Goal: Task Accomplishment & Management: Manage account settings

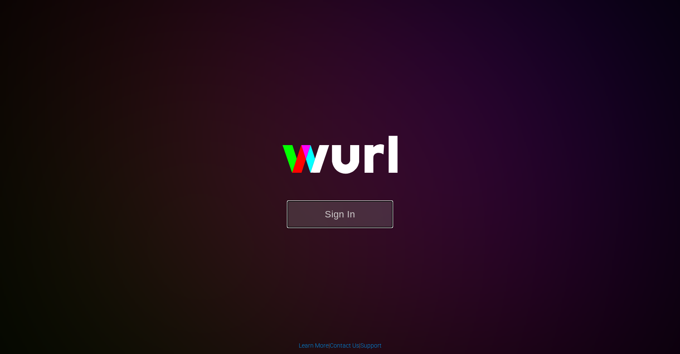
click at [323, 213] on button "Sign In" at bounding box center [340, 214] width 106 height 28
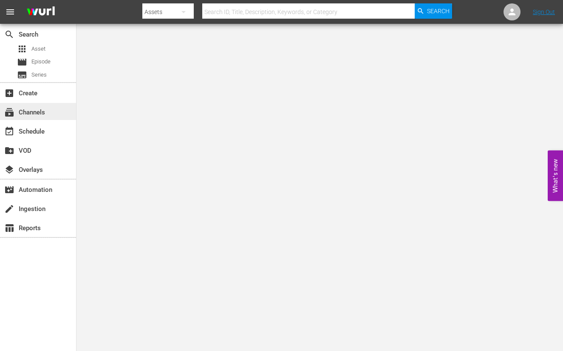
click at [28, 110] on div "subscriptions Channels" at bounding box center [24, 111] width 48 height 8
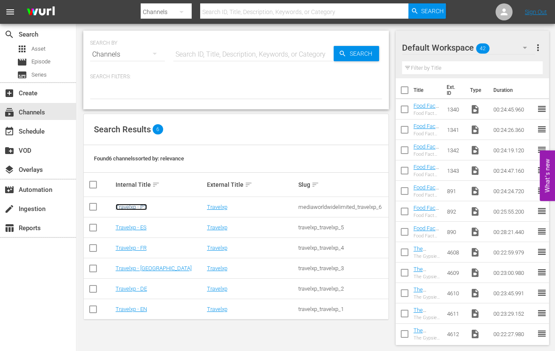
click at [139, 204] on link "Travelxp - PT" at bounding box center [131, 207] width 31 height 6
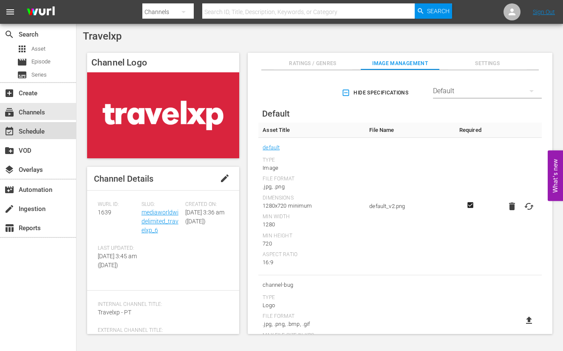
click at [41, 131] on div "event_available Schedule" at bounding box center [24, 130] width 48 height 8
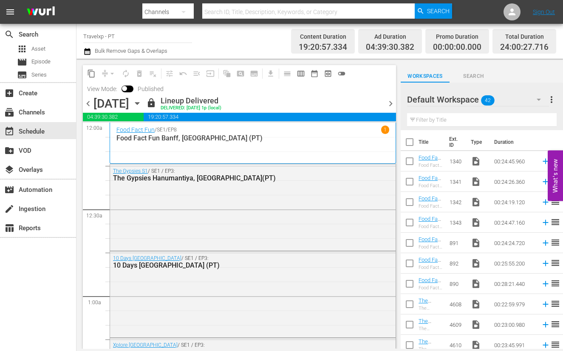
click at [392, 101] on span "chevron_right" at bounding box center [391, 103] width 11 height 11
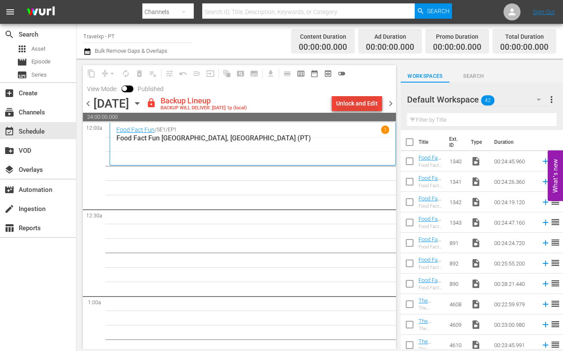
click at [370, 100] on div "Unlock and Edit" at bounding box center [357, 103] width 42 height 15
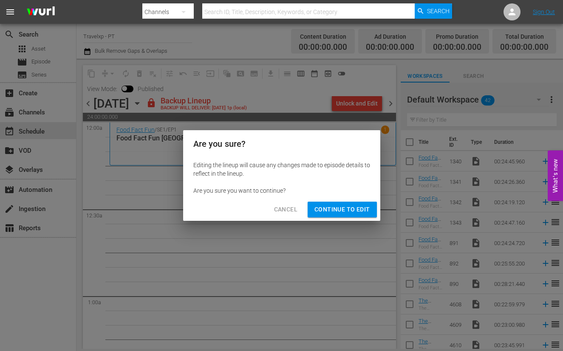
click at [340, 198] on div "Cancel Continue to Edit" at bounding box center [281, 209] width 197 height 23
click at [341, 206] on span "Continue to Edit" at bounding box center [342, 209] width 55 height 11
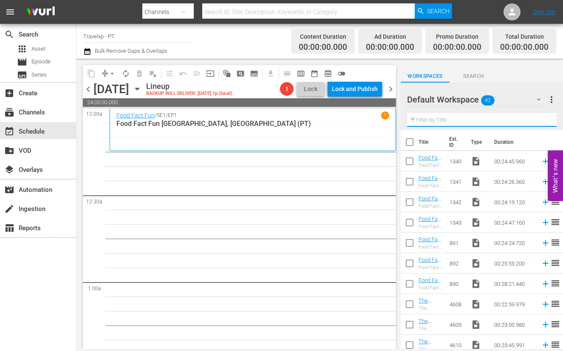
click at [437, 123] on input "text" at bounding box center [482, 120] width 150 height 14
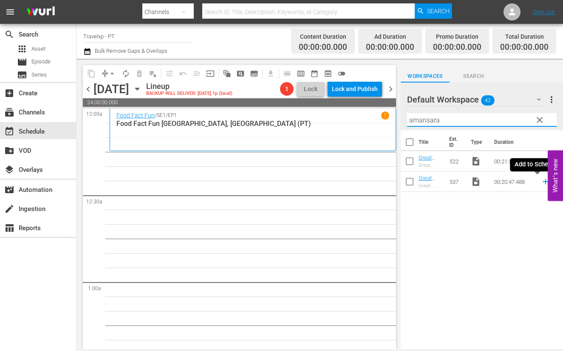
click at [528, 183] on icon at bounding box center [546, 182] width 6 height 6
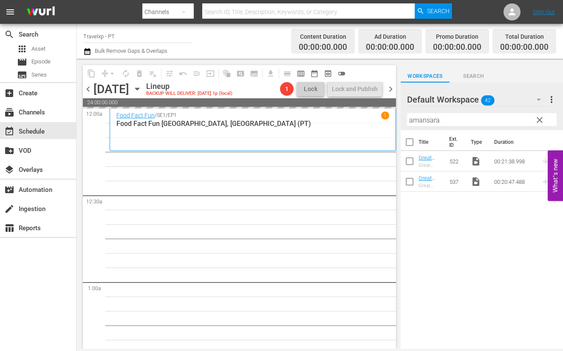
click at [425, 123] on input "amansara" at bounding box center [482, 120] width 150 height 14
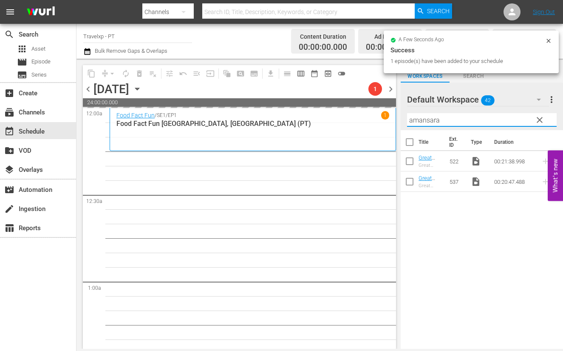
click at [425, 123] on input "amansara" at bounding box center [482, 120] width 150 height 14
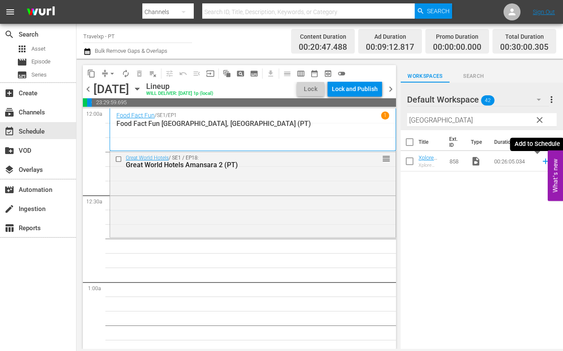
click at [528, 160] on icon at bounding box center [545, 160] width 9 height 9
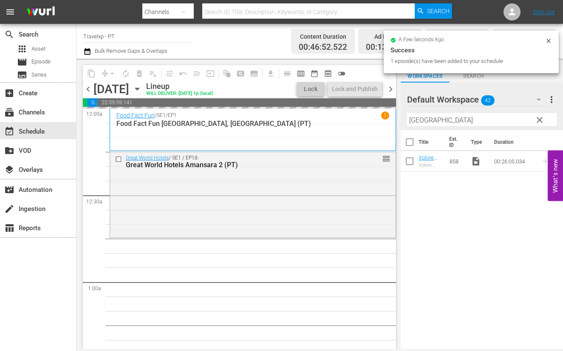
click at [413, 118] on input "[GEOGRAPHIC_DATA]" at bounding box center [482, 120] width 150 height 14
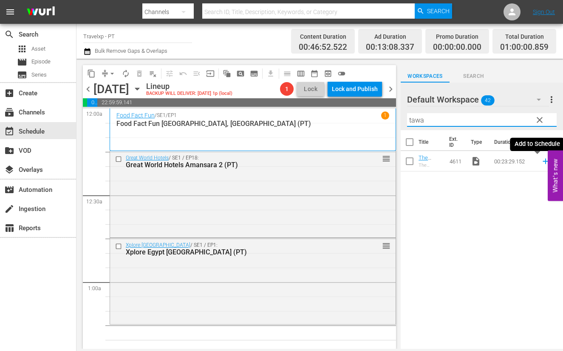
click at [528, 162] on icon at bounding box center [545, 160] width 9 height 9
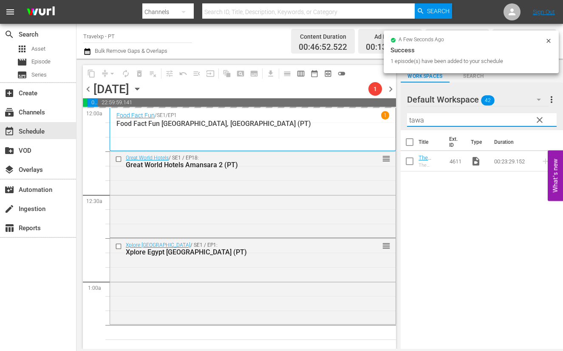
click at [417, 120] on input "tawa" at bounding box center [482, 120] width 150 height 14
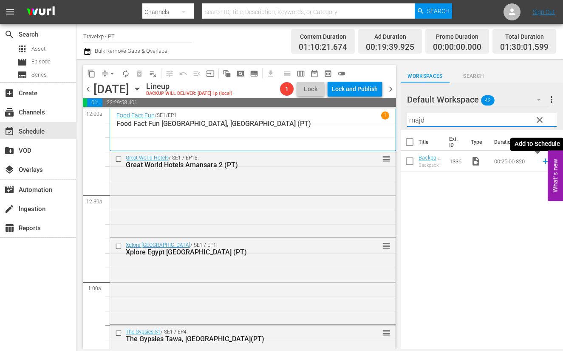
click at [528, 162] on icon at bounding box center [545, 160] width 9 height 9
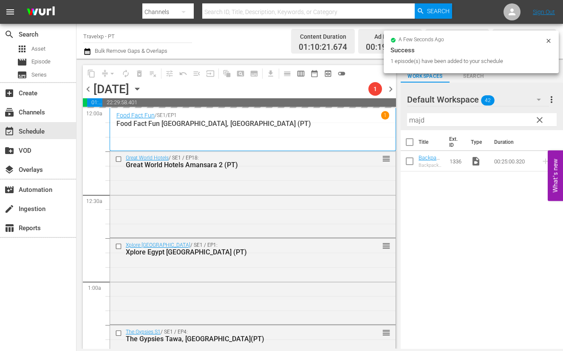
click at [417, 123] on input "majd" at bounding box center [482, 120] width 150 height 14
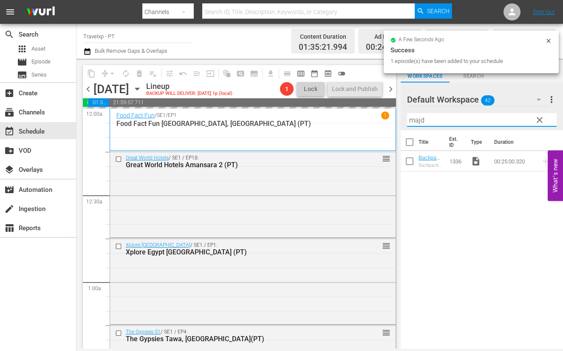
click at [417, 123] on input "majd" at bounding box center [482, 120] width 150 height 14
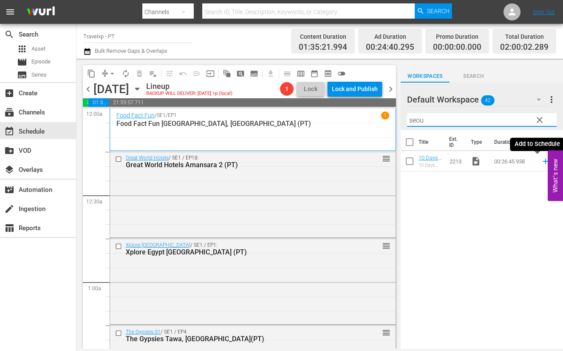
click at [528, 162] on icon at bounding box center [545, 160] width 9 height 9
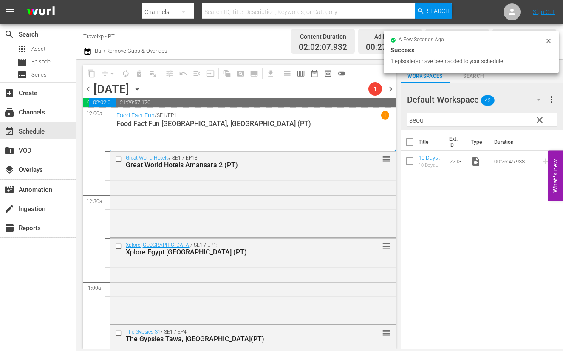
click at [415, 119] on input "seou" at bounding box center [482, 120] width 150 height 14
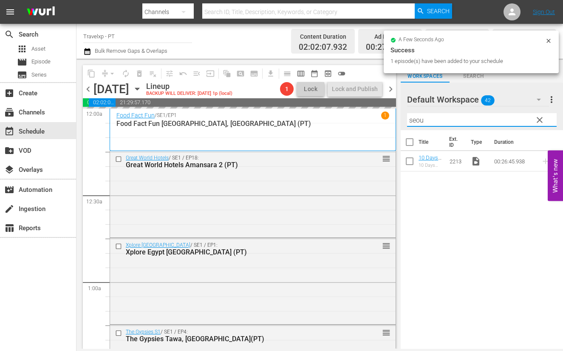
click at [415, 119] on input "seou" at bounding box center [482, 120] width 150 height 14
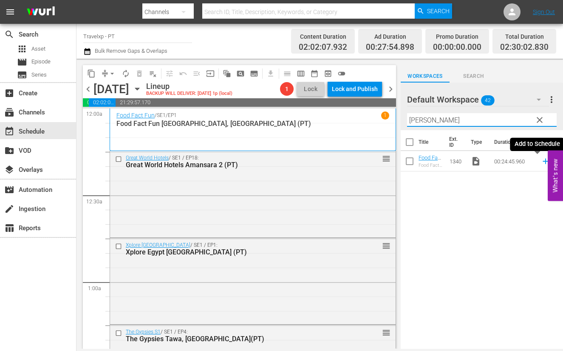
click at [528, 160] on icon at bounding box center [546, 162] width 6 height 6
click at [424, 119] on input "[PERSON_NAME]" at bounding box center [482, 120] width 150 height 14
click at [528, 162] on icon at bounding box center [545, 160] width 9 height 9
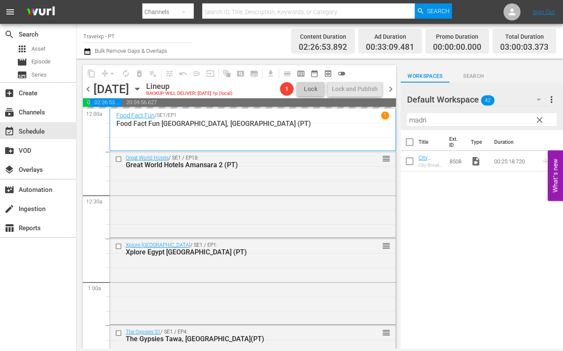
click at [414, 118] on input "madri" at bounding box center [482, 120] width 150 height 14
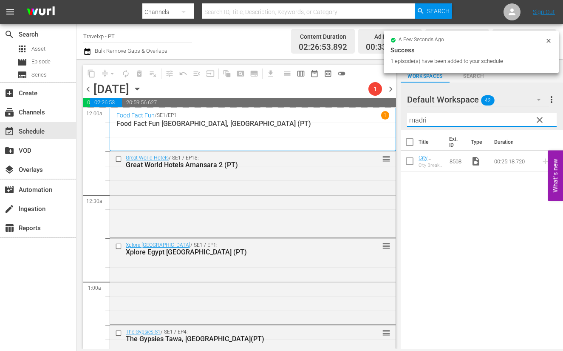
click at [414, 118] on input "madri" at bounding box center [482, 120] width 150 height 14
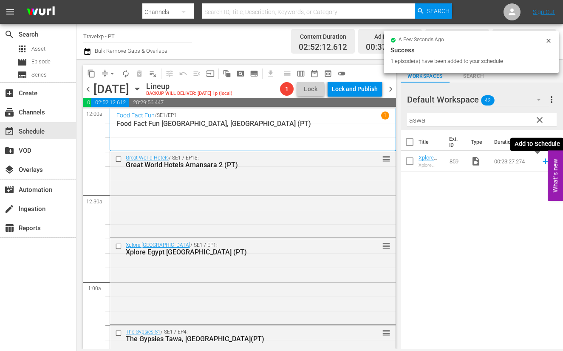
click at [528, 161] on icon at bounding box center [546, 162] width 6 height 6
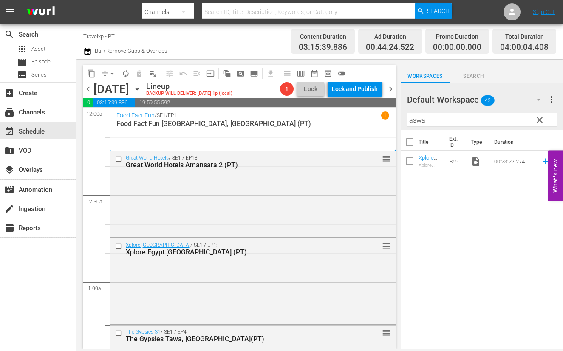
click at [419, 121] on input "aswa" at bounding box center [482, 120] width 150 height 14
click at [528, 162] on icon at bounding box center [545, 160] width 9 height 9
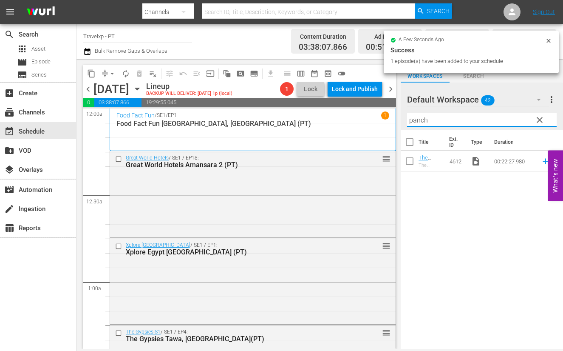
click at [425, 121] on input "panch" at bounding box center [482, 120] width 150 height 14
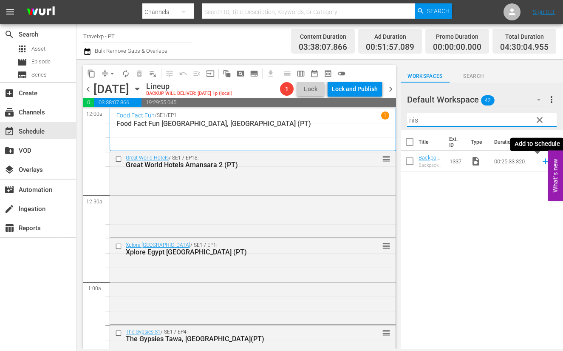
click at [528, 161] on icon at bounding box center [546, 162] width 6 height 6
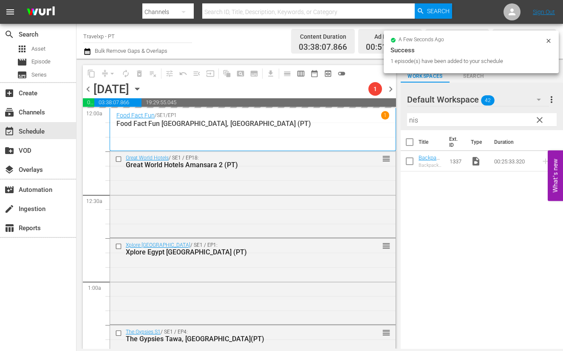
click at [414, 118] on input "nis" at bounding box center [482, 120] width 150 height 14
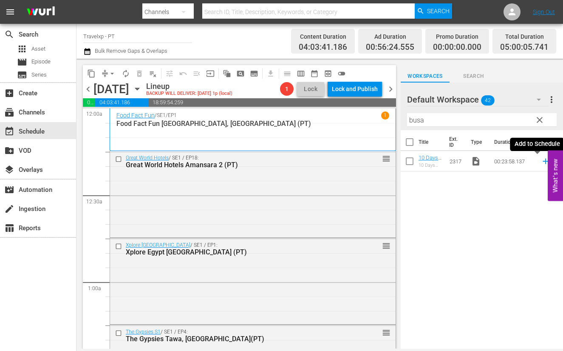
click at [528, 161] on icon at bounding box center [546, 162] width 6 height 6
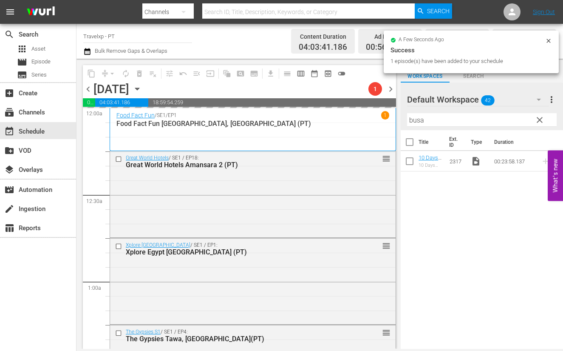
click at [413, 119] on input "busa" at bounding box center [482, 120] width 150 height 14
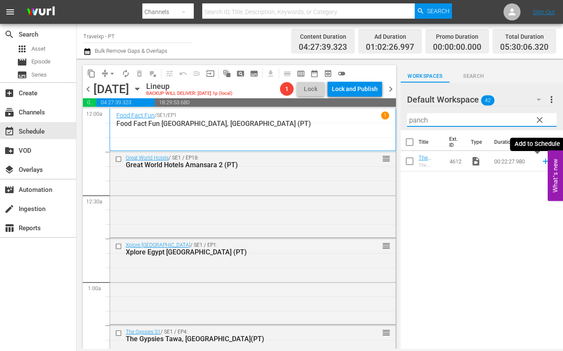
click at [528, 162] on icon at bounding box center [546, 162] width 6 height 6
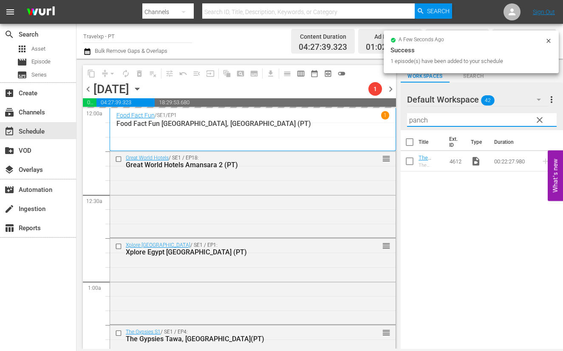
click at [420, 120] on input "panch" at bounding box center [482, 120] width 150 height 14
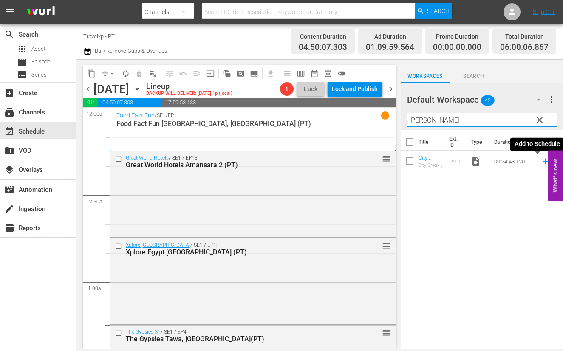
click at [528, 162] on icon at bounding box center [545, 160] width 9 height 9
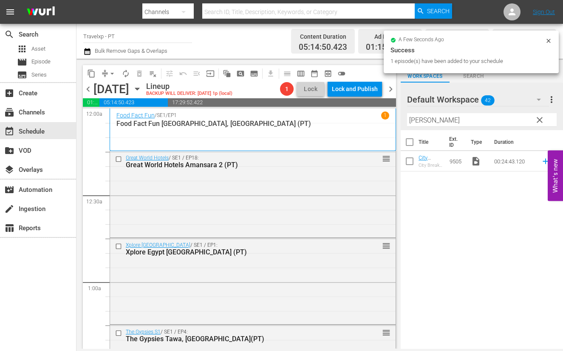
click at [416, 122] on input "[PERSON_NAME]" at bounding box center [482, 120] width 150 height 14
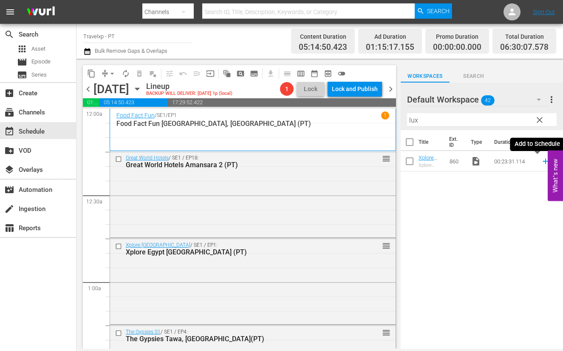
click at [528, 161] on icon at bounding box center [546, 162] width 6 height 6
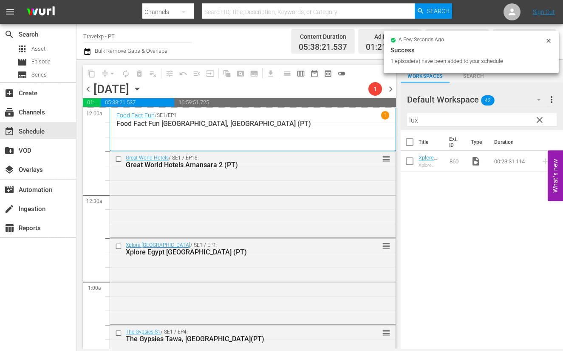
click at [416, 121] on input "lux" at bounding box center [482, 120] width 150 height 14
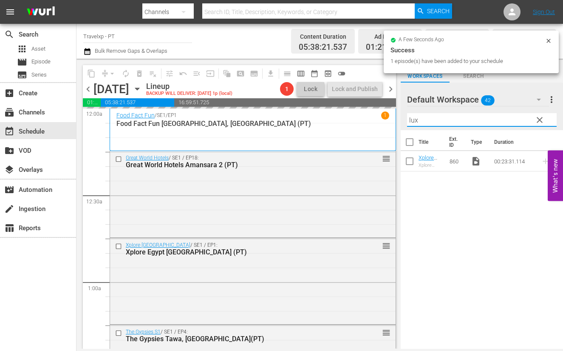
click at [416, 121] on input "lux" at bounding box center [482, 120] width 150 height 14
click at [528, 161] on icon at bounding box center [546, 162] width 6 height 6
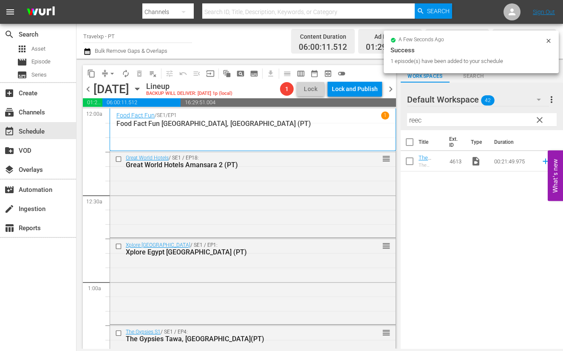
click at [415, 119] on input "reec" at bounding box center [482, 120] width 150 height 14
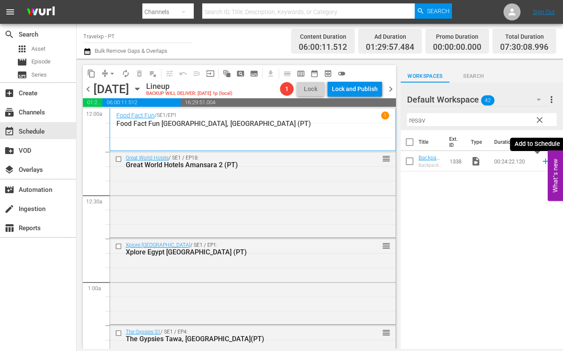
click at [528, 159] on icon at bounding box center [545, 160] width 9 height 9
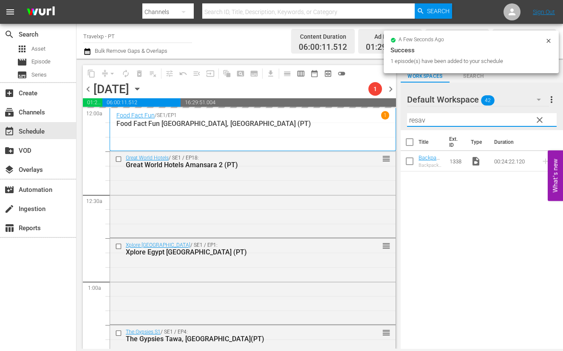
click at [418, 120] on input "resav" at bounding box center [482, 120] width 150 height 14
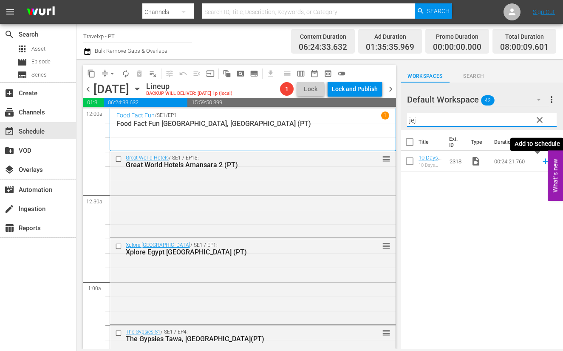
click at [528, 161] on icon at bounding box center [546, 162] width 6 height 6
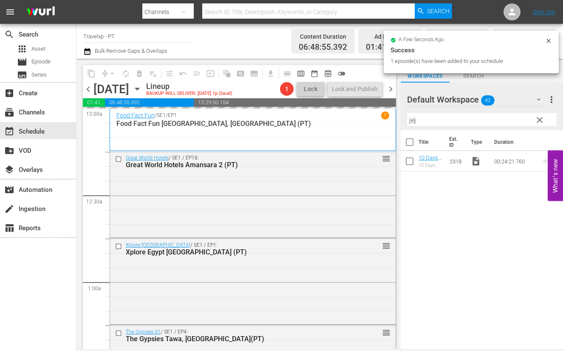
click at [414, 120] on input "jej" at bounding box center [482, 120] width 150 height 14
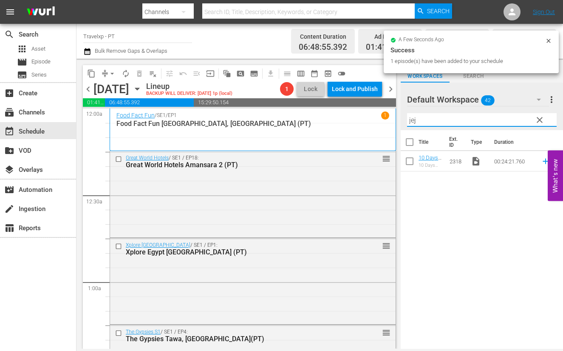
click at [414, 120] on input "jej" at bounding box center [482, 120] width 150 height 14
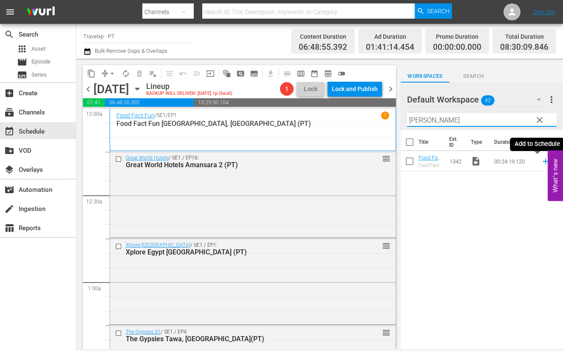
click at [528, 161] on icon at bounding box center [546, 162] width 6 height 6
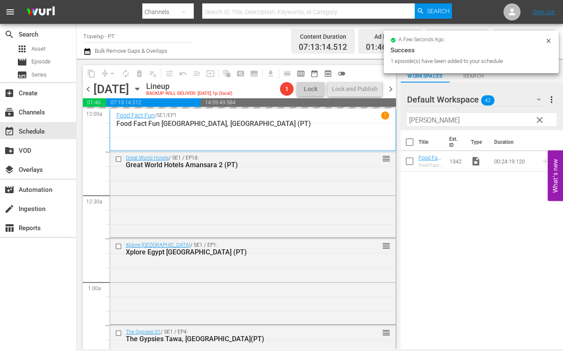
click at [418, 116] on input "[PERSON_NAME]" at bounding box center [482, 120] width 150 height 14
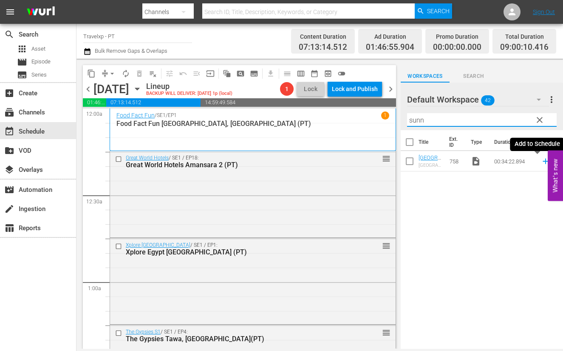
click at [528, 162] on icon at bounding box center [545, 160] width 9 height 9
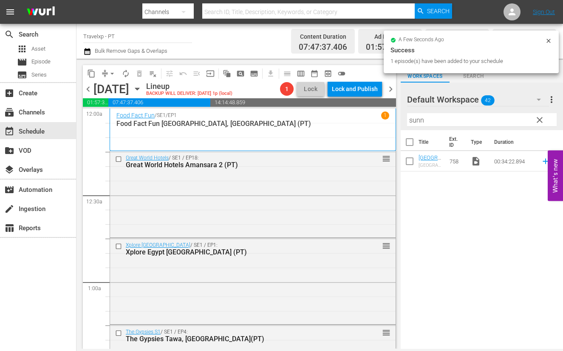
click at [423, 122] on input "sunn" at bounding box center [482, 120] width 150 height 14
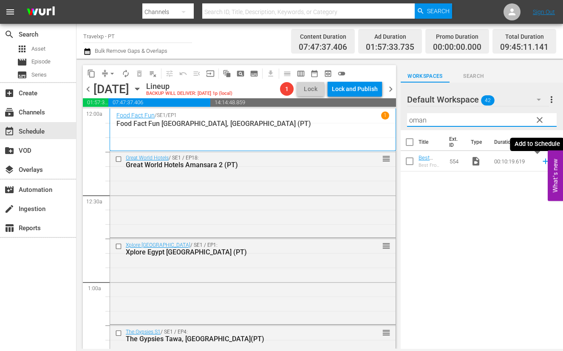
click at [528, 162] on icon at bounding box center [546, 162] width 6 height 6
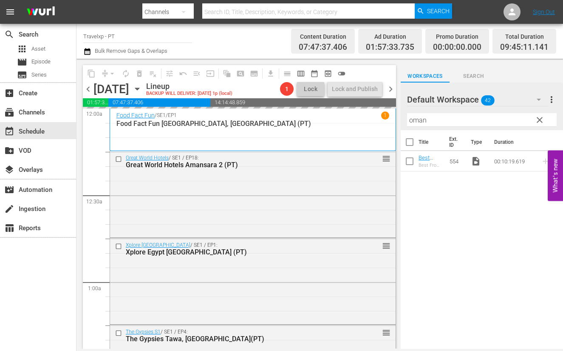
click at [420, 117] on input "oman" at bounding box center [482, 120] width 150 height 14
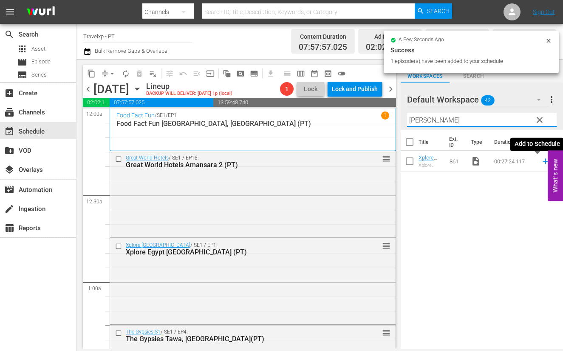
click at [528, 163] on icon at bounding box center [545, 160] width 9 height 9
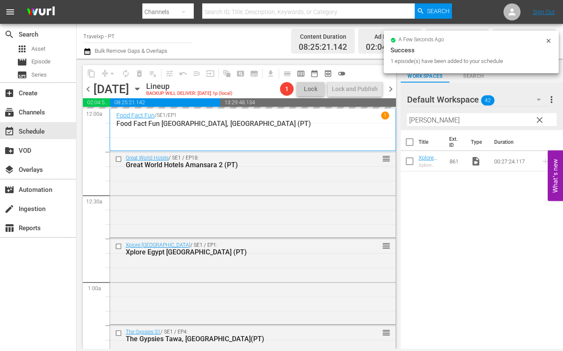
click at [417, 118] on input "[PERSON_NAME]" at bounding box center [482, 120] width 150 height 14
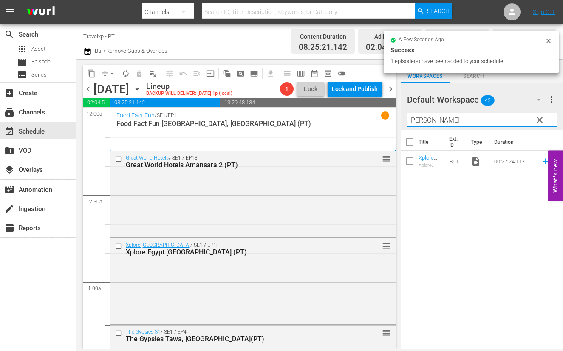
click at [417, 118] on input "[PERSON_NAME]" at bounding box center [482, 120] width 150 height 14
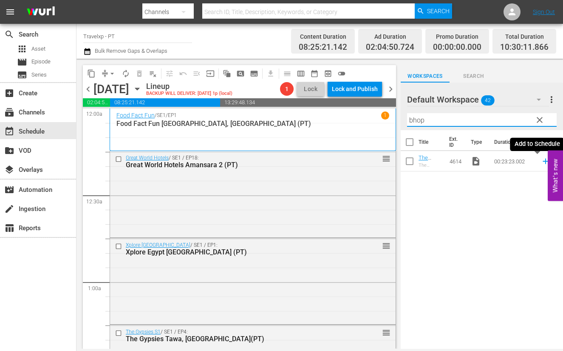
click at [528, 162] on icon at bounding box center [545, 160] width 9 height 9
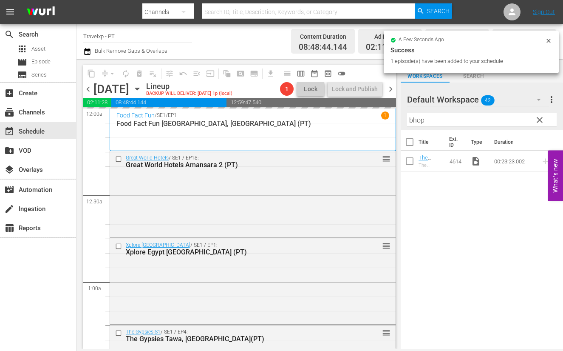
click at [417, 120] on input "bhop" at bounding box center [482, 120] width 150 height 14
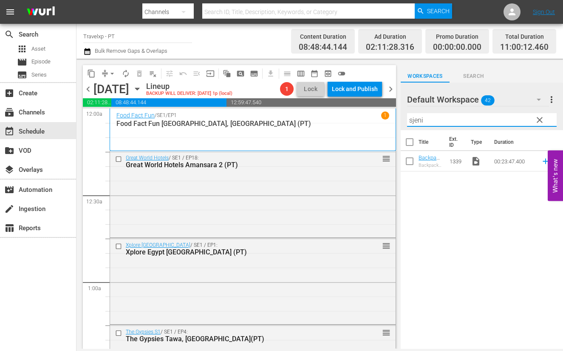
click at [528, 162] on icon at bounding box center [545, 160] width 9 height 9
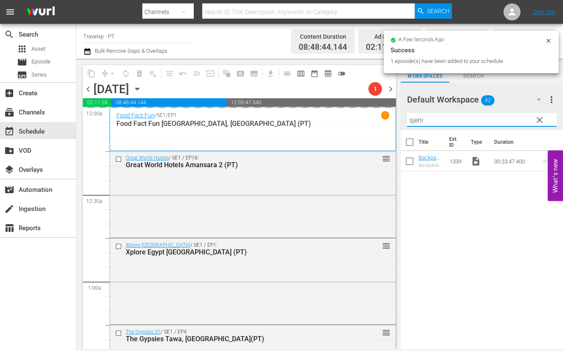
click at [419, 122] on input "sjeni" at bounding box center [482, 120] width 150 height 14
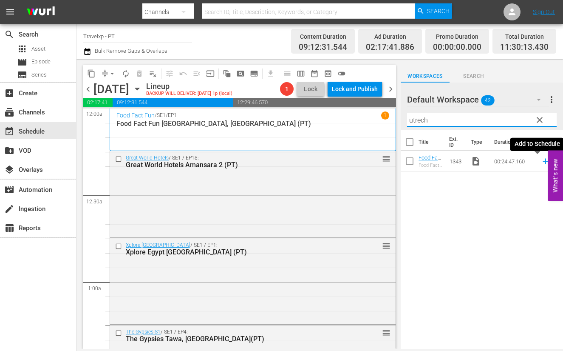
click at [528, 162] on icon at bounding box center [545, 160] width 9 height 9
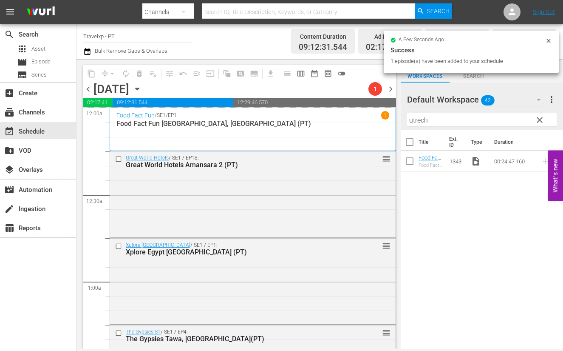
click at [421, 118] on input "utrech" at bounding box center [482, 120] width 150 height 14
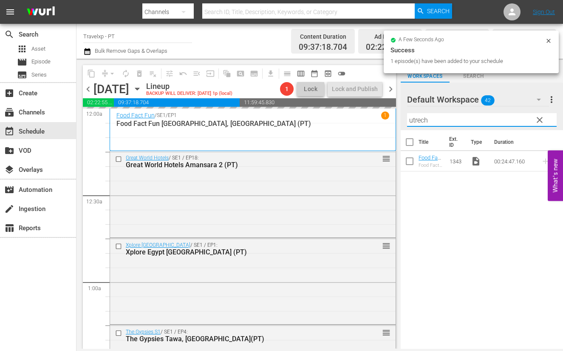
click at [421, 118] on input "utrech" at bounding box center [482, 120] width 150 height 14
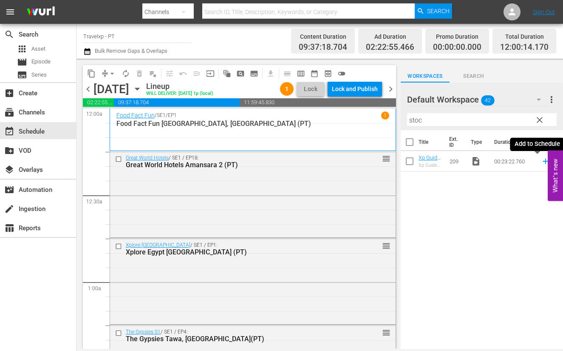
click at [528, 160] on icon at bounding box center [545, 160] width 9 height 9
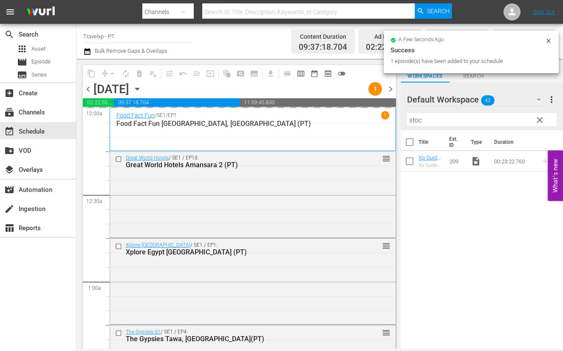
click at [418, 120] on input "stoc" at bounding box center [482, 120] width 150 height 14
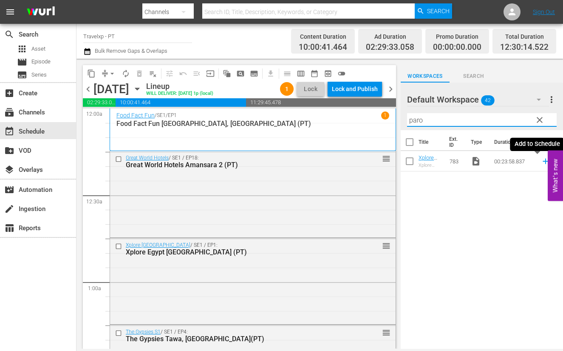
click at [528, 162] on icon at bounding box center [546, 162] width 6 height 6
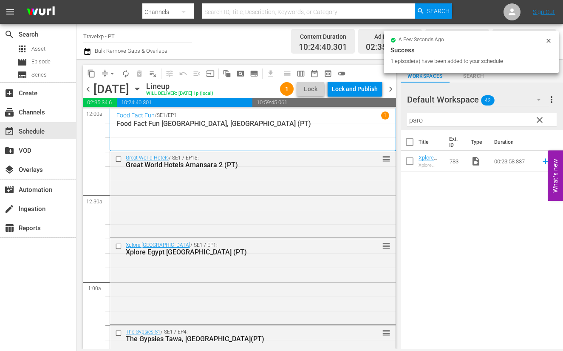
click at [414, 120] on input "paro" at bounding box center [482, 120] width 150 height 14
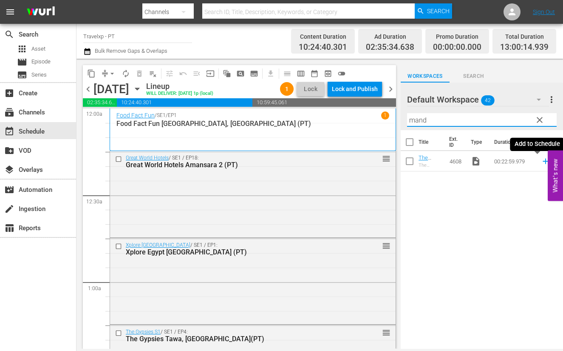
click at [528, 160] on icon at bounding box center [545, 160] width 9 height 9
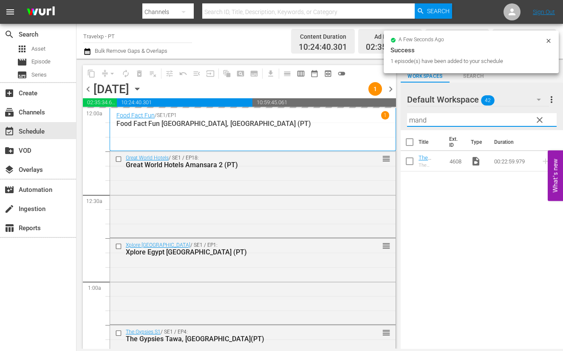
click at [414, 120] on input "mand" at bounding box center [482, 120] width 150 height 14
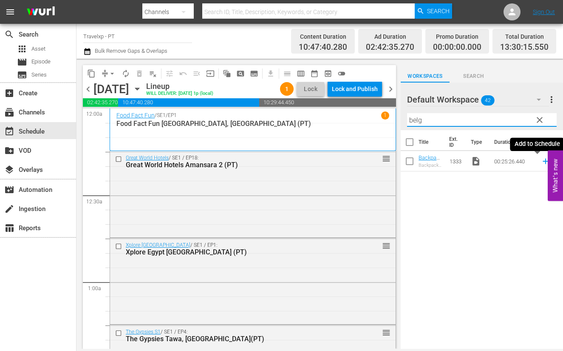
click at [528, 162] on icon at bounding box center [545, 160] width 9 height 9
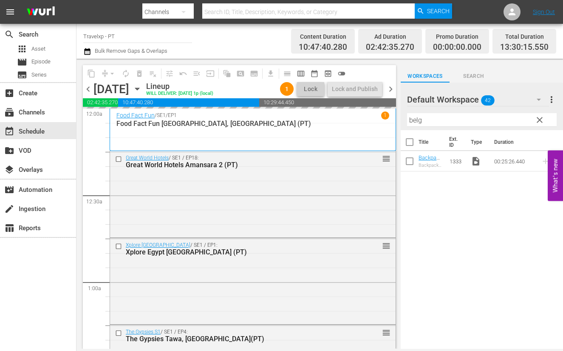
click at [413, 120] on input "belg" at bounding box center [482, 120] width 150 height 14
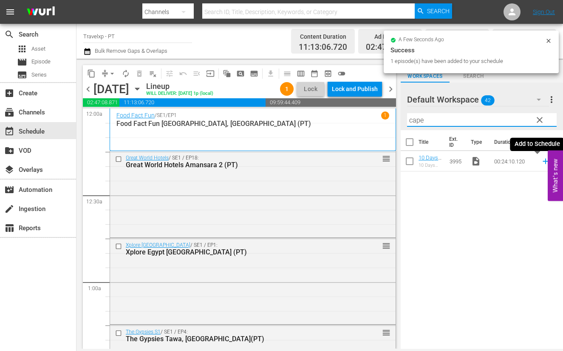
click at [528, 162] on icon at bounding box center [545, 160] width 9 height 9
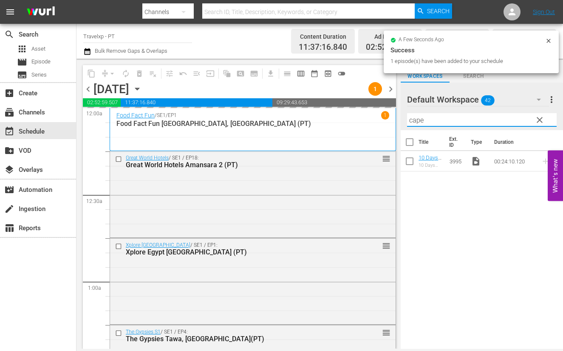
click at [412, 121] on input "cape" at bounding box center [482, 120] width 150 height 14
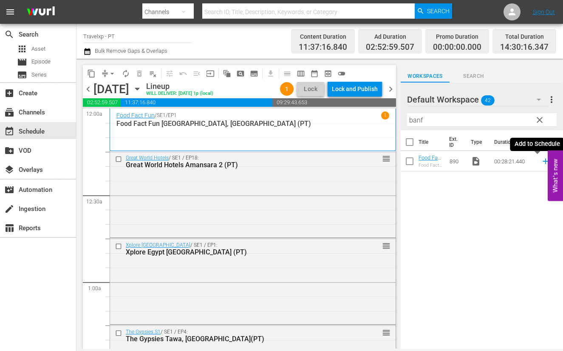
click at [528, 159] on icon at bounding box center [545, 160] width 9 height 9
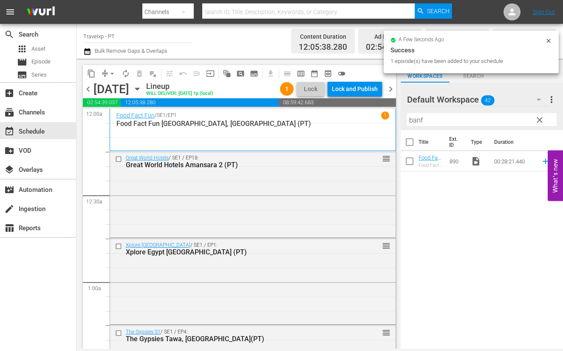
click at [420, 122] on input "banf" at bounding box center [482, 120] width 150 height 14
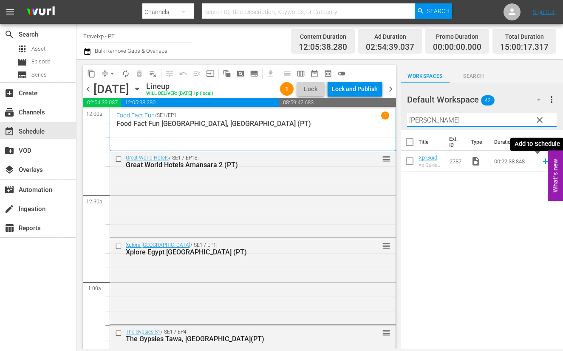
click at [528, 162] on icon at bounding box center [545, 160] width 9 height 9
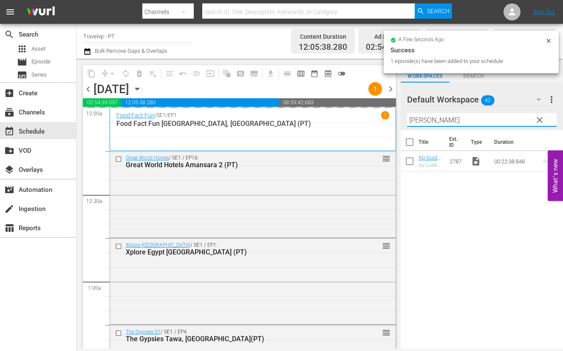
click at [419, 119] on input "[PERSON_NAME]" at bounding box center [482, 120] width 150 height 14
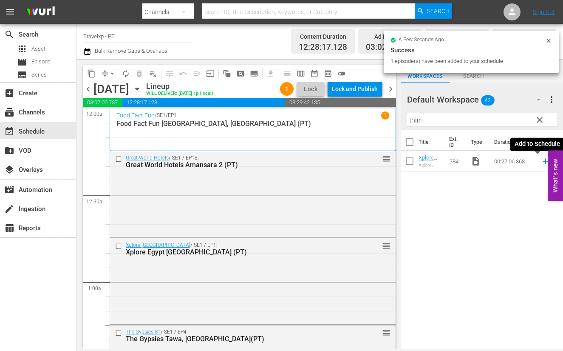
click at [528, 161] on icon at bounding box center [546, 162] width 6 height 6
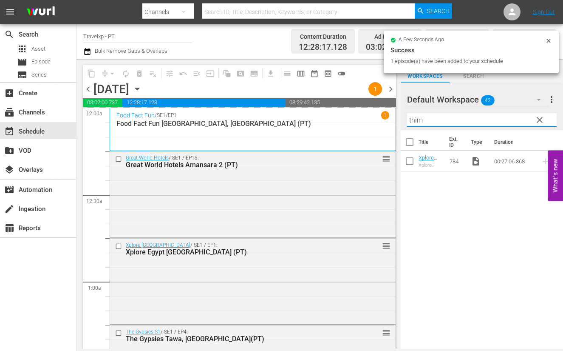
click at [417, 120] on input "thim" at bounding box center [482, 120] width 150 height 14
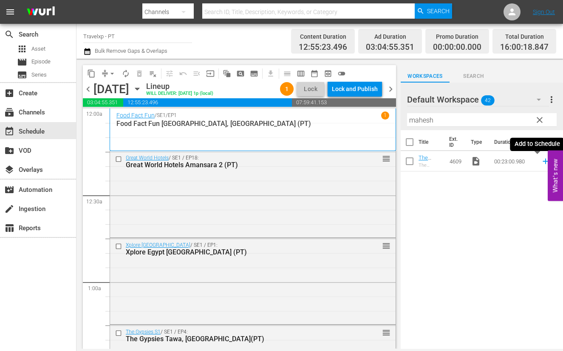
click at [528, 162] on icon at bounding box center [545, 160] width 9 height 9
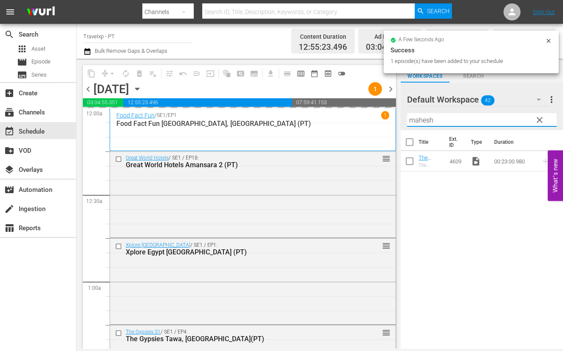
click at [419, 118] on input "mahesh" at bounding box center [482, 120] width 150 height 14
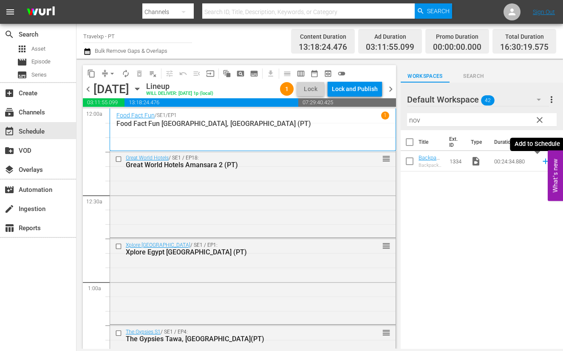
click at [528, 162] on icon at bounding box center [545, 160] width 9 height 9
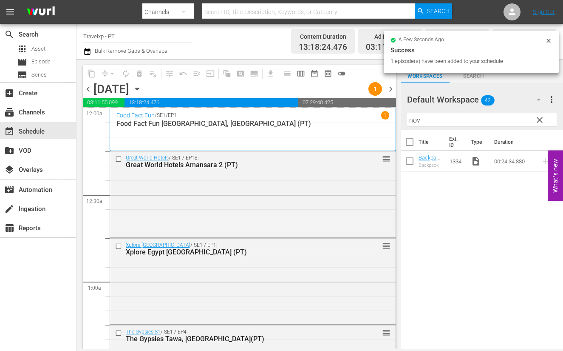
click at [412, 121] on input "nov" at bounding box center [482, 120] width 150 height 14
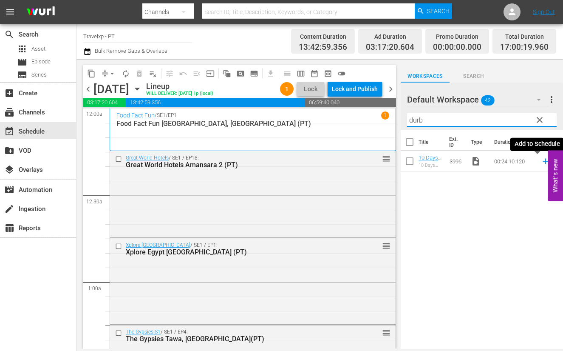
click at [528, 161] on icon at bounding box center [546, 162] width 6 height 6
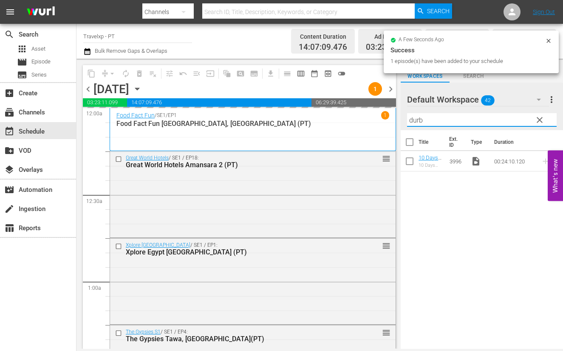
click at [413, 119] on input "durb" at bounding box center [482, 120] width 150 height 14
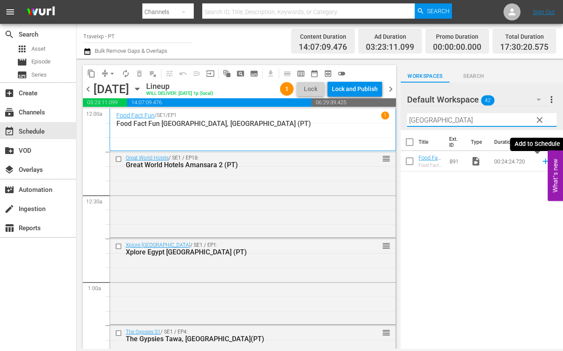
click at [528, 160] on icon at bounding box center [545, 160] width 9 height 9
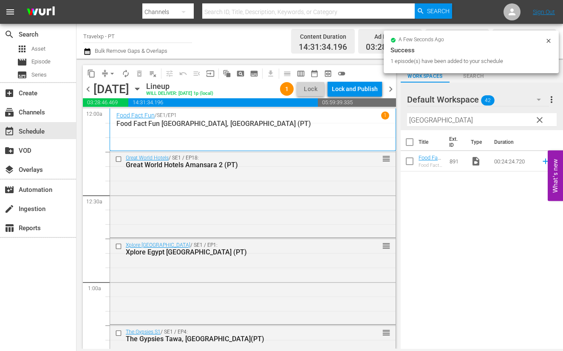
click at [424, 123] on input "[GEOGRAPHIC_DATA]" at bounding box center [482, 120] width 150 height 14
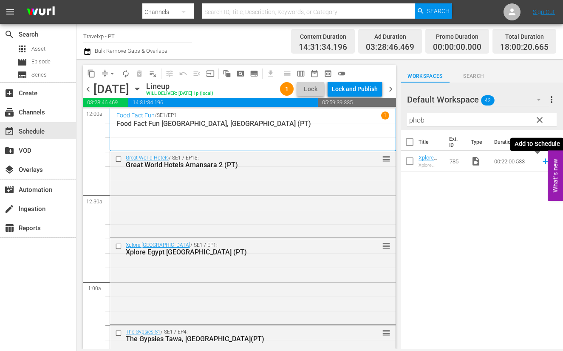
click at [528, 162] on icon at bounding box center [545, 160] width 9 height 9
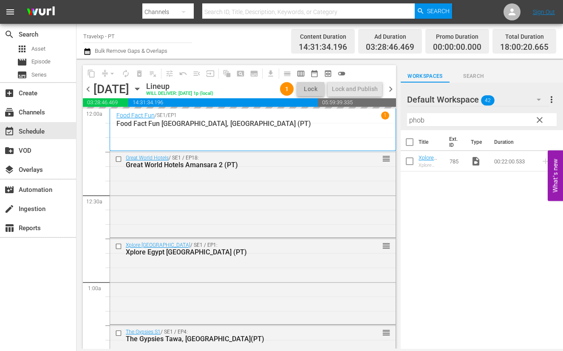
click at [417, 119] on input "phob" at bounding box center [482, 120] width 150 height 14
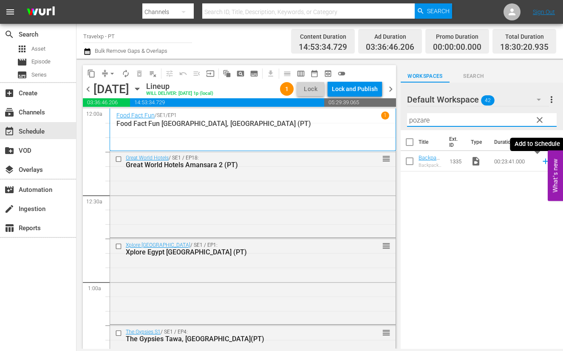
click at [528, 161] on icon at bounding box center [546, 162] width 6 height 6
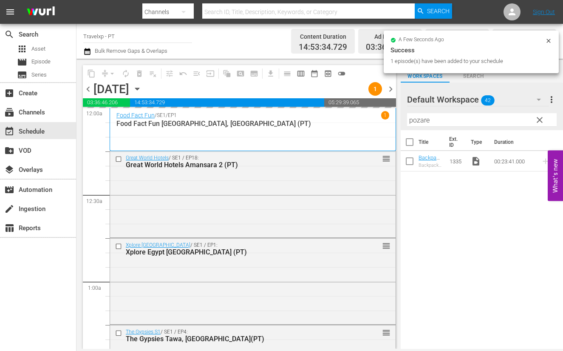
click at [419, 120] on input "pozare" at bounding box center [482, 120] width 150 height 14
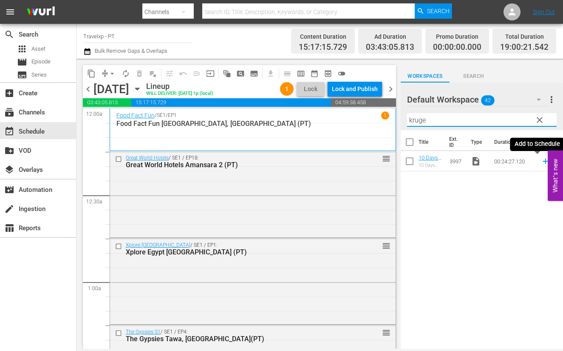
click at [528, 161] on icon at bounding box center [546, 162] width 6 height 6
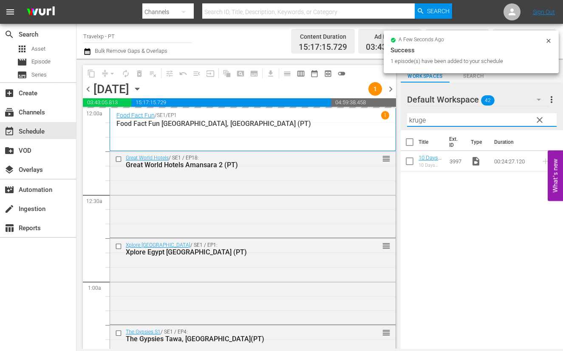
click at [421, 121] on input "kruge" at bounding box center [482, 120] width 150 height 14
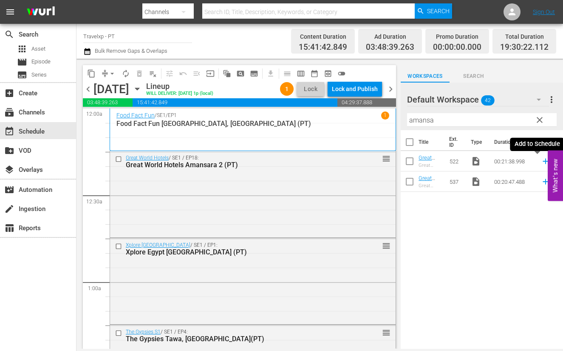
click at [528, 161] on icon at bounding box center [546, 162] width 6 height 6
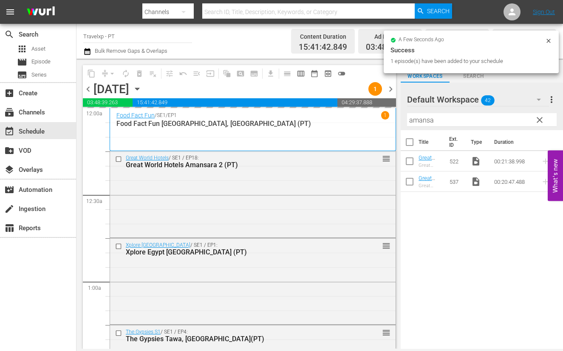
click at [417, 122] on input "amansa" at bounding box center [482, 120] width 150 height 14
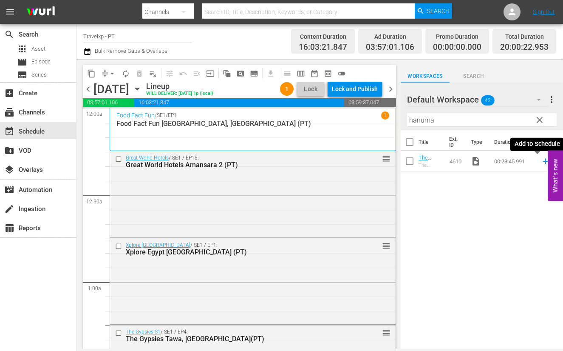
click at [528, 160] on icon at bounding box center [546, 162] width 6 height 6
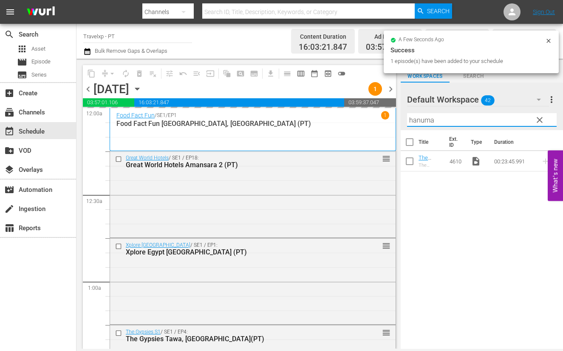
click at [421, 123] on input "hanuma" at bounding box center [482, 120] width 150 height 14
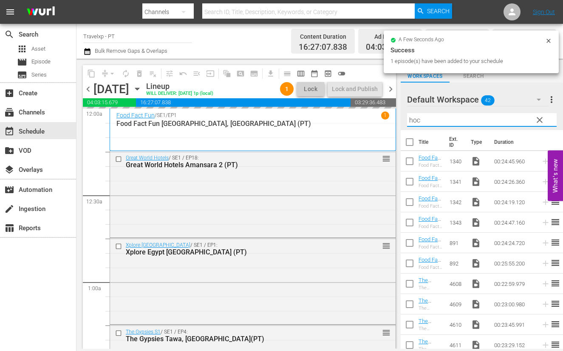
type input "[PERSON_NAME]"
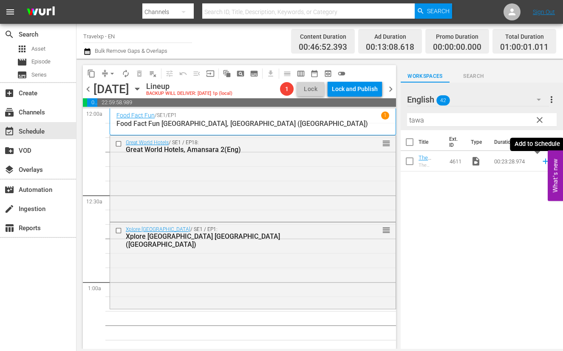
click at [543, 161] on icon at bounding box center [546, 162] width 6 height 6
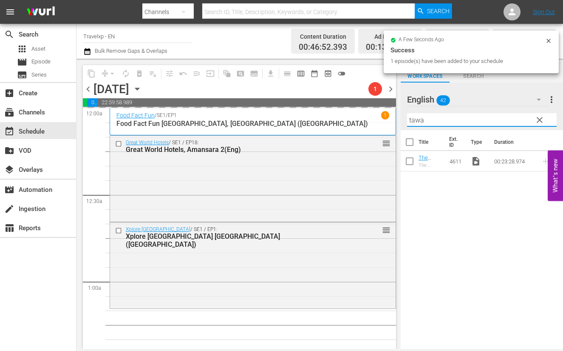
click at [411, 119] on input "tawa" at bounding box center [482, 120] width 150 height 14
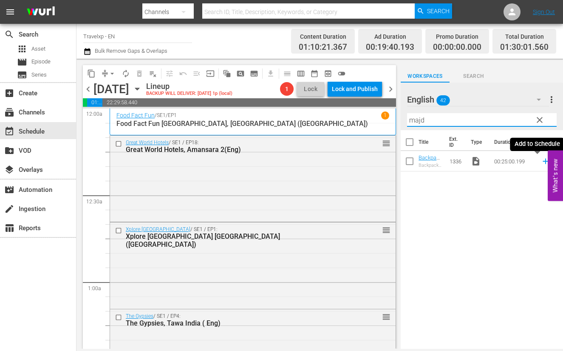
click at [543, 161] on icon at bounding box center [546, 162] width 6 height 6
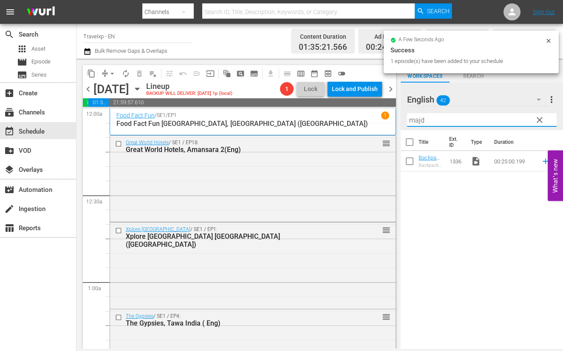
click at [415, 120] on input "majd" at bounding box center [482, 120] width 150 height 14
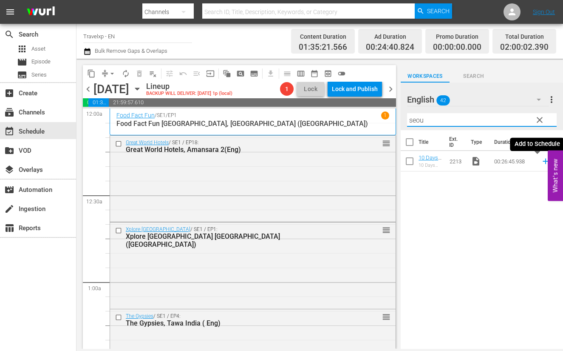
click at [541, 162] on icon at bounding box center [545, 160] width 9 height 9
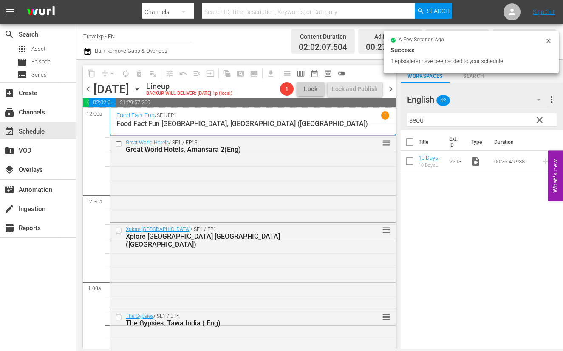
click at [419, 120] on input "seou" at bounding box center [482, 120] width 150 height 14
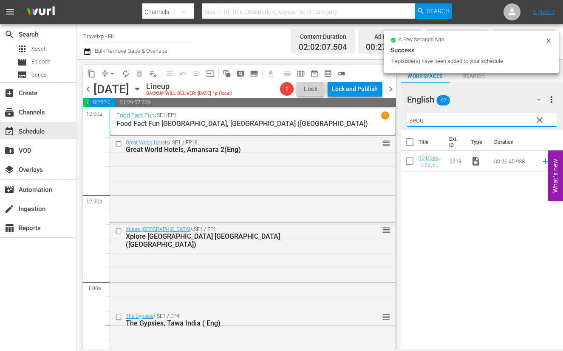
click at [419, 120] on input "seou" at bounding box center [482, 120] width 150 height 14
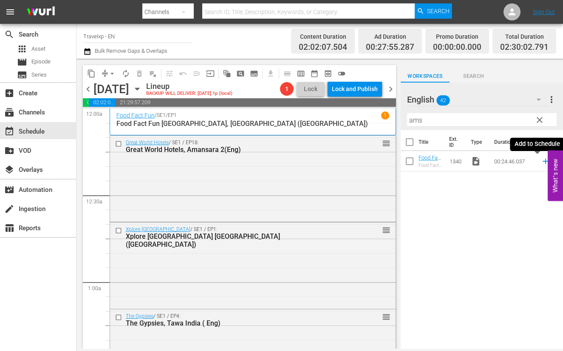
click at [543, 159] on icon at bounding box center [546, 162] width 6 height 6
click at [418, 117] on input "ams" at bounding box center [482, 120] width 150 height 14
click at [541, 162] on icon at bounding box center [545, 160] width 9 height 9
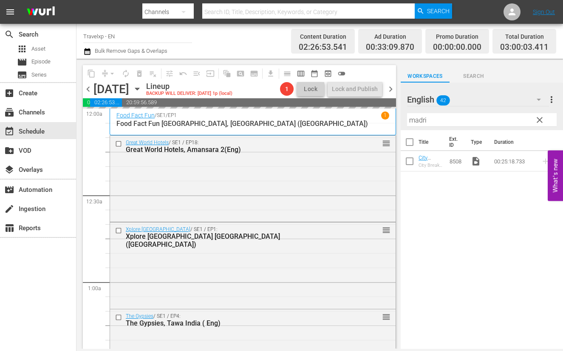
click at [415, 120] on input "madri" at bounding box center [482, 120] width 150 height 14
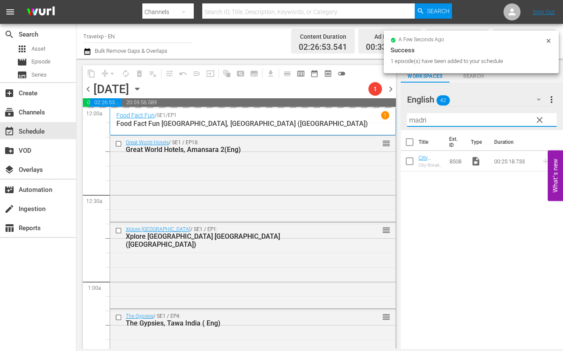
click at [415, 120] on input "madri" at bounding box center [482, 120] width 150 height 14
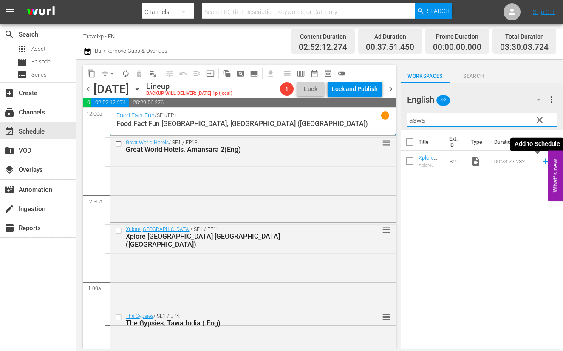
click at [541, 162] on icon at bounding box center [545, 160] width 9 height 9
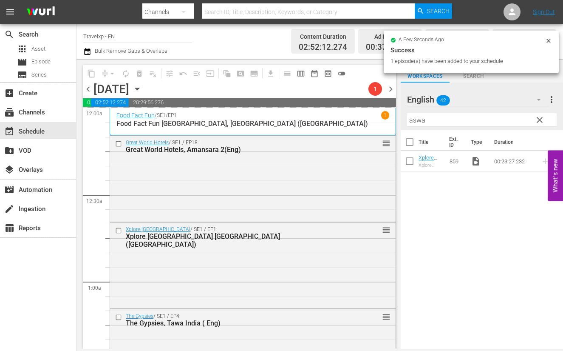
click at [417, 122] on input "aswa" at bounding box center [482, 120] width 150 height 14
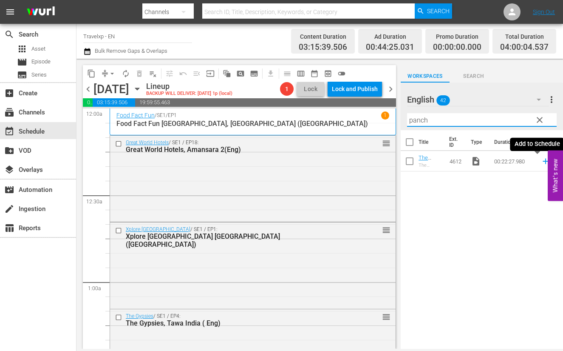
click at [541, 162] on icon at bounding box center [545, 160] width 9 height 9
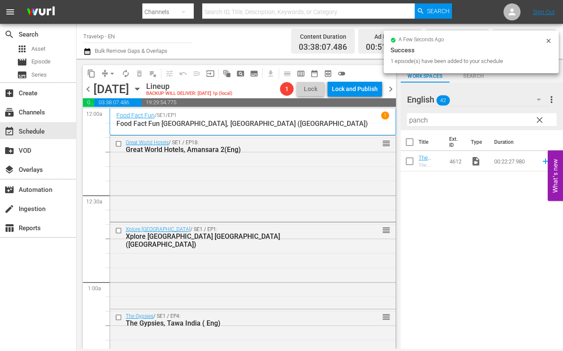
click at [415, 125] on input "panch" at bounding box center [482, 120] width 150 height 14
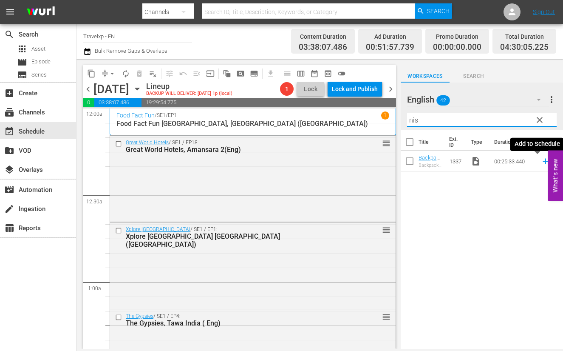
click at [543, 161] on icon at bounding box center [546, 162] width 6 height 6
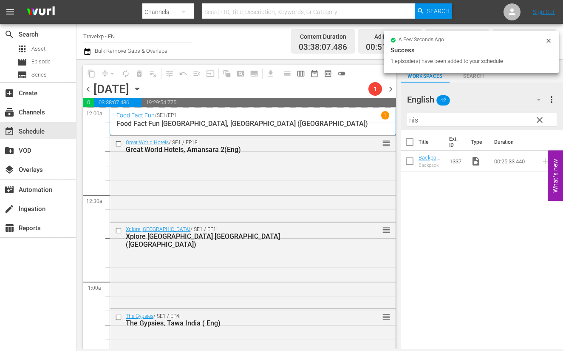
click at [412, 118] on input "nis" at bounding box center [482, 120] width 150 height 14
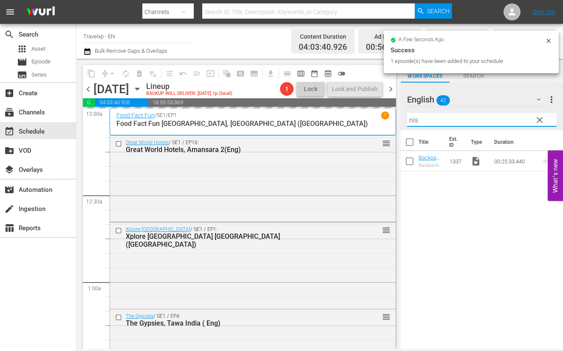
click at [412, 118] on input "nis" at bounding box center [482, 120] width 150 height 14
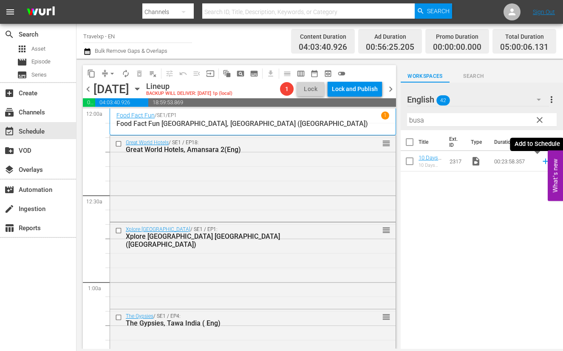
click at [541, 162] on icon at bounding box center [545, 160] width 9 height 9
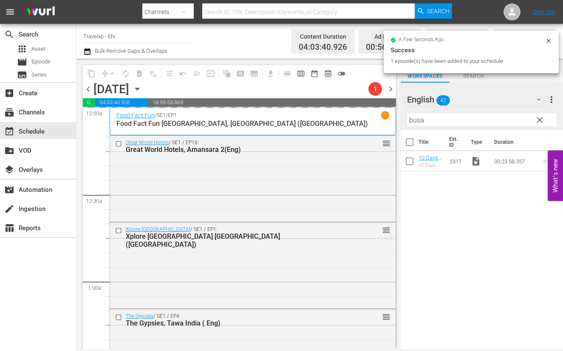
click at [417, 122] on input "busa" at bounding box center [482, 120] width 150 height 14
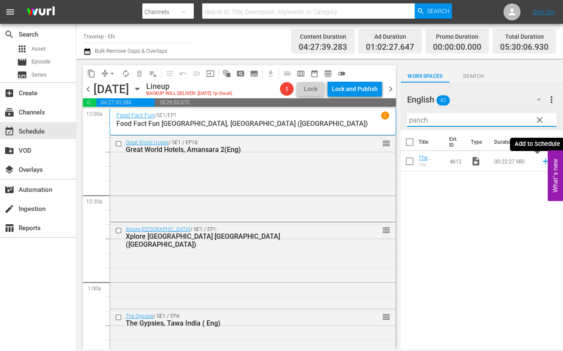
click at [543, 162] on icon at bounding box center [546, 162] width 6 height 6
click at [417, 120] on input "panch" at bounding box center [482, 120] width 150 height 14
click at [543, 161] on icon at bounding box center [546, 162] width 6 height 6
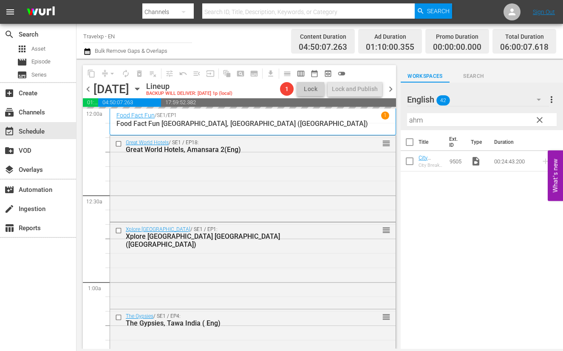
click at [414, 122] on input "ahm" at bounding box center [482, 120] width 150 height 14
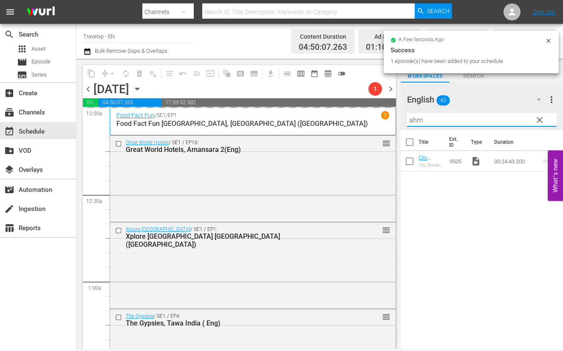
click at [414, 122] on input "ahm" at bounding box center [482, 120] width 150 height 14
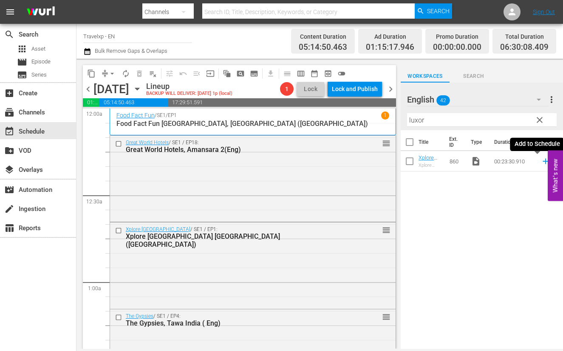
click at [543, 162] on icon at bounding box center [546, 162] width 6 height 6
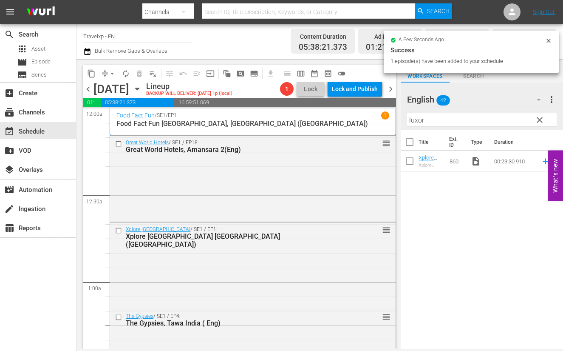
click at [418, 122] on input "luxor" at bounding box center [482, 120] width 150 height 14
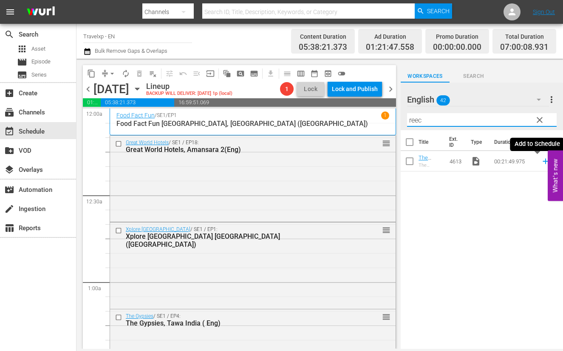
click at [543, 162] on icon at bounding box center [546, 162] width 6 height 6
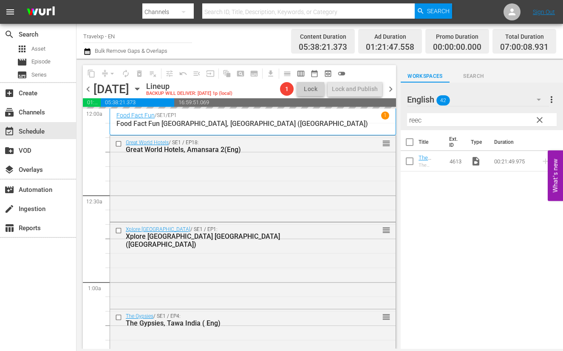
click at [417, 122] on input "reec" at bounding box center [482, 120] width 150 height 14
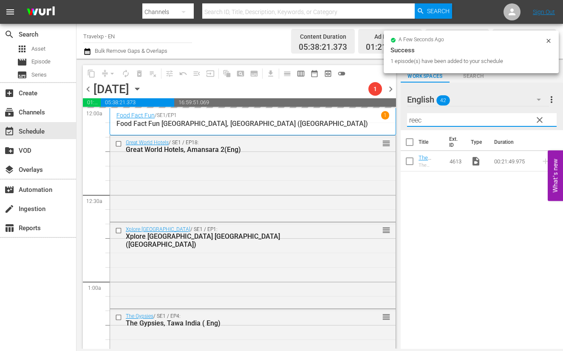
click at [417, 122] on input "reec" at bounding box center [482, 120] width 150 height 14
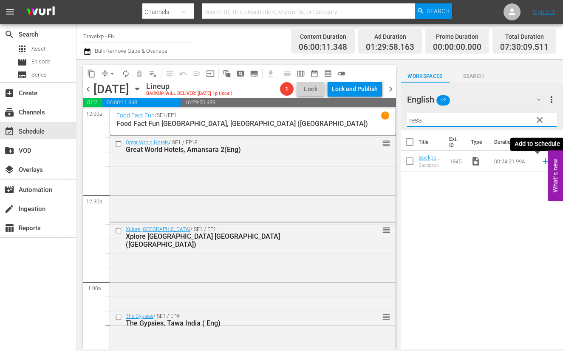
click at [543, 161] on icon at bounding box center [546, 162] width 6 height 6
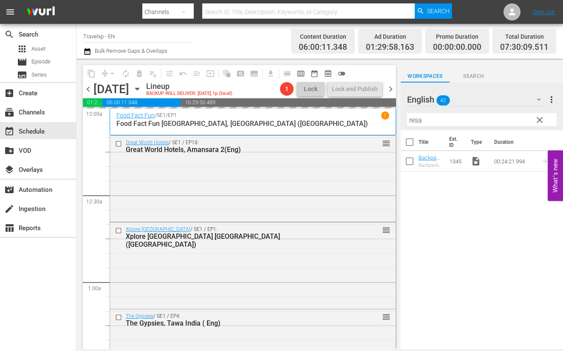
click at [414, 121] on input "resa" at bounding box center [482, 120] width 150 height 14
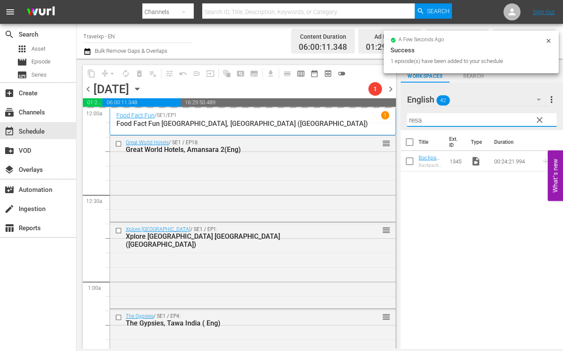
click at [414, 121] on input "resa" at bounding box center [482, 120] width 150 height 14
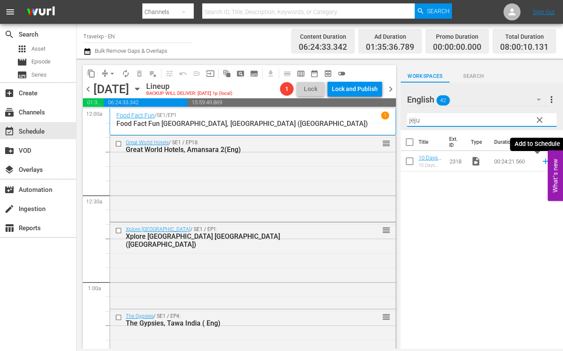
click at [543, 161] on icon at bounding box center [546, 162] width 6 height 6
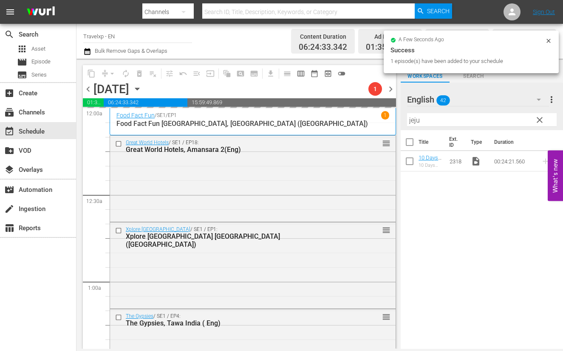
click at [417, 122] on input "jeju" at bounding box center [482, 120] width 150 height 14
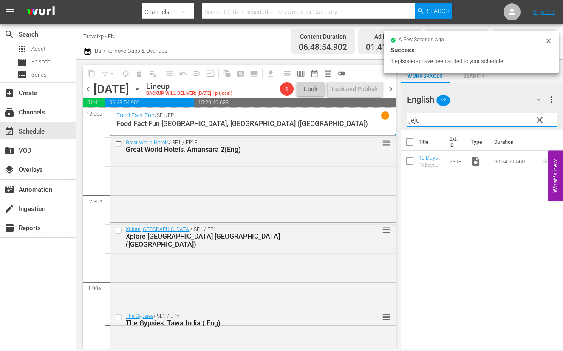
click at [417, 122] on input "jeju" at bounding box center [482, 120] width 150 height 14
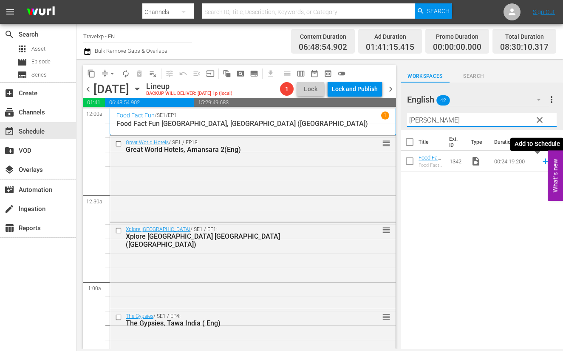
click at [541, 163] on icon at bounding box center [545, 160] width 9 height 9
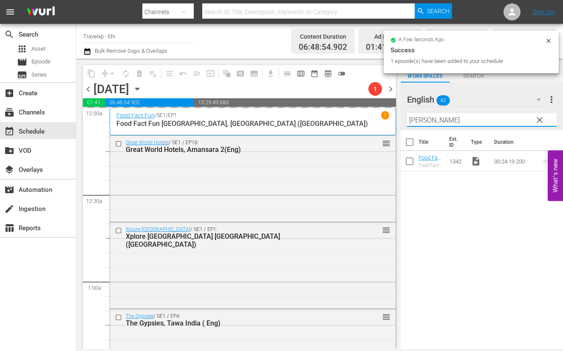
click at [417, 121] on input "[PERSON_NAME]" at bounding box center [482, 120] width 150 height 14
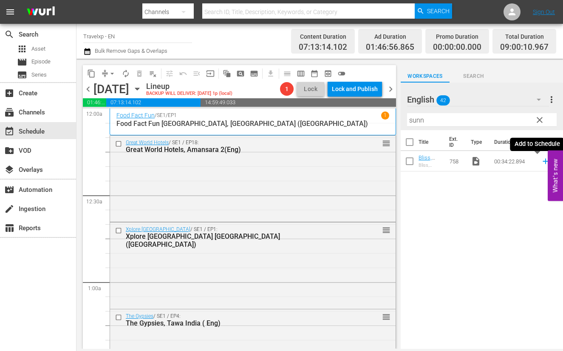
click at [543, 161] on icon at bounding box center [546, 162] width 6 height 6
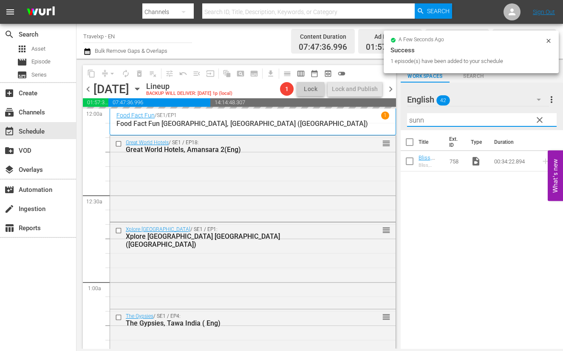
click at [414, 122] on input "sunn" at bounding box center [482, 120] width 150 height 14
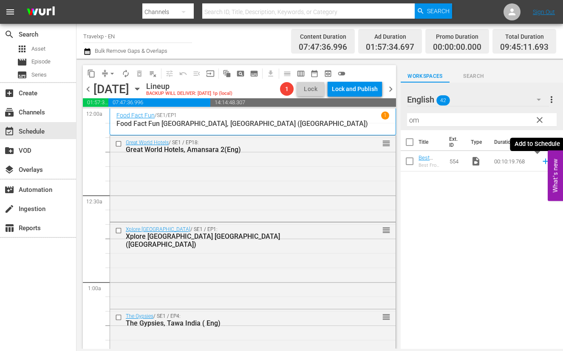
click at [543, 161] on icon at bounding box center [546, 162] width 6 height 6
click at [412, 117] on input "om" at bounding box center [482, 120] width 150 height 14
click at [541, 162] on icon at bounding box center [545, 160] width 9 height 9
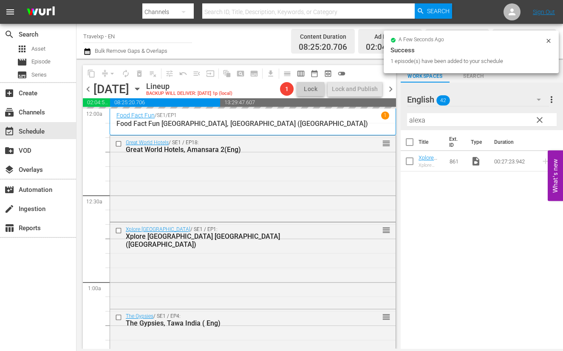
click at [419, 120] on input "alexa" at bounding box center [482, 120] width 150 height 14
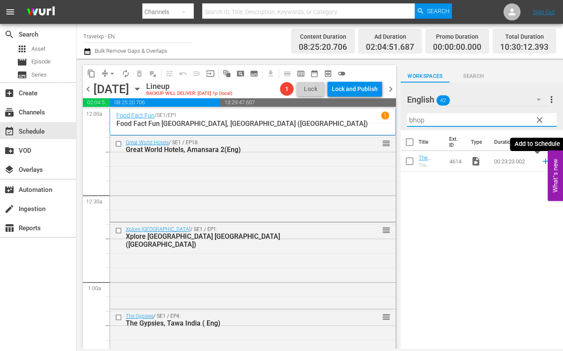
click at [541, 162] on icon at bounding box center [545, 160] width 9 height 9
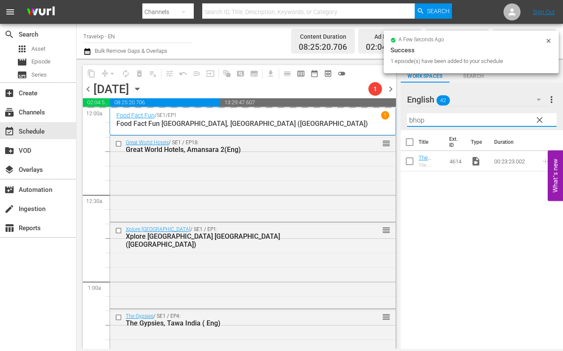
click at [413, 120] on input "bhop" at bounding box center [482, 120] width 150 height 14
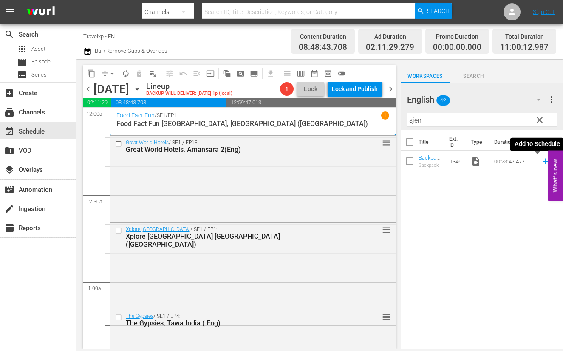
click at [541, 162] on icon at bounding box center [545, 160] width 9 height 9
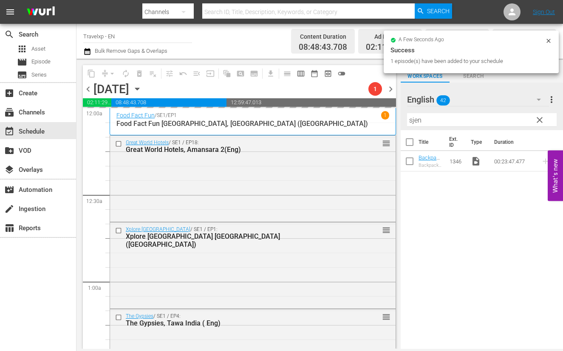
click at [419, 121] on input "sjen" at bounding box center [482, 120] width 150 height 14
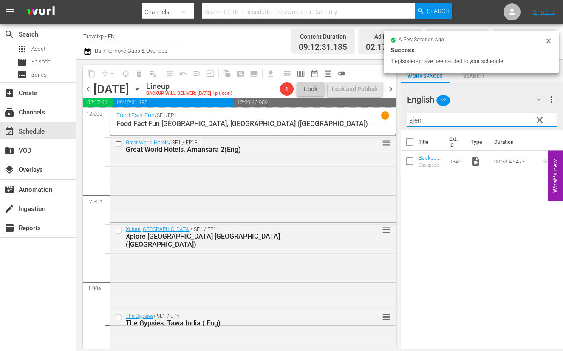
click at [419, 121] on input "sjen" at bounding box center [482, 120] width 150 height 14
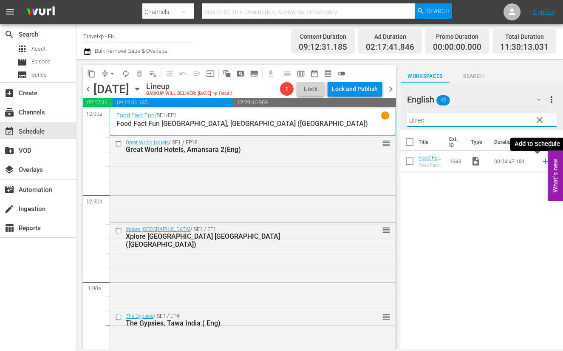
click at [543, 159] on icon at bounding box center [546, 162] width 6 height 6
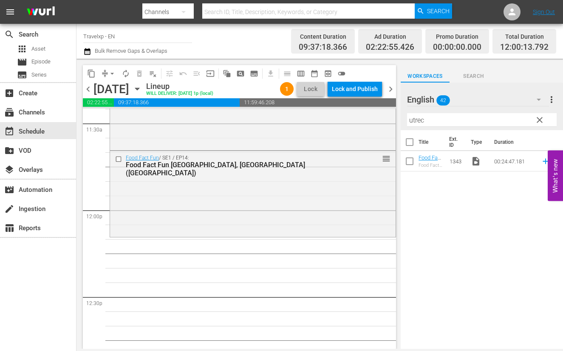
scroll to position [1966, 0]
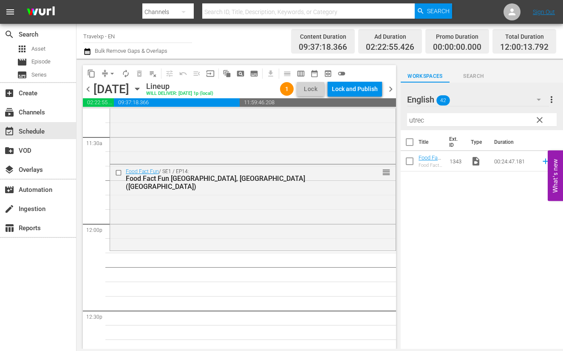
click at [416, 121] on input "utrec" at bounding box center [482, 120] width 150 height 14
click at [541, 162] on icon at bounding box center [545, 160] width 9 height 9
click at [419, 118] on input "stoc" at bounding box center [482, 120] width 150 height 14
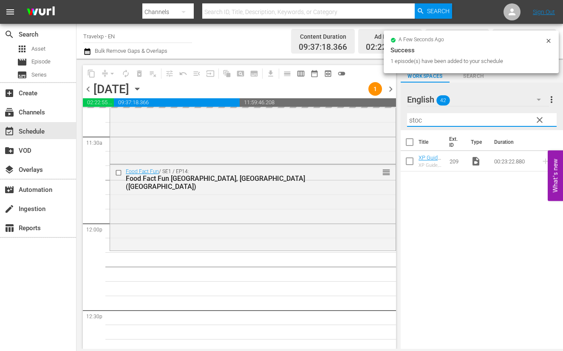
click at [419, 118] on input "stoc" at bounding box center [482, 120] width 150 height 14
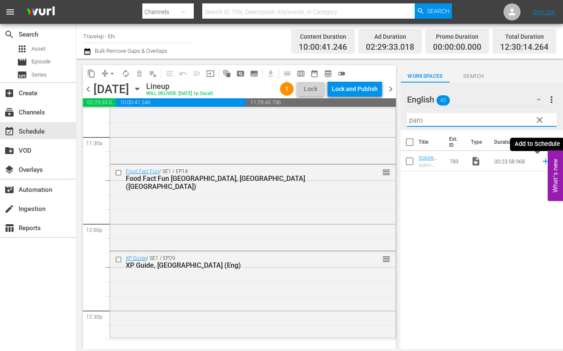
click at [543, 161] on icon at bounding box center [546, 162] width 6 height 6
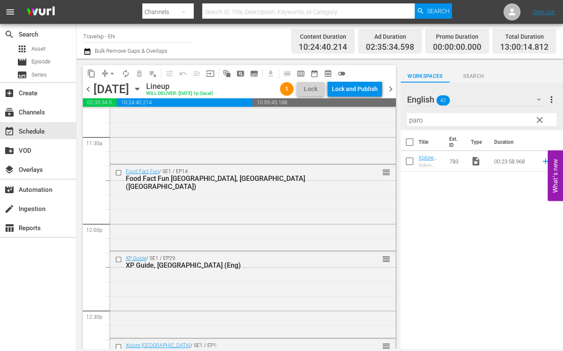
click at [417, 121] on input "paro" at bounding box center [482, 120] width 150 height 14
click at [543, 161] on icon at bounding box center [546, 162] width 6 height 6
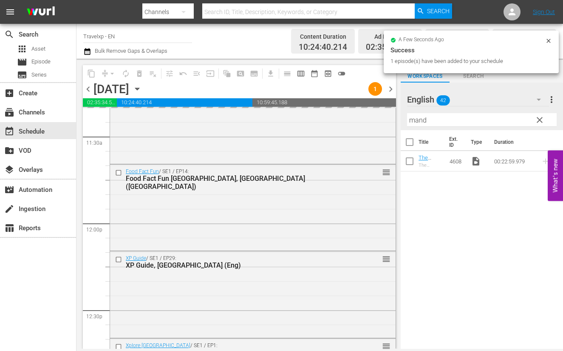
click at [419, 119] on input "mand" at bounding box center [482, 120] width 150 height 14
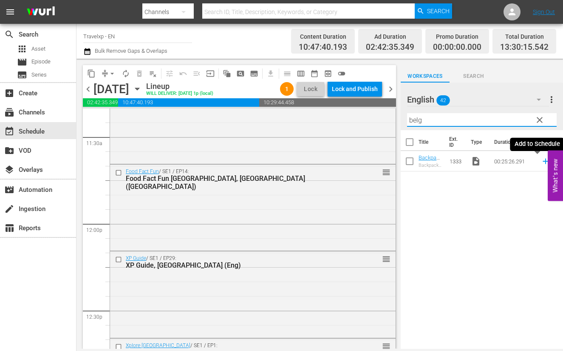
click at [543, 161] on icon at bounding box center [546, 162] width 6 height 6
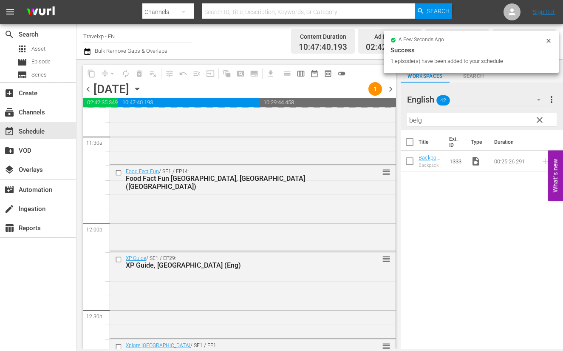
click at [417, 119] on input "belg" at bounding box center [482, 120] width 150 height 14
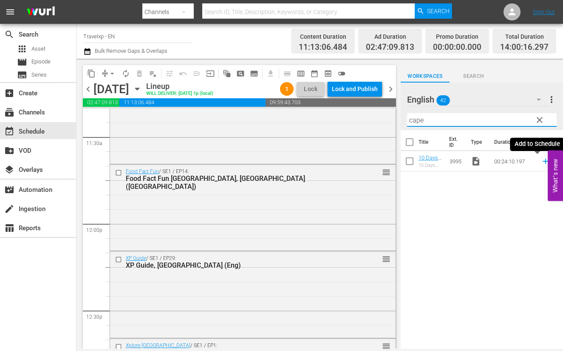
click at [541, 162] on icon at bounding box center [545, 160] width 9 height 9
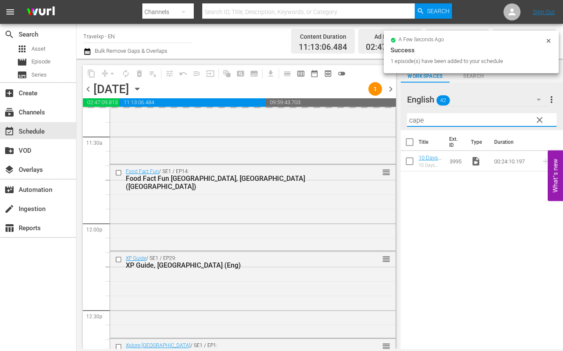
click at [415, 117] on input "cape" at bounding box center [482, 120] width 150 height 14
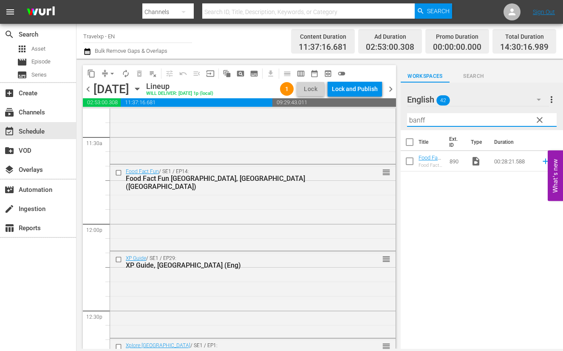
click at [543, 161] on icon at bounding box center [546, 162] width 6 height 6
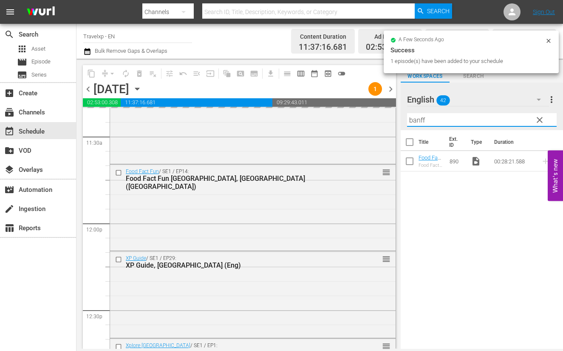
click at [419, 117] on input "banff" at bounding box center [482, 120] width 150 height 14
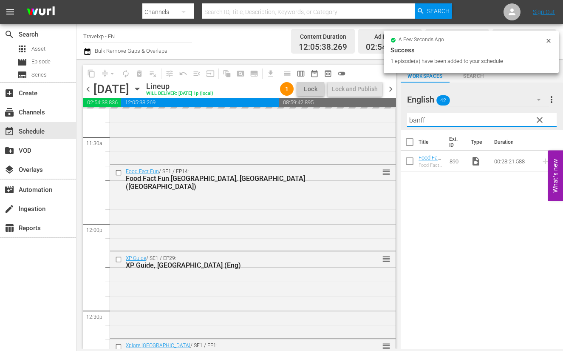
click at [419, 117] on input "banff" at bounding box center [482, 120] width 150 height 14
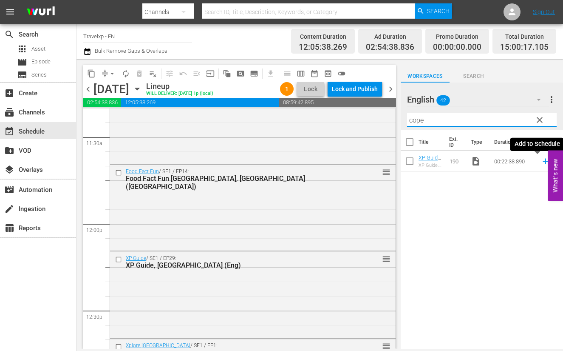
click at [543, 161] on icon at bounding box center [546, 162] width 6 height 6
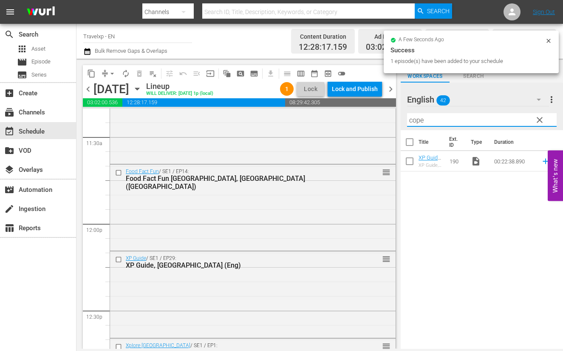
click at [412, 121] on input "cope" at bounding box center [482, 120] width 150 height 14
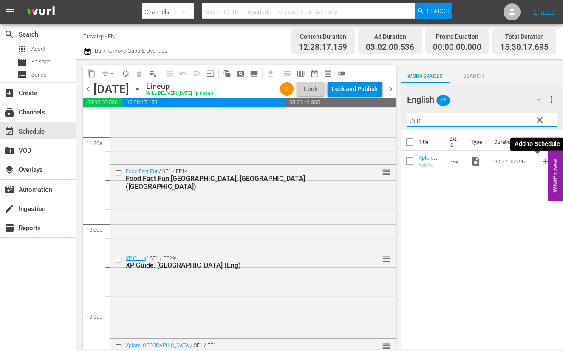
click at [541, 162] on icon at bounding box center [545, 160] width 9 height 9
click at [417, 123] on input "thim" at bounding box center [482, 120] width 150 height 14
click at [543, 161] on icon at bounding box center [546, 162] width 6 height 6
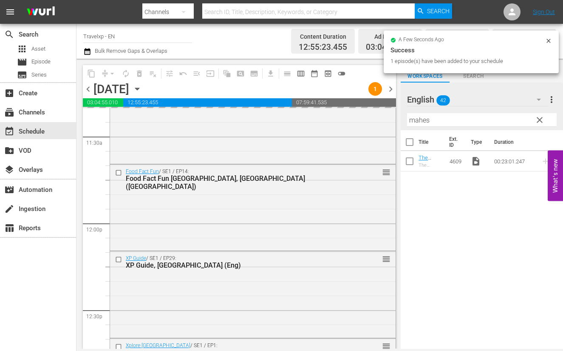
click at [417, 119] on input "mahes" at bounding box center [482, 120] width 150 height 14
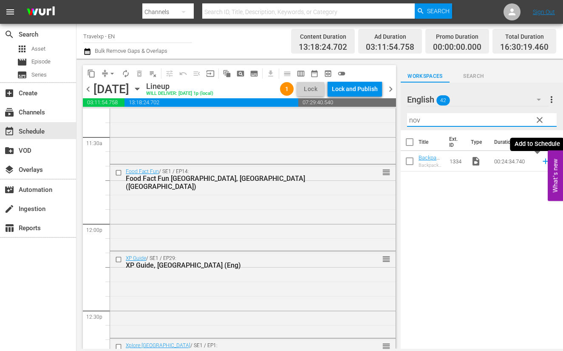
click at [543, 161] on icon at bounding box center [546, 162] width 6 height 6
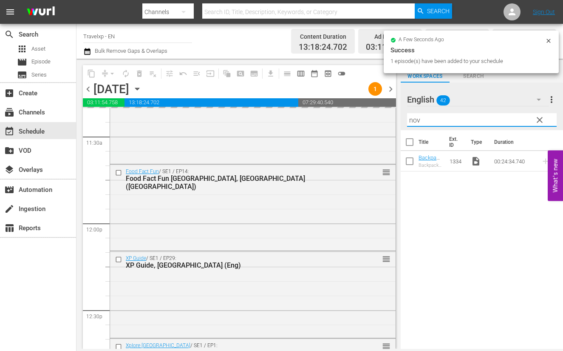
click at [416, 119] on input "nov" at bounding box center [482, 120] width 150 height 14
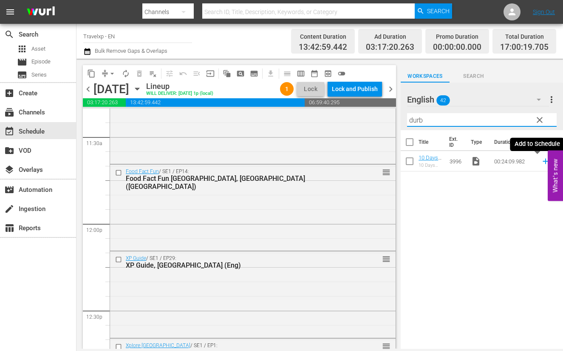
click at [541, 159] on icon at bounding box center [545, 160] width 9 height 9
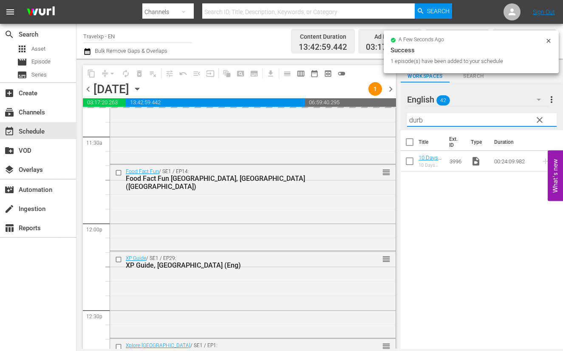
click at [417, 120] on input "durb" at bounding box center [482, 120] width 150 height 14
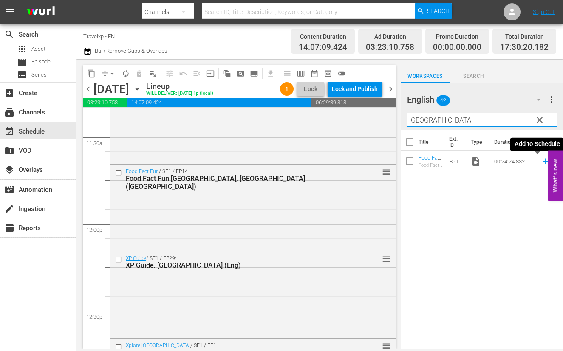
click at [541, 162] on icon at bounding box center [545, 160] width 9 height 9
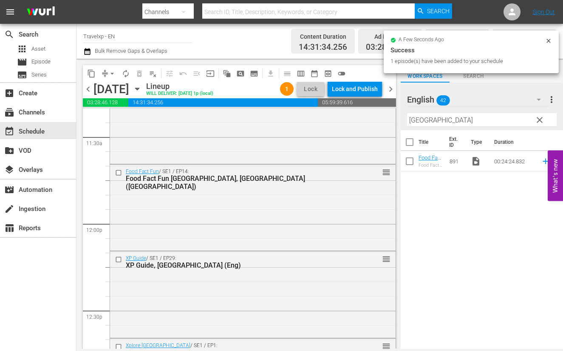
click at [413, 122] on input "[GEOGRAPHIC_DATA]" at bounding box center [482, 120] width 150 height 14
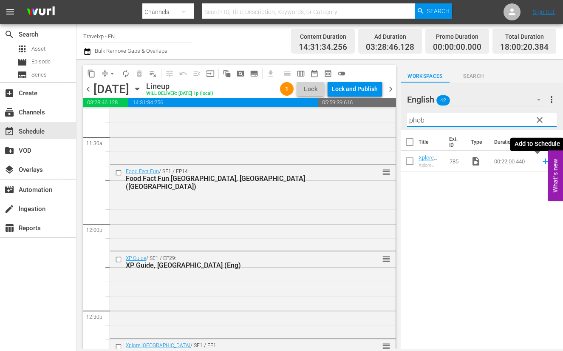
click at [543, 161] on icon at bounding box center [546, 162] width 6 height 6
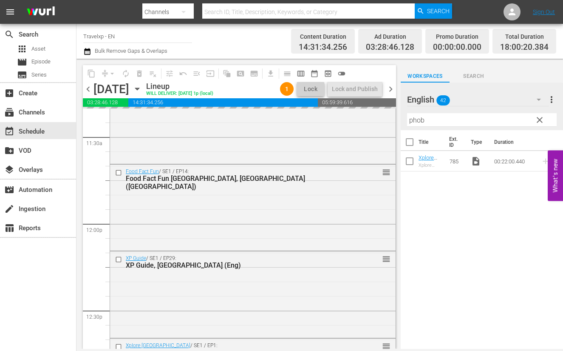
click at [411, 118] on input "phob" at bounding box center [482, 120] width 150 height 14
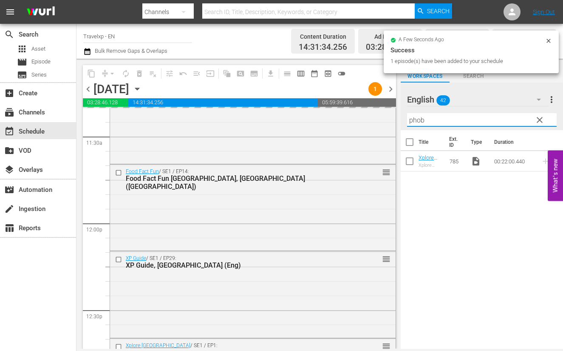
click at [411, 118] on input "phob" at bounding box center [482, 120] width 150 height 14
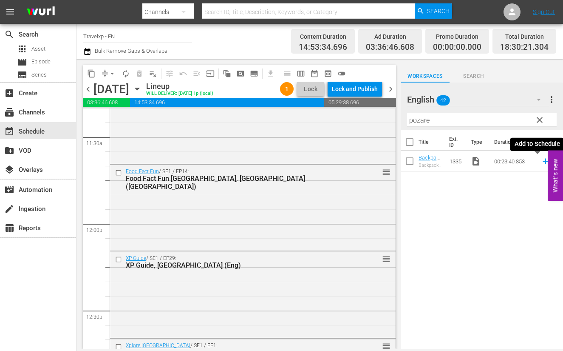
click at [543, 162] on icon at bounding box center [546, 162] width 6 height 6
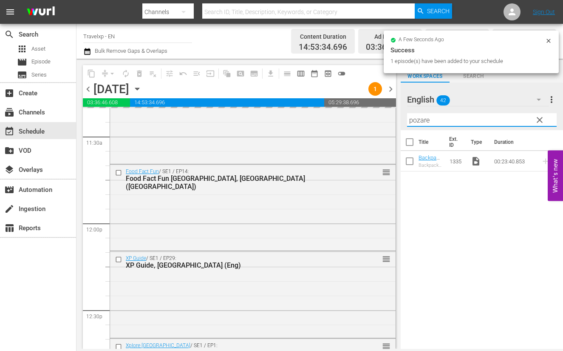
click at [421, 121] on input "pozare" at bounding box center [482, 120] width 150 height 14
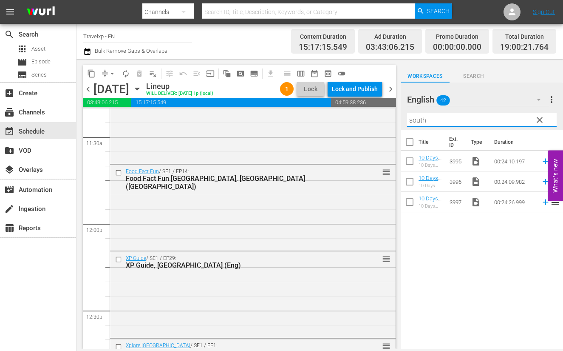
drag, startPoint x: 434, startPoint y: 121, endPoint x: 400, endPoint y: 120, distance: 34.4
click at [400, 120] on div "content_copy compress arrow_drop_down autorenew_outlined delete_forever_outline…" at bounding box center [320, 204] width 487 height 290
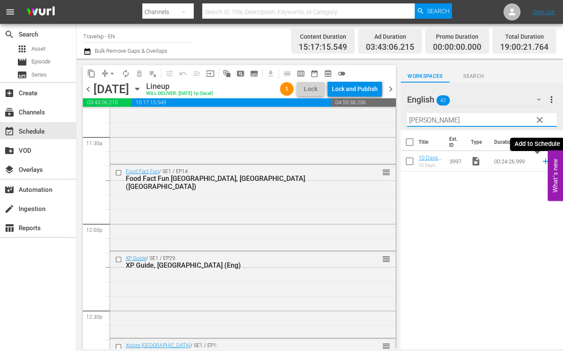
click at [541, 162] on icon at bounding box center [545, 160] width 9 height 9
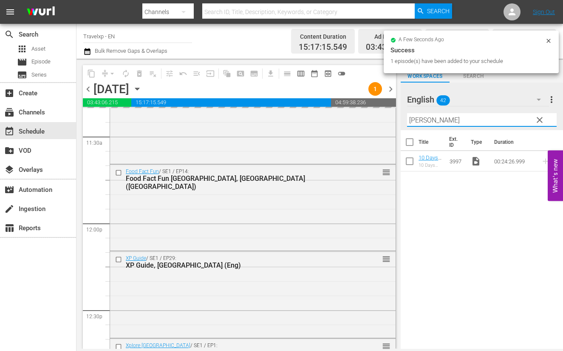
click at [415, 122] on input "[PERSON_NAME]" at bounding box center [482, 120] width 150 height 14
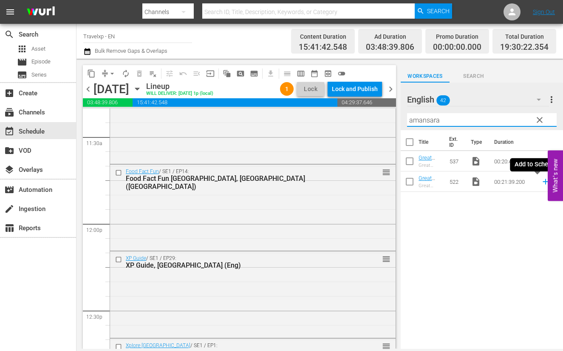
click at [543, 181] on icon at bounding box center [546, 182] width 6 height 6
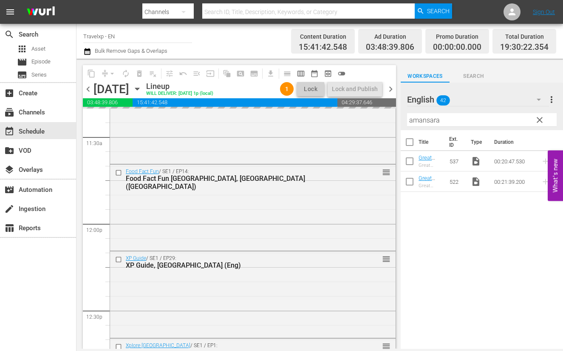
click at [432, 119] on input "amansara" at bounding box center [482, 120] width 150 height 14
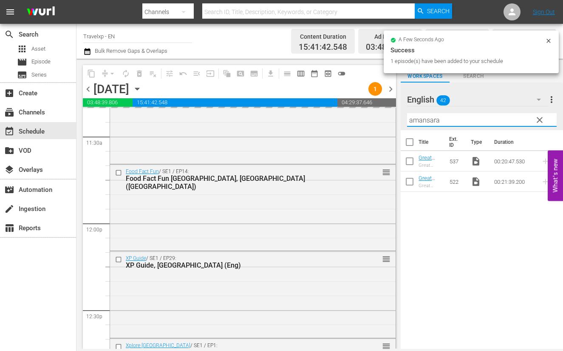
click at [432, 119] on input "amansara" at bounding box center [482, 120] width 150 height 14
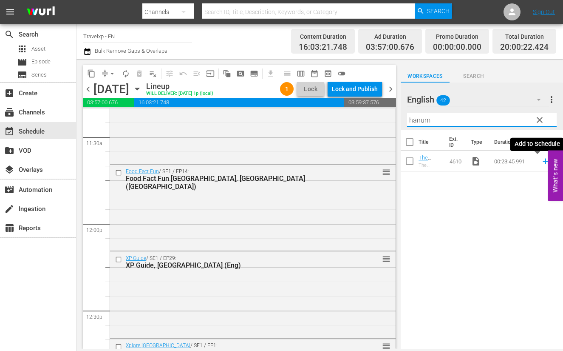
click at [543, 161] on icon at bounding box center [546, 162] width 6 height 6
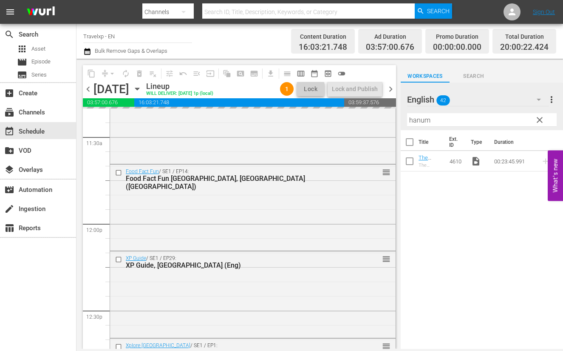
click at [425, 121] on input "hanum" at bounding box center [482, 120] width 150 height 14
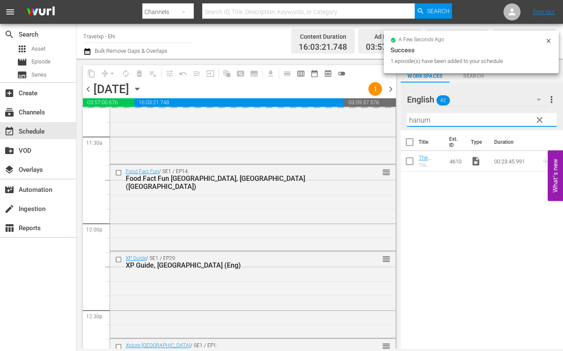
click at [425, 121] on input "hanum" at bounding box center [482, 120] width 150 height 14
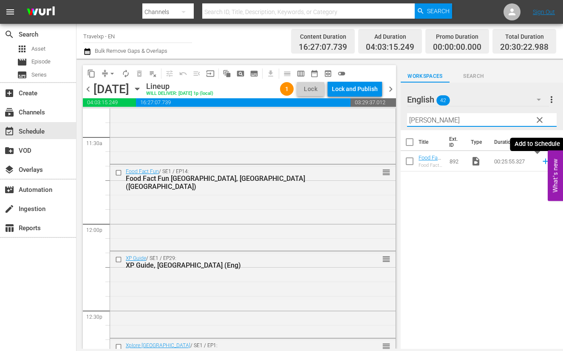
click at [543, 161] on icon at bounding box center [546, 162] width 6 height 6
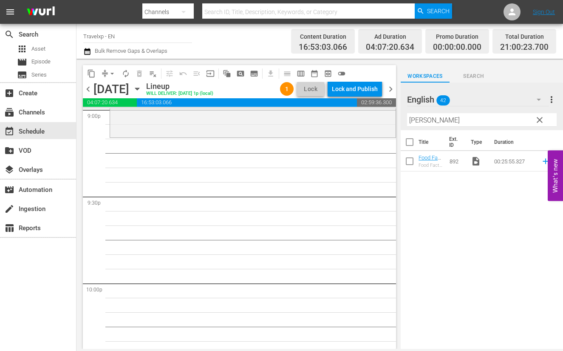
scroll to position [3602, 0]
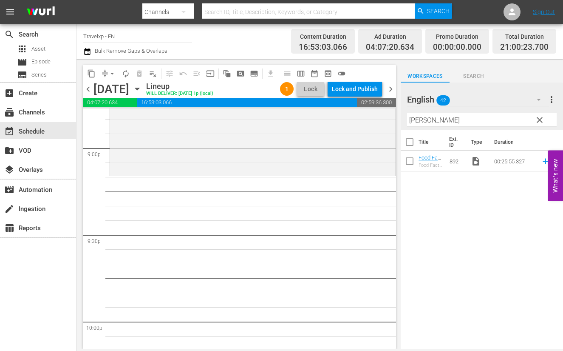
click at [417, 117] on input "[PERSON_NAME]" at bounding box center [482, 120] width 150 height 14
click at [541, 159] on icon at bounding box center [545, 160] width 9 height 9
click at [419, 119] on input "phob" at bounding box center [482, 120] width 150 height 14
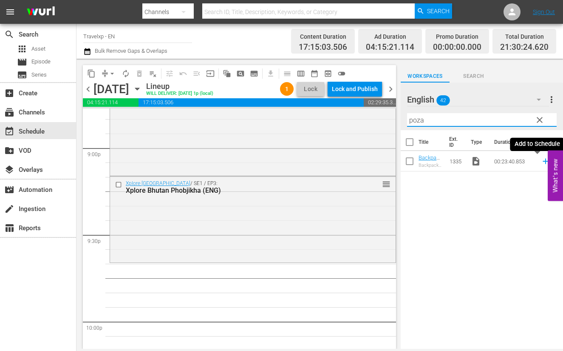
click at [543, 161] on icon at bounding box center [546, 162] width 6 height 6
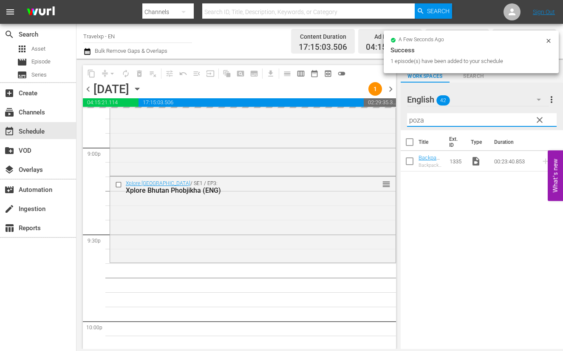
click at [413, 117] on input "poza" at bounding box center [482, 120] width 150 height 14
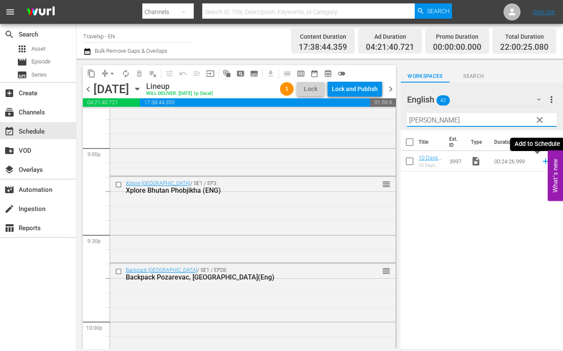
click at [541, 160] on icon at bounding box center [545, 160] width 9 height 9
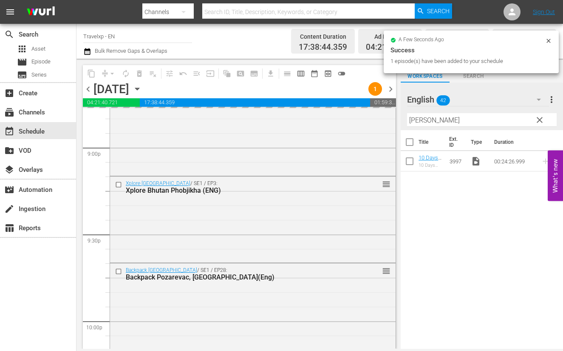
click at [415, 120] on input "[PERSON_NAME]" at bounding box center [482, 120] width 150 height 14
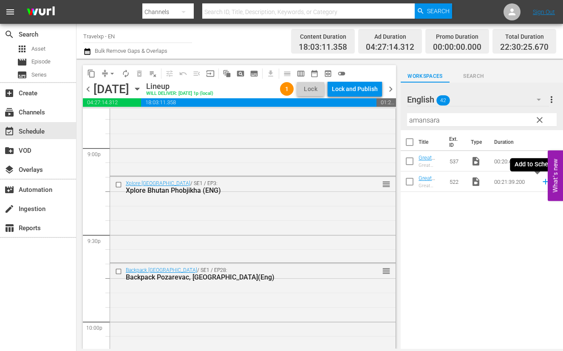
click at [541, 182] on icon at bounding box center [545, 181] width 9 height 9
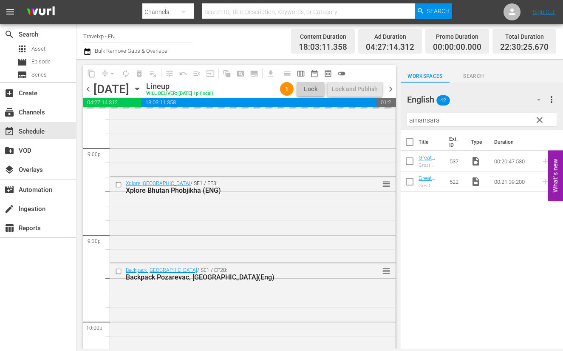
click at [432, 119] on input "amansara" at bounding box center [482, 120] width 150 height 14
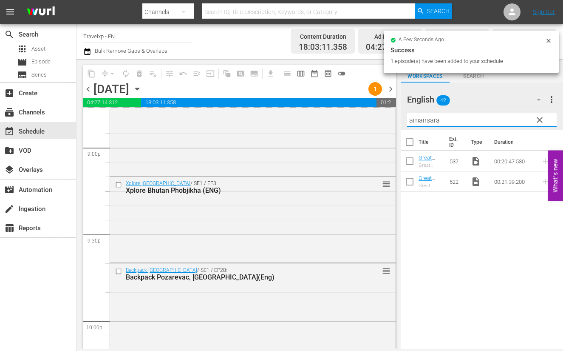
click at [432, 119] on input "amansara" at bounding box center [482, 120] width 150 height 14
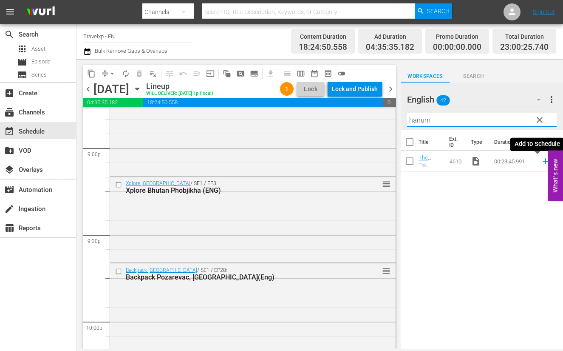
click at [541, 162] on icon at bounding box center [545, 160] width 9 height 9
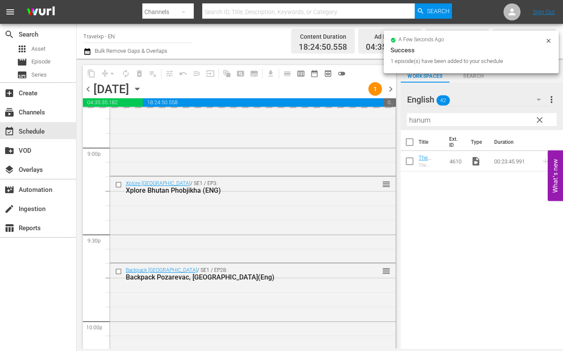
click at [415, 119] on input "hanum" at bounding box center [482, 120] width 150 height 14
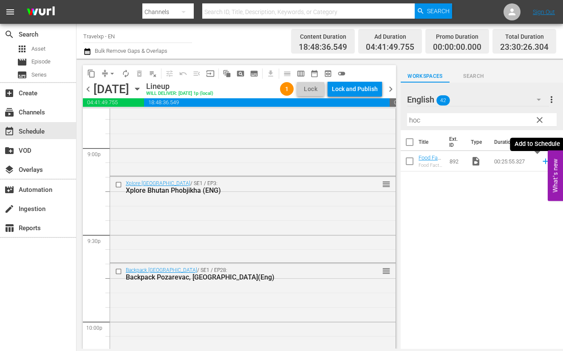
click at [541, 162] on icon at bounding box center [545, 160] width 9 height 9
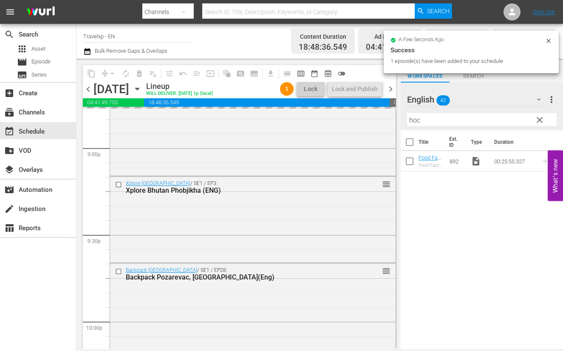
scroll to position [3921, 0]
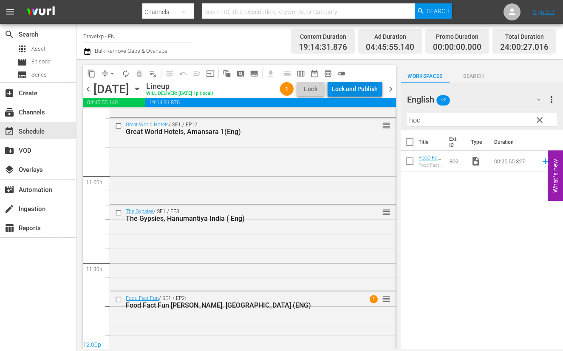
click at [368, 88] on div "Lock and Publish" at bounding box center [355, 88] width 46 height 15
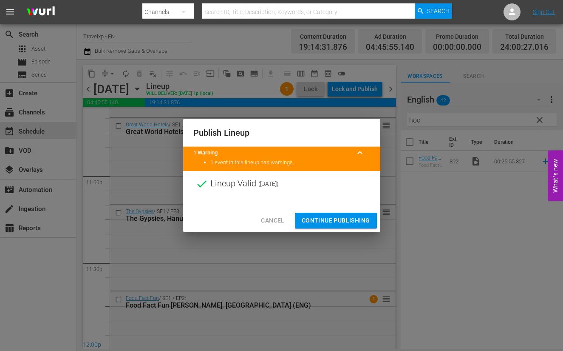
click at [335, 218] on span "Continue Publishing" at bounding box center [336, 220] width 68 height 11
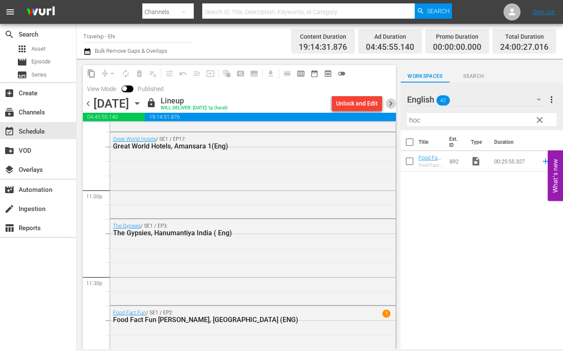
click at [391, 105] on span "chevron_right" at bounding box center [391, 103] width 11 height 11
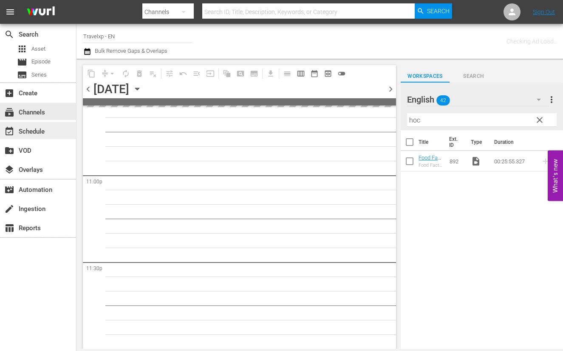
scroll to position [3920, 0]
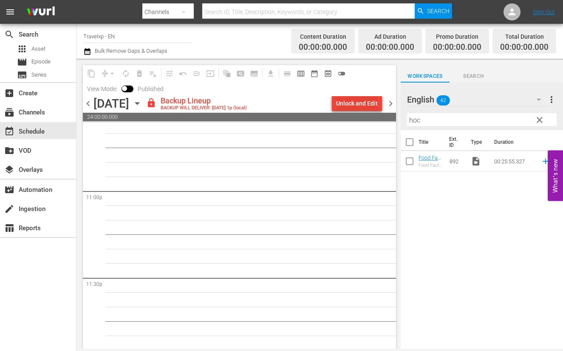
click at [347, 105] on div "Unlock and Edit" at bounding box center [357, 103] width 42 height 15
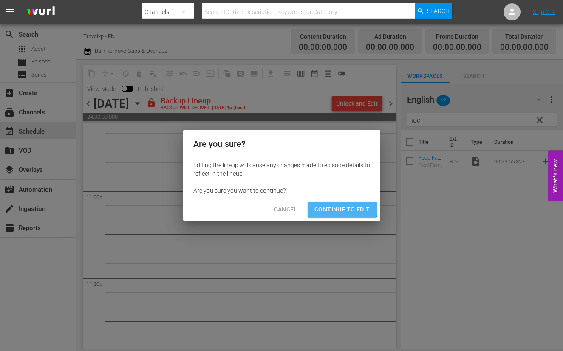
click at [327, 205] on span "Continue to Edit" at bounding box center [342, 209] width 55 height 11
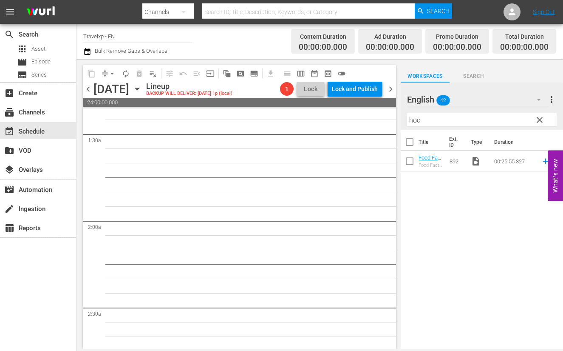
scroll to position [0, 0]
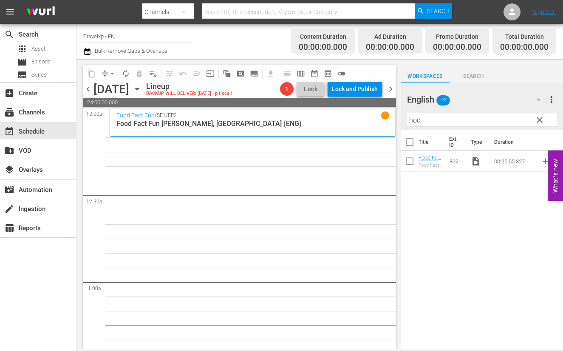
click at [416, 121] on input "hoc" at bounding box center [482, 120] width 150 height 14
click at [543, 161] on icon at bounding box center [546, 162] width 6 height 6
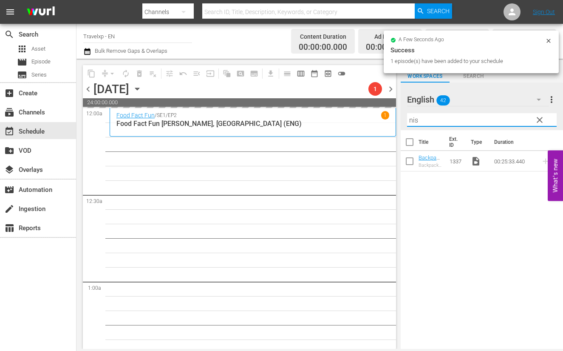
click at [416, 119] on input "nis" at bounding box center [482, 120] width 150 height 14
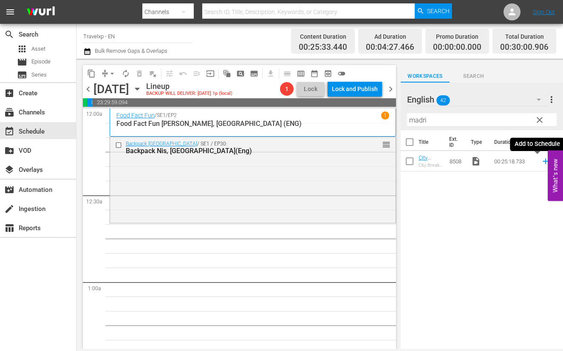
click at [541, 162] on icon at bounding box center [545, 160] width 9 height 9
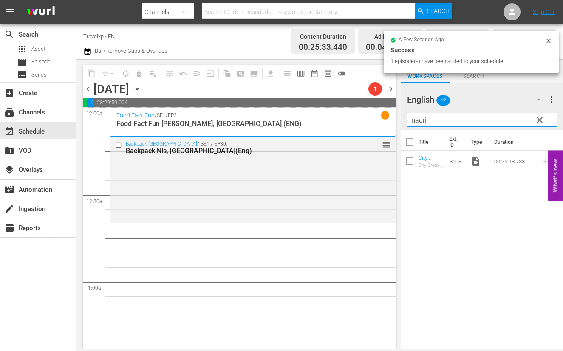
click at [413, 118] on input "madri" at bounding box center [482, 120] width 150 height 14
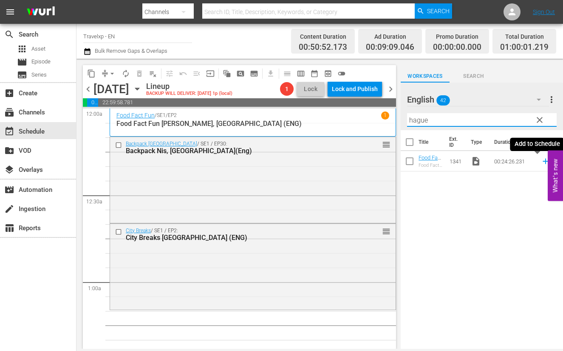
click at [541, 158] on icon at bounding box center [545, 160] width 9 height 9
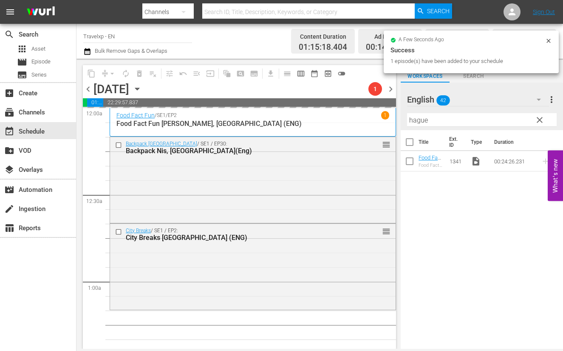
click at [420, 119] on input "hague" at bounding box center [482, 120] width 150 height 14
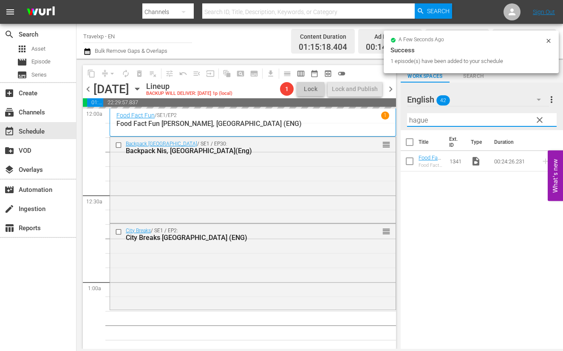
click at [420, 119] on input "hague" at bounding box center [482, 120] width 150 height 14
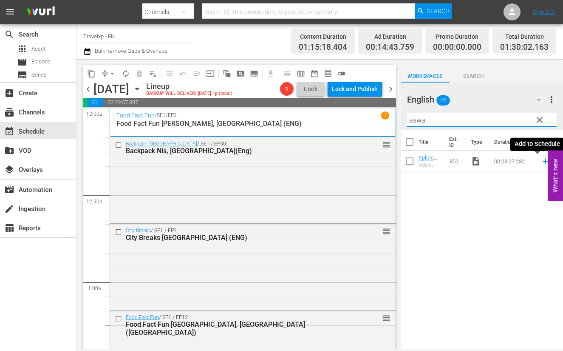
click at [543, 161] on icon at bounding box center [546, 162] width 6 height 6
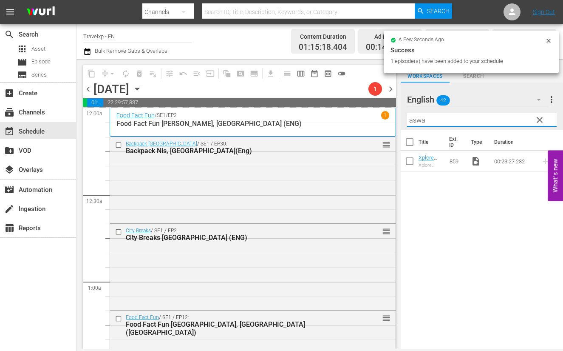
click at [421, 122] on input "aswa" at bounding box center [482, 120] width 150 height 14
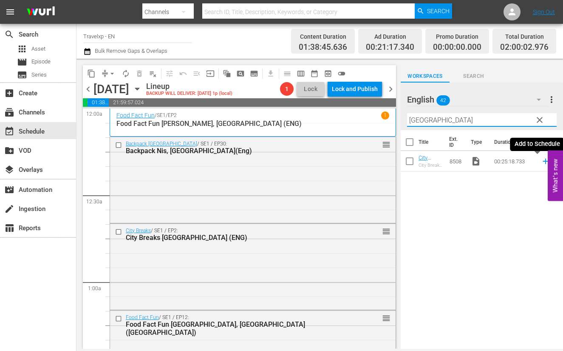
click at [543, 161] on icon at bounding box center [546, 162] width 6 height 6
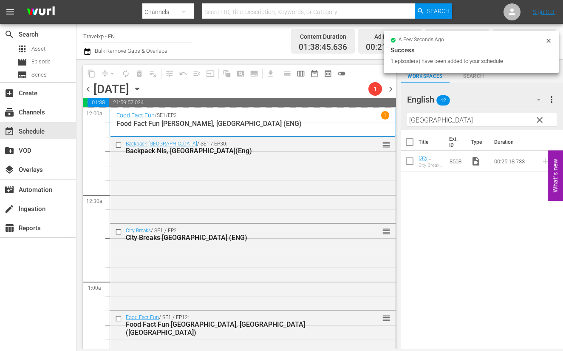
click at [416, 118] on input "[GEOGRAPHIC_DATA]" at bounding box center [482, 120] width 150 height 14
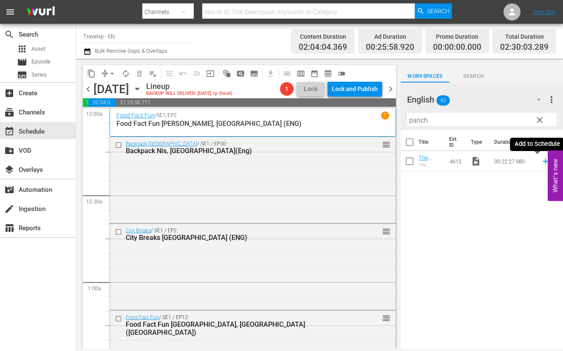
click at [541, 160] on icon at bounding box center [545, 160] width 9 height 9
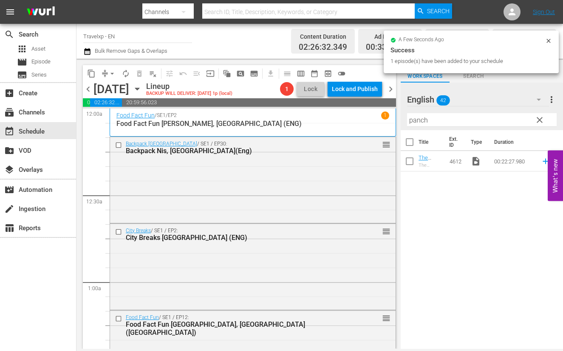
click at [418, 122] on input "panch" at bounding box center [482, 120] width 150 height 14
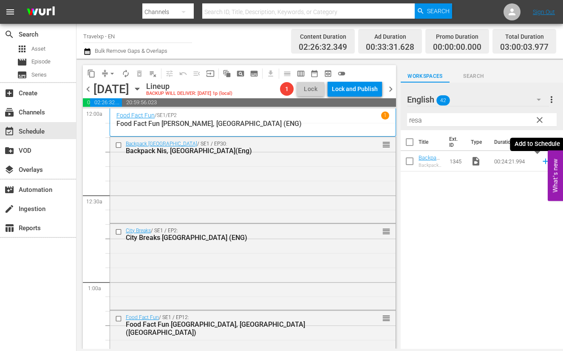
click at [543, 161] on icon at bounding box center [546, 162] width 6 height 6
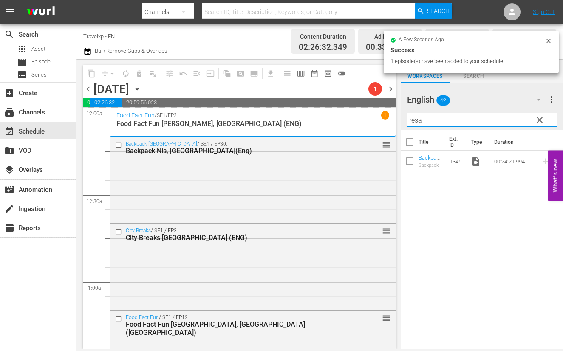
click at [413, 119] on input "resa" at bounding box center [482, 120] width 150 height 14
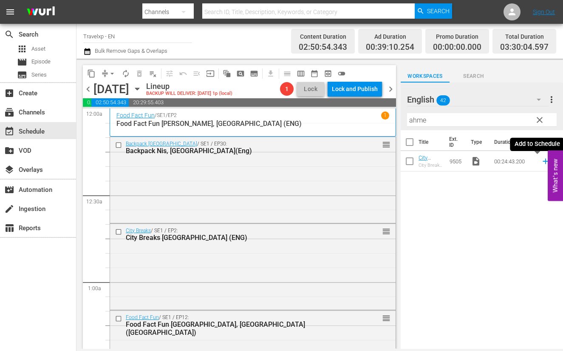
click at [541, 159] on icon at bounding box center [545, 160] width 9 height 9
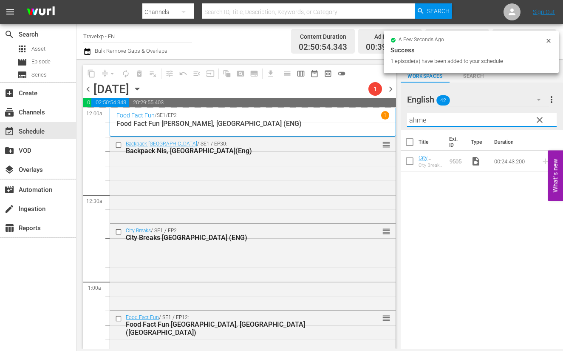
click at [418, 122] on input "ahme" at bounding box center [482, 120] width 150 height 14
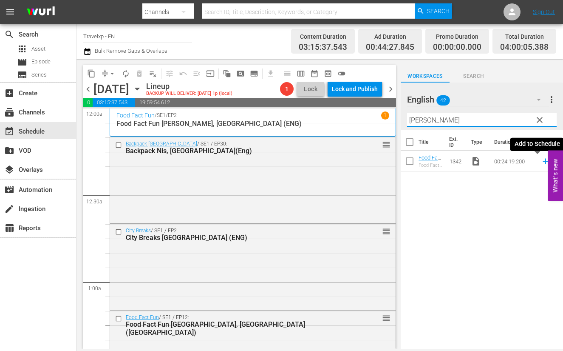
click at [543, 161] on icon at bounding box center [546, 162] width 6 height 6
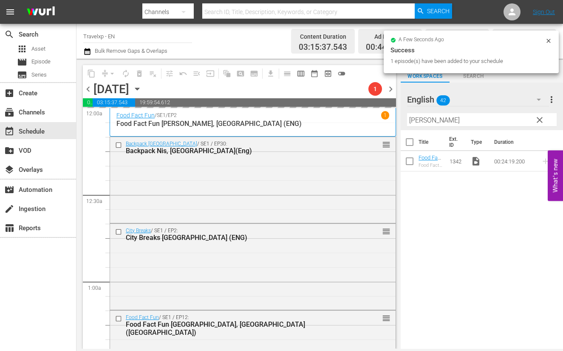
click at [415, 119] on input "[PERSON_NAME]" at bounding box center [482, 120] width 150 height 14
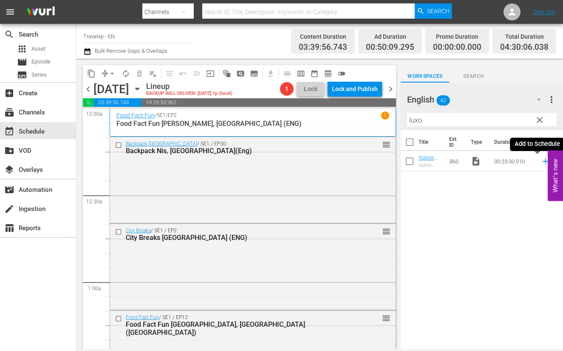
click at [543, 162] on icon at bounding box center [546, 162] width 6 height 6
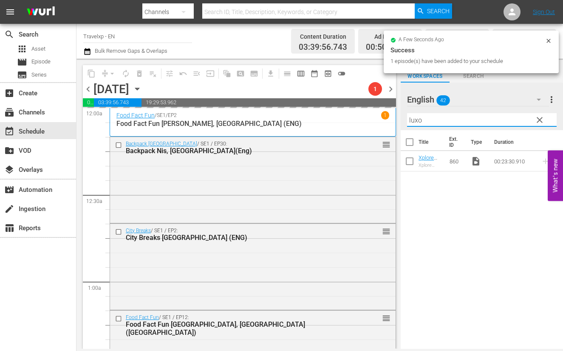
click at [417, 120] on input "luxo" at bounding box center [482, 120] width 150 height 14
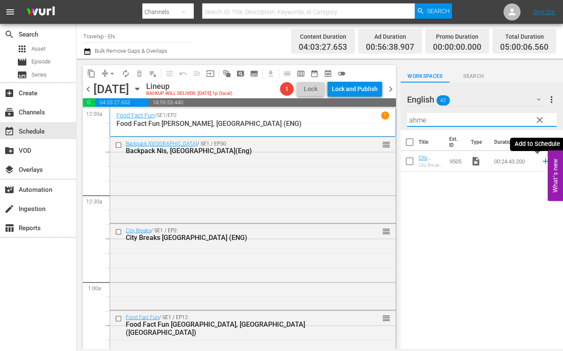
click at [541, 162] on icon at bounding box center [545, 160] width 9 height 9
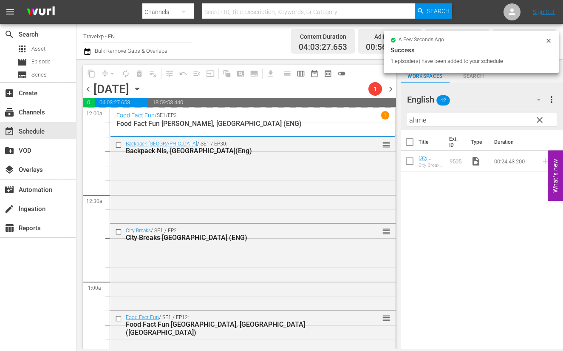
click at [420, 120] on input "ahme" at bounding box center [482, 120] width 150 height 14
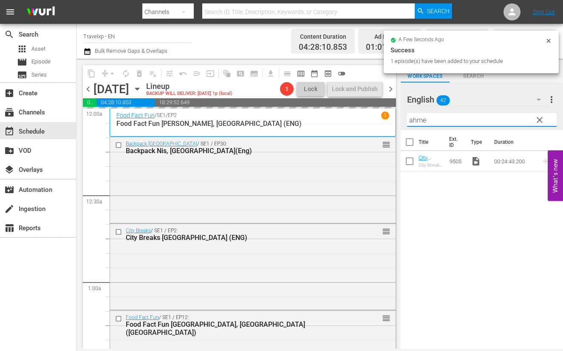
click at [420, 120] on input "ahme" at bounding box center [482, 120] width 150 height 14
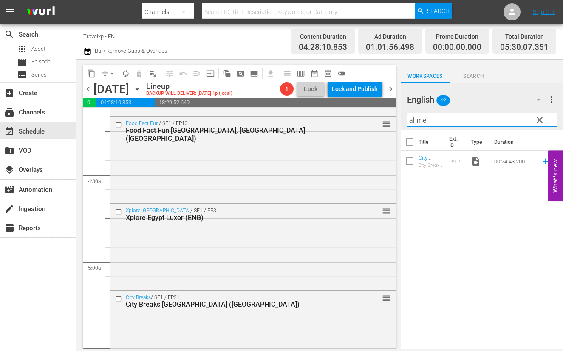
scroll to position [850, 0]
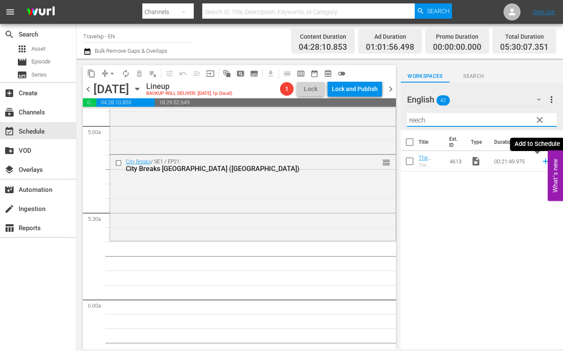
click at [543, 160] on icon at bounding box center [546, 162] width 6 height 6
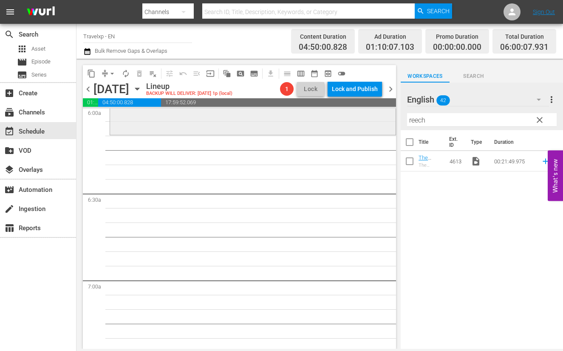
scroll to position [903, 0]
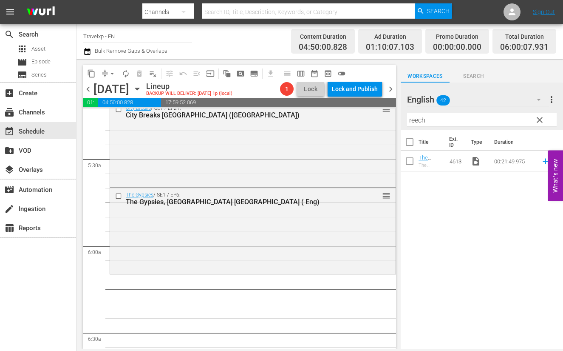
click at [416, 119] on input "reech" at bounding box center [482, 120] width 150 height 14
click at [543, 161] on icon at bounding box center [546, 162] width 6 height 6
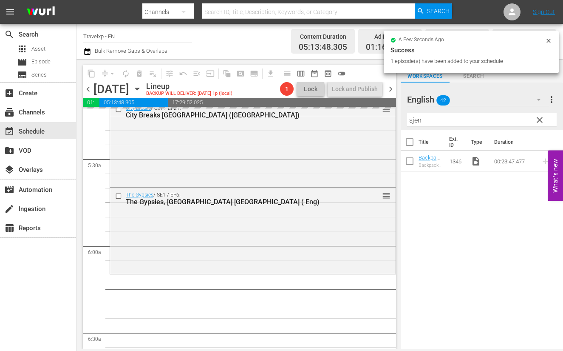
click at [415, 122] on input "sjen" at bounding box center [482, 120] width 150 height 14
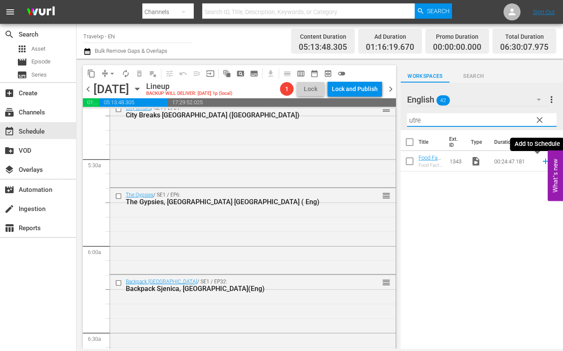
click at [543, 161] on icon at bounding box center [546, 162] width 6 height 6
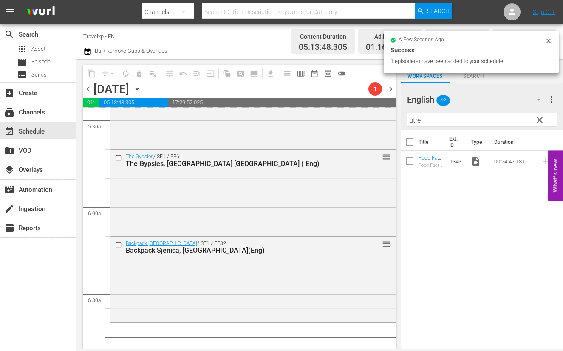
scroll to position [1063, 0]
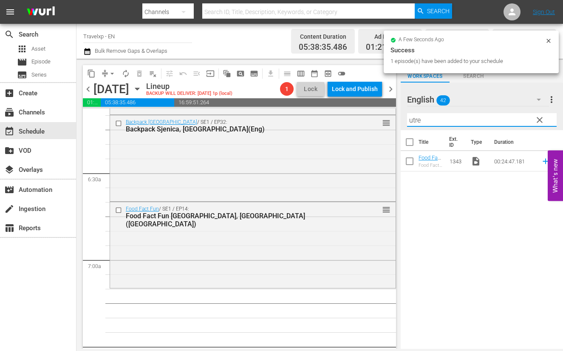
click at [420, 119] on input "utre" at bounding box center [482, 120] width 150 height 14
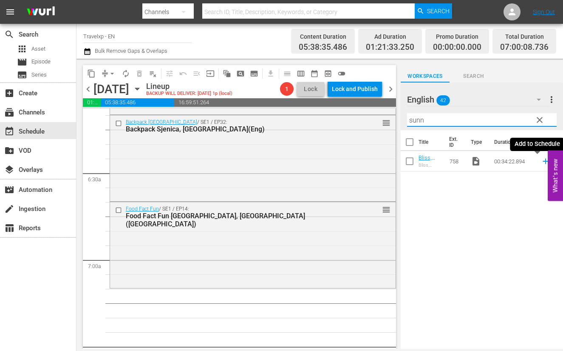
click at [543, 162] on icon at bounding box center [546, 162] width 6 height 6
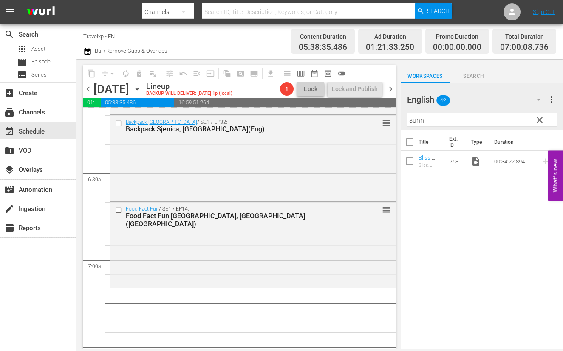
click at [420, 118] on input "sunn" at bounding box center [482, 120] width 150 height 14
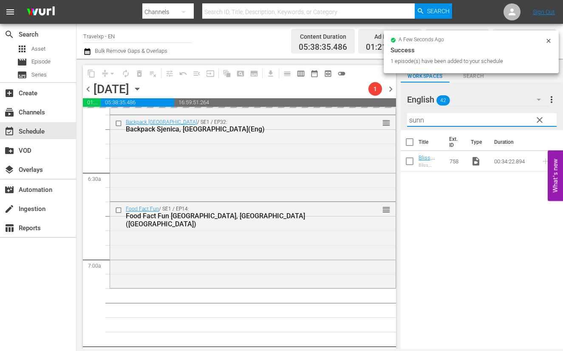
click at [420, 118] on input "sunn" at bounding box center [482, 120] width 150 height 14
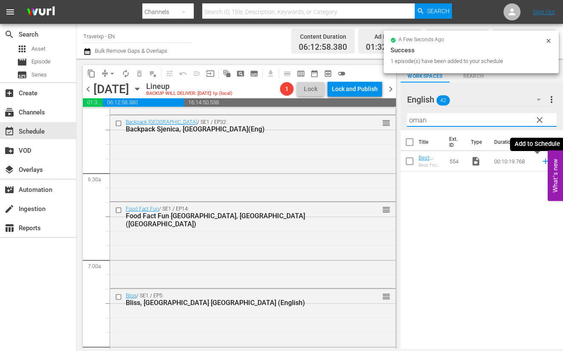
click at [541, 162] on icon at bounding box center [545, 160] width 9 height 9
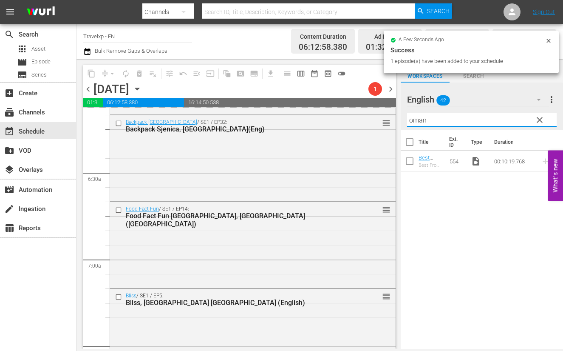
click at [418, 118] on input "oman" at bounding box center [482, 120] width 150 height 14
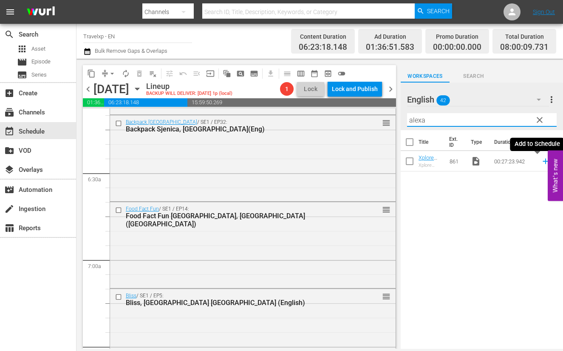
click at [543, 160] on icon at bounding box center [546, 162] width 6 height 6
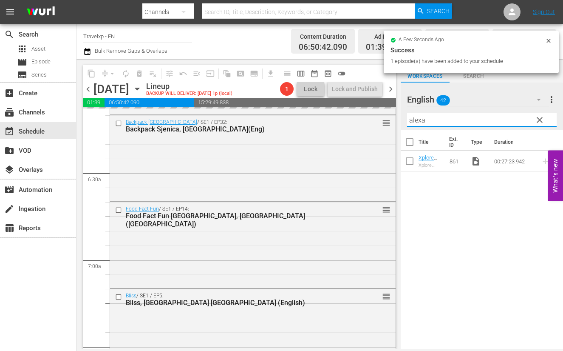
click at [420, 118] on input "alexa" at bounding box center [482, 120] width 150 height 14
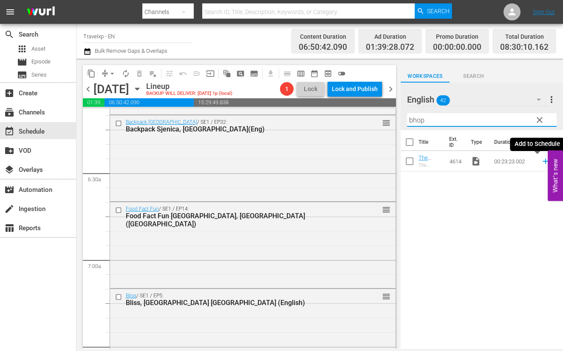
click at [541, 159] on icon at bounding box center [545, 160] width 9 height 9
click at [420, 120] on input "bhop" at bounding box center [482, 120] width 150 height 14
click at [543, 160] on icon at bounding box center [546, 162] width 6 height 6
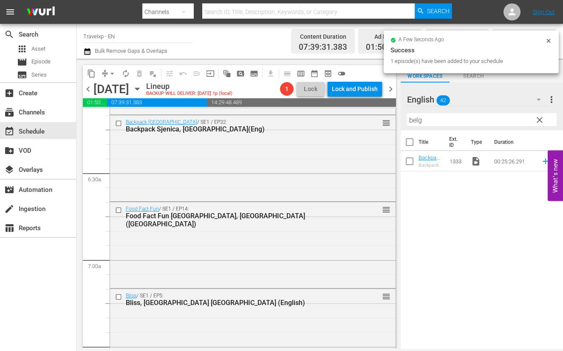
click at [417, 119] on input "belg" at bounding box center [482, 120] width 150 height 14
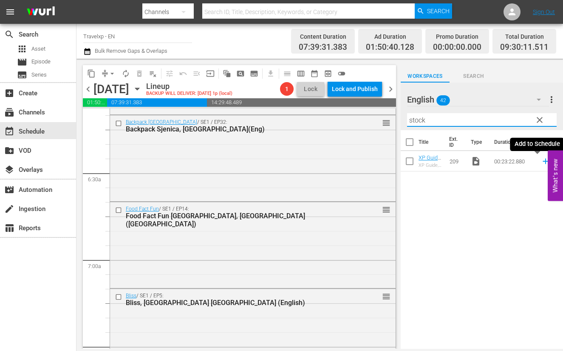
click at [543, 161] on icon at bounding box center [546, 162] width 6 height 6
click at [414, 121] on input "stock" at bounding box center [482, 120] width 150 height 14
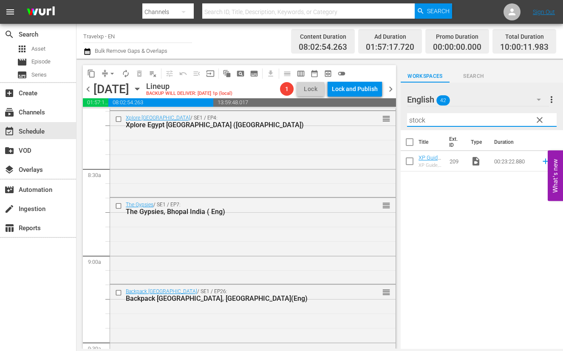
scroll to position [1593, 0]
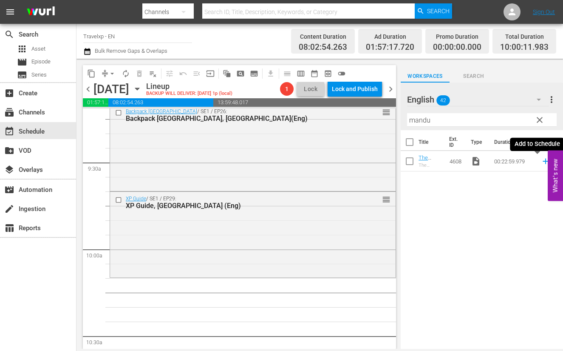
click at [543, 162] on icon at bounding box center [546, 162] width 6 height 6
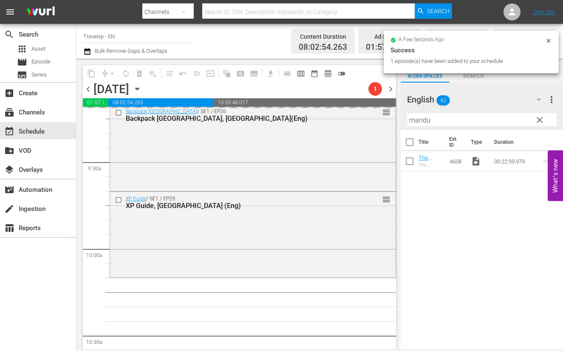
click at [422, 120] on input "mandu" at bounding box center [482, 120] width 150 height 14
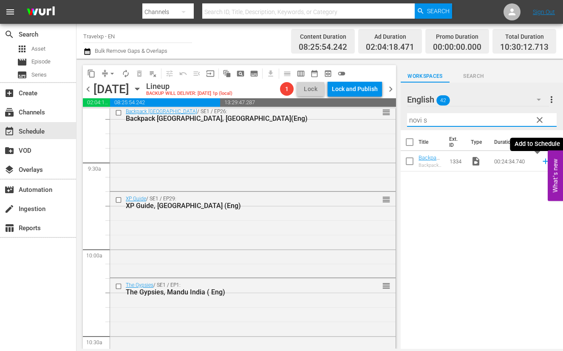
click at [541, 160] on icon at bounding box center [545, 160] width 9 height 9
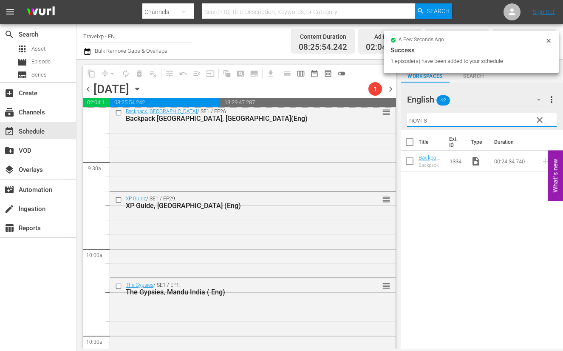
drag, startPoint x: 431, startPoint y: 118, endPoint x: 408, endPoint y: 116, distance: 22.6
click at [408, 116] on input "novi s" at bounding box center [482, 120] width 150 height 14
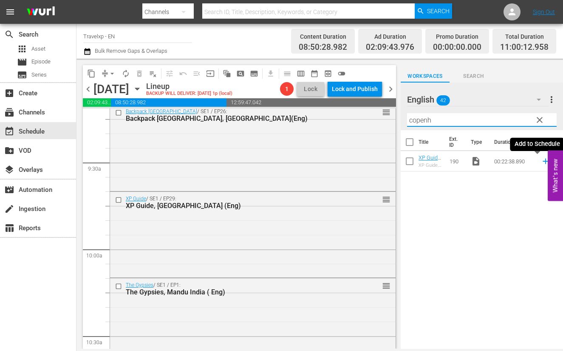
click at [543, 161] on icon at bounding box center [546, 162] width 6 height 6
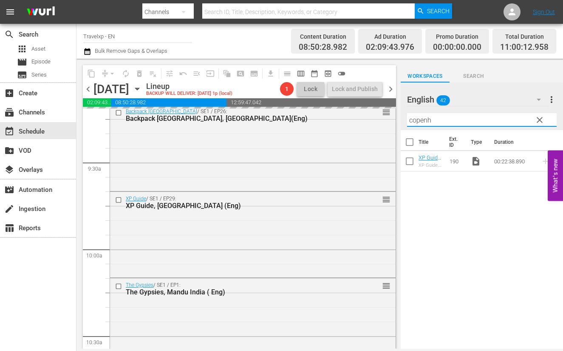
click at [420, 120] on input "copenh" at bounding box center [482, 120] width 150 height 14
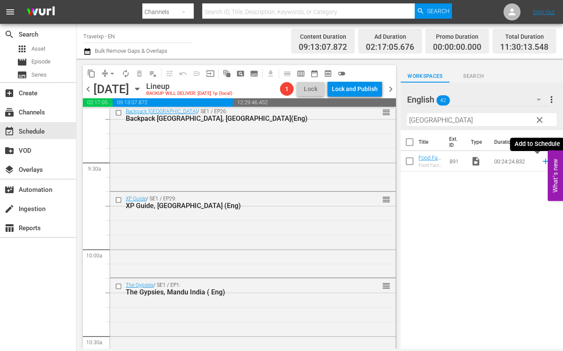
click at [541, 162] on icon at bounding box center [545, 160] width 9 height 9
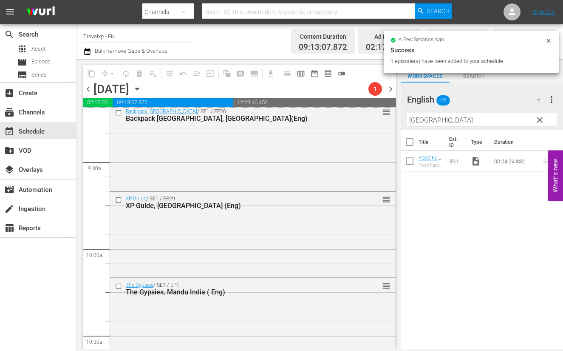
click at [419, 119] on input "[GEOGRAPHIC_DATA]" at bounding box center [482, 120] width 150 height 14
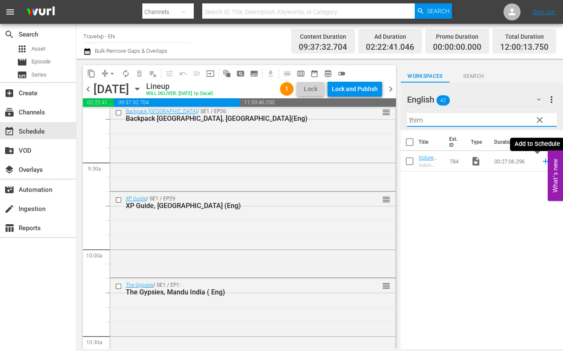
click at [541, 160] on icon at bounding box center [545, 160] width 9 height 9
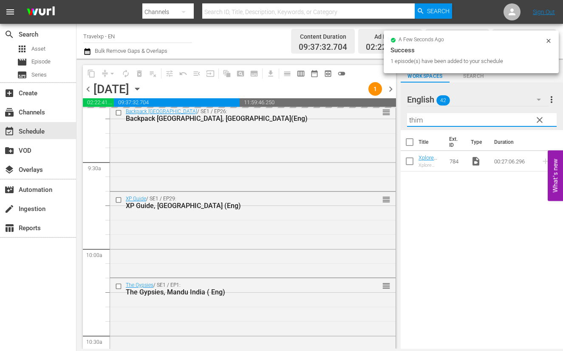
click at [416, 122] on input "thim" at bounding box center [482, 120] width 150 height 14
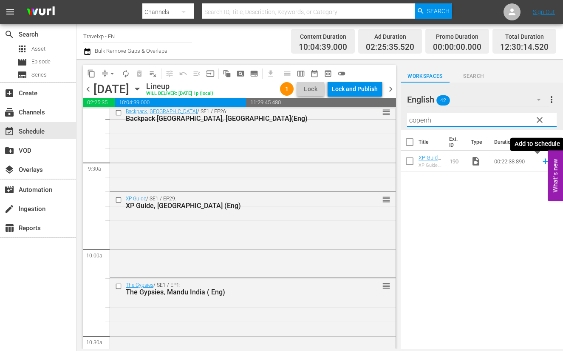
click at [543, 161] on icon at bounding box center [546, 162] width 6 height 6
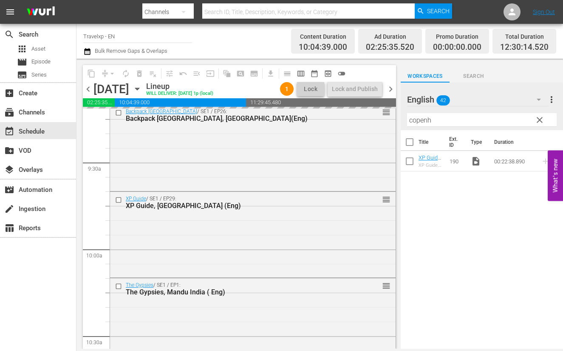
click at [424, 119] on input "copenh" at bounding box center [482, 120] width 150 height 14
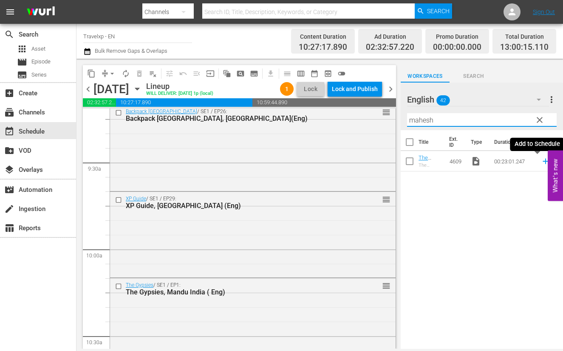
click at [541, 162] on icon at bounding box center [545, 160] width 9 height 9
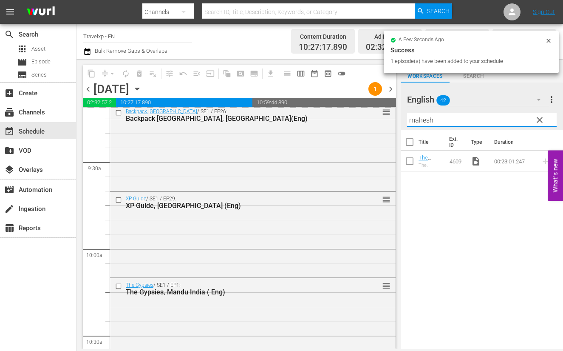
click at [423, 121] on input "mahesh" at bounding box center [482, 120] width 150 height 14
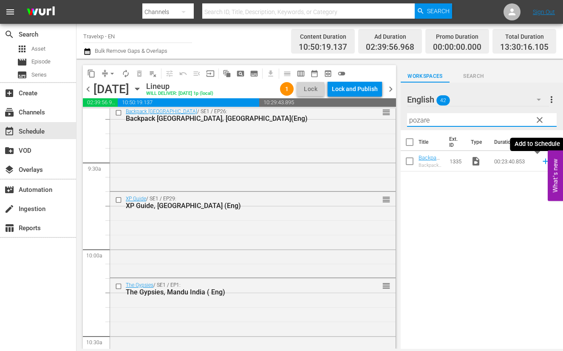
click at [543, 160] on icon at bounding box center [546, 162] width 6 height 6
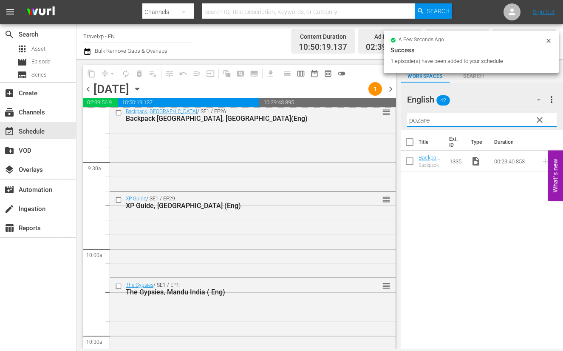
click at [415, 118] on input "pozare" at bounding box center [482, 120] width 150 height 14
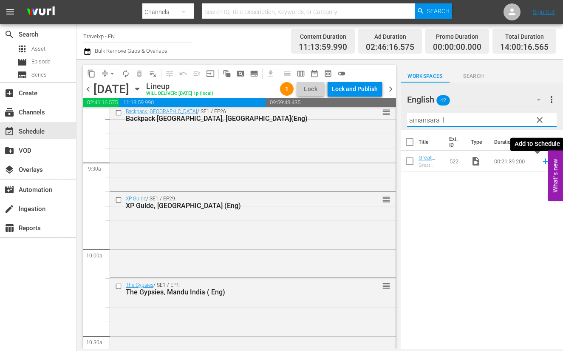
click at [543, 161] on icon at bounding box center [546, 162] width 6 height 6
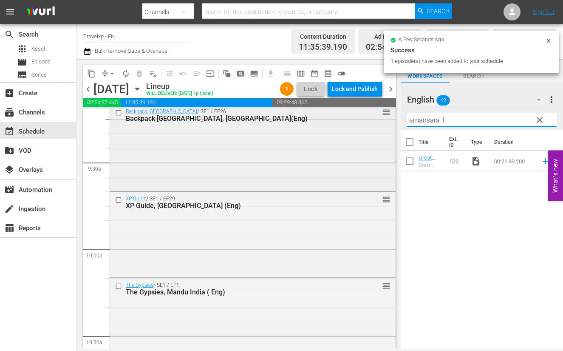
drag, startPoint x: 460, startPoint y: 116, endPoint x: 375, endPoint y: 116, distance: 85.0
click at [375, 116] on div "content_copy compress arrow_drop_down autorenew_outlined delete_forever_outline…" at bounding box center [320, 204] width 487 height 290
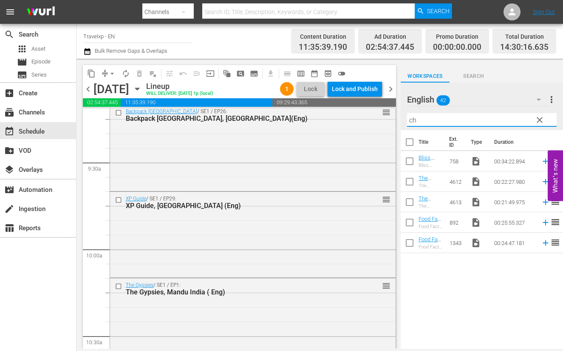
type input "c"
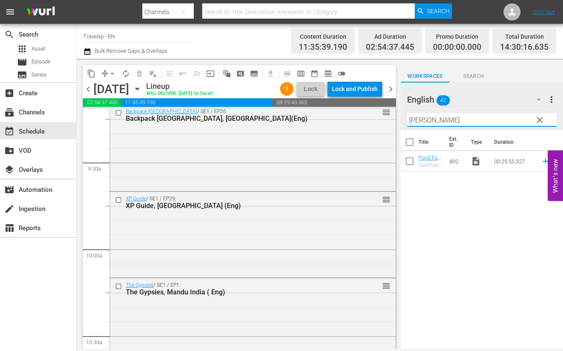
click at [419, 122] on input "[PERSON_NAME]" at bounding box center [482, 120] width 150 height 14
click at [543, 160] on icon at bounding box center [546, 162] width 6 height 6
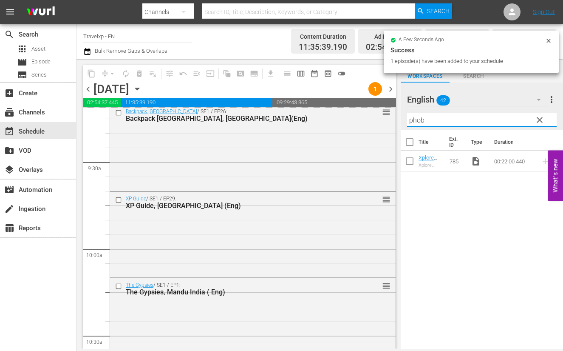
click at [419, 119] on input "phob" at bounding box center [482, 120] width 150 height 14
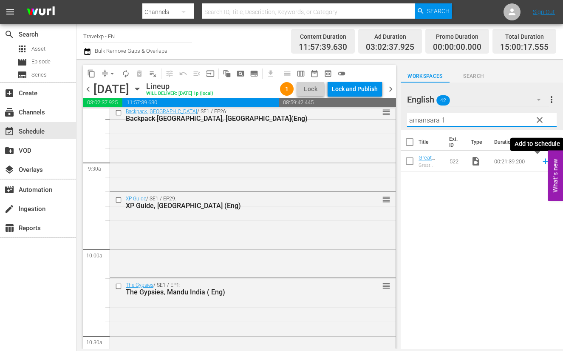
click at [541, 160] on icon at bounding box center [545, 160] width 9 height 9
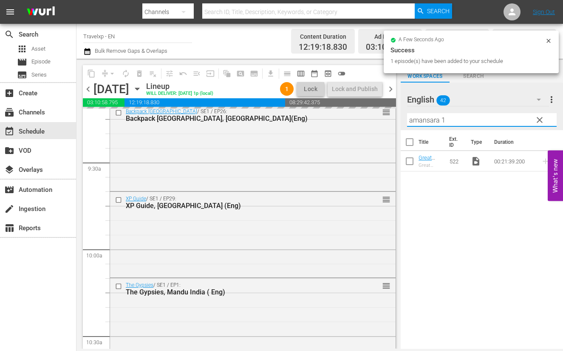
drag, startPoint x: 451, startPoint y: 121, endPoint x: 416, endPoint y: 119, distance: 35.3
click at [416, 119] on input "amansara 1" at bounding box center [482, 120] width 150 height 14
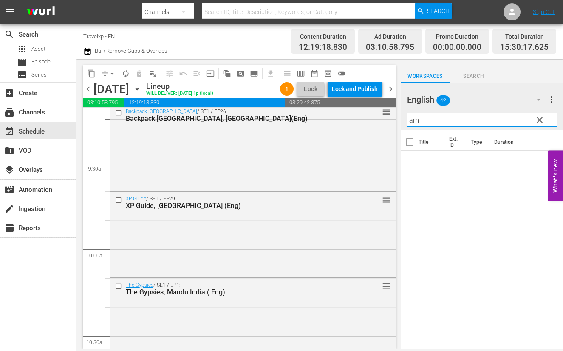
type input "a"
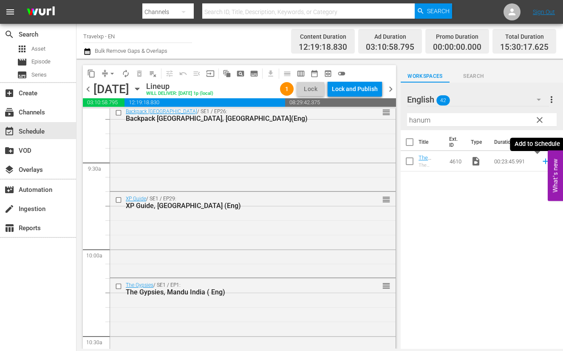
click at [543, 161] on icon at bounding box center [546, 162] width 6 height 6
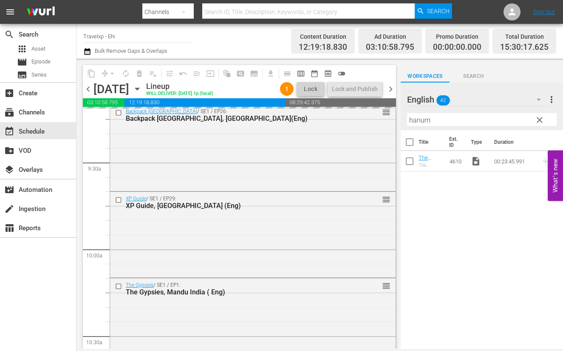
click at [422, 120] on input "hanum" at bounding box center [482, 120] width 150 height 14
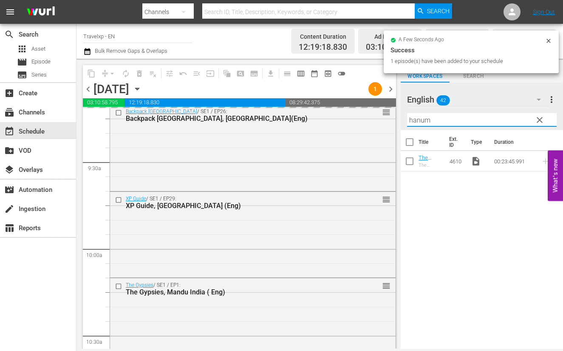
click at [422, 120] on input "hanum" at bounding box center [482, 120] width 150 height 14
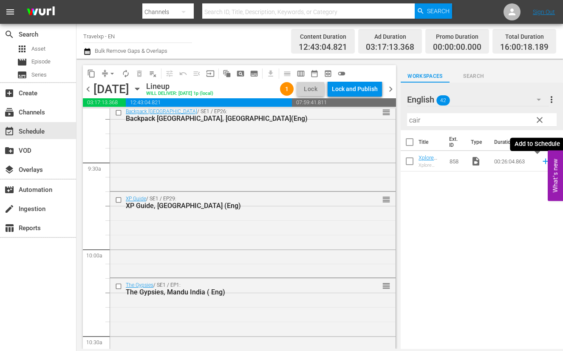
click at [543, 162] on icon at bounding box center [546, 162] width 6 height 6
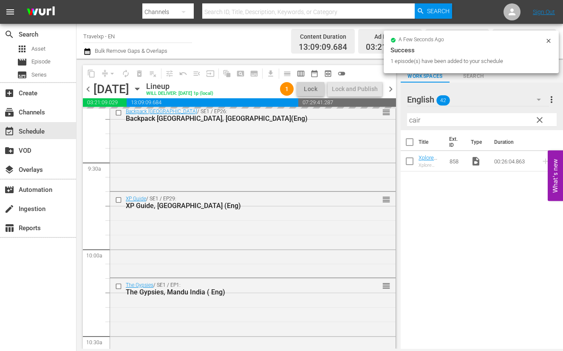
click at [414, 118] on input "cair" at bounding box center [482, 120] width 150 height 14
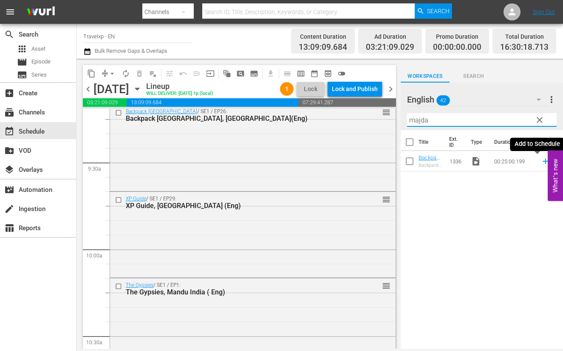
click at [543, 160] on icon at bounding box center [546, 162] width 6 height 6
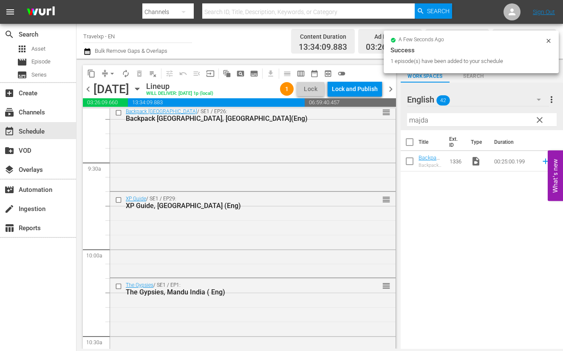
click at [417, 122] on input "majda" at bounding box center [482, 120] width 150 height 14
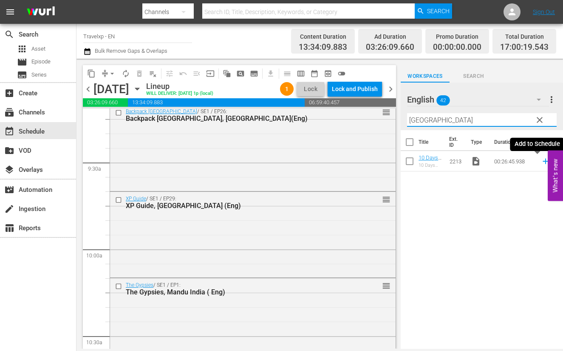
click at [541, 162] on icon at bounding box center [545, 160] width 9 height 9
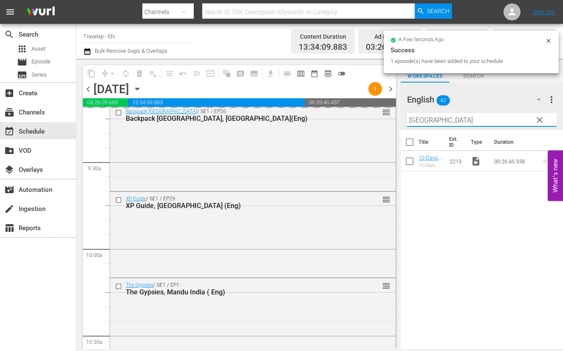
click at [423, 120] on input "[GEOGRAPHIC_DATA]" at bounding box center [482, 120] width 150 height 14
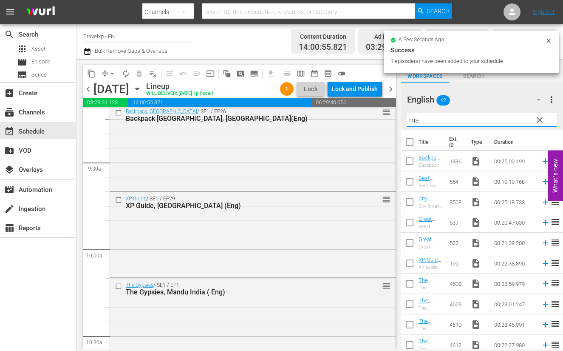
type input "m"
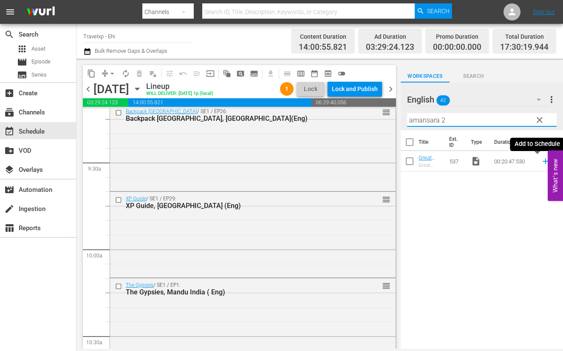
click at [541, 162] on icon at bounding box center [545, 160] width 9 height 9
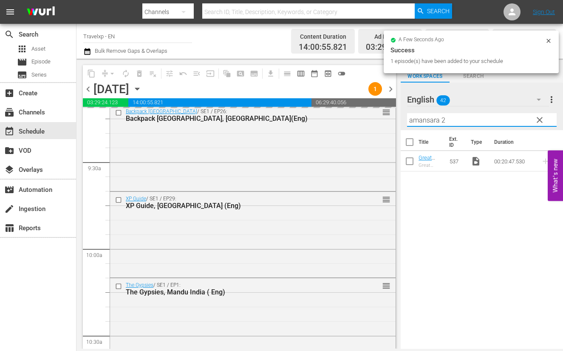
drag, startPoint x: 451, startPoint y: 118, endPoint x: 399, endPoint y: 116, distance: 52.7
click at [399, 116] on div "content_copy compress arrow_drop_down autorenew_outlined delete_forever_outline…" at bounding box center [320, 204] width 487 height 290
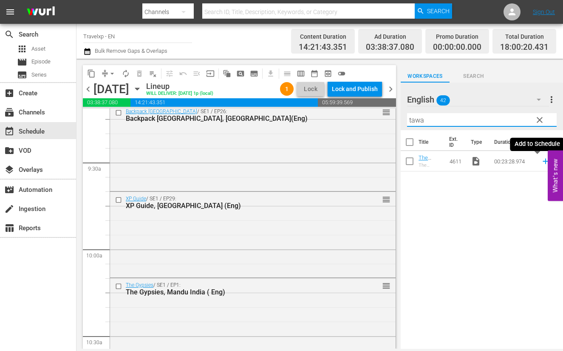
click at [541, 160] on icon at bounding box center [545, 160] width 9 height 9
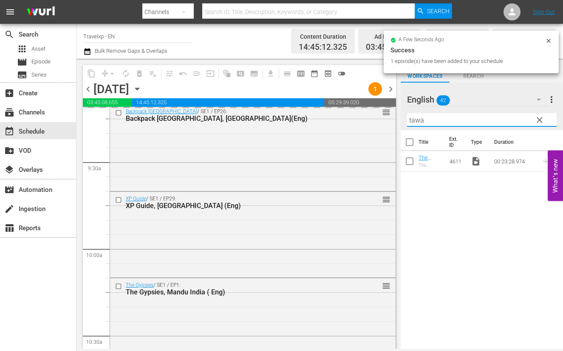
click at [413, 118] on input "tawa" at bounding box center [482, 120] width 150 height 14
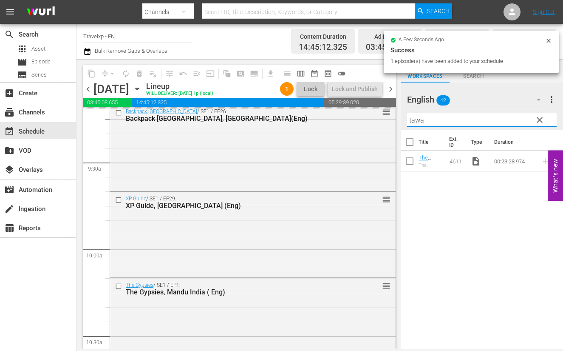
click at [413, 118] on input "tawa" at bounding box center [482, 120] width 150 height 14
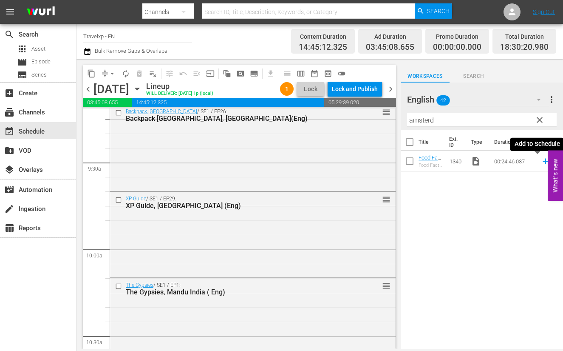
click at [543, 162] on icon at bounding box center [546, 162] width 6 height 6
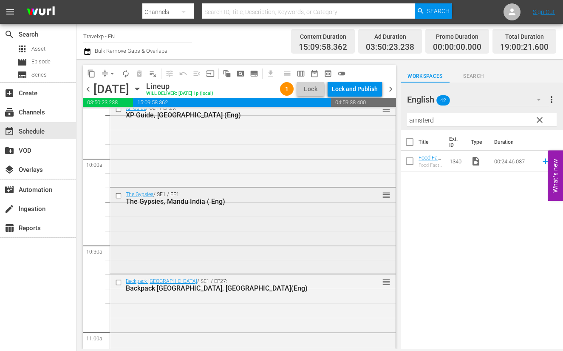
scroll to position [1700, 0]
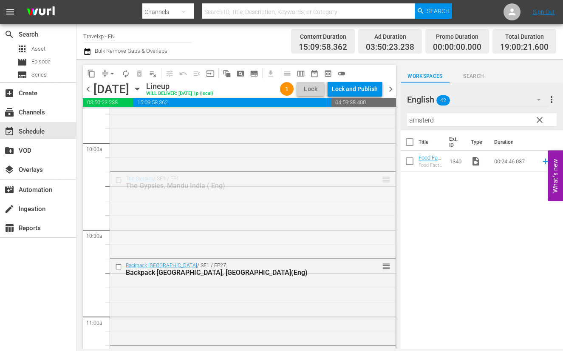
drag, startPoint x: 378, startPoint y: 179, endPoint x: 380, endPoint y: 260, distance: 80.8
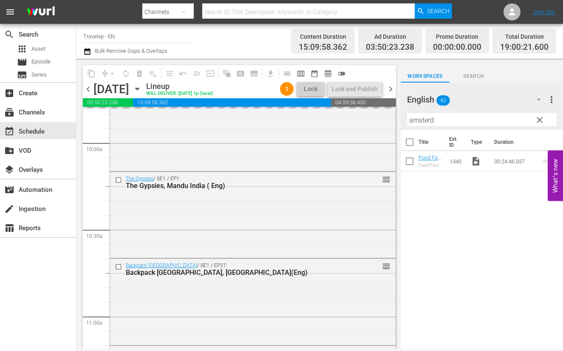
click at [417, 121] on input "amsterd" at bounding box center [482, 120] width 150 height 14
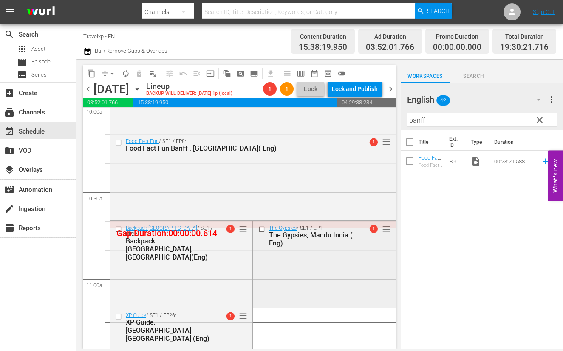
scroll to position [1753, 0]
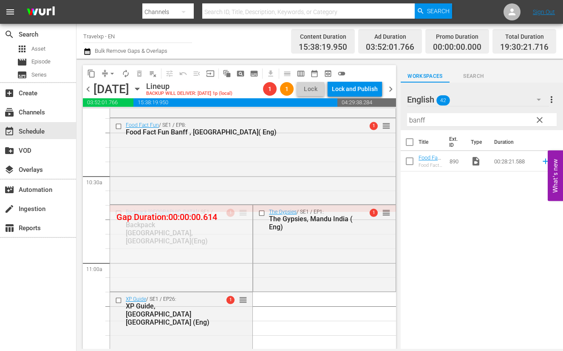
drag, startPoint x: 238, startPoint y: 212, endPoint x: 244, endPoint y: 270, distance: 58.5
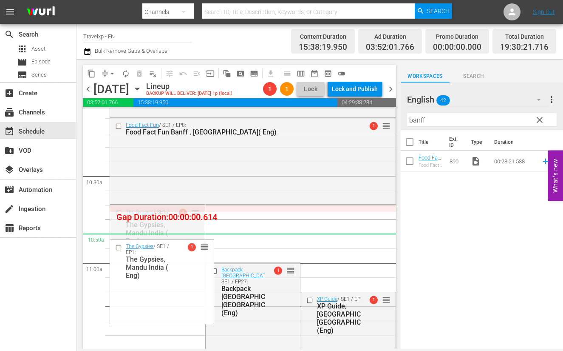
drag, startPoint x: 193, startPoint y: 211, endPoint x: 192, endPoint y: 237, distance: 26.0
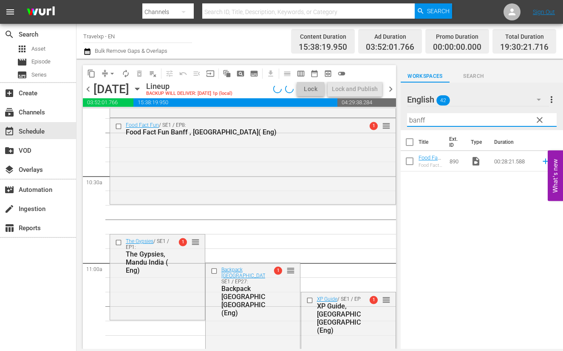
click at [414, 120] on input "banff" at bounding box center [482, 120] width 150 height 14
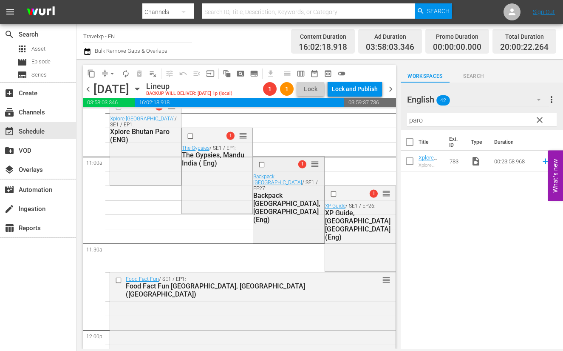
scroll to position [1913, 0]
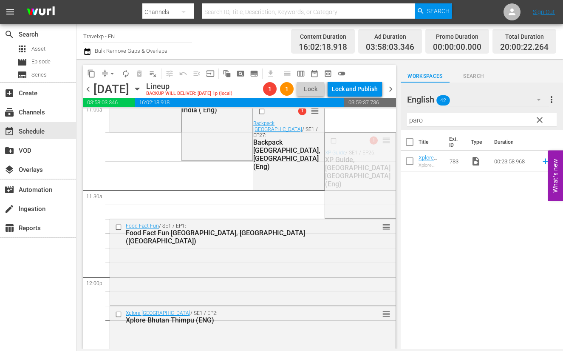
drag, startPoint x: 380, startPoint y: 139, endPoint x: 379, endPoint y: 213, distance: 74.0
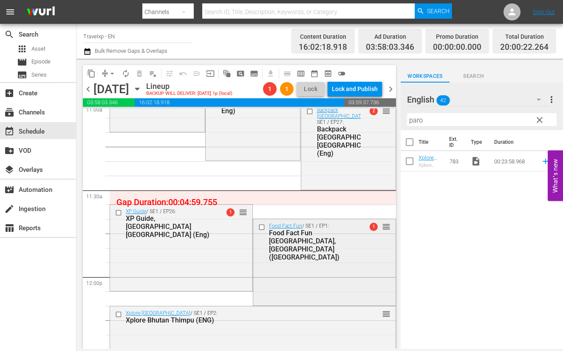
scroll to position [1859, 0]
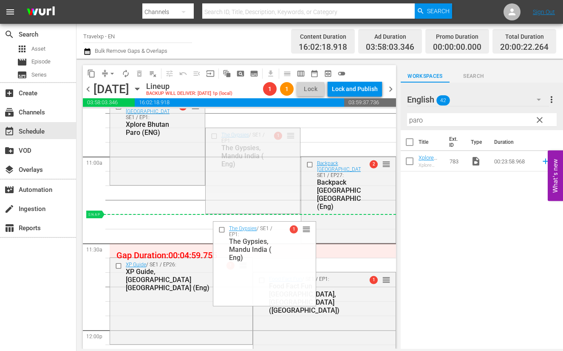
drag, startPoint x: 286, startPoint y: 137, endPoint x: 281, endPoint y: 217, distance: 80.1
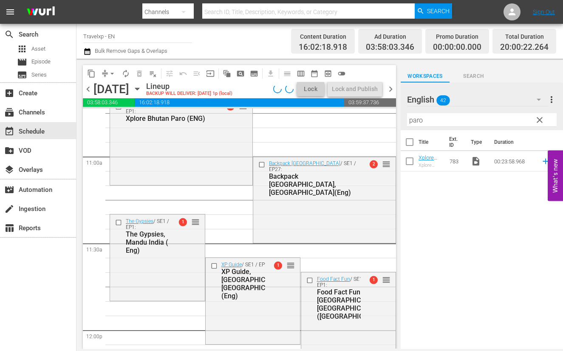
click at [418, 121] on input "paro" at bounding box center [482, 120] width 150 height 14
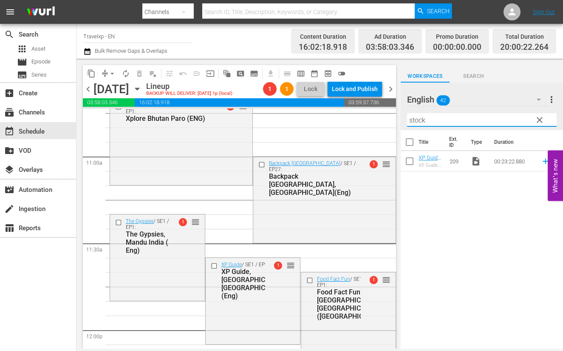
type input "stock"
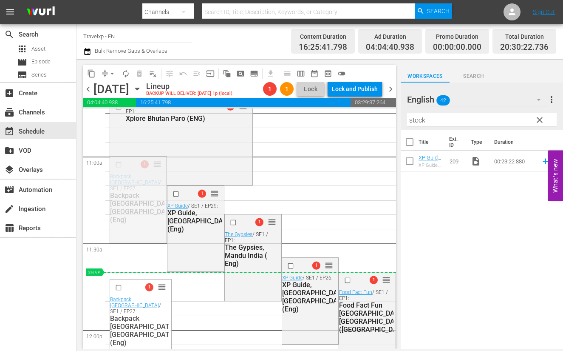
drag, startPoint x: 153, startPoint y: 167, endPoint x: 154, endPoint y: 286, distance: 119.0
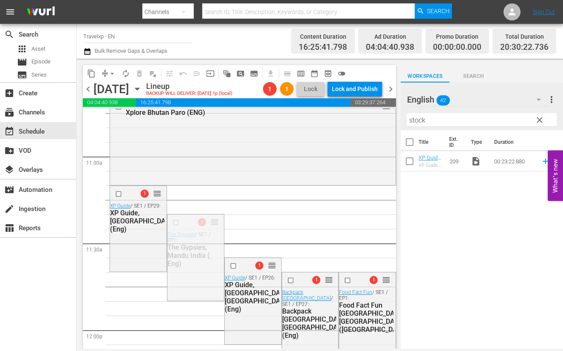
drag, startPoint x: 211, startPoint y: 223, endPoint x: 202, endPoint y: 273, distance: 51.4
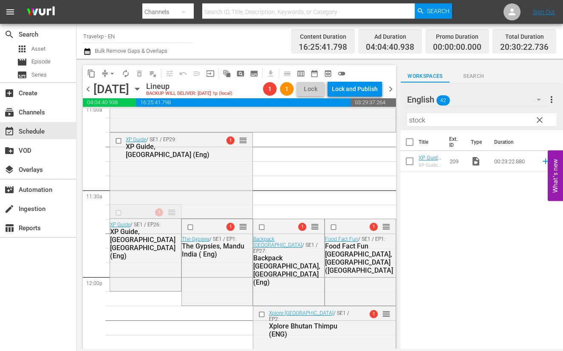
scroll to position [1966, 0]
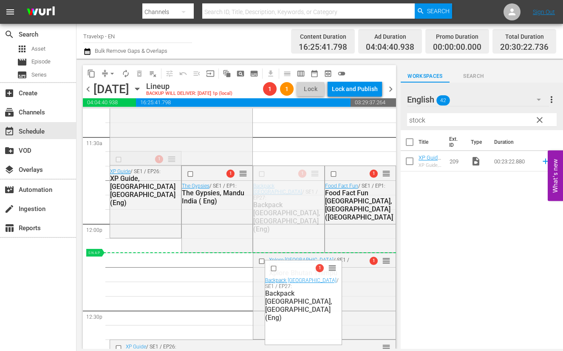
drag, startPoint x: 308, startPoint y: 173, endPoint x: 216, endPoint y: 255, distance: 123.4
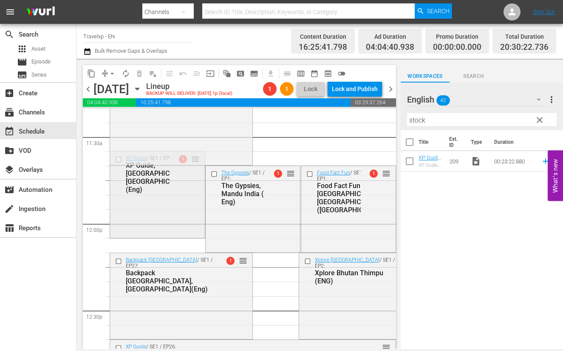
click at [174, 196] on div "XP Guide / SE1 / EP26: XP Guide, Copenhagen Denmark (Eng) 1 reorder" at bounding box center [157, 173] width 95 height 45
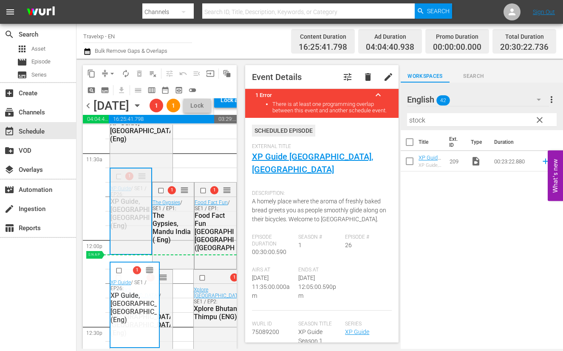
scroll to position [2019, 0]
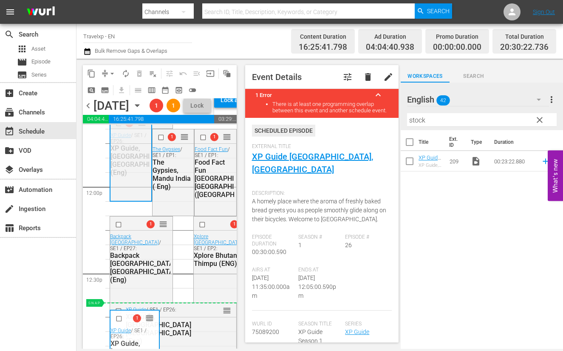
drag, startPoint x: 140, startPoint y: 202, endPoint x: 170, endPoint y: 332, distance: 133.5
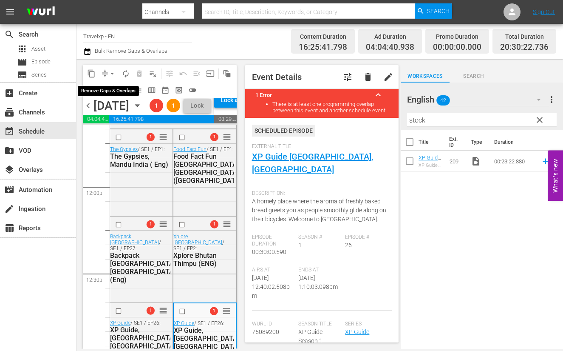
click at [111, 73] on span "arrow_drop_down" at bounding box center [112, 73] width 9 height 9
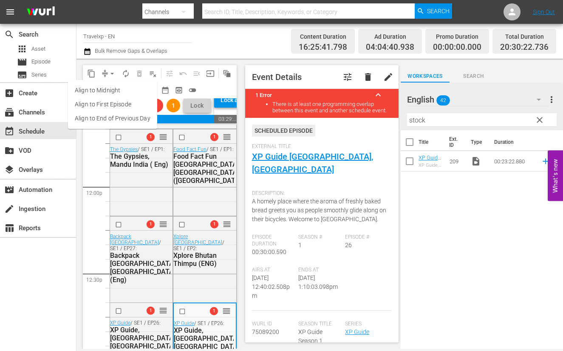
click at [122, 116] on li "Align to End of Previous Day" at bounding box center [112, 118] width 89 height 14
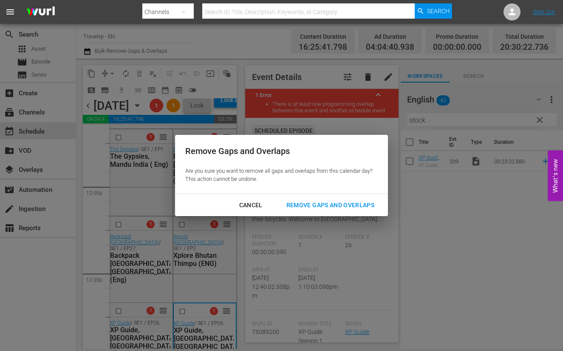
click at [337, 203] on div "Remove Gaps and Overlaps" at bounding box center [331, 205] width 102 height 11
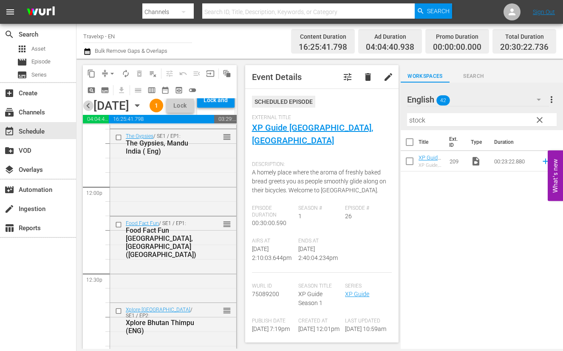
click at [88, 111] on span "chevron_left" at bounding box center [88, 105] width 11 height 11
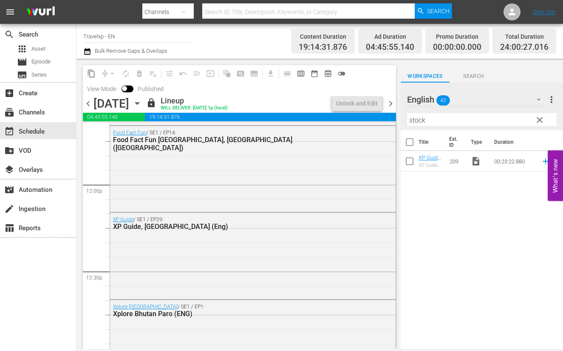
click at [391, 105] on span "chevron_right" at bounding box center [391, 103] width 11 height 11
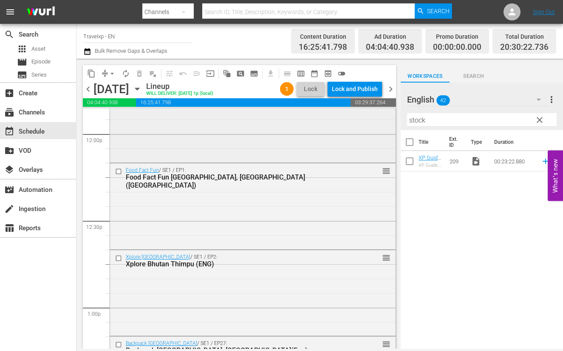
scroll to position [2072, 0]
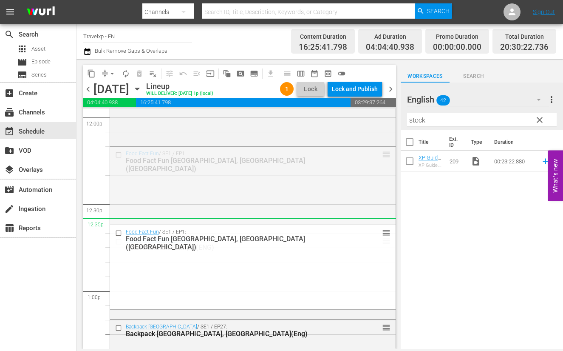
drag, startPoint x: 378, startPoint y: 156, endPoint x: 379, endPoint y: 218, distance: 62.9
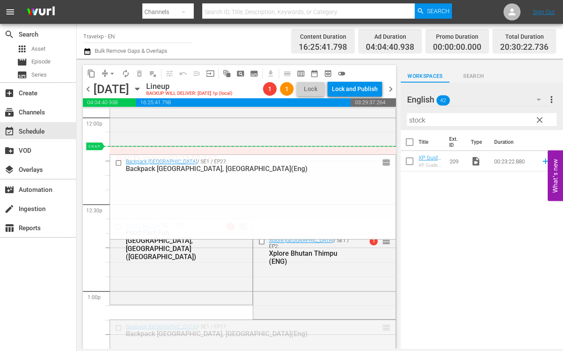
drag, startPoint x: 378, startPoint y: 328, endPoint x: 352, endPoint y: 153, distance: 177.1
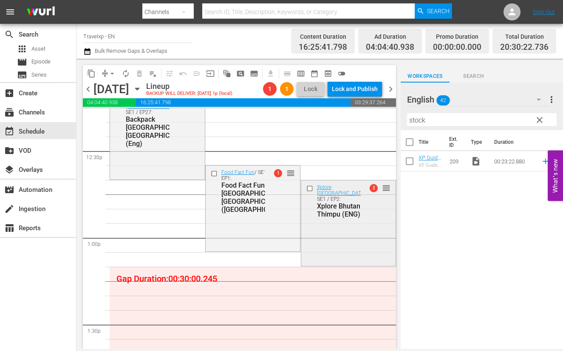
scroll to position [2178, 0]
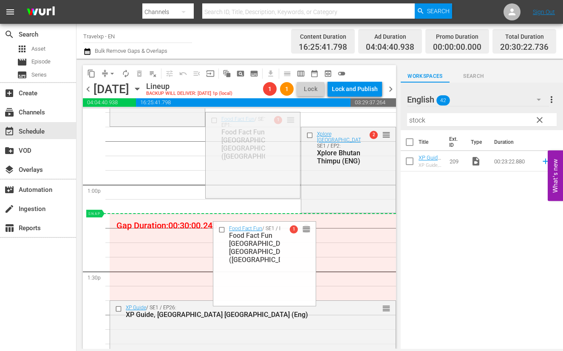
drag, startPoint x: 287, startPoint y: 120, endPoint x: 286, endPoint y: 221, distance: 101.6
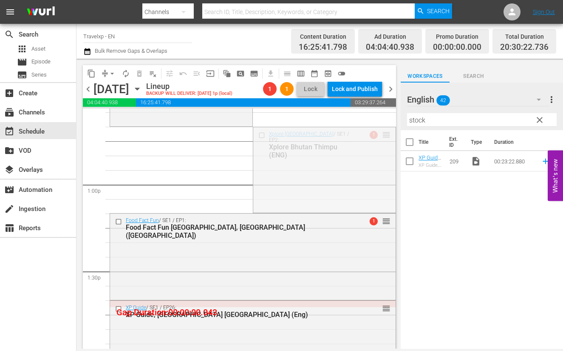
drag, startPoint x: 379, startPoint y: 135, endPoint x: 377, endPoint y: 229, distance: 94.4
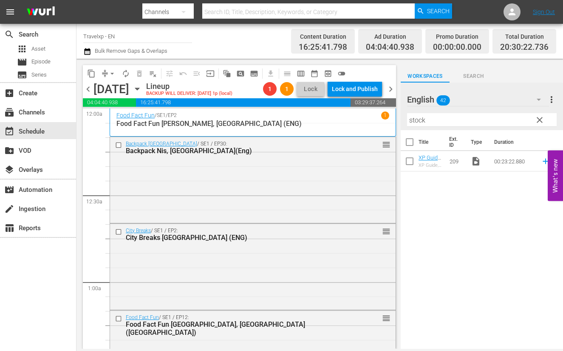
scroll to position [2178, 0]
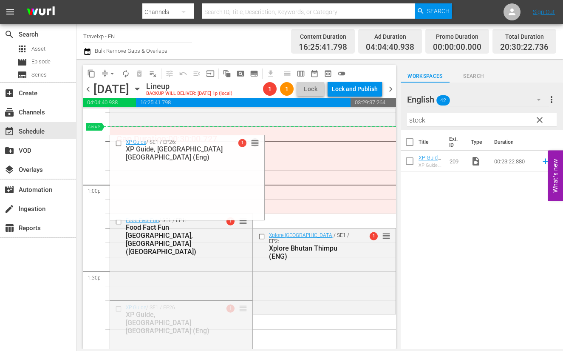
drag, startPoint x: 237, startPoint y: 307, endPoint x: 267, endPoint y: 135, distance: 174.8
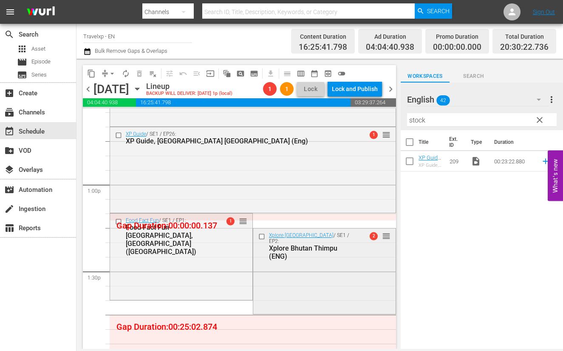
scroll to position [2231, 0]
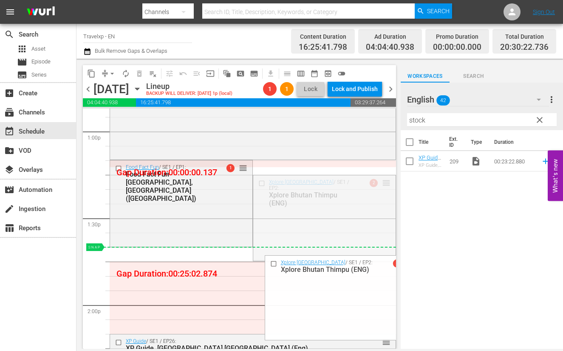
drag, startPoint x: 378, startPoint y: 181, endPoint x: 338, endPoint y: 250, distance: 79.4
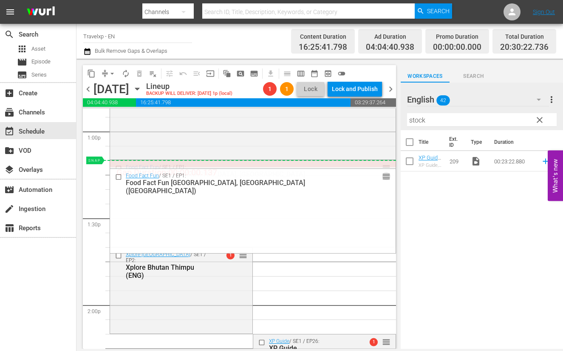
drag, startPoint x: 377, startPoint y: 167, endPoint x: 377, endPoint y: 162, distance: 4.7
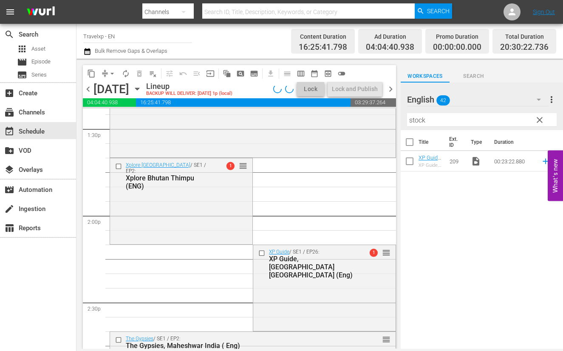
scroll to position [2338, 0]
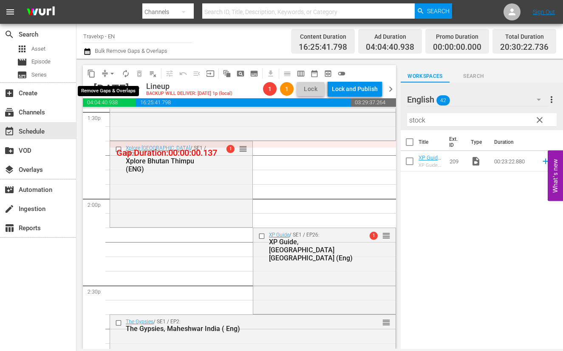
click at [106, 73] on button "arrow_drop_down" at bounding box center [112, 74] width 14 height 14
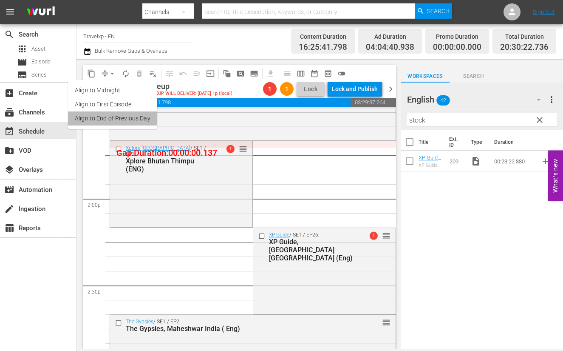
click at [126, 117] on li "Align to End of Previous Day" at bounding box center [112, 118] width 89 height 14
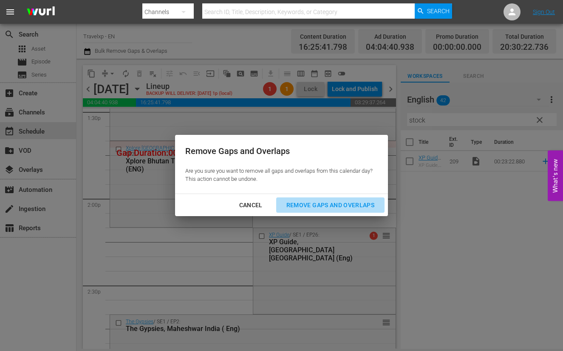
click at [293, 203] on div "Remove Gaps and Overlaps" at bounding box center [331, 205] width 102 height 11
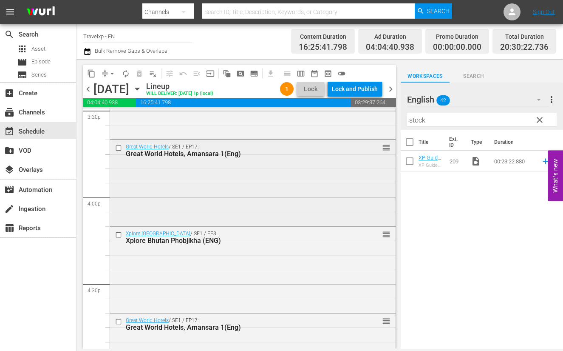
scroll to position [2709, 0]
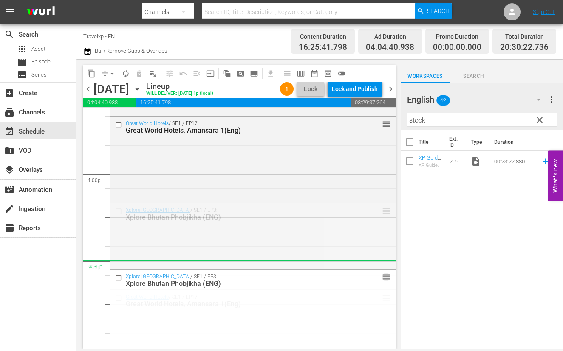
drag, startPoint x: 377, startPoint y: 211, endPoint x: 376, endPoint y: 266, distance: 55.3
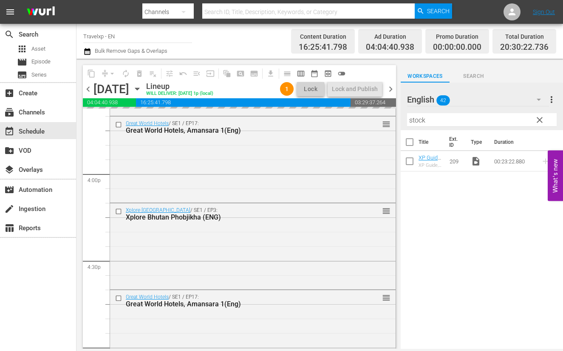
click at [419, 122] on input "stock" at bounding box center [482, 120] width 150 height 14
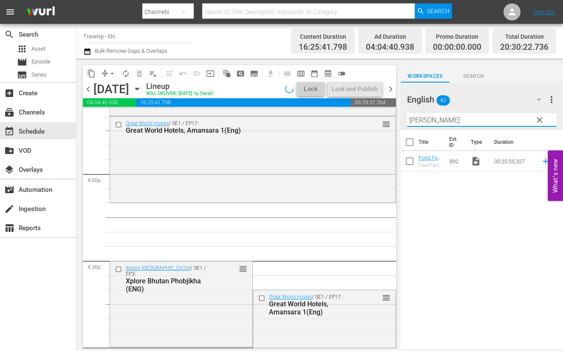
type input "[PERSON_NAME]"
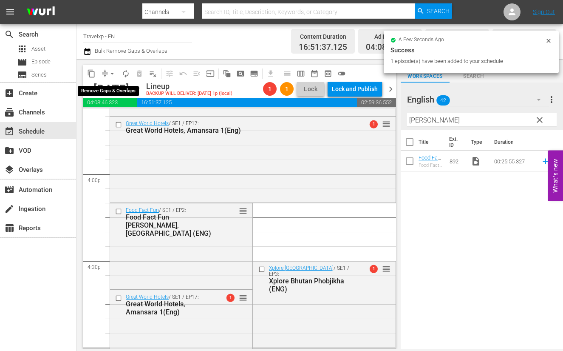
click at [111, 70] on span "arrow_drop_down" at bounding box center [112, 73] width 9 height 9
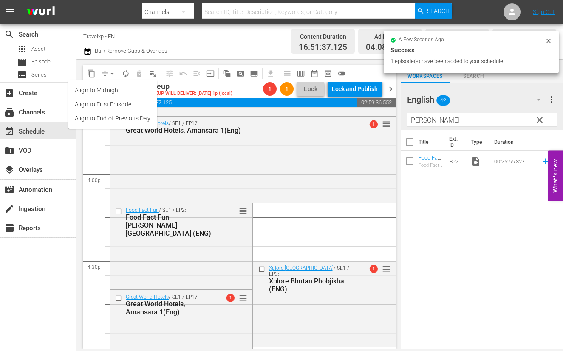
click at [118, 117] on li "Align to End of Previous Day" at bounding box center [112, 118] width 89 height 14
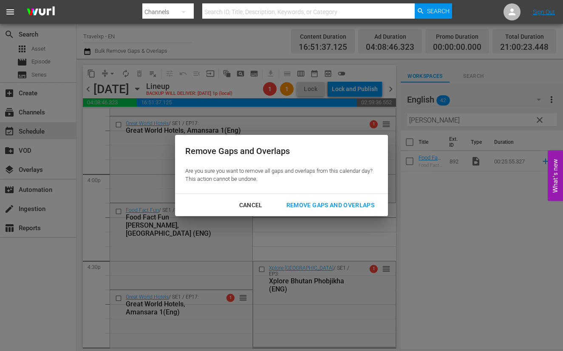
click at [308, 201] on div "Remove Gaps and Overlaps" at bounding box center [331, 205] width 102 height 11
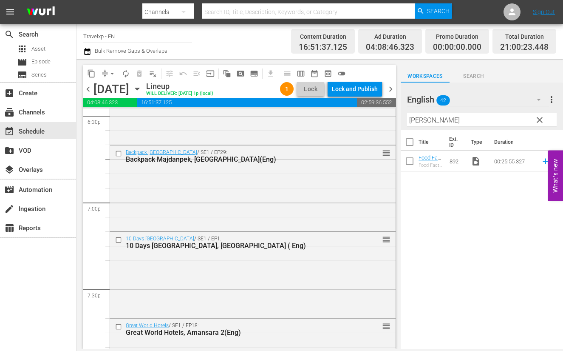
scroll to position [3134, 0]
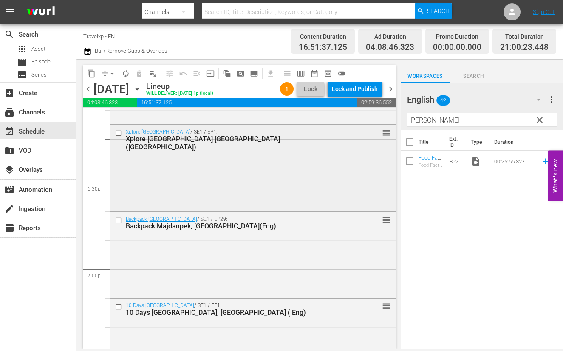
click at [121, 133] on input "checkbox" at bounding box center [119, 133] width 9 height 7
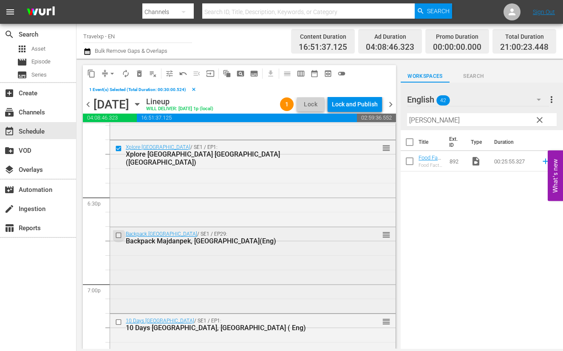
click at [119, 235] on input "checkbox" at bounding box center [119, 235] width 9 height 7
click at [121, 322] on input "checkbox" at bounding box center [119, 321] width 9 height 7
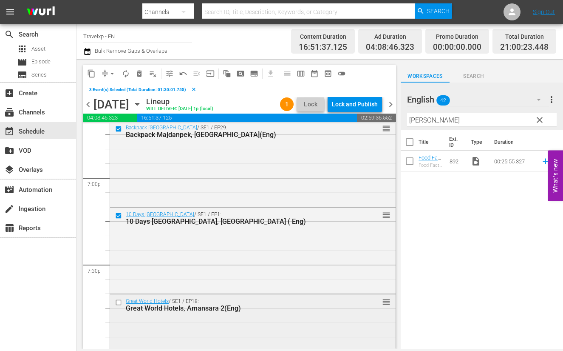
click at [121, 303] on input "checkbox" at bounding box center [119, 301] width 9 height 7
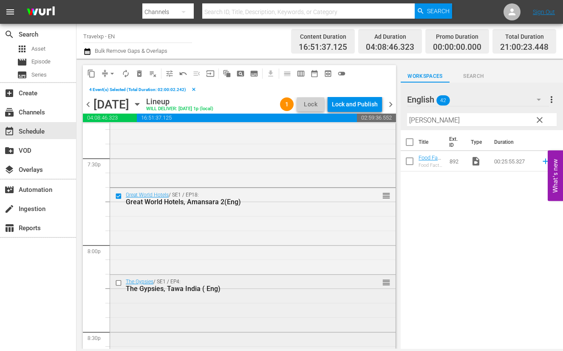
click at [119, 283] on input "checkbox" at bounding box center [119, 282] width 9 height 7
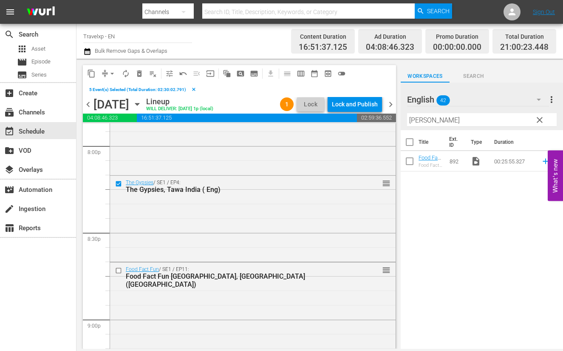
scroll to position [3453, 0]
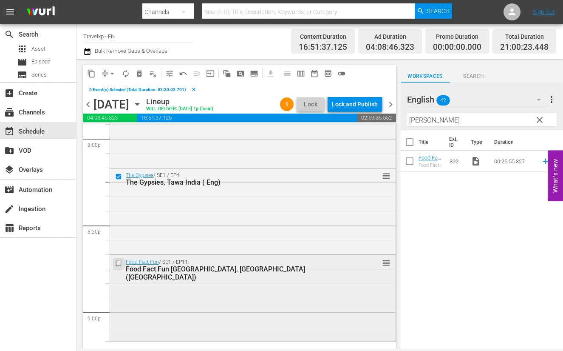
click at [119, 264] on input "checkbox" at bounding box center [119, 263] width 9 height 7
click at [91, 73] on span "content_copy" at bounding box center [91, 73] width 9 height 9
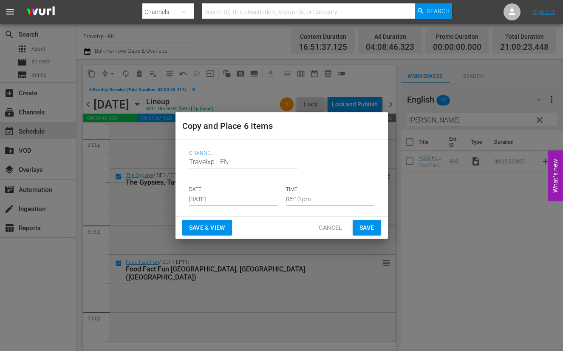
click at [302, 201] on input "06:10 pm" at bounding box center [330, 199] width 88 height 13
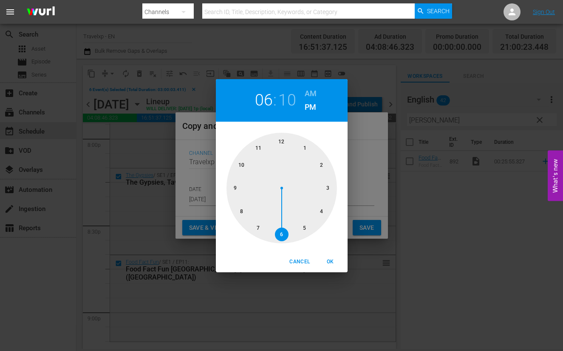
click at [238, 187] on div at bounding box center [282, 188] width 111 height 111
click at [326, 254] on div "Cancel OK" at bounding box center [282, 261] width 132 height 21
click at [330, 259] on span "OK" at bounding box center [330, 261] width 20 height 9
type input "09:10 pm"
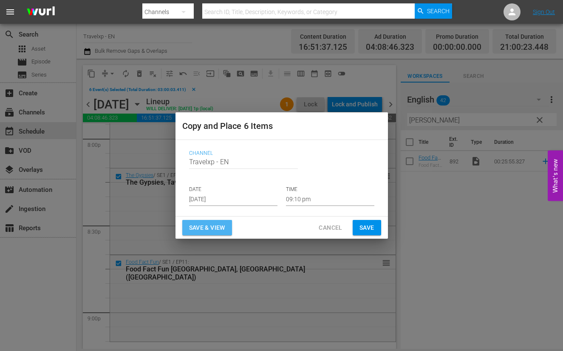
click at [218, 227] on span "Save & View" at bounding box center [207, 227] width 36 height 11
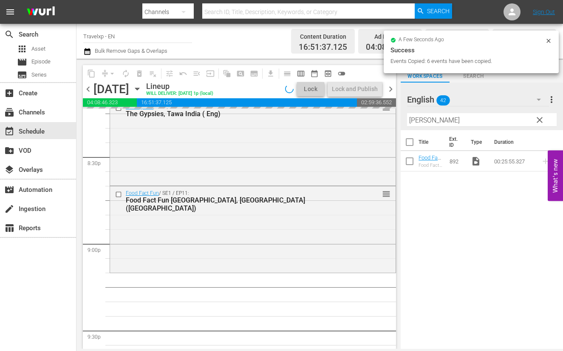
scroll to position [3560, 0]
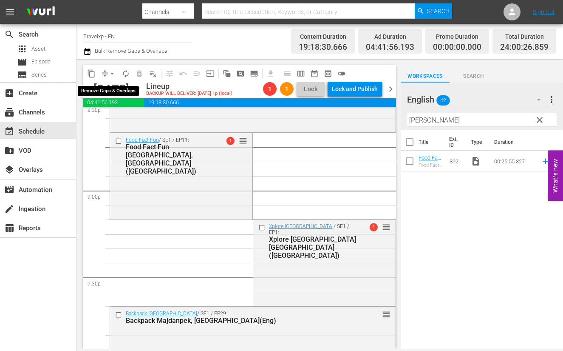
click at [111, 74] on span "arrow_drop_down" at bounding box center [112, 73] width 9 height 9
click at [126, 119] on li "Align to End of Previous Day" at bounding box center [112, 118] width 89 height 14
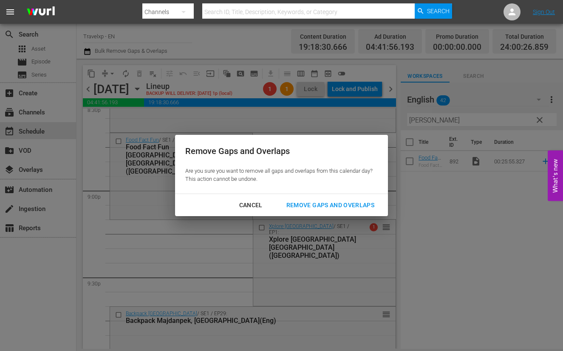
click at [316, 201] on div "Remove Gaps and Overlaps" at bounding box center [331, 205] width 102 height 11
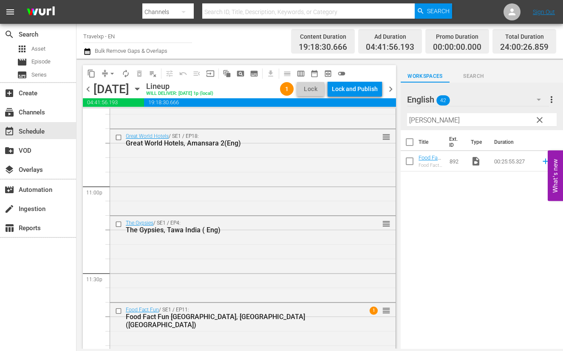
scroll to position [3951, 0]
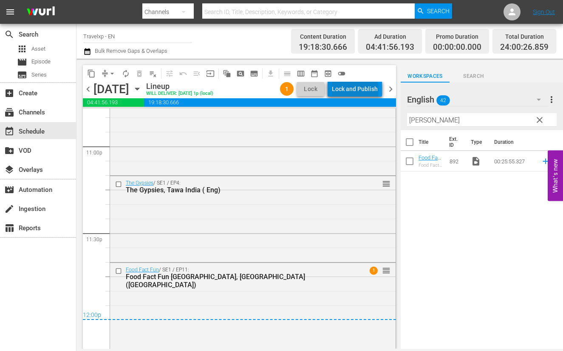
click at [357, 90] on div "Lock and Publish" at bounding box center [355, 88] width 46 height 15
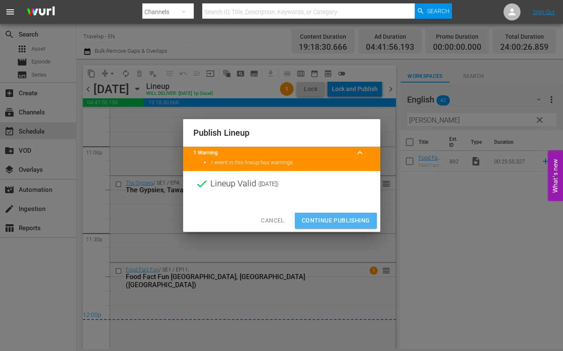
click at [340, 221] on span "Continue Publishing" at bounding box center [336, 220] width 68 height 11
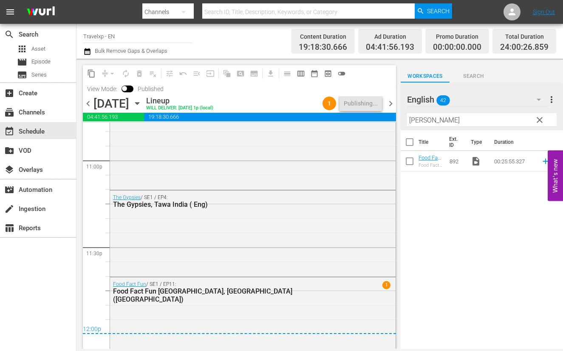
click at [391, 102] on span "chevron_right" at bounding box center [391, 103] width 11 height 11
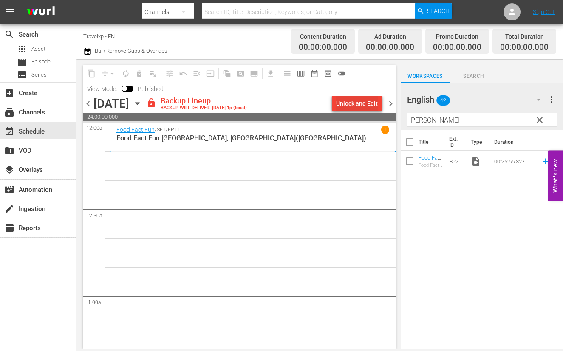
click at [361, 106] on div "Unlock and Edit" at bounding box center [357, 103] width 42 height 15
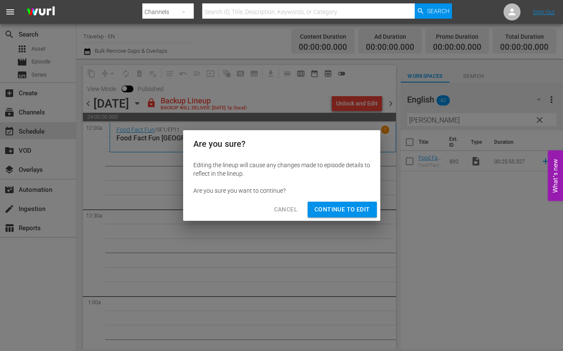
click at [345, 208] on span "Continue to Edit" at bounding box center [342, 209] width 55 height 11
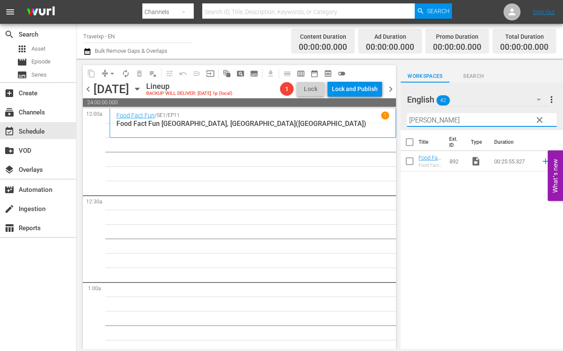
click at [417, 121] on input "[PERSON_NAME]" at bounding box center [482, 120] width 150 height 14
click at [541, 162] on icon at bounding box center [545, 160] width 9 height 9
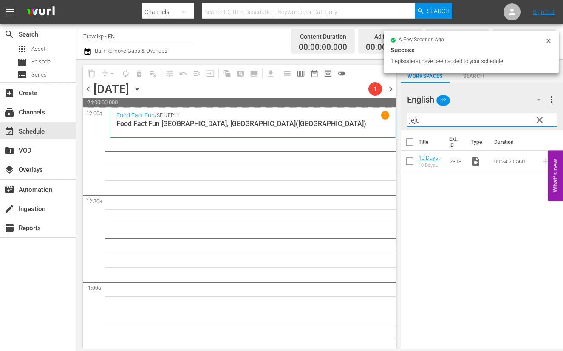
click at [414, 121] on input "jeju" at bounding box center [482, 120] width 150 height 14
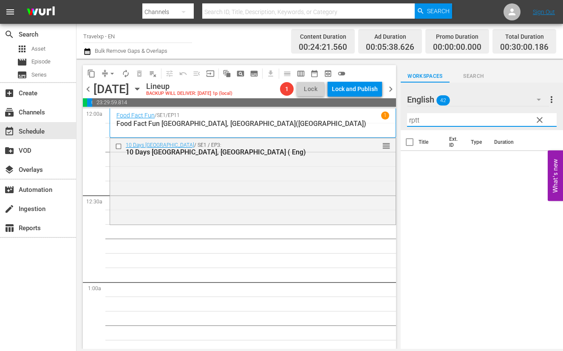
drag, startPoint x: 422, startPoint y: 121, endPoint x: 403, endPoint y: 121, distance: 18.7
click at [403, 121] on div "English 42 English more_vert clear Filter by Title rptt" at bounding box center [482, 106] width 162 height 48
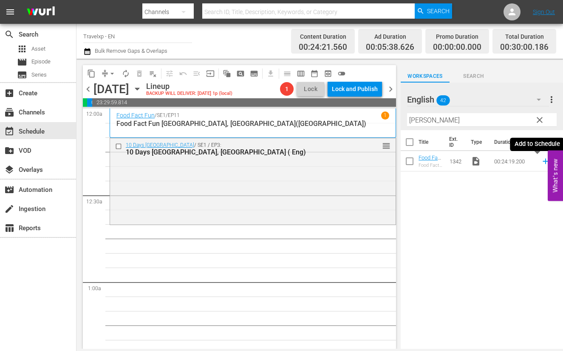
click at [543, 161] on icon at bounding box center [546, 162] width 6 height 6
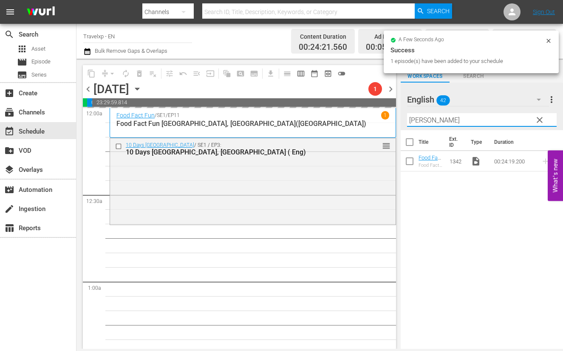
click at [412, 121] on input "[PERSON_NAME]" at bounding box center [482, 120] width 150 height 14
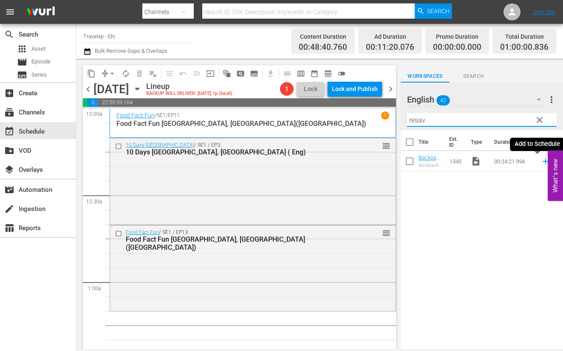
click at [541, 162] on icon at bounding box center [545, 160] width 9 height 9
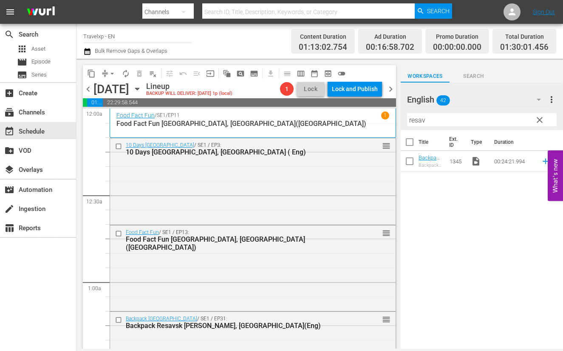
click at [418, 124] on input "resav" at bounding box center [482, 120] width 150 height 14
click at [541, 160] on icon at bounding box center [545, 160] width 9 height 9
click at [418, 120] on input "reech" at bounding box center [482, 120] width 150 height 14
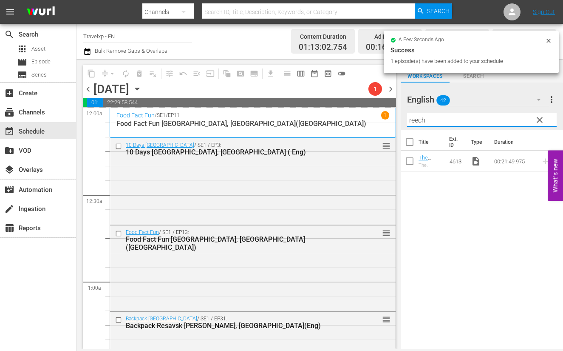
click at [418, 120] on input "reech" at bounding box center [482, 120] width 150 height 14
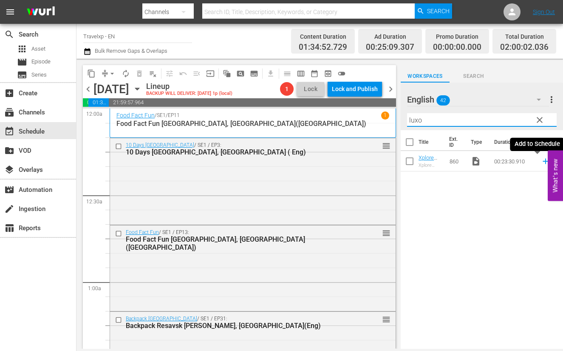
click at [543, 162] on icon at bounding box center [546, 162] width 6 height 6
click at [416, 122] on input "luxo" at bounding box center [482, 120] width 150 height 14
click at [543, 162] on icon at bounding box center [546, 162] width 6 height 6
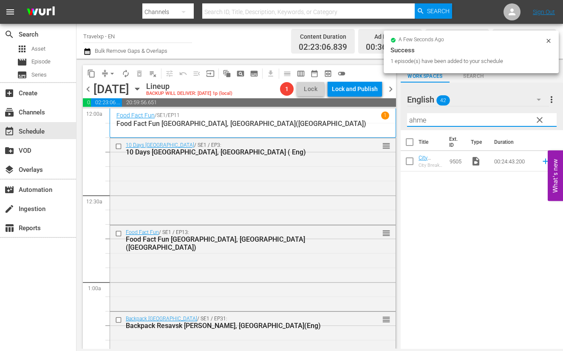
click at [414, 116] on input "ahme" at bounding box center [482, 120] width 150 height 14
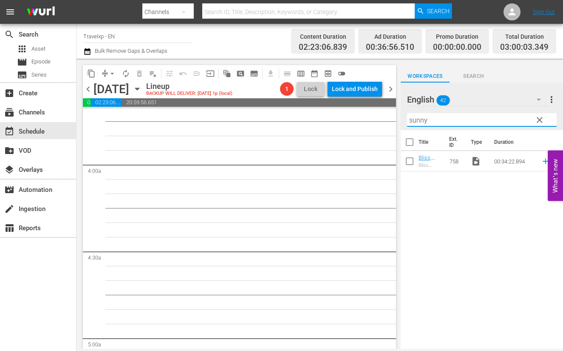
scroll to position [425, 0]
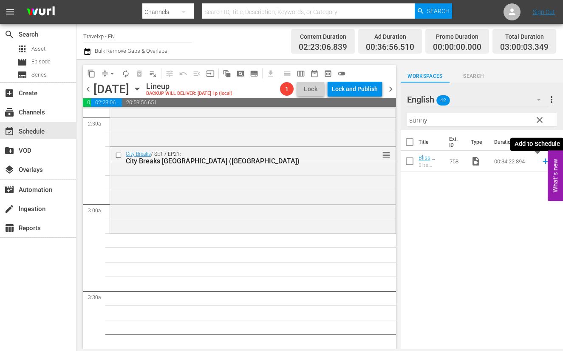
click at [541, 162] on icon at bounding box center [545, 160] width 9 height 9
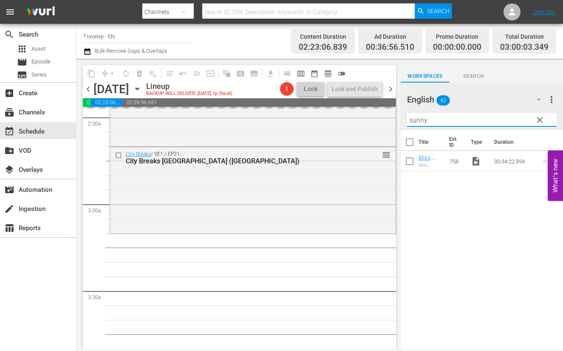
click at [423, 120] on input "sunny" at bounding box center [482, 120] width 150 height 14
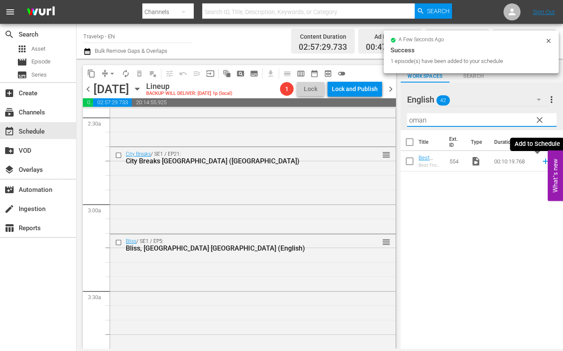
click at [543, 160] on icon at bounding box center [546, 162] width 6 height 6
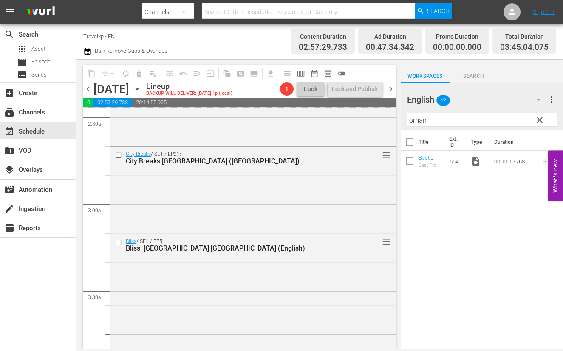
click at [421, 119] on input "oman" at bounding box center [482, 120] width 150 height 14
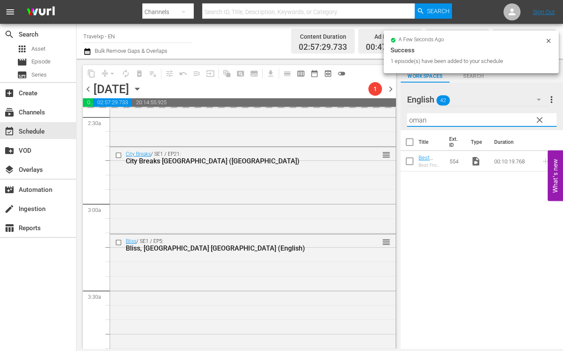
click at [421, 119] on input "oman" at bounding box center [482, 120] width 150 height 14
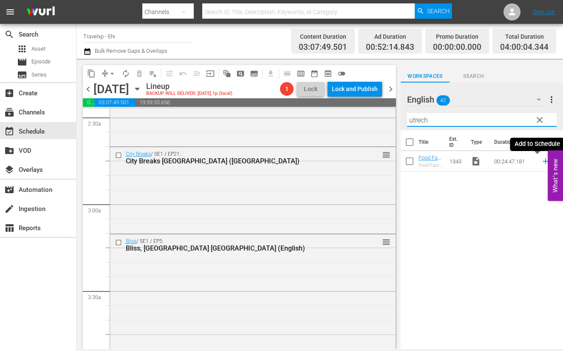
click at [543, 161] on icon at bounding box center [546, 162] width 6 height 6
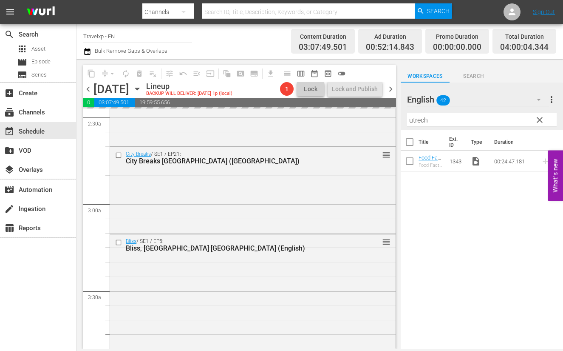
click at [418, 121] on input "utrech" at bounding box center [482, 120] width 150 height 14
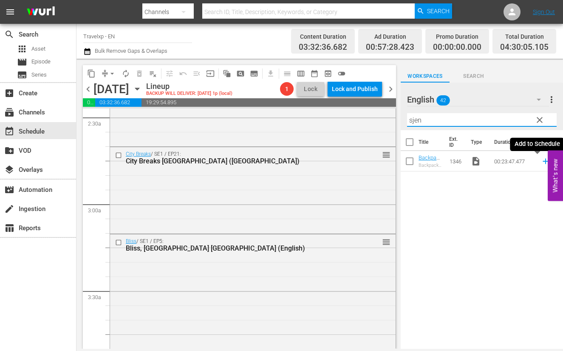
click at [541, 158] on icon at bounding box center [545, 160] width 9 height 9
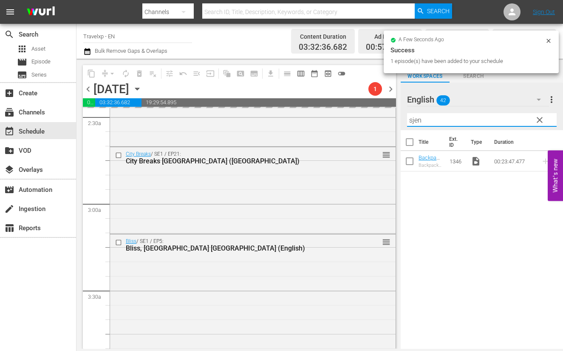
click at [413, 121] on input "sjen" at bounding box center [482, 120] width 150 height 14
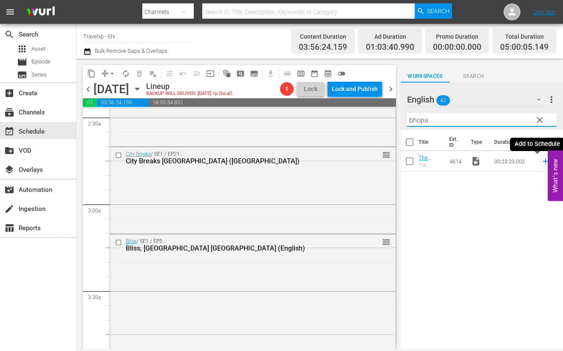
click at [541, 162] on icon at bounding box center [545, 160] width 9 height 9
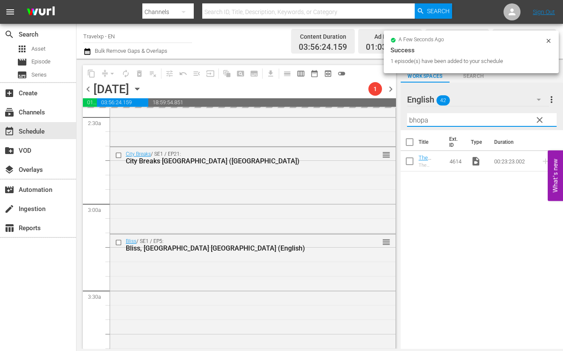
click at [421, 117] on input "bhopa" at bounding box center [482, 120] width 150 height 14
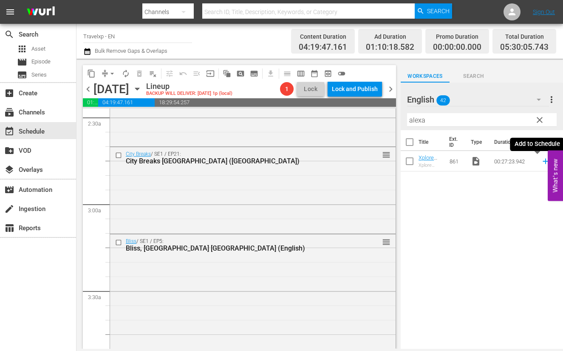
click at [543, 162] on icon at bounding box center [546, 162] width 6 height 6
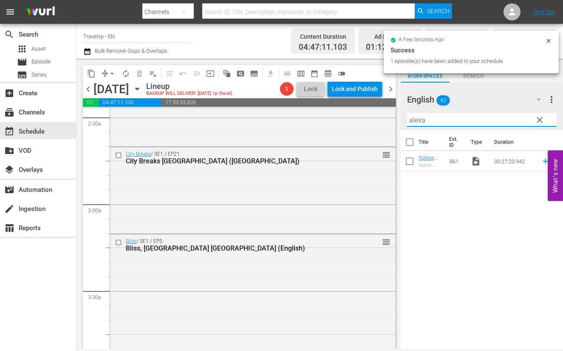
click at [418, 120] on input "alexa" at bounding box center [482, 120] width 150 height 14
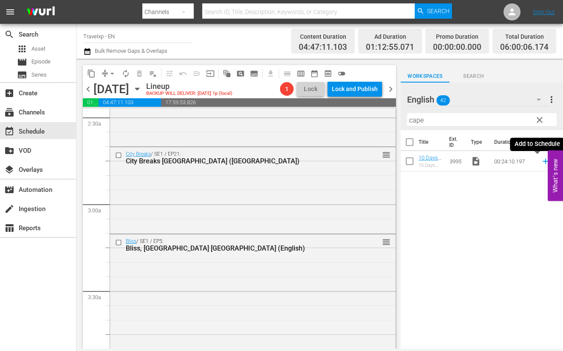
click at [541, 162] on icon at bounding box center [545, 160] width 9 height 9
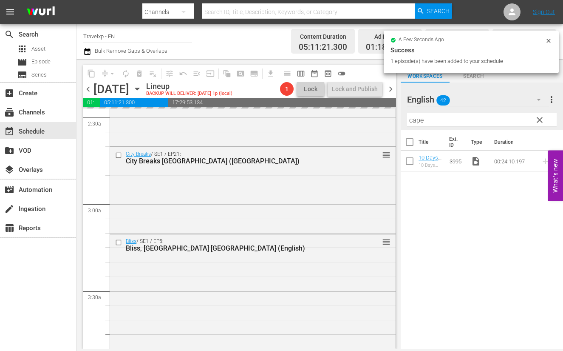
click at [418, 119] on input "cape" at bounding box center [482, 120] width 150 height 14
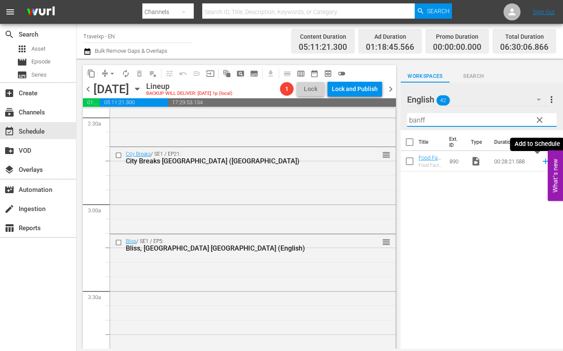
click at [543, 161] on icon at bounding box center [546, 162] width 6 height 6
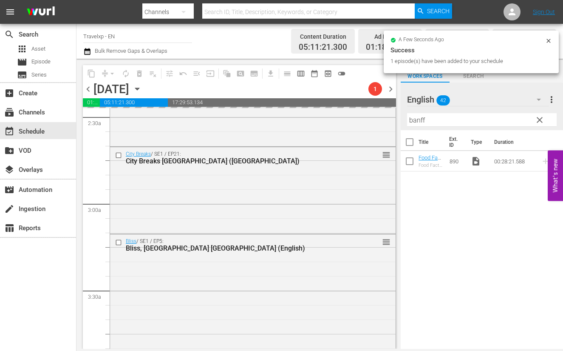
click at [417, 120] on input "banff" at bounding box center [482, 120] width 150 height 14
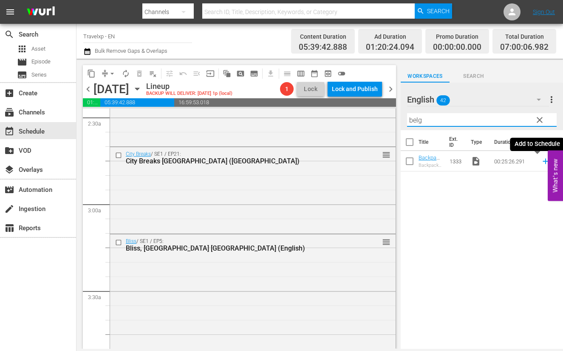
click at [543, 161] on icon at bounding box center [546, 162] width 6 height 6
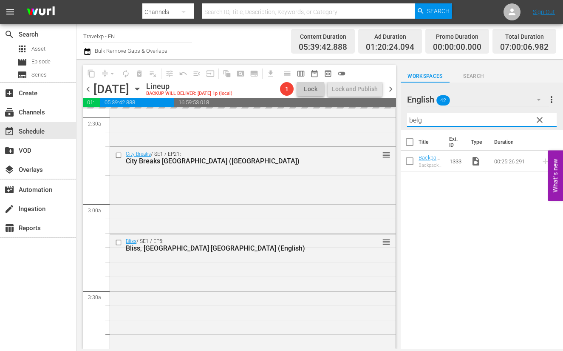
click at [417, 122] on input "belg" at bounding box center [482, 120] width 150 height 14
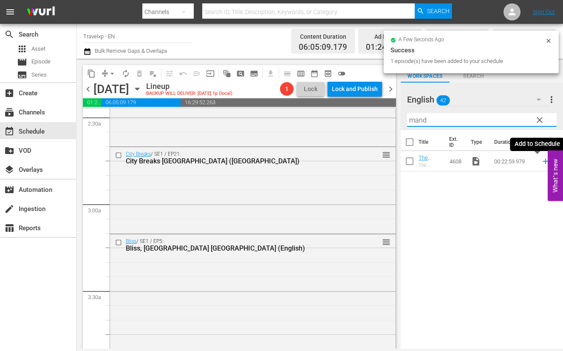
click at [541, 162] on icon at bounding box center [545, 160] width 9 height 9
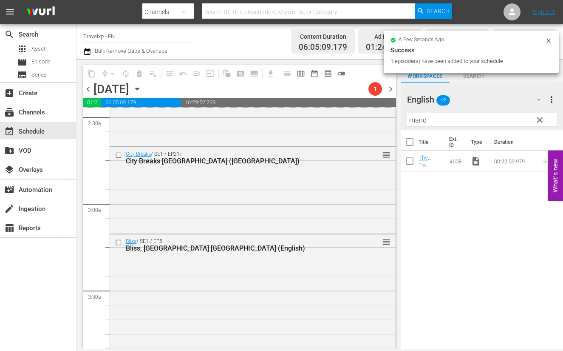
click at [417, 120] on input "mand" at bounding box center [482, 120] width 150 height 14
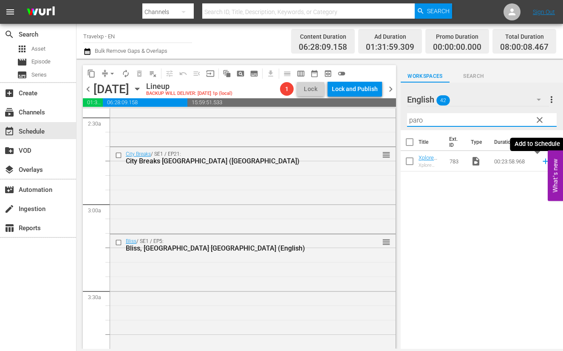
click at [541, 160] on icon at bounding box center [545, 160] width 9 height 9
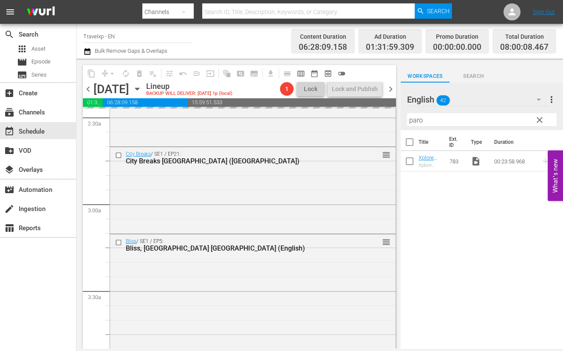
click at [417, 120] on input "paro" at bounding box center [482, 120] width 150 height 14
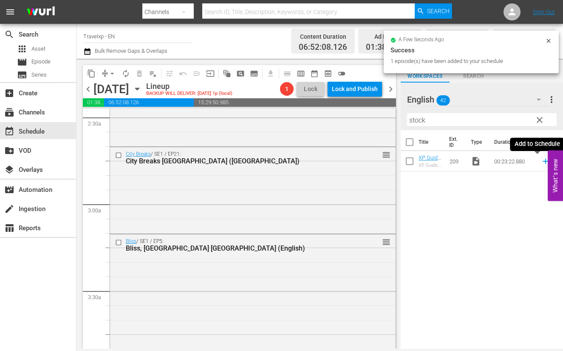
click at [541, 160] on icon at bounding box center [545, 160] width 9 height 9
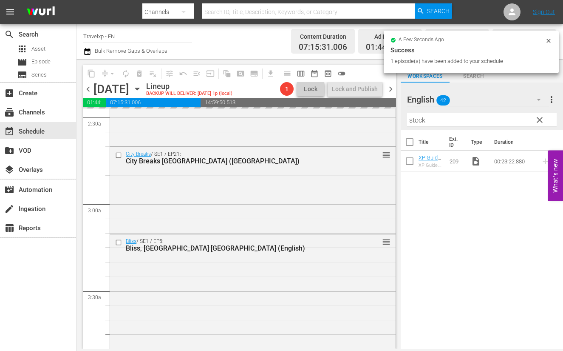
click at [421, 121] on input "stock" at bounding box center [482, 120] width 150 height 14
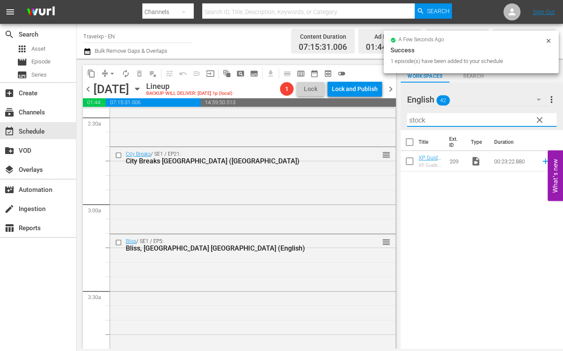
click at [421, 121] on input "stock" at bounding box center [482, 120] width 150 height 14
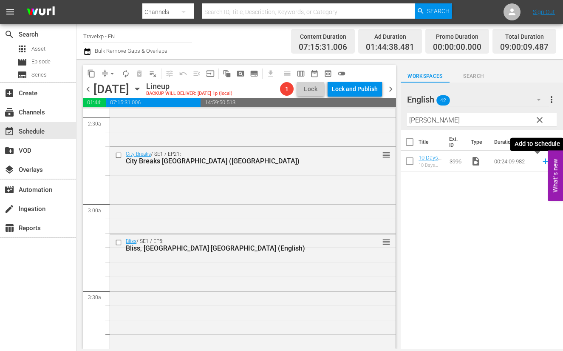
click at [543, 161] on icon at bounding box center [546, 162] width 6 height 6
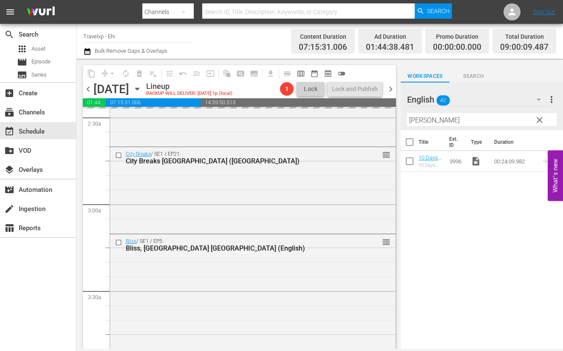
click at [421, 121] on input "durba" at bounding box center [482, 120] width 150 height 14
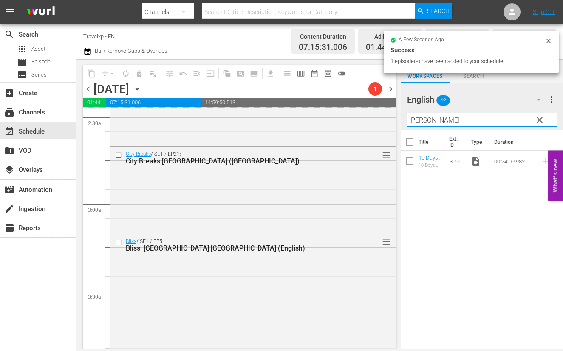
click at [421, 121] on input "durba" at bounding box center [482, 120] width 150 height 14
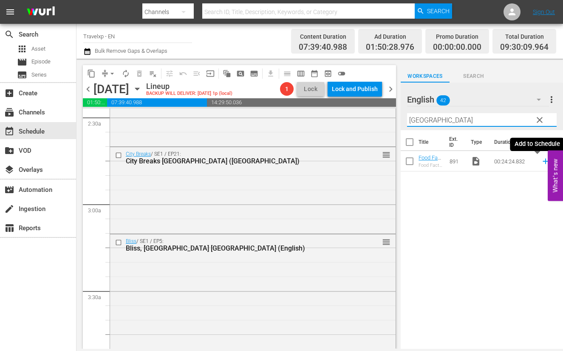
click at [543, 161] on icon at bounding box center [546, 162] width 6 height 6
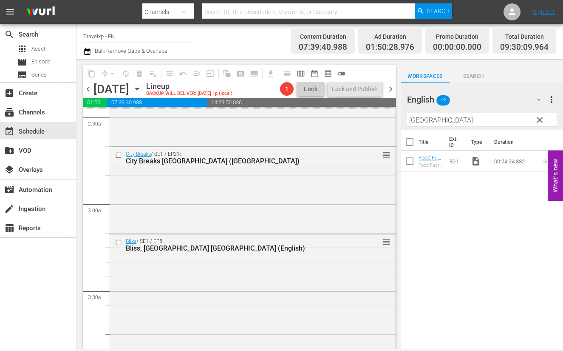
click at [417, 120] on input "[GEOGRAPHIC_DATA]" at bounding box center [482, 120] width 150 height 14
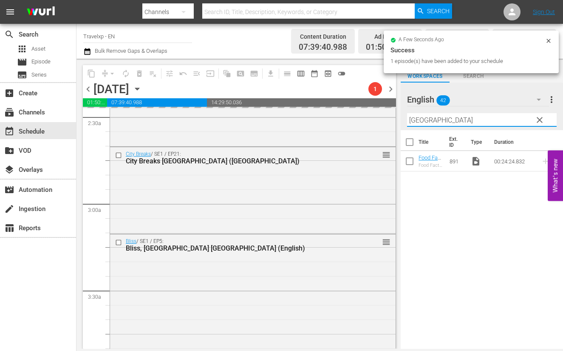
click at [417, 120] on input "[GEOGRAPHIC_DATA]" at bounding box center [482, 120] width 150 height 14
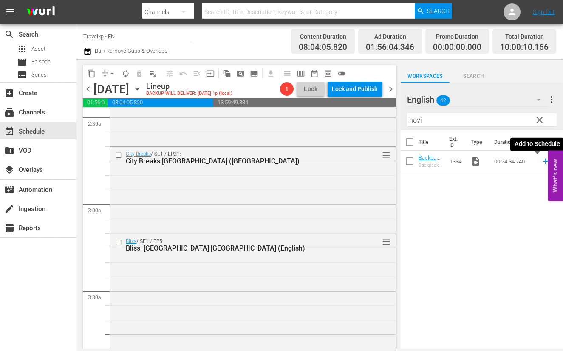
click at [543, 161] on icon at bounding box center [546, 162] width 6 height 6
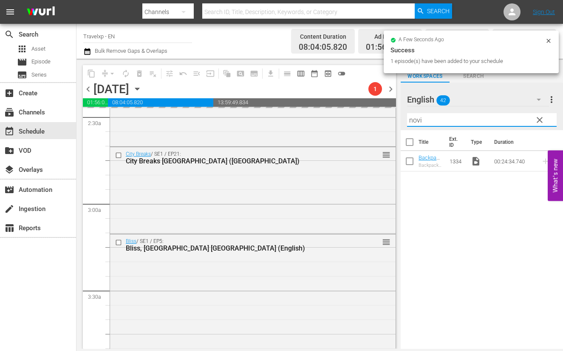
click at [419, 120] on input "novi" at bounding box center [482, 120] width 150 height 14
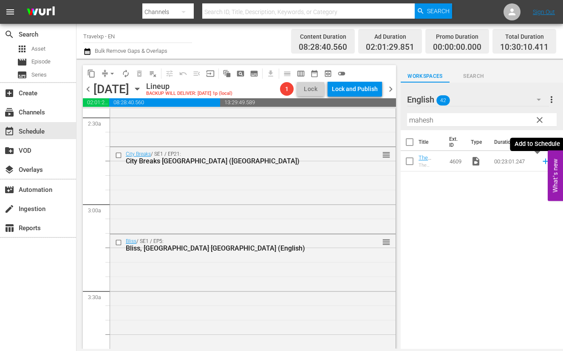
click at [541, 162] on icon at bounding box center [545, 160] width 9 height 9
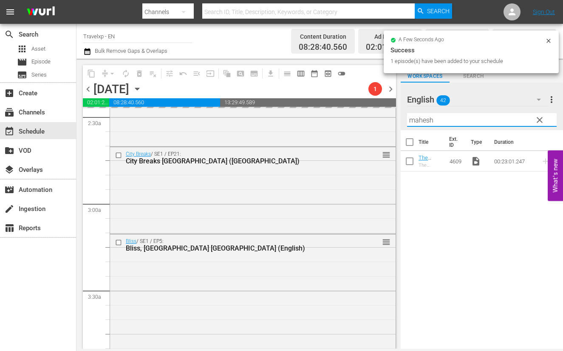
click at [424, 120] on input "mahesh" at bounding box center [482, 120] width 150 height 14
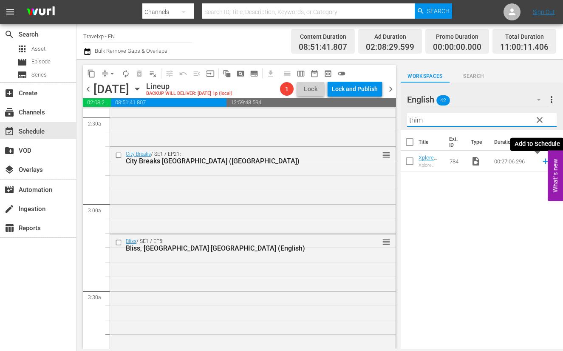
click at [541, 162] on icon at bounding box center [545, 160] width 9 height 9
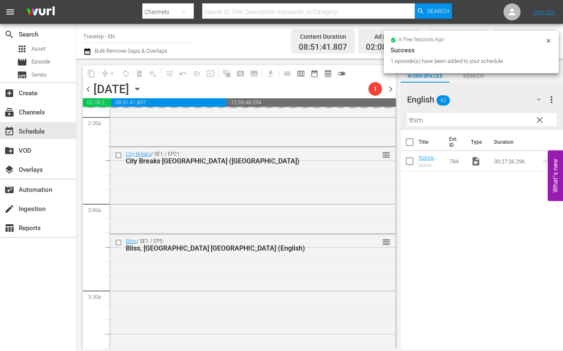
click at [418, 120] on input "thim" at bounding box center [482, 120] width 150 height 14
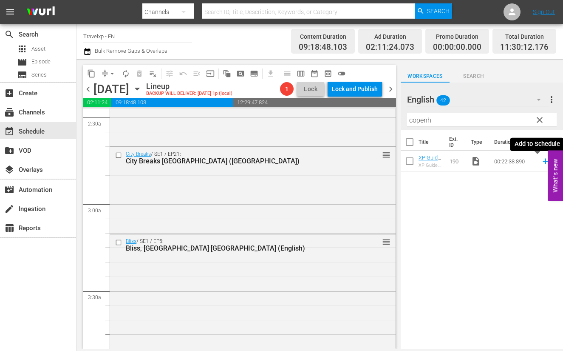
click at [541, 160] on icon at bounding box center [545, 160] width 9 height 9
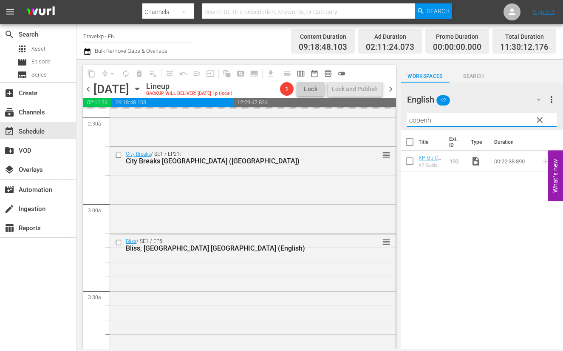
click at [422, 120] on input "copenh" at bounding box center [482, 120] width 150 height 14
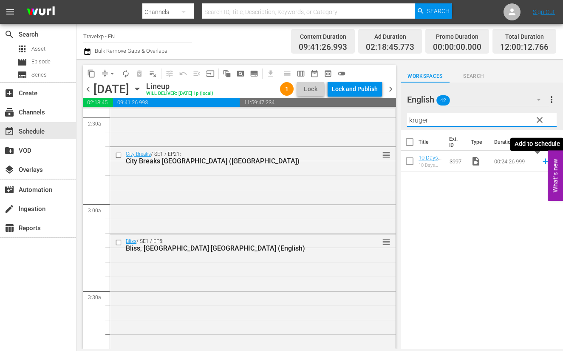
click at [543, 162] on icon at bounding box center [546, 162] width 6 height 6
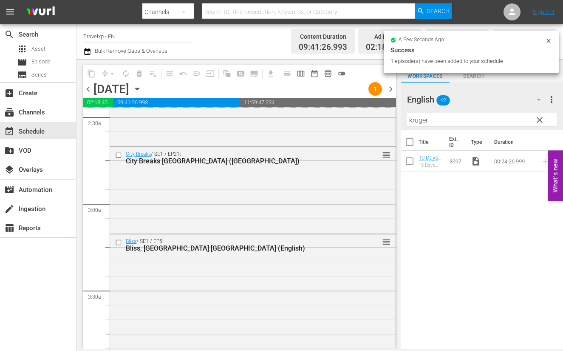
click at [420, 122] on input "kruger" at bounding box center [482, 120] width 150 height 14
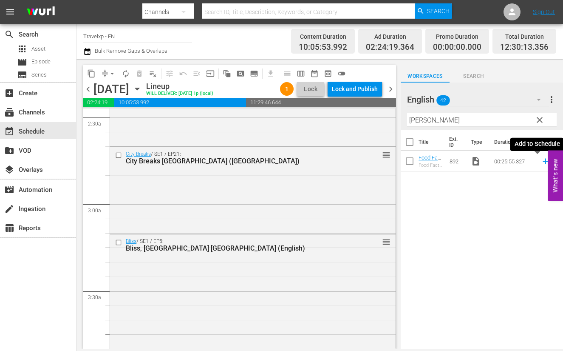
click at [541, 164] on icon at bounding box center [545, 160] width 9 height 9
click at [417, 122] on input "[PERSON_NAME]" at bounding box center [482, 120] width 150 height 14
click at [543, 161] on icon at bounding box center [546, 162] width 6 height 6
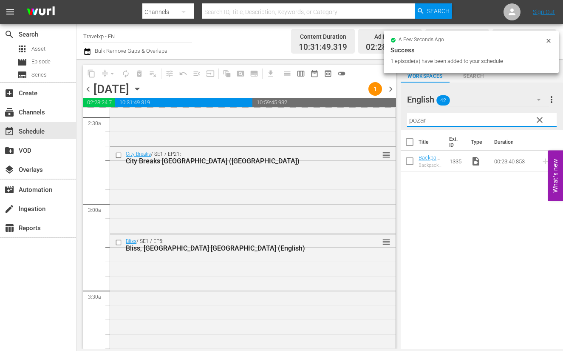
click at [421, 120] on input "pozar" at bounding box center [482, 120] width 150 height 14
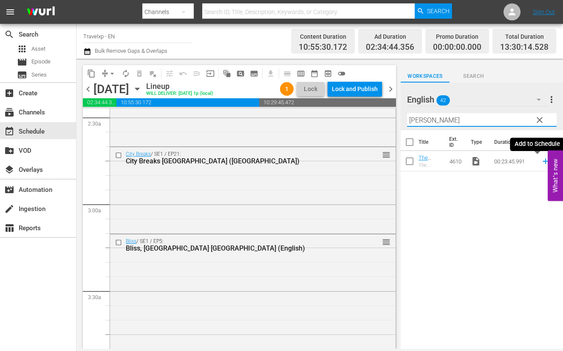
click at [543, 159] on icon at bounding box center [546, 162] width 6 height 6
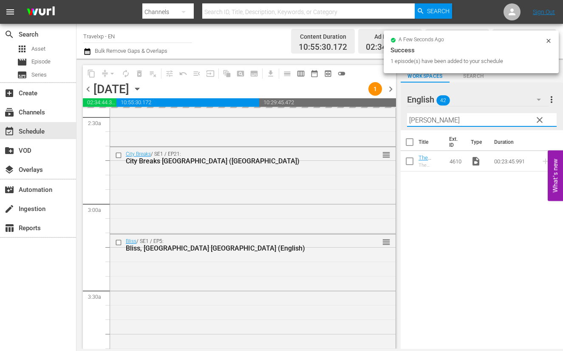
click at [422, 118] on input "[PERSON_NAME]" at bounding box center [482, 120] width 150 height 14
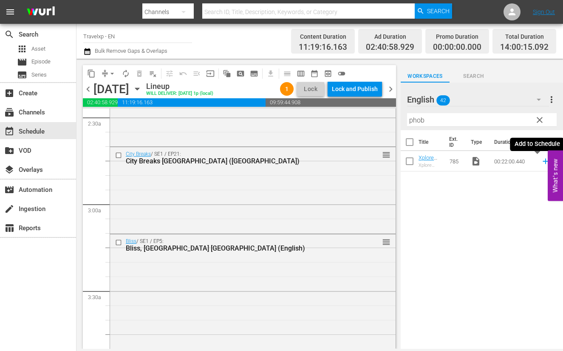
click at [543, 161] on icon at bounding box center [546, 162] width 6 height 6
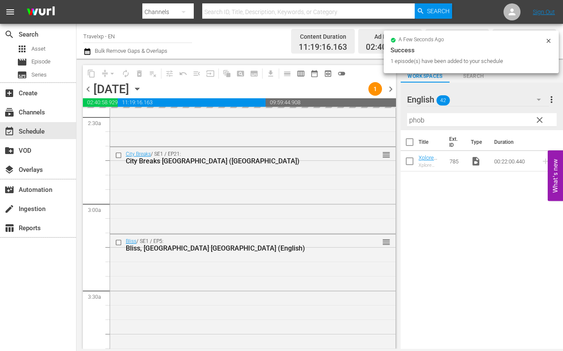
click at [412, 119] on input "phob" at bounding box center [482, 120] width 150 height 14
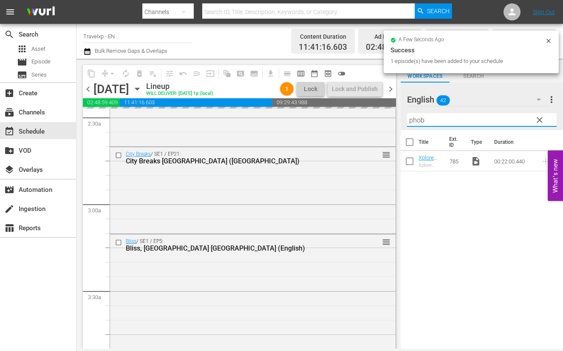
click at [412, 119] on input "phob" at bounding box center [482, 120] width 150 height 14
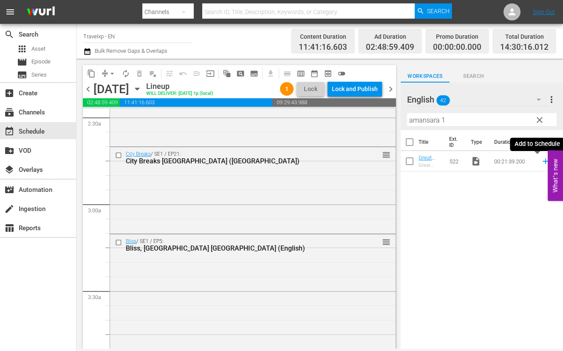
click at [541, 162] on icon at bounding box center [545, 160] width 9 height 9
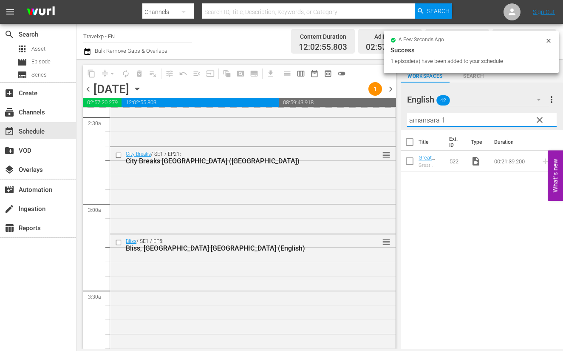
drag, startPoint x: 449, startPoint y: 120, endPoint x: 397, endPoint y: 116, distance: 52.0
click at [397, 116] on div "content_copy compress arrow_drop_down autorenew_outlined delete_forever_outline…" at bounding box center [320, 204] width 487 height 290
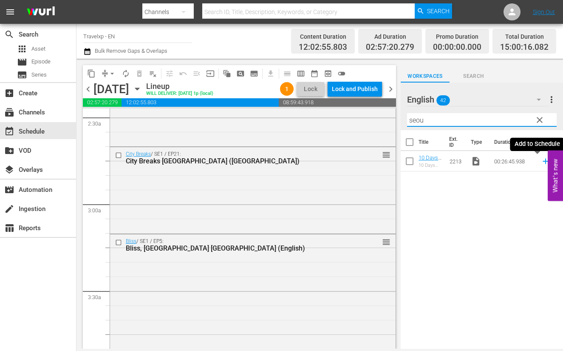
click at [543, 161] on icon at bounding box center [546, 162] width 6 height 6
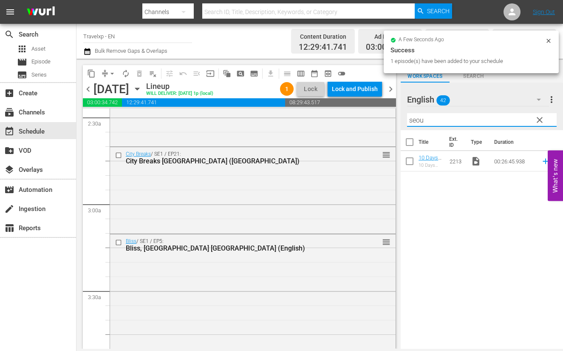
click at [421, 117] on input "seou" at bounding box center [482, 120] width 150 height 14
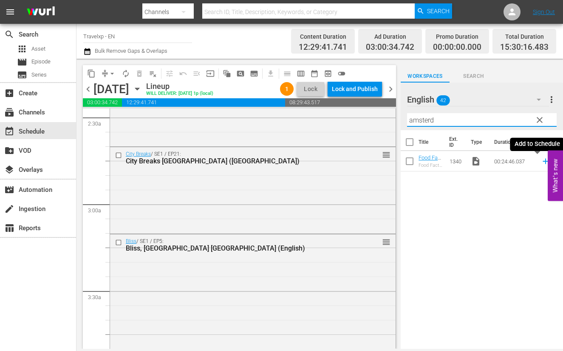
click at [541, 162] on icon at bounding box center [545, 160] width 9 height 9
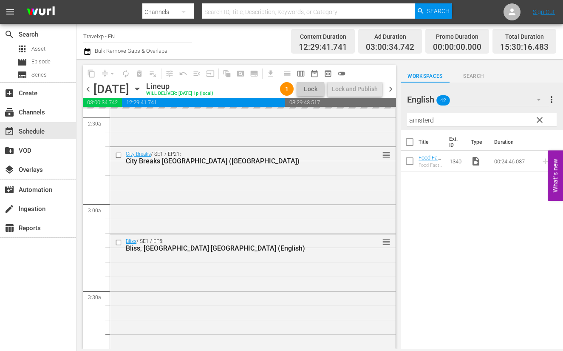
click at [419, 119] on input "amsterd" at bounding box center [482, 120] width 150 height 14
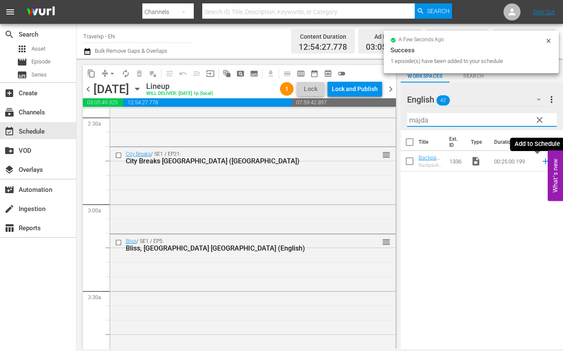
click at [543, 161] on icon at bounding box center [546, 162] width 6 height 6
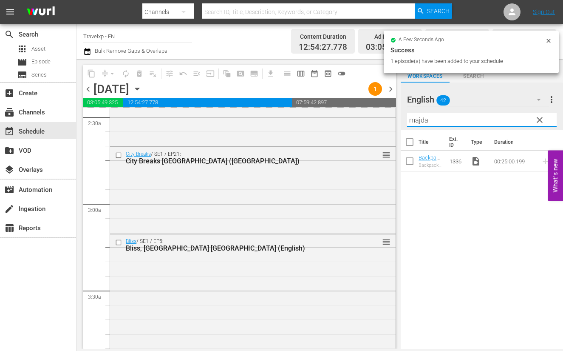
click at [420, 118] on input "majda" at bounding box center [482, 120] width 150 height 14
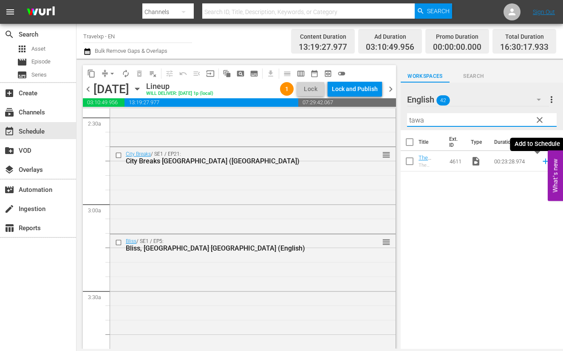
click at [543, 162] on icon at bounding box center [546, 162] width 6 height 6
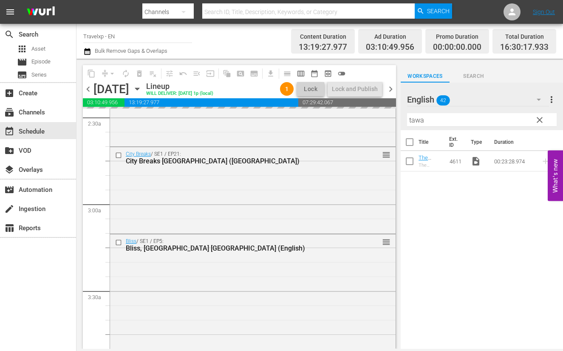
click at [414, 118] on input "tawa" at bounding box center [482, 120] width 150 height 14
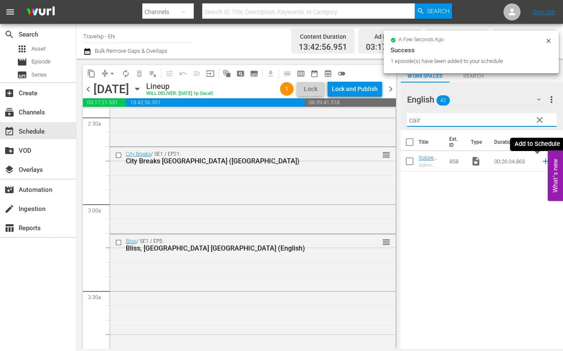
click at [543, 160] on icon at bounding box center [546, 162] width 6 height 6
click at [419, 121] on input "cair" at bounding box center [482, 120] width 150 height 14
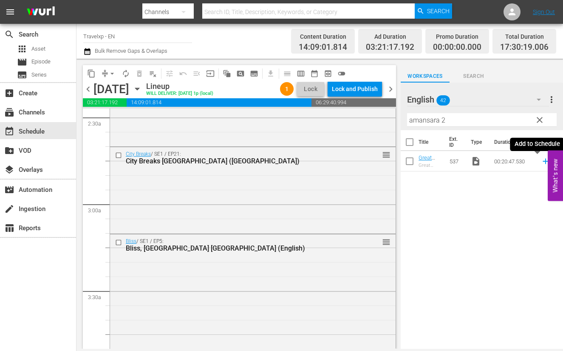
click at [543, 162] on icon at bounding box center [546, 162] width 6 height 6
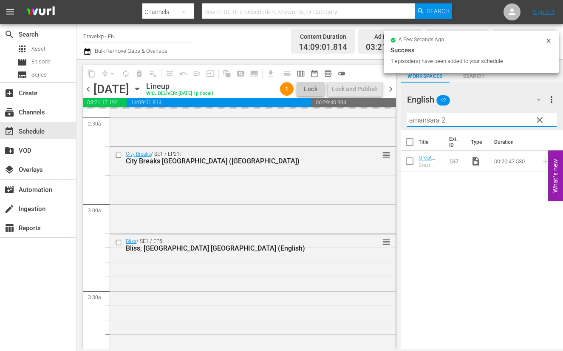
click at [411, 116] on input "amansara 2" at bounding box center [482, 120] width 150 height 14
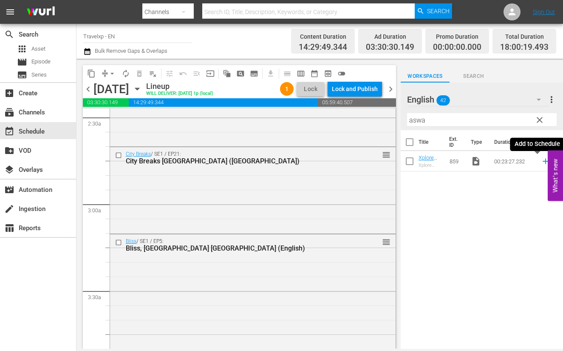
click at [543, 161] on icon at bounding box center [546, 162] width 6 height 6
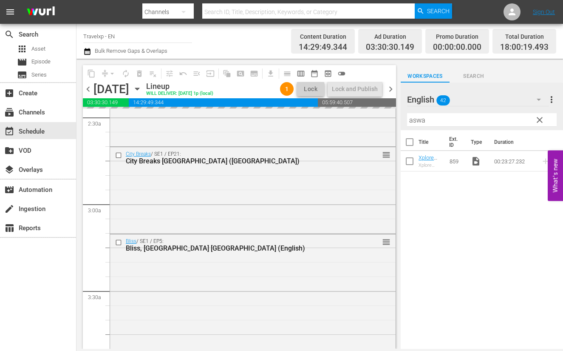
click at [419, 120] on input "aswa" at bounding box center [482, 120] width 150 height 14
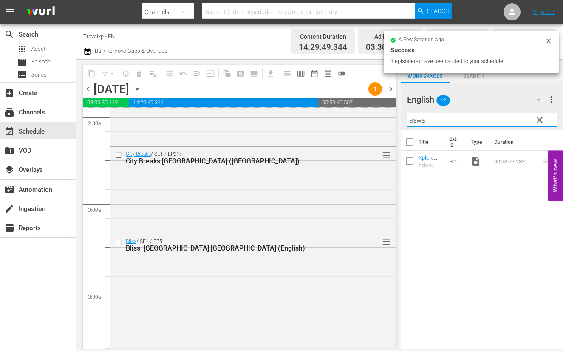
click at [418, 120] on input "aswa" at bounding box center [482, 120] width 150 height 14
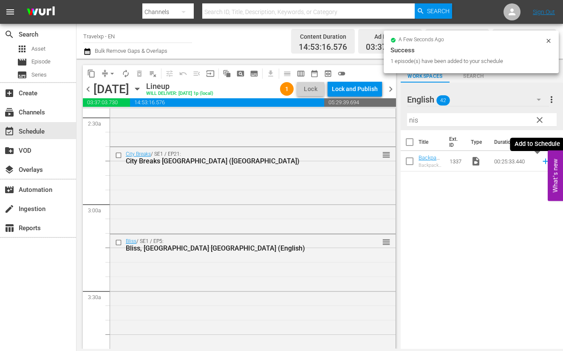
click at [543, 161] on icon at bounding box center [546, 162] width 6 height 6
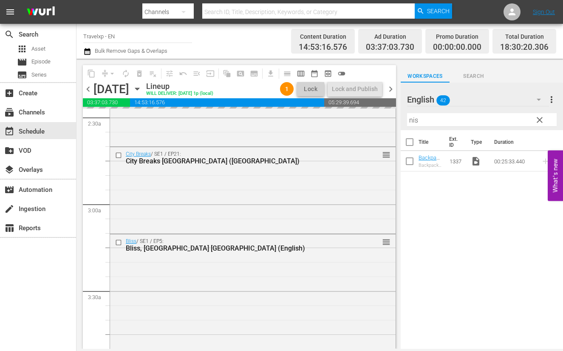
click at [414, 121] on input "nis" at bounding box center [482, 120] width 150 height 14
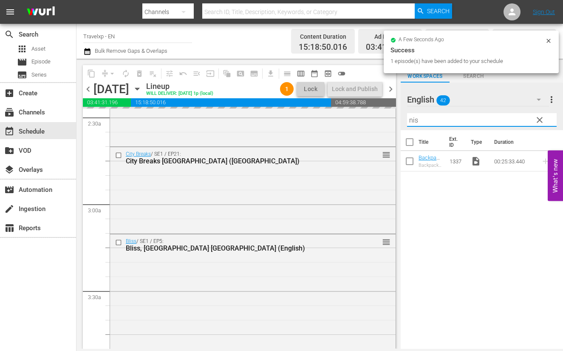
type input "u"
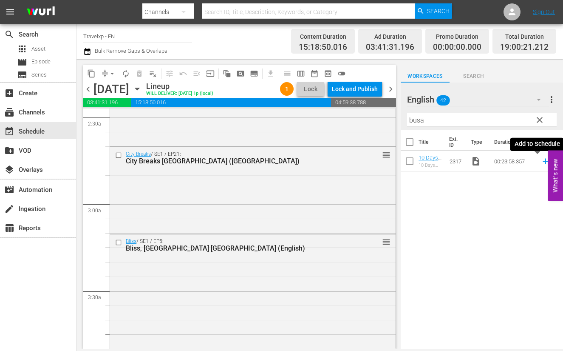
click at [541, 162] on icon at bounding box center [545, 160] width 9 height 9
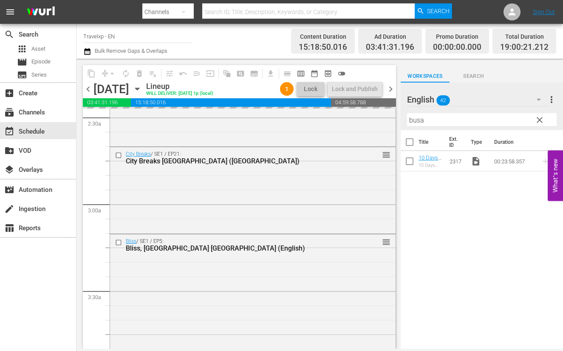
click at [420, 119] on input "busa" at bounding box center [482, 120] width 150 height 14
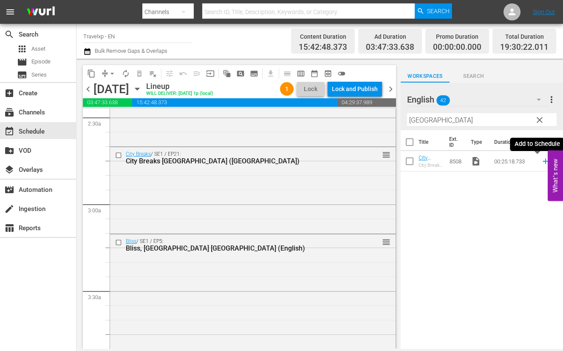
click at [541, 162] on icon at bounding box center [545, 160] width 9 height 9
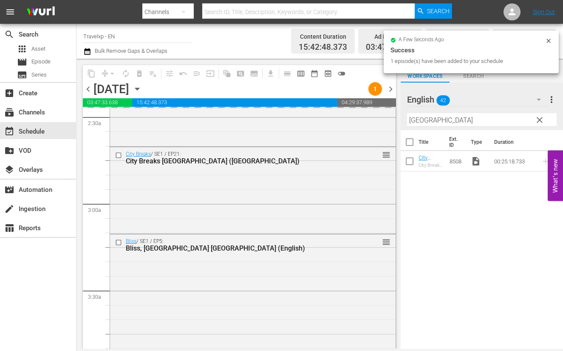
click at [419, 118] on input "[GEOGRAPHIC_DATA]" at bounding box center [482, 120] width 150 height 14
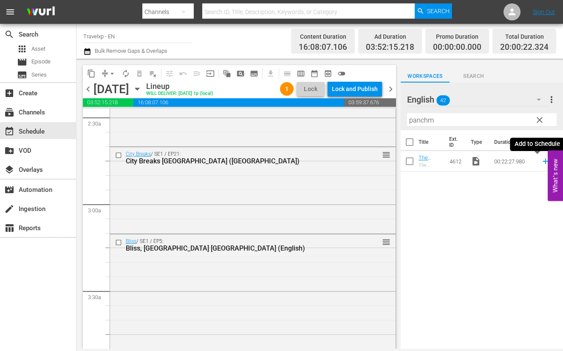
click at [541, 160] on icon at bounding box center [545, 160] width 9 height 9
click at [422, 120] on input "panchm" at bounding box center [482, 120] width 150 height 14
type input "hague"
click at [541, 160] on icon at bounding box center [545, 160] width 9 height 9
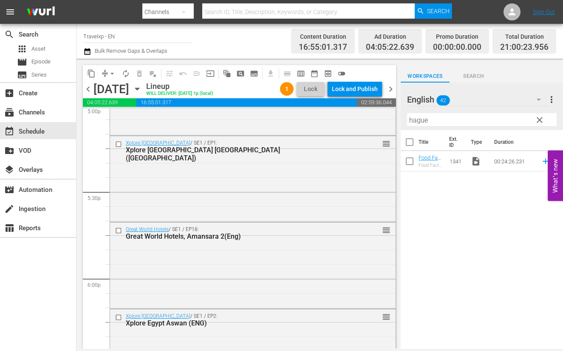
scroll to position [3028, 0]
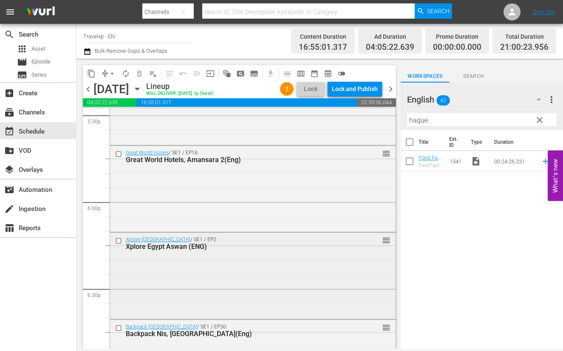
click at [119, 239] on input "checkbox" at bounding box center [119, 240] width 9 height 7
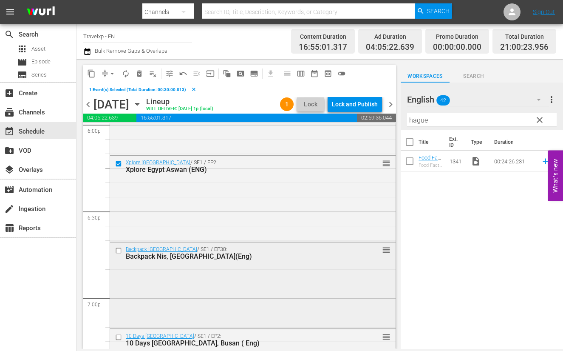
scroll to position [3134, 0]
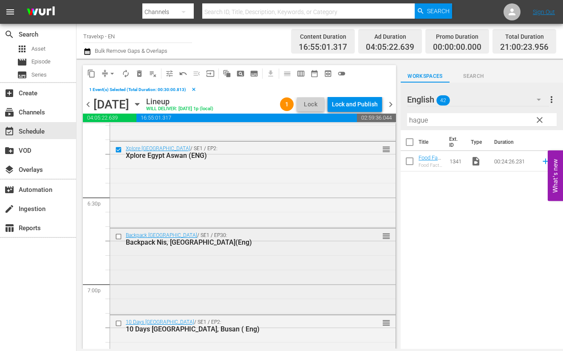
click at [118, 237] on input "checkbox" at bounding box center [119, 236] width 9 height 7
click at [118, 321] on input "checkbox" at bounding box center [119, 323] width 9 height 7
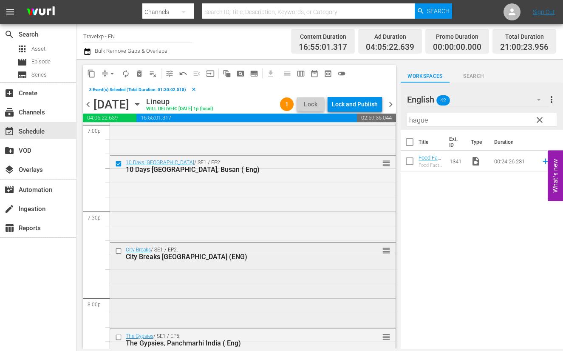
click at [117, 252] on input "checkbox" at bounding box center [119, 250] width 9 height 7
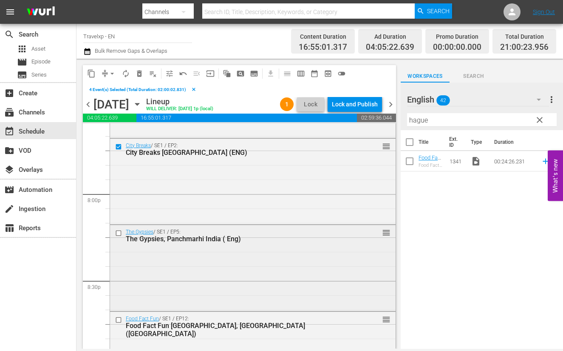
scroll to position [3400, 0]
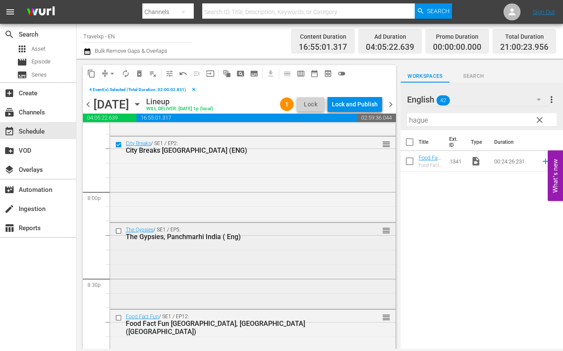
click at [118, 233] on input "checkbox" at bounding box center [119, 230] width 9 height 7
click at [118, 315] on input "checkbox" at bounding box center [119, 317] width 9 height 7
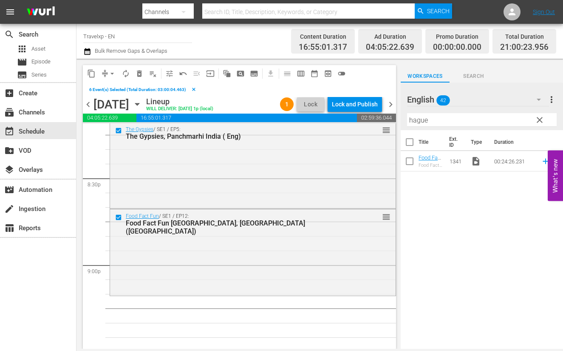
scroll to position [3506, 0]
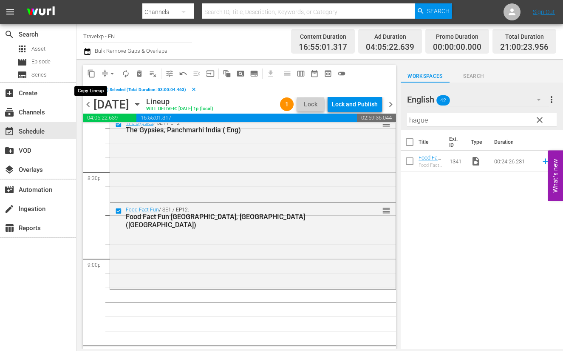
click at [90, 71] on span "content_copy" at bounding box center [91, 73] width 9 height 9
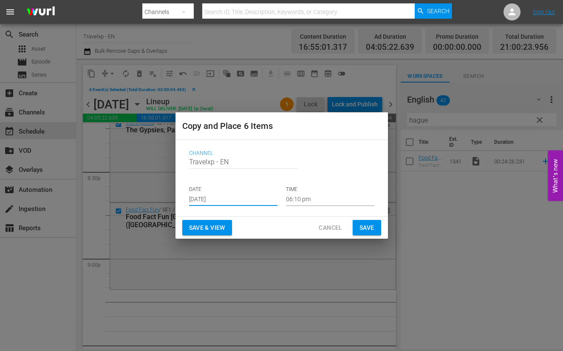
click at [207, 194] on input "[DATE]" at bounding box center [233, 199] width 88 height 13
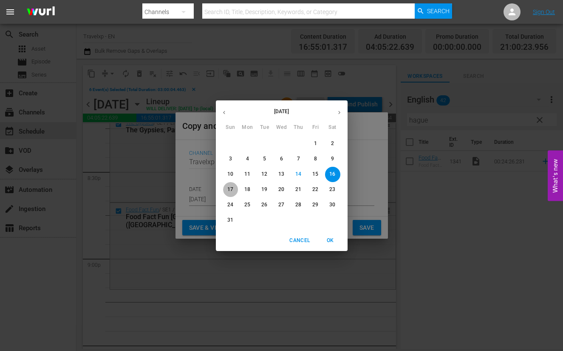
click at [232, 189] on p "17" at bounding box center [230, 189] width 6 height 7
type input "[DATE]"
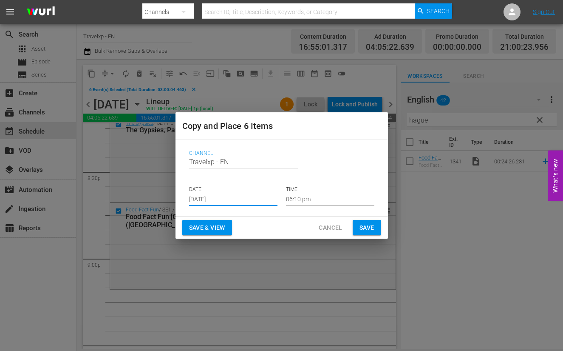
click at [294, 195] on input "06:10 pm" at bounding box center [330, 199] width 88 height 13
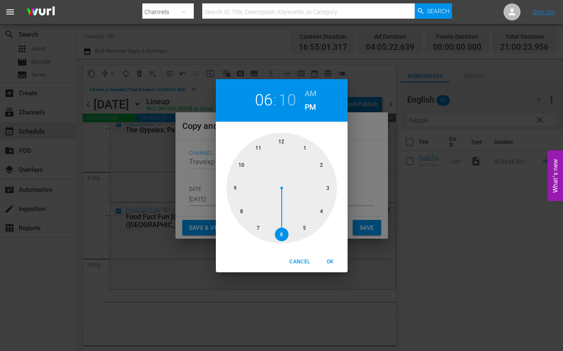
click at [234, 187] on div at bounding box center [282, 188] width 111 height 111
click at [329, 259] on span "OK" at bounding box center [330, 261] width 20 height 9
type input "09:10 pm"
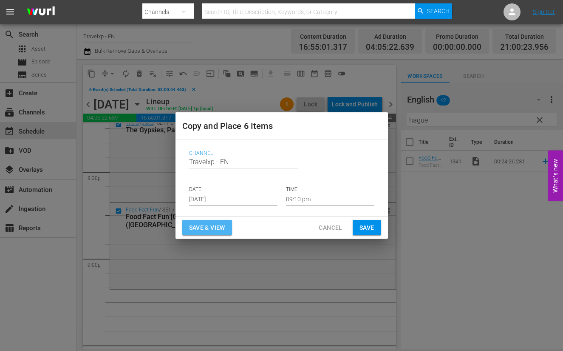
click at [198, 222] on span "Save & View" at bounding box center [207, 227] width 36 height 11
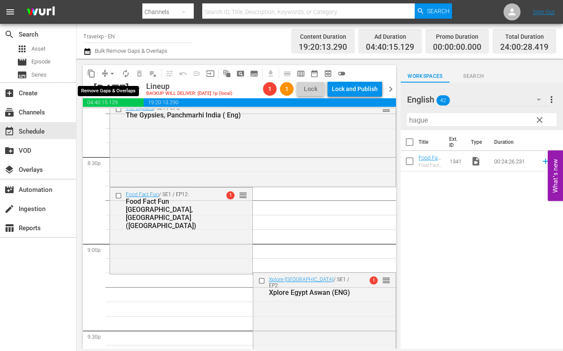
click at [108, 68] on button "arrow_drop_down" at bounding box center [112, 74] width 14 height 14
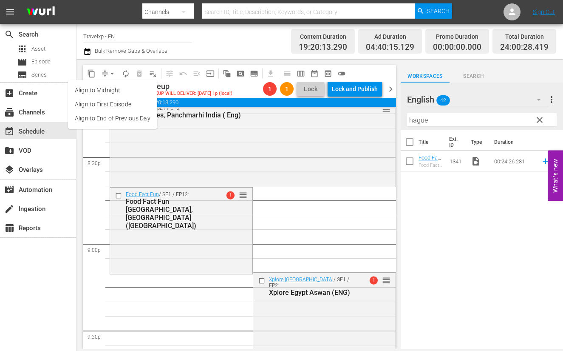
click at [117, 114] on li "Align to End of Previous Day" at bounding box center [112, 118] width 89 height 14
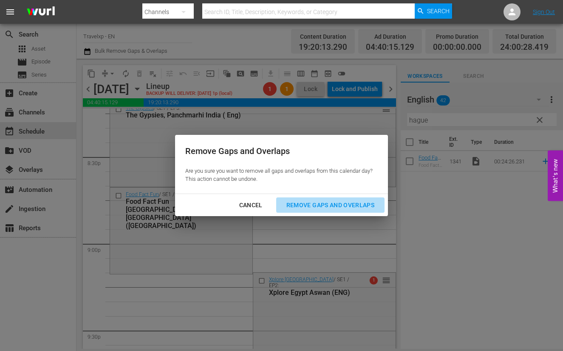
click at [354, 206] on div "Remove Gaps and Overlaps" at bounding box center [331, 205] width 102 height 11
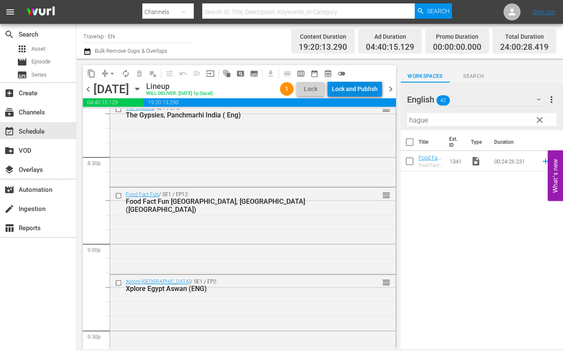
click at [357, 90] on div "Lock and Publish" at bounding box center [355, 88] width 46 height 15
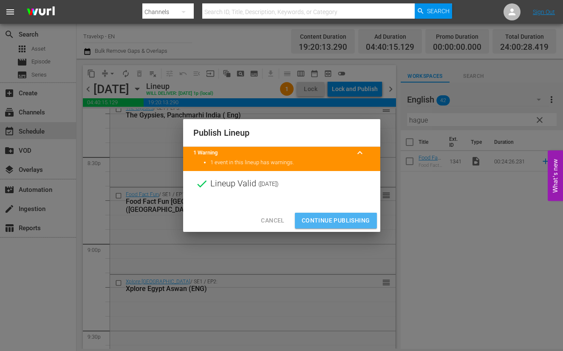
click at [340, 221] on span "Continue Publishing" at bounding box center [336, 220] width 68 height 11
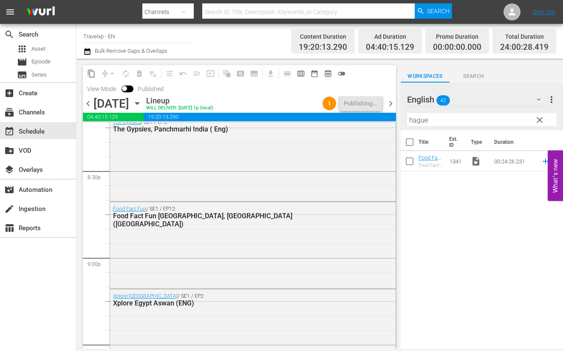
click at [391, 104] on span "chevron_right" at bounding box center [391, 103] width 11 height 11
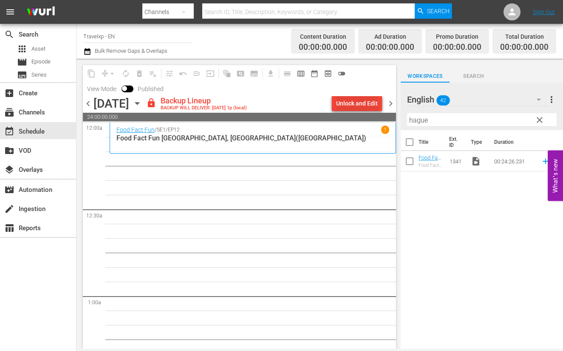
click at [355, 102] on div "Unlock and Edit" at bounding box center [357, 103] width 42 height 15
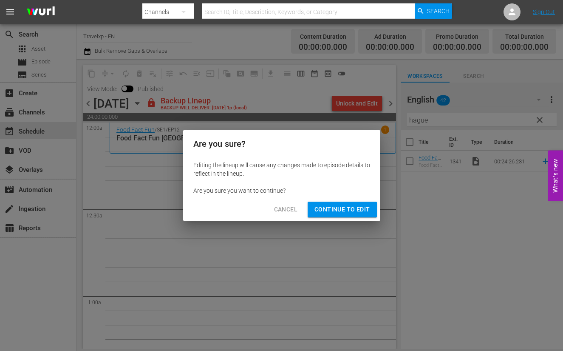
click at [335, 217] on div "Cancel Continue to Edit" at bounding box center [281, 209] width 197 height 23
click at [337, 211] on span "Continue to Edit" at bounding box center [342, 209] width 55 height 11
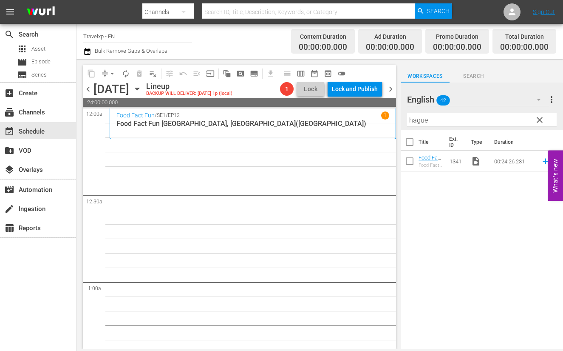
click at [421, 120] on input "hague" at bounding box center [482, 120] width 150 height 14
click at [541, 160] on icon at bounding box center [545, 160] width 9 height 9
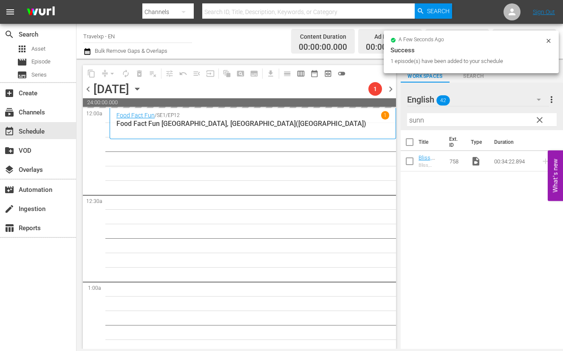
click at [416, 120] on input "sunn" at bounding box center [482, 120] width 150 height 14
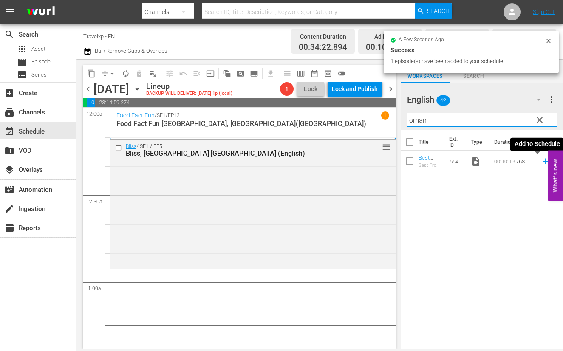
click at [543, 161] on icon at bounding box center [546, 162] width 6 height 6
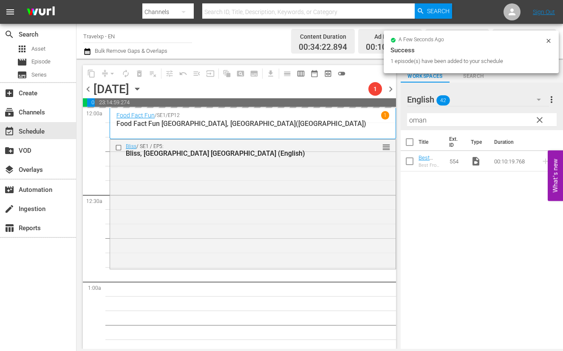
click at [418, 120] on input "oman" at bounding box center [482, 120] width 150 height 14
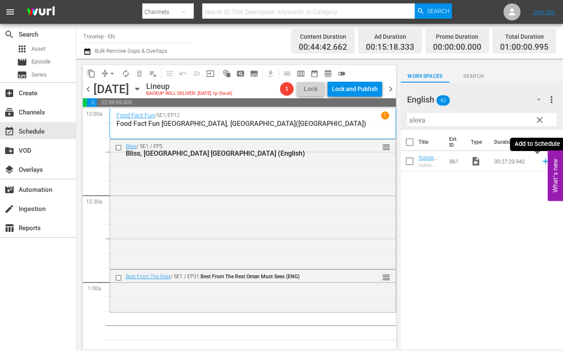
click at [543, 161] on icon at bounding box center [546, 162] width 6 height 6
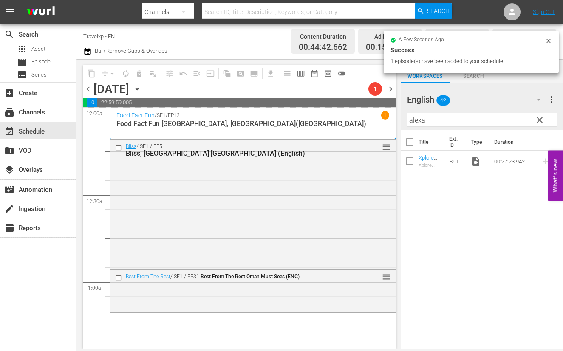
click at [412, 120] on input "alexa" at bounding box center [482, 120] width 150 height 14
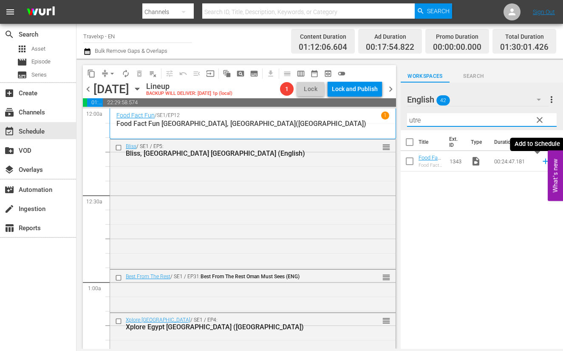
click at [541, 162] on icon at bounding box center [545, 160] width 9 height 9
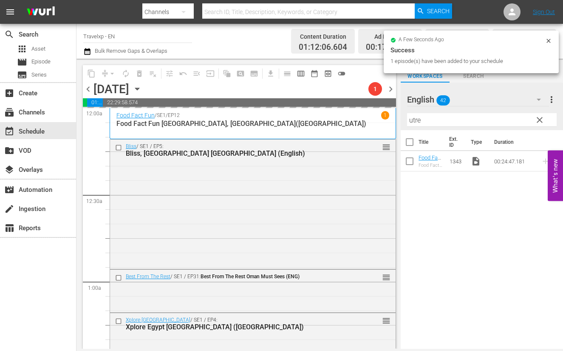
click at [415, 120] on input "utre" at bounding box center [482, 120] width 150 height 14
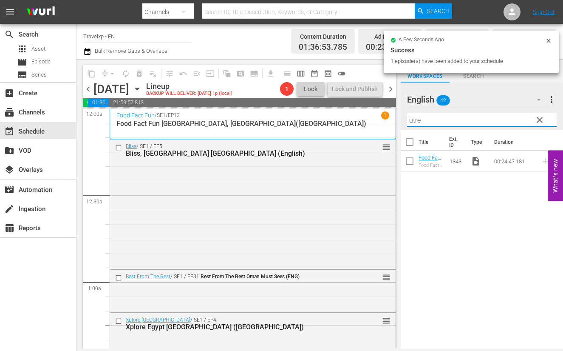
click at [415, 120] on input "utre" at bounding box center [482, 120] width 150 height 14
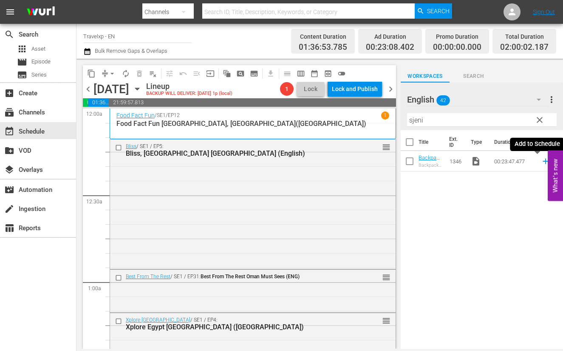
click at [541, 162] on icon at bounding box center [545, 160] width 9 height 9
click at [415, 119] on input "sjeni" at bounding box center [482, 120] width 150 height 14
click at [541, 160] on icon at bounding box center [545, 160] width 9 height 9
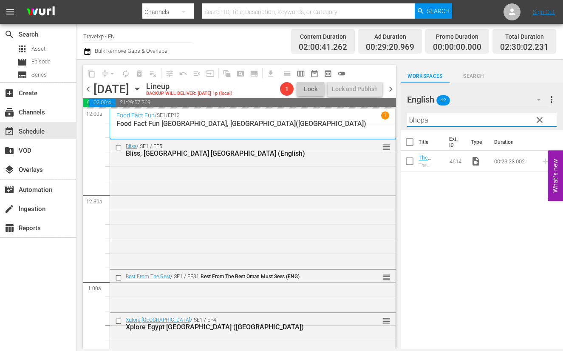
click at [421, 122] on input "bhopa" at bounding box center [482, 120] width 150 height 14
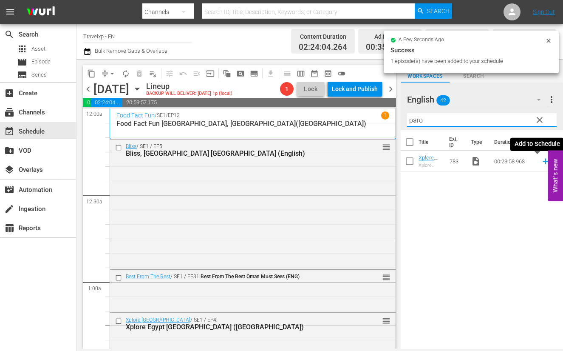
click at [541, 162] on icon at bounding box center [545, 160] width 9 height 9
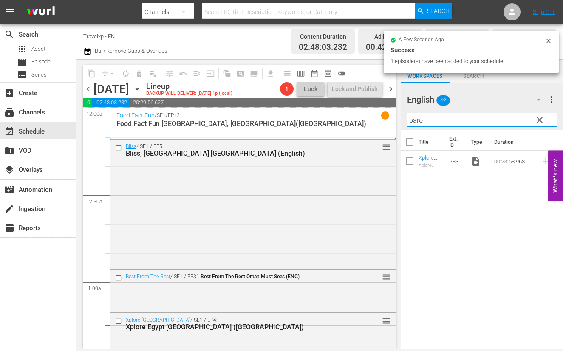
click at [417, 121] on input "paro" at bounding box center [482, 120] width 150 height 14
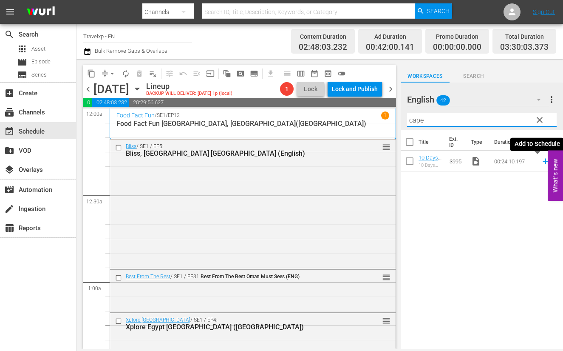
click at [543, 161] on icon at bounding box center [546, 162] width 6 height 6
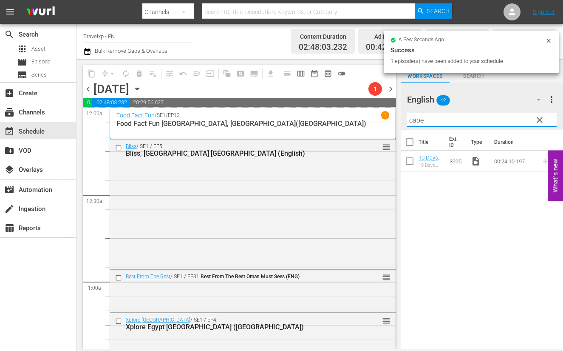
click at [416, 119] on input "cape" at bounding box center [482, 120] width 150 height 14
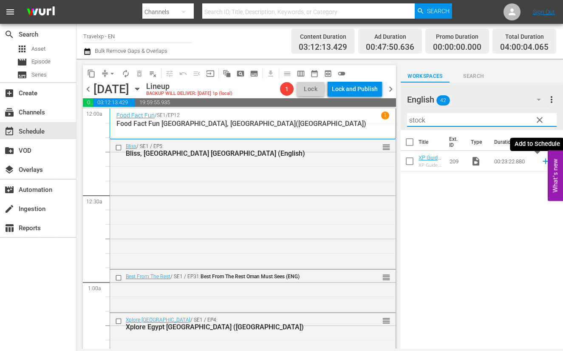
click at [541, 163] on icon at bounding box center [545, 160] width 9 height 9
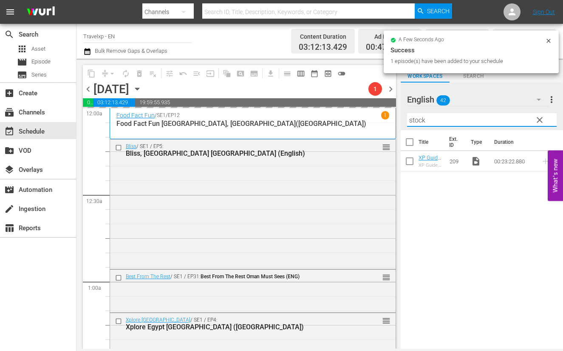
click at [420, 120] on input "stock" at bounding box center [482, 120] width 150 height 14
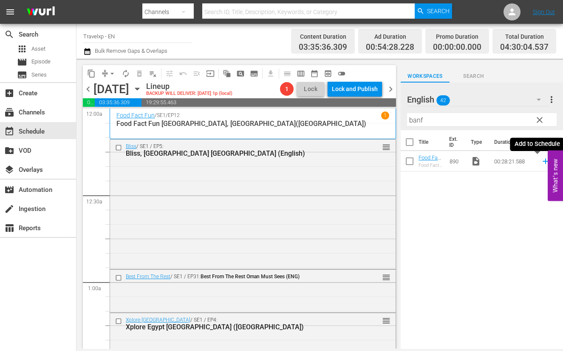
click at [543, 161] on icon at bounding box center [546, 162] width 6 height 6
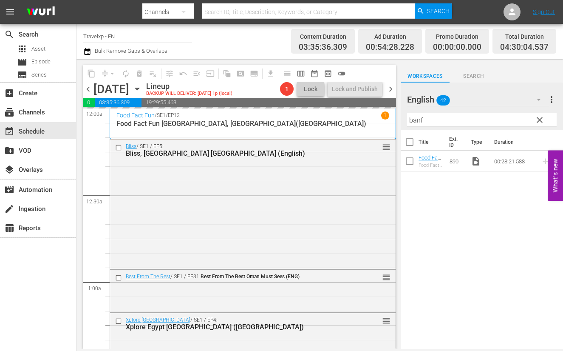
click at [417, 121] on input "banf" at bounding box center [482, 120] width 150 height 14
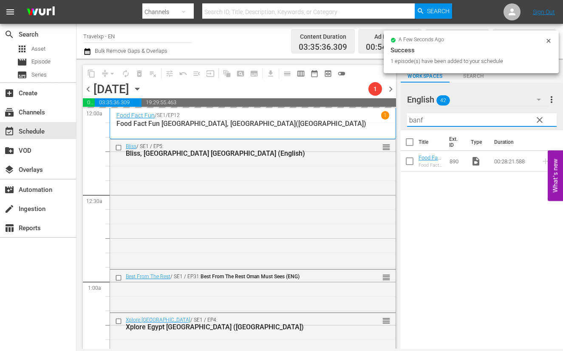
click at [417, 121] on input "banf" at bounding box center [482, 120] width 150 height 14
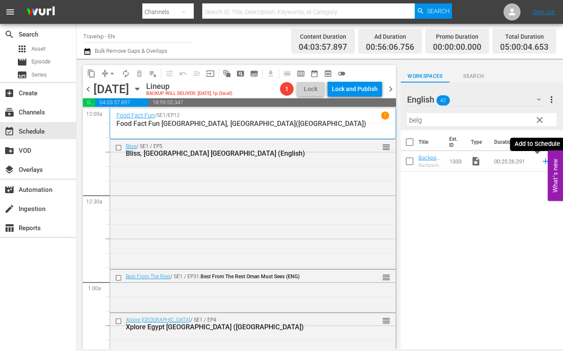
click at [541, 162] on icon at bounding box center [545, 160] width 9 height 9
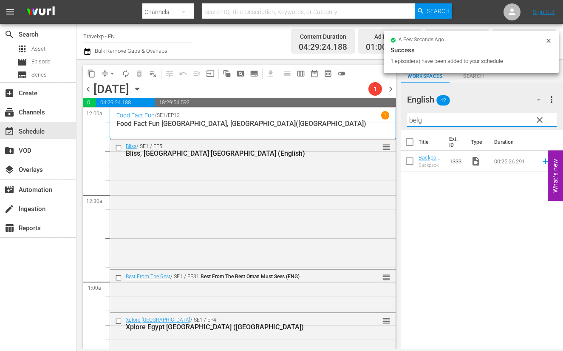
click at [413, 118] on input "belg" at bounding box center [482, 120] width 150 height 14
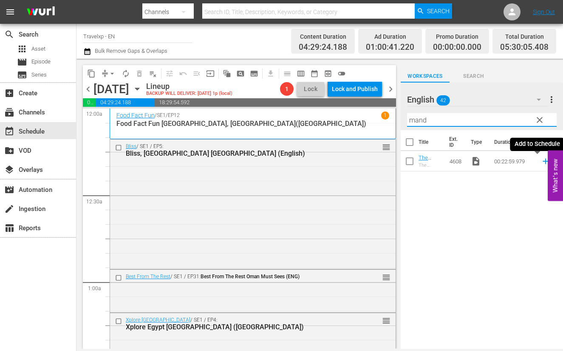
click at [543, 161] on icon at bounding box center [546, 162] width 6 height 6
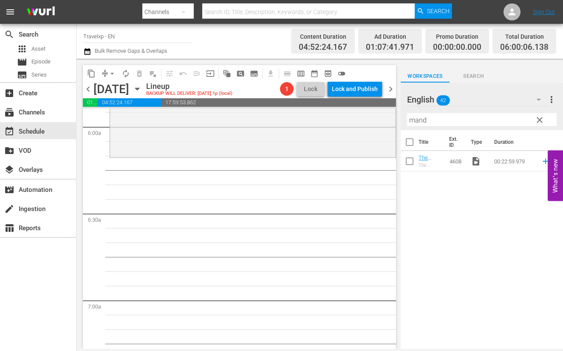
scroll to position [956, 0]
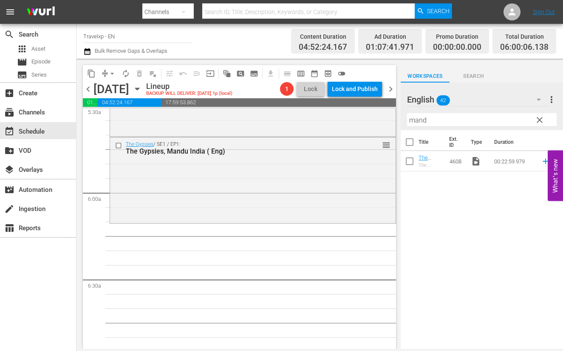
click at [412, 122] on input "mand" at bounding box center [482, 120] width 150 height 14
click at [543, 161] on icon at bounding box center [546, 162] width 6 height 6
click at [416, 120] on input "thim" at bounding box center [482, 120] width 150 height 14
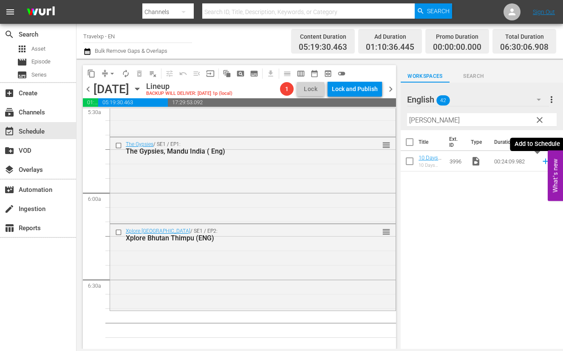
click at [541, 162] on icon at bounding box center [545, 160] width 9 height 9
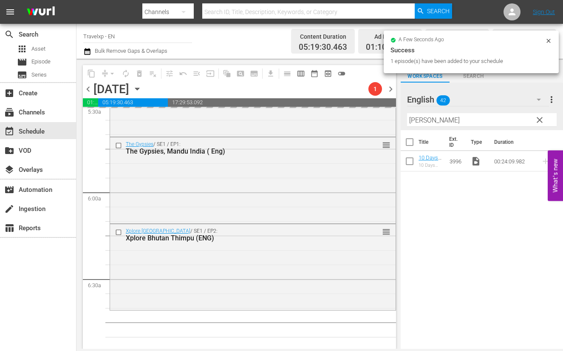
click at [415, 119] on input "durba" at bounding box center [482, 120] width 150 height 14
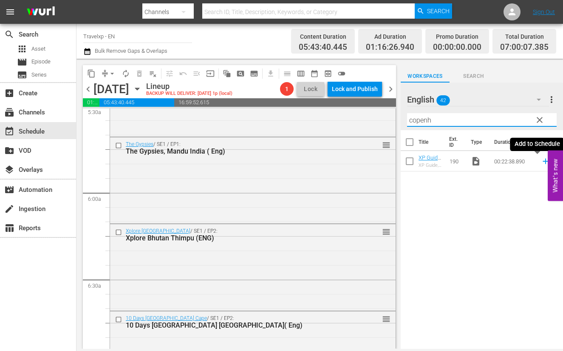
click at [543, 161] on icon at bounding box center [546, 162] width 6 height 6
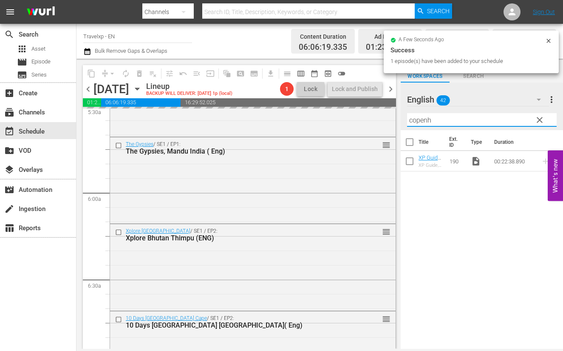
click at [420, 119] on input "copenh" at bounding box center [482, 120] width 150 height 14
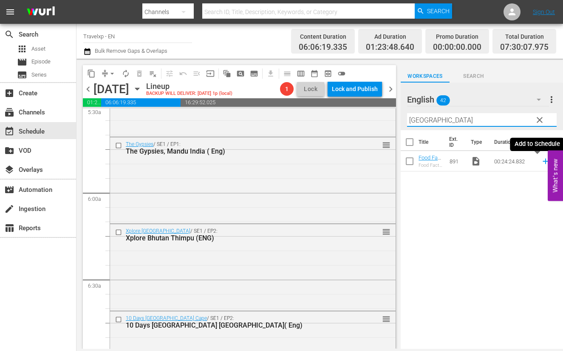
click at [543, 161] on icon at bounding box center [546, 162] width 6 height 6
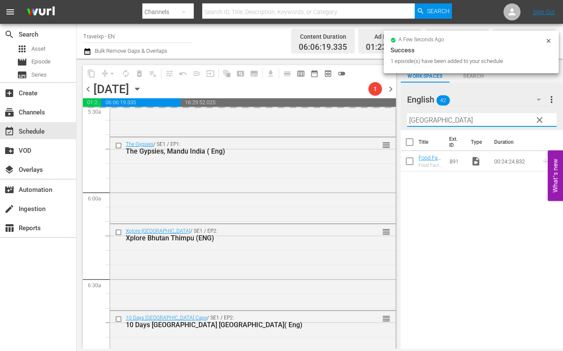
click at [420, 120] on input "[GEOGRAPHIC_DATA]" at bounding box center [482, 120] width 150 height 14
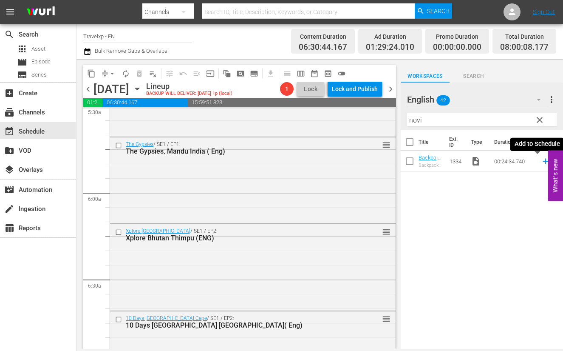
click at [543, 162] on icon at bounding box center [546, 162] width 6 height 6
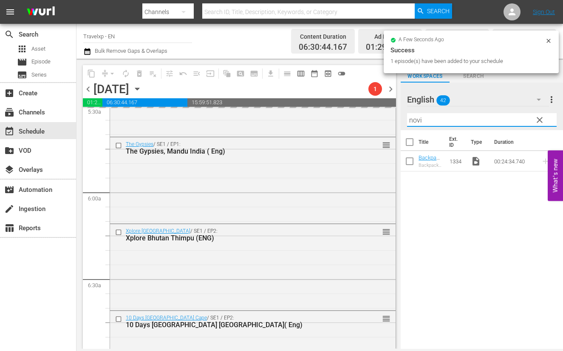
click at [413, 120] on input "novi" at bounding box center [482, 120] width 150 height 14
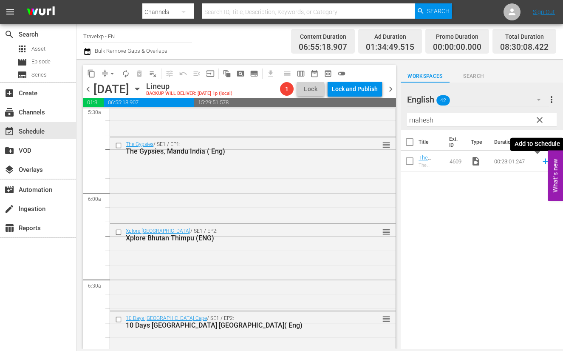
click at [543, 160] on icon at bounding box center [546, 162] width 6 height 6
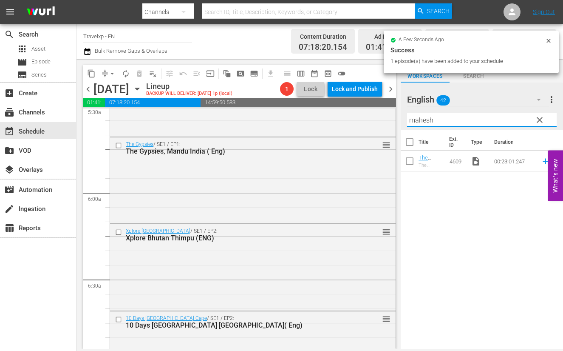
click at [417, 118] on input "mahesh" at bounding box center [482, 120] width 150 height 14
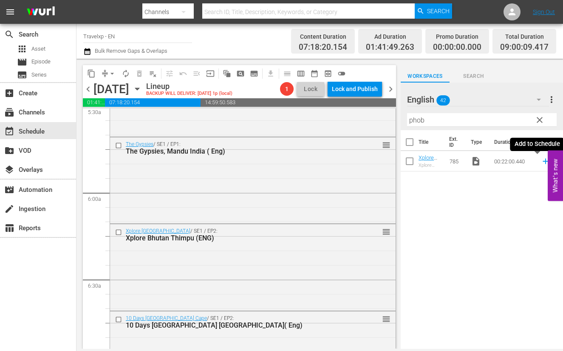
click at [543, 161] on icon at bounding box center [546, 162] width 6 height 6
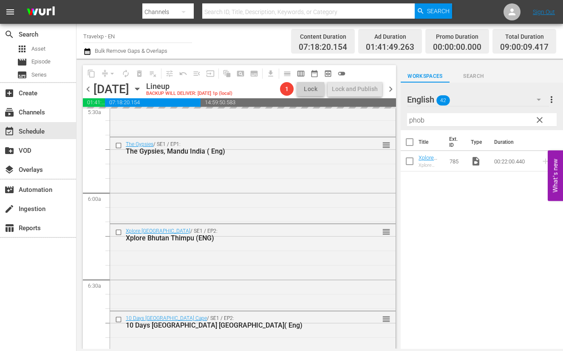
click at [417, 118] on input "phob" at bounding box center [482, 120] width 150 height 14
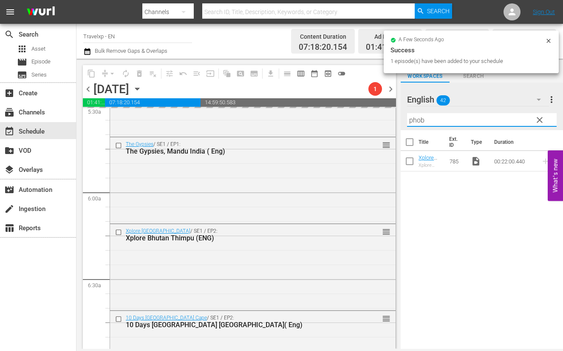
click at [417, 118] on input "phob" at bounding box center [482, 120] width 150 height 14
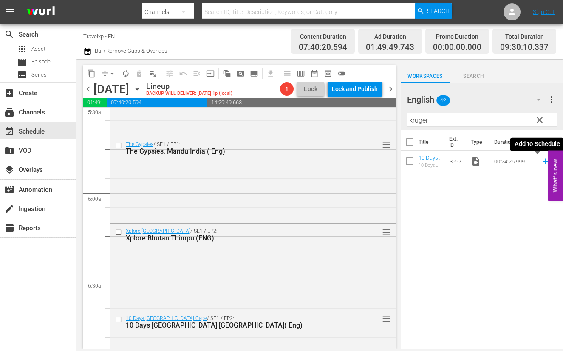
click at [543, 161] on icon at bounding box center [546, 162] width 6 height 6
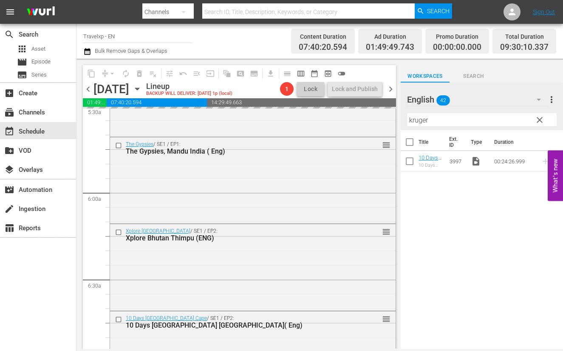
click at [424, 119] on input "kruger" at bounding box center [482, 120] width 150 height 14
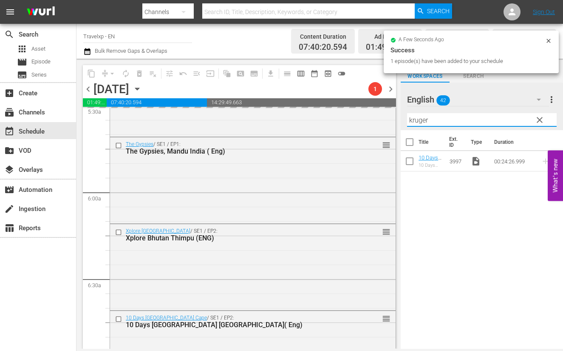
click at [424, 119] on input "kruger" at bounding box center [482, 120] width 150 height 14
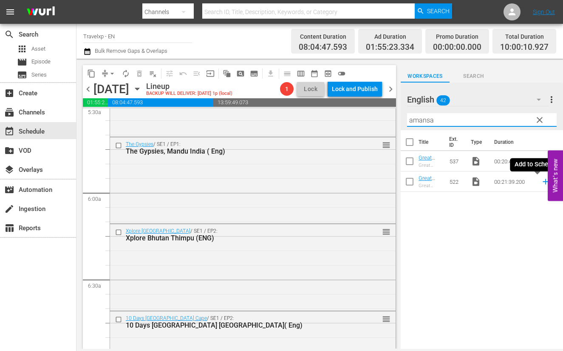
click at [543, 181] on icon at bounding box center [546, 182] width 6 height 6
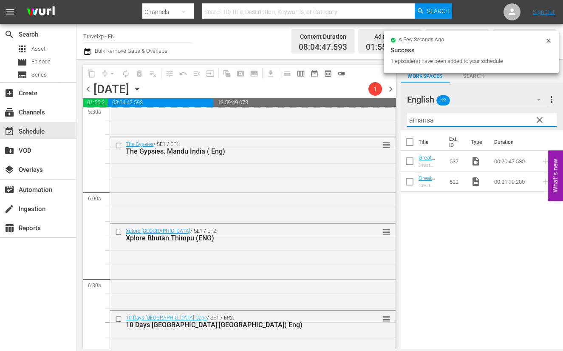
click at [420, 117] on input "amansa" at bounding box center [482, 120] width 150 height 14
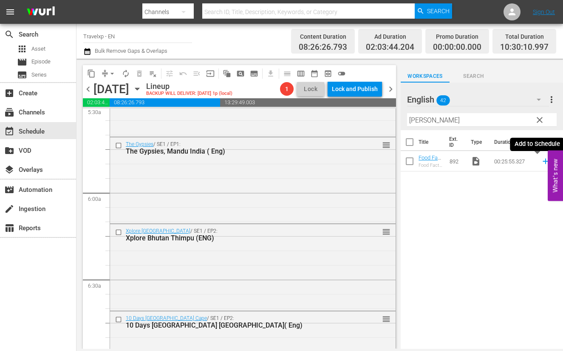
click at [543, 161] on icon at bounding box center [546, 162] width 6 height 6
click at [415, 125] on input "[PERSON_NAME]" at bounding box center [482, 120] width 150 height 14
click at [541, 160] on icon at bounding box center [545, 160] width 9 height 9
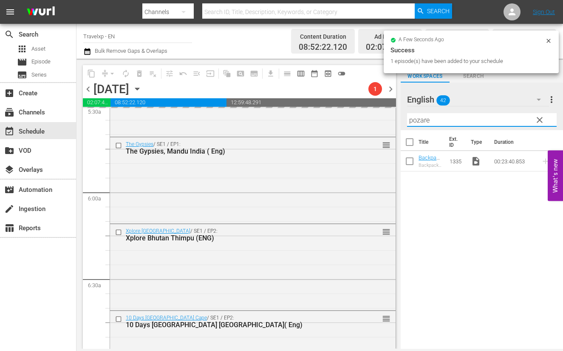
click at [421, 121] on input "pozare" at bounding box center [482, 120] width 150 height 14
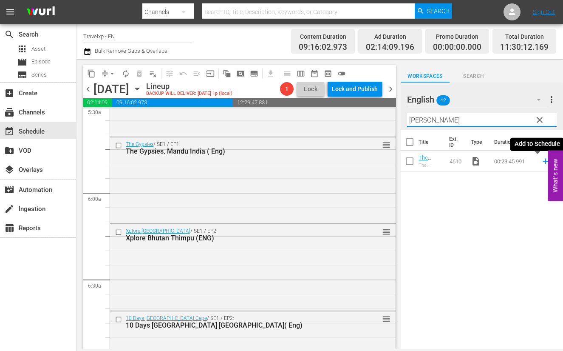
click at [543, 162] on icon at bounding box center [546, 162] width 6 height 6
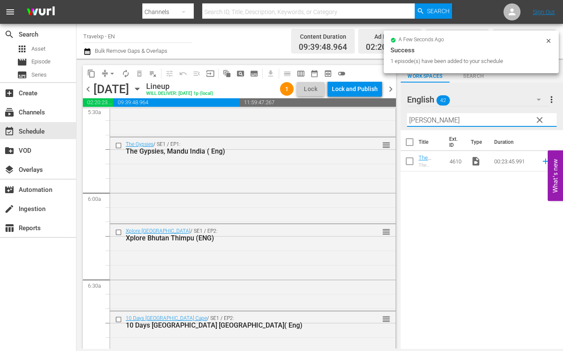
click at [425, 120] on input "[PERSON_NAME]" at bounding box center [482, 120] width 150 height 14
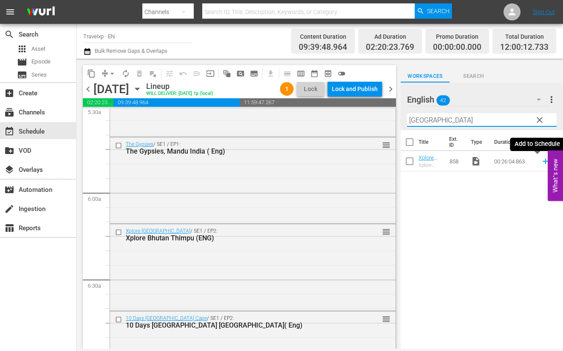
click at [541, 162] on icon at bounding box center [545, 160] width 9 height 9
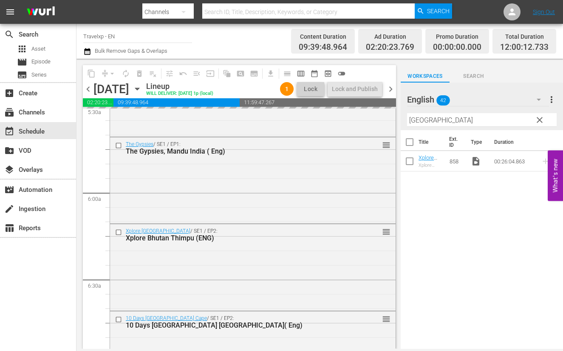
click at [411, 120] on input "[GEOGRAPHIC_DATA]" at bounding box center [482, 120] width 150 height 14
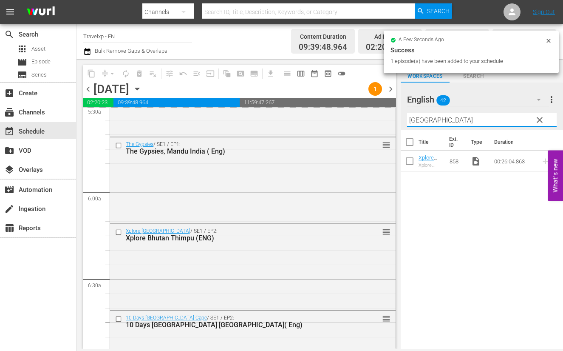
click at [411, 120] on input "[GEOGRAPHIC_DATA]" at bounding box center [482, 120] width 150 height 14
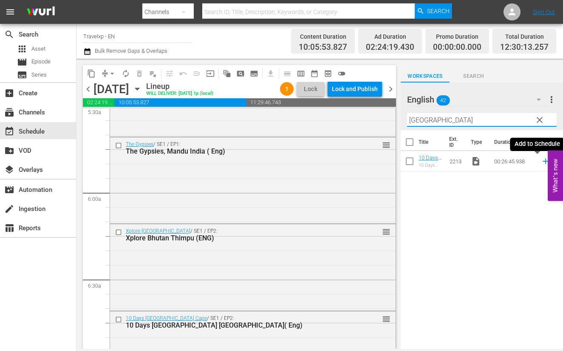
click at [543, 162] on icon at bounding box center [546, 162] width 6 height 6
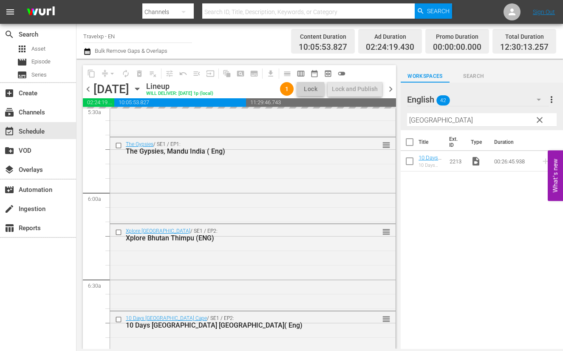
click at [412, 121] on input "[GEOGRAPHIC_DATA]" at bounding box center [482, 120] width 150 height 14
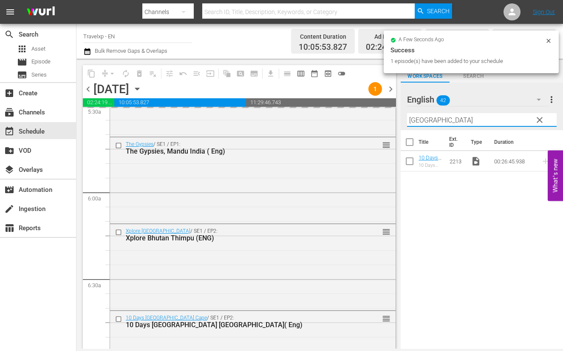
click at [412, 121] on input "[GEOGRAPHIC_DATA]" at bounding box center [482, 120] width 150 height 14
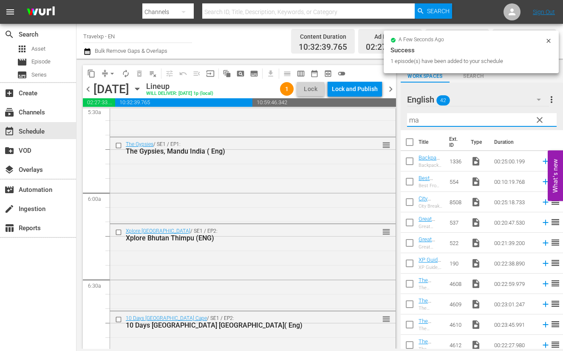
type input "m"
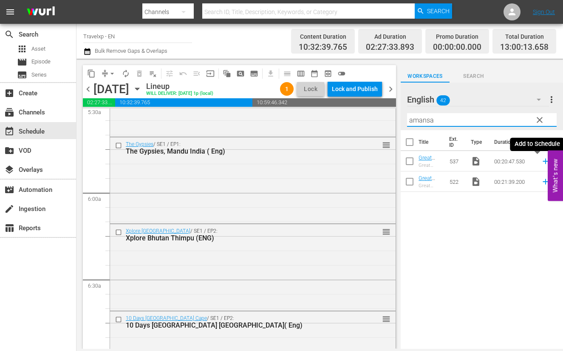
click at [543, 161] on icon at bounding box center [546, 162] width 6 height 6
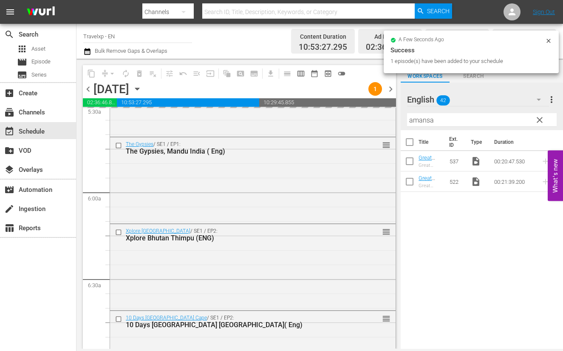
click at [421, 122] on input "amansa" at bounding box center [482, 120] width 150 height 14
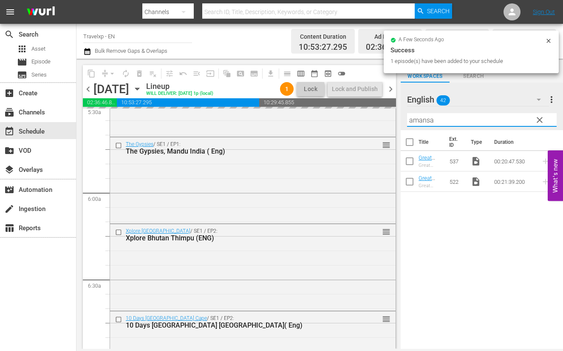
click at [421, 122] on input "amansa" at bounding box center [482, 120] width 150 height 14
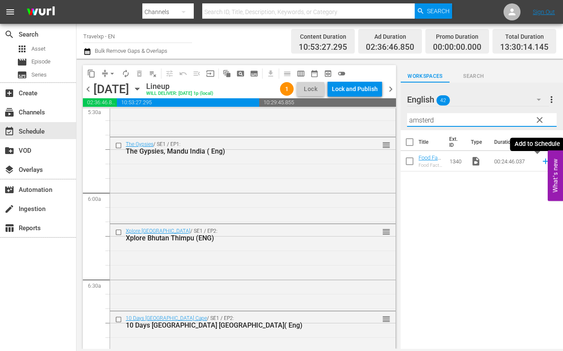
click at [543, 161] on icon at bounding box center [546, 162] width 6 height 6
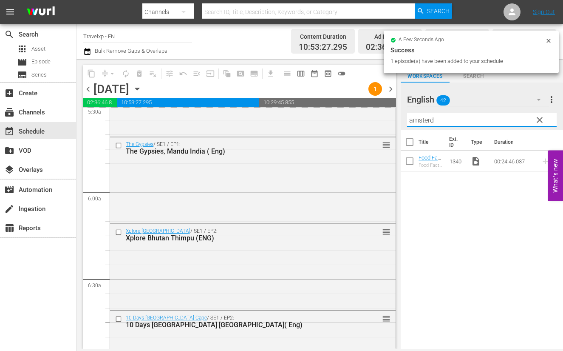
click at [425, 124] on input "amsterd" at bounding box center [482, 120] width 150 height 14
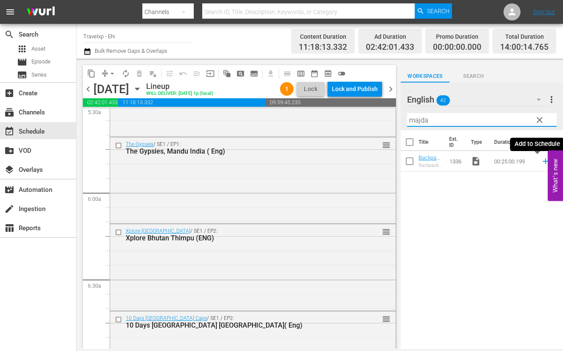
click at [543, 161] on icon at bounding box center [546, 162] width 6 height 6
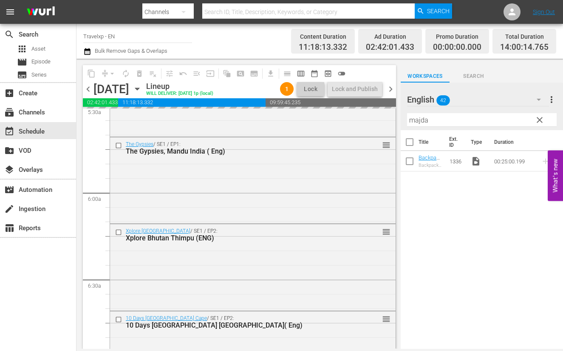
click at [422, 122] on input "majda" at bounding box center [482, 120] width 150 height 14
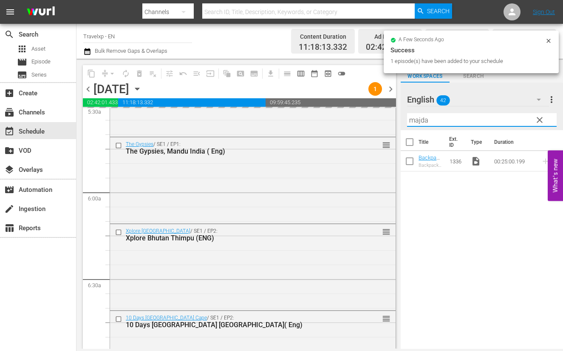
click at [422, 122] on input "majda" at bounding box center [482, 120] width 150 height 14
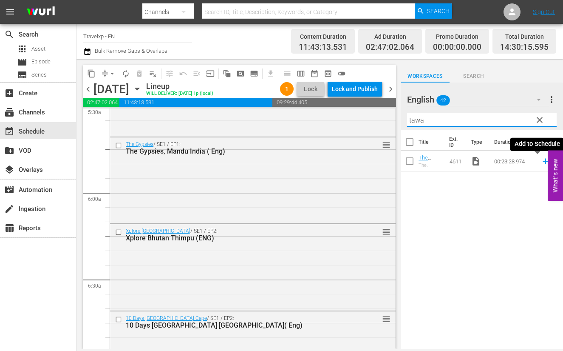
click at [543, 162] on icon at bounding box center [546, 162] width 6 height 6
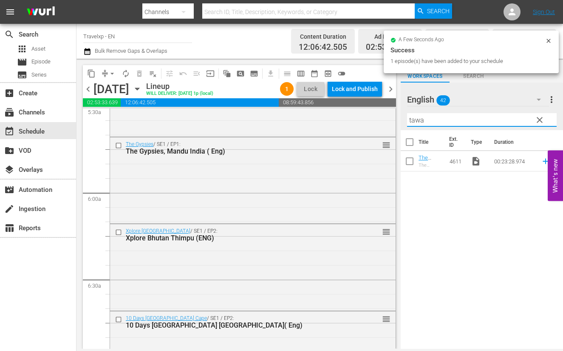
click at [415, 122] on input "tawa" at bounding box center [482, 120] width 150 height 14
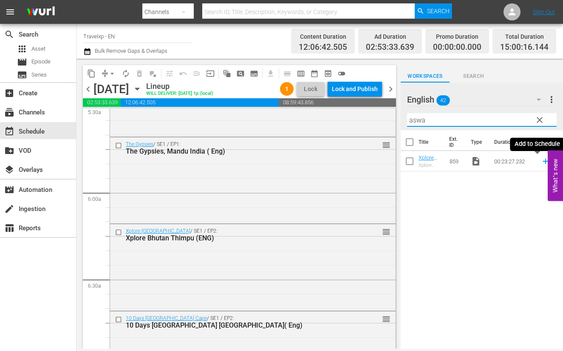
click at [543, 160] on icon at bounding box center [546, 162] width 6 height 6
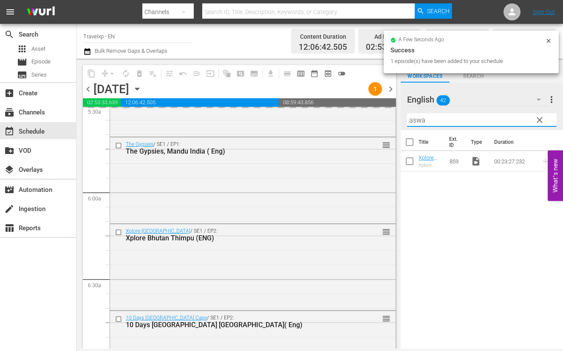
click at [416, 120] on input "aswa" at bounding box center [482, 120] width 150 height 14
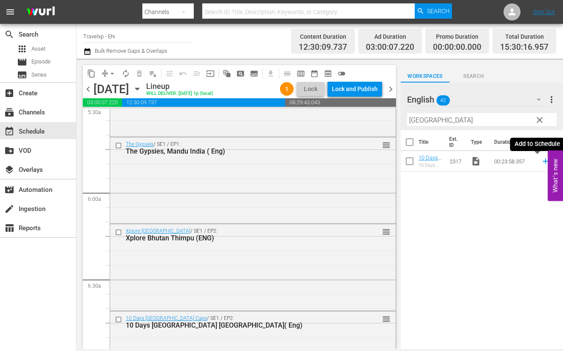
click at [543, 160] on icon at bounding box center [546, 162] width 6 height 6
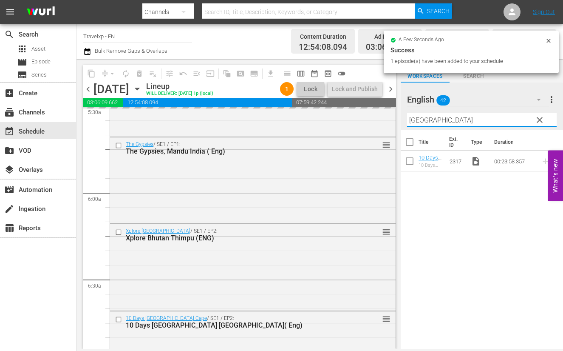
click at [420, 120] on input "[GEOGRAPHIC_DATA]" at bounding box center [482, 120] width 150 height 14
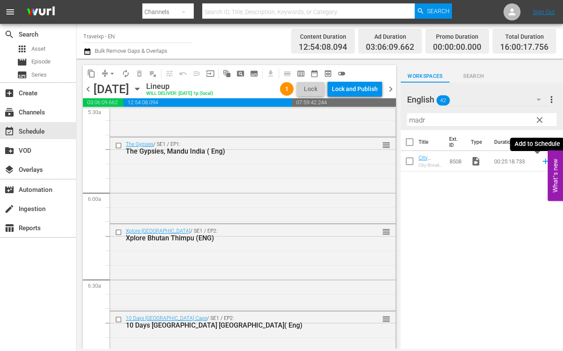
click at [543, 160] on icon at bounding box center [546, 162] width 6 height 6
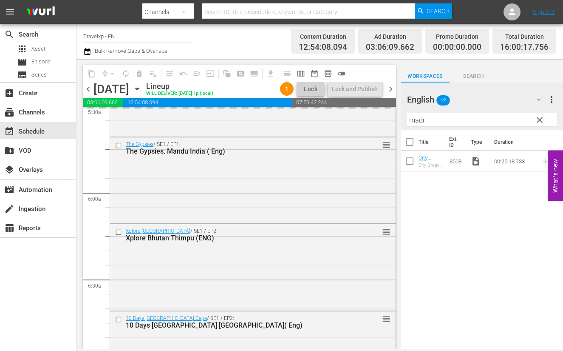
click at [415, 120] on input "madr" at bounding box center [482, 120] width 150 height 14
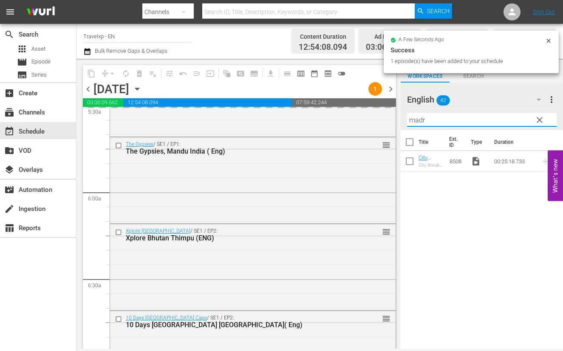
click at [415, 120] on input "madr" at bounding box center [482, 120] width 150 height 14
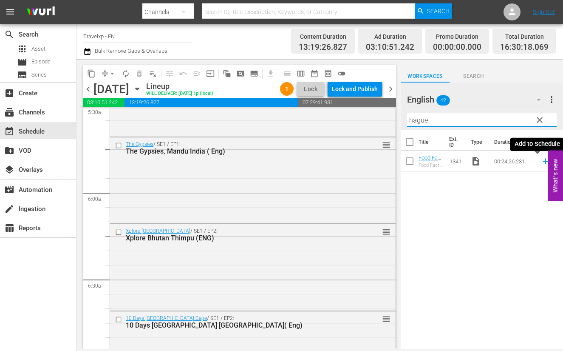
click at [541, 162] on icon at bounding box center [545, 160] width 9 height 9
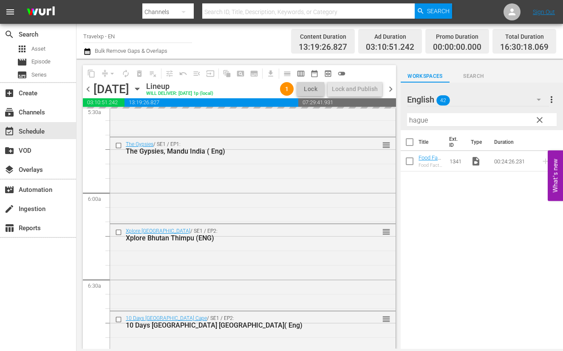
click at [420, 119] on input "hague" at bounding box center [482, 120] width 150 height 14
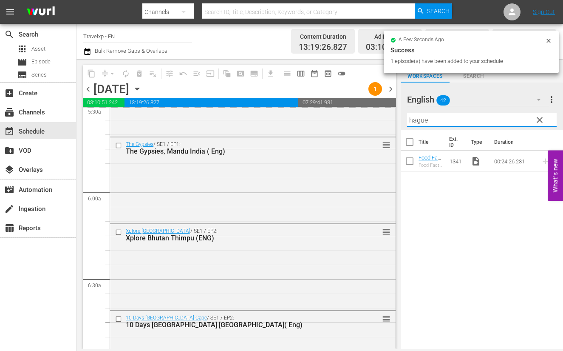
click at [420, 119] on input "hague" at bounding box center [482, 120] width 150 height 14
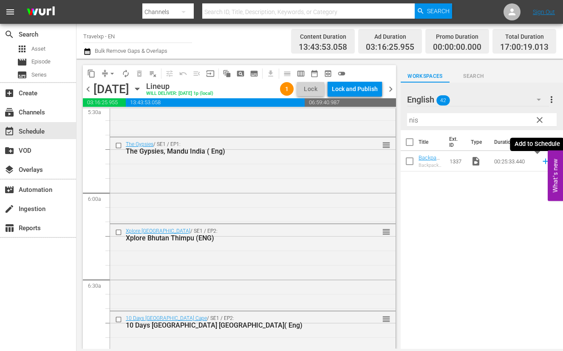
click at [543, 161] on icon at bounding box center [546, 162] width 6 height 6
click at [413, 120] on input "nis" at bounding box center [482, 120] width 150 height 14
click at [543, 161] on icon at bounding box center [546, 162] width 6 height 6
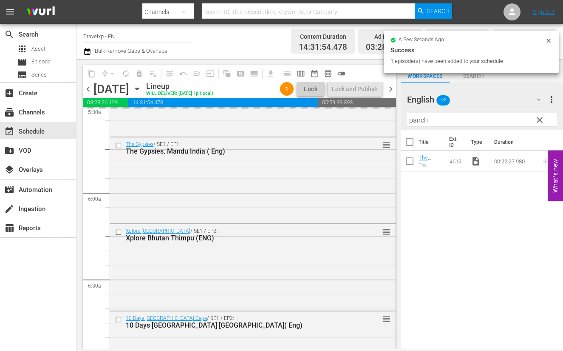
click at [419, 120] on input "panch" at bounding box center [482, 120] width 150 height 14
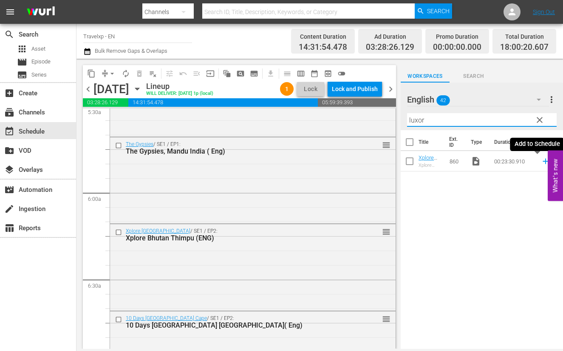
click at [541, 162] on icon at bounding box center [545, 160] width 9 height 9
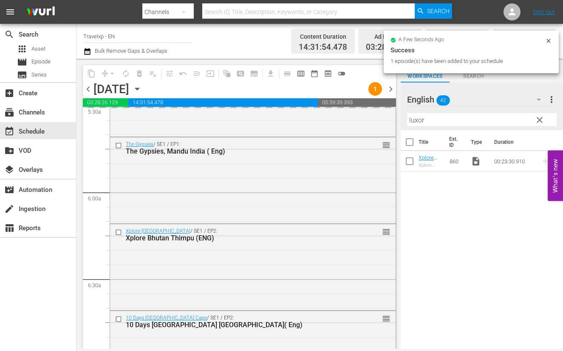
click at [417, 120] on input "luxor" at bounding box center [482, 120] width 150 height 14
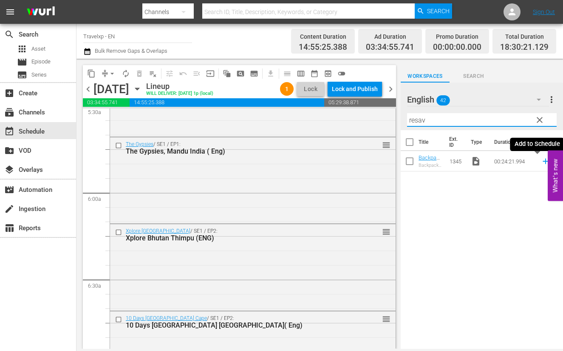
click at [541, 160] on icon at bounding box center [545, 160] width 9 height 9
click at [422, 118] on input "resav" at bounding box center [482, 120] width 150 height 14
click at [541, 162] on icon at bounding box center [545, 160] width 9 height 9
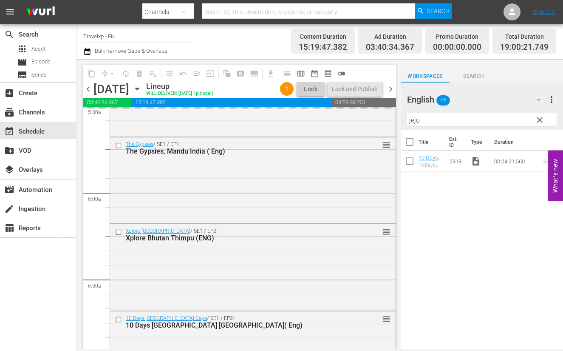
click at [414, 121] on input "jeju" at bounding box center [482, 120] width 150 height 14
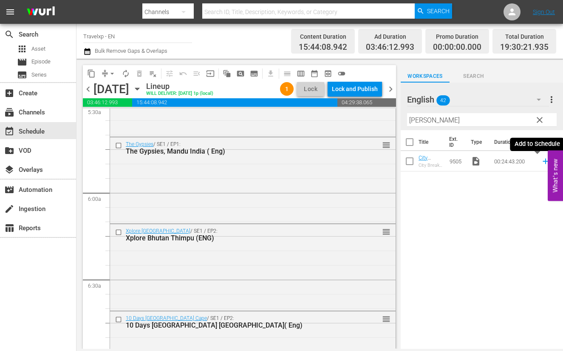
click at [541, 159] on icon at bounding box center [545, 160] width 9 height 9
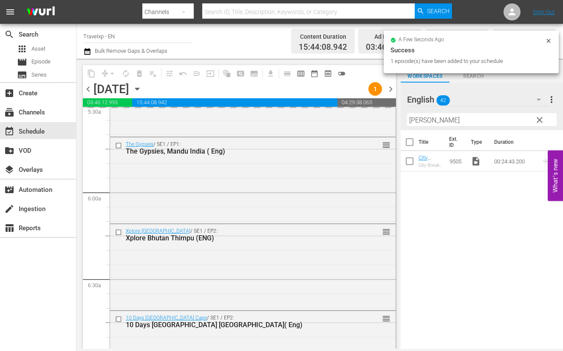
click at [412, 119] on input "[PERSON_NAME]" at bounding box center [482, 120] width 150 height 14
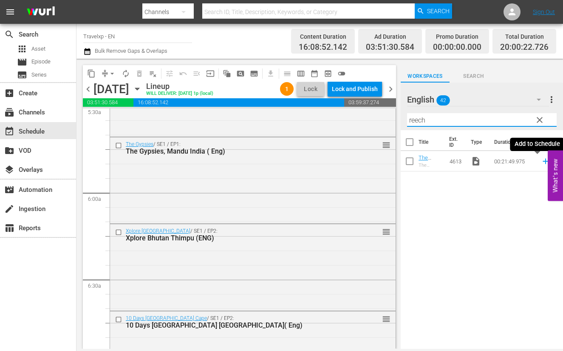
click at [543, 162] on icon at bounding box center [546, 162] width 6 height 6
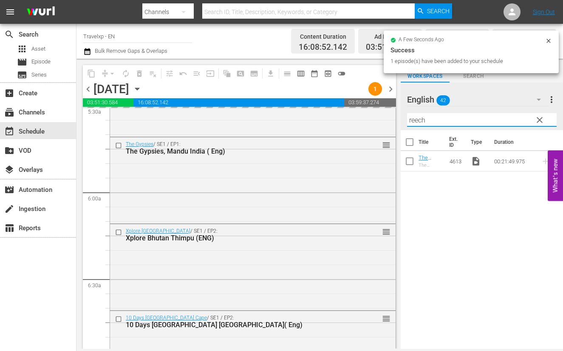
click at [417, 118] on input "reech" at bounding box center [482, 120] width 150 height 14
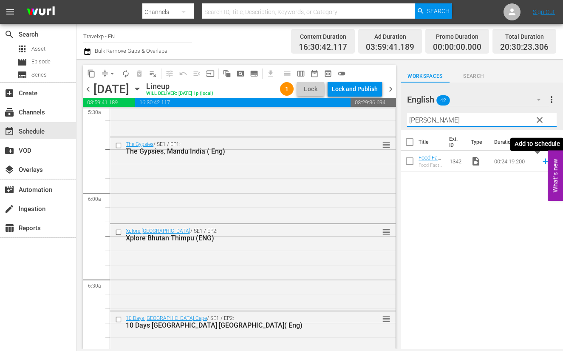
type input "[PERSON_NAME]"
click at [543, 161] on icon at bounding box center [546, 162] width 6 height 6
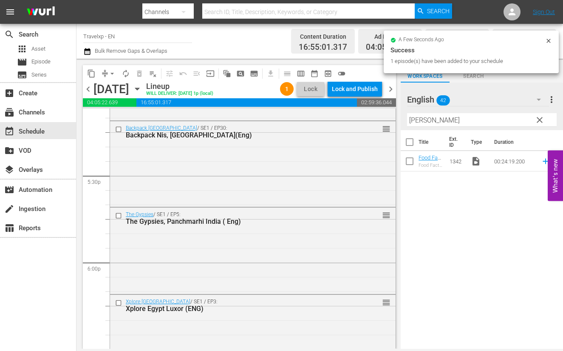
scroll to position [3081, 0]
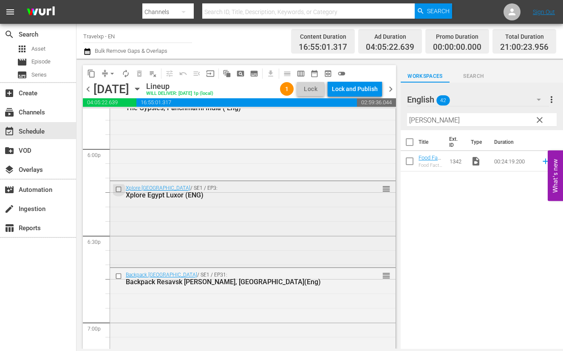
click at [119, 190] on input "checkbox" at bounding box center [119, 189] width 9 height 7
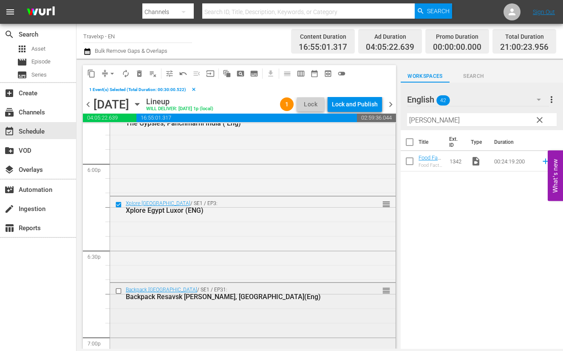
click at [120, 291] on input "checkbox" at bounding box center [119, 290] width 9 height 7
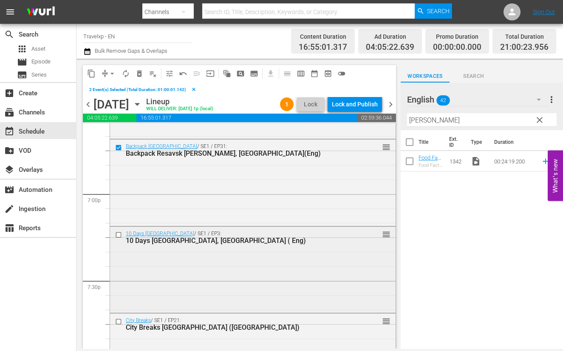
scroll to position [3240, 0]
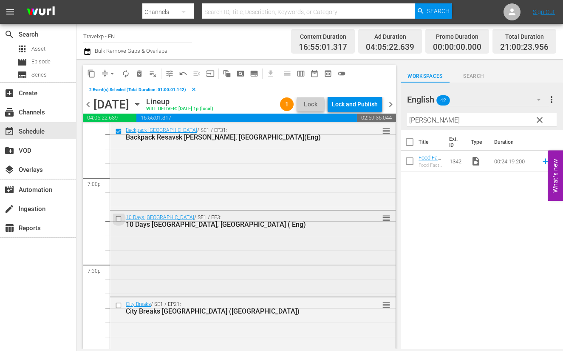
click at [119, 219] on input "checkbox" at bounding box center [119, 218] width 9 height 7
click at [119, 304] on input "checkbox" at bounding box center [119, 304] width 9 height 7
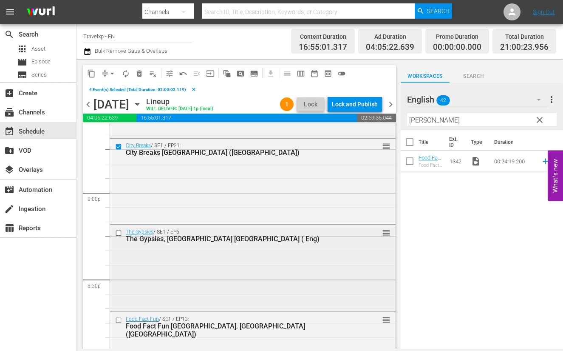
scroll to position [3400, 0]
click at [119, 232] on input "checkbox" at bounding box center [119, 232] width 9 height 7
click at [119, 317] on input "checkbox" at bounding box center [119, 319] width 9 height 7
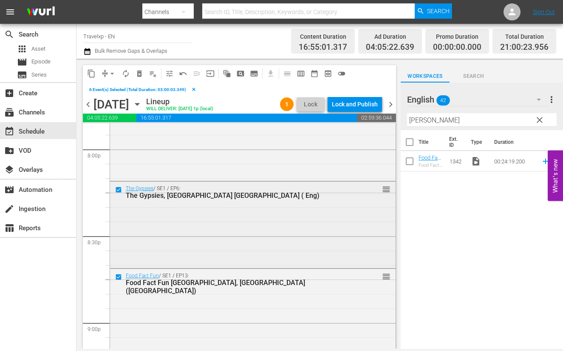
scroll to position [3506, 0]
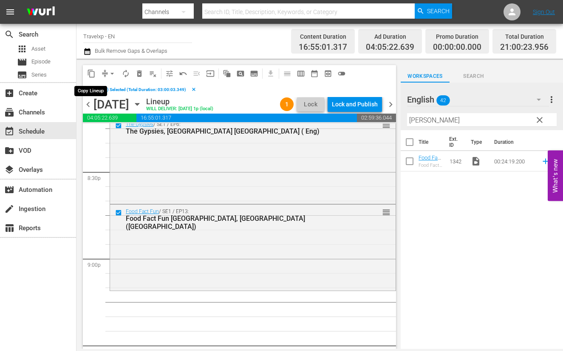
click at [92, 71] on span "content_copy" at bounding box center [91, 73] width 9 height 9
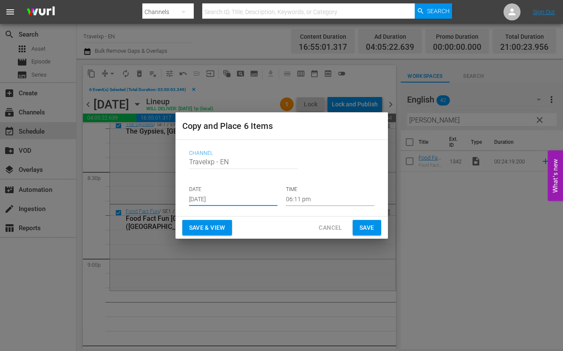
click at [217, 198] on input "[DATE]" at bounding box center [233, 199] width 88 height 13
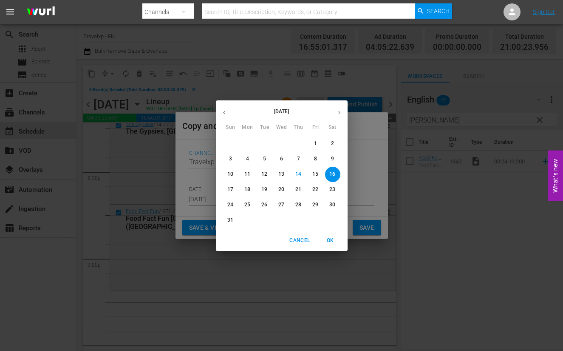
click at [246, 190] on p "18" at bounding box center [247, 189] width 6 height 7
type input "[DATE]"
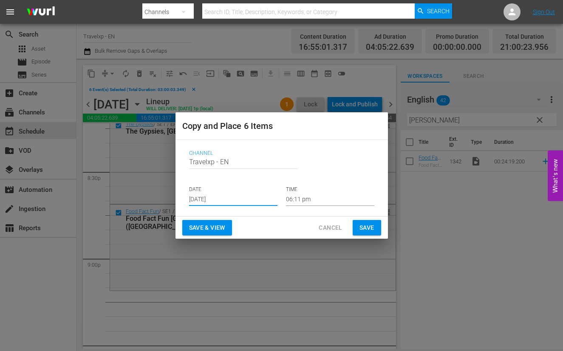
click at [302, 196] on input "06:11 pm" at bounding box center [330, 199] width 88 height 13
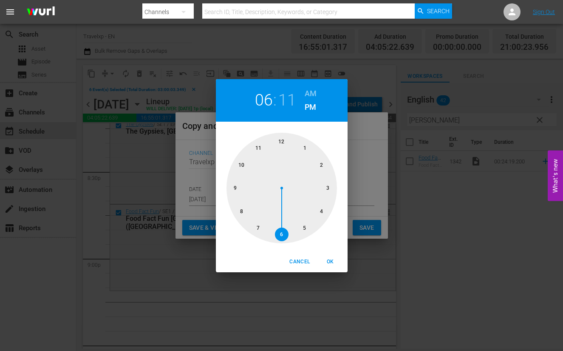
click at [232, 187] on div at bounding box center [282, 188] width 111 height 111
click at [332, 261] on span "OK" at bounding box center [330, 261] width 20 height 9
type input "09:11 pm"
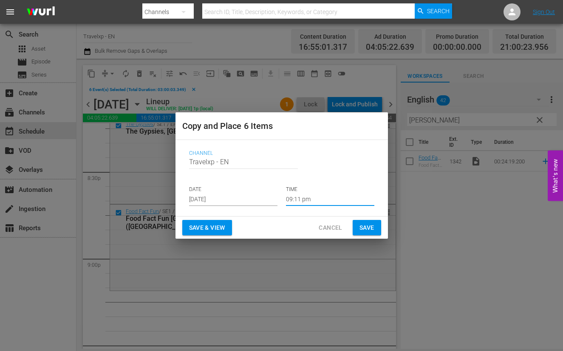
click at [200, 224] on span "Save & View" at bounding box center [207, 227] width 36 height 11
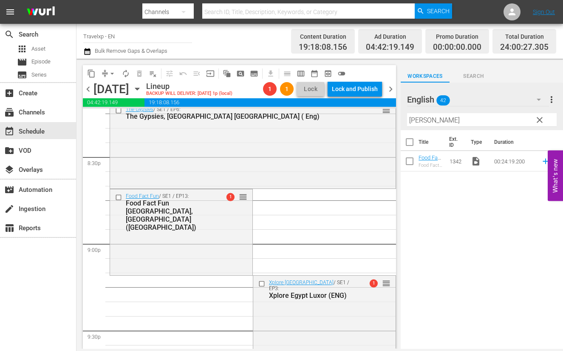
click at [110, 73] on span "arrow_drop_down" at bounding box center [112, 73] width 9 height 9
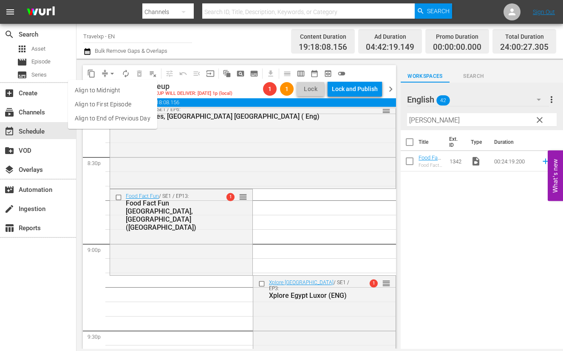
click at [118, 120] on li "Align to End of Previous Day" at bounding box center [112, 118] width 89 height 14
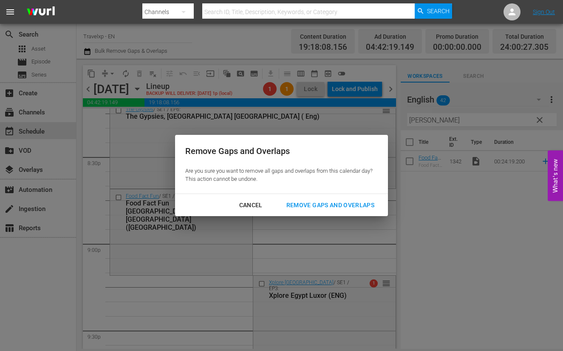
click at [312, 200] on div "Remove Gaps and Overlaps" at bounding box center [331, 205] width 102 height 11
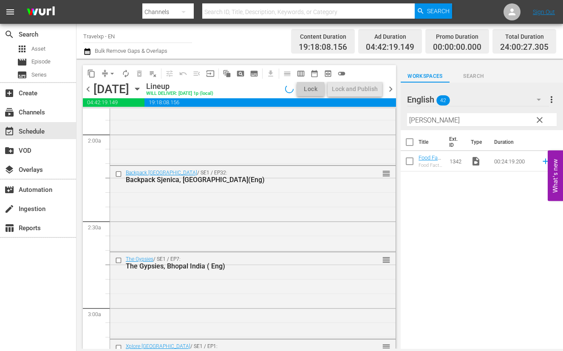
scroll to position [0, 0]
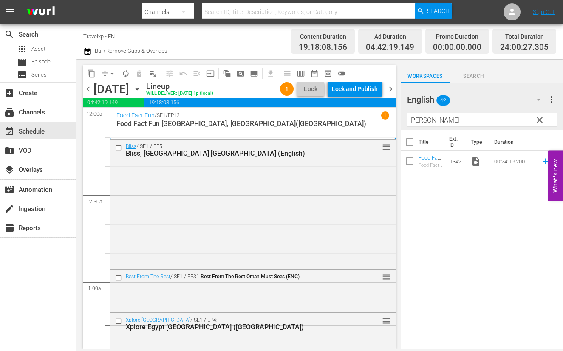
click at [351, 88] on div "Lock and Publish" at bounding box center [355, 88] width 46 height 15
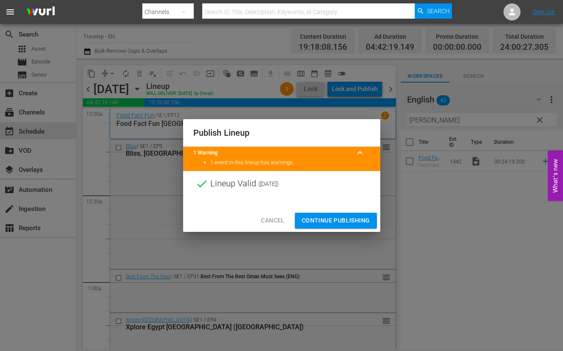
click at [335, 215] on span "Continue Publishing" at bounding box center [336, 220] width 68 height 11
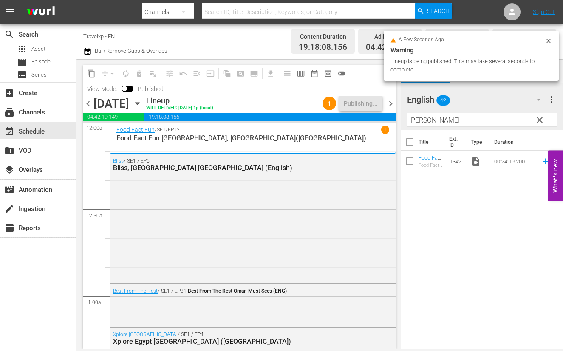
click at [389, 105] on span "chevron_right" at bounding box center [391, 103] width 11 height 11
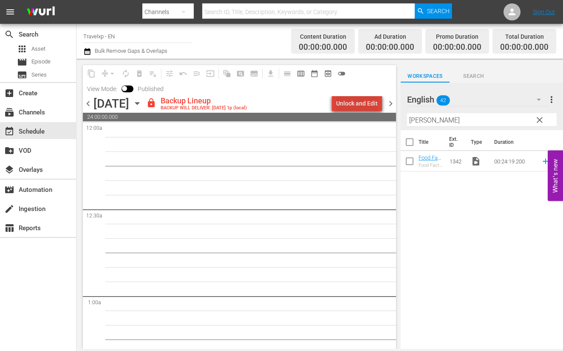
click at [375, 101] on div "Unlock and Edit" at bounding box center [357, 103] width 42 height 15
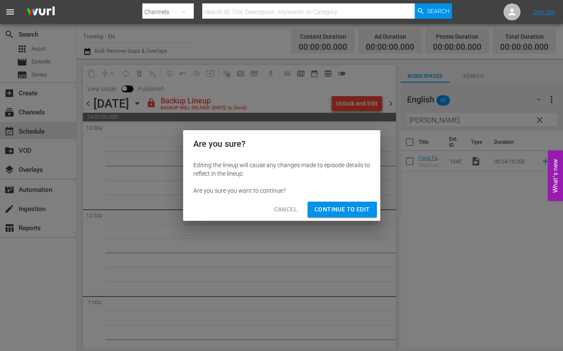
click at [354, 206] on span "Continue to Edit" at bounding box center [342, 209] width 55 height 11
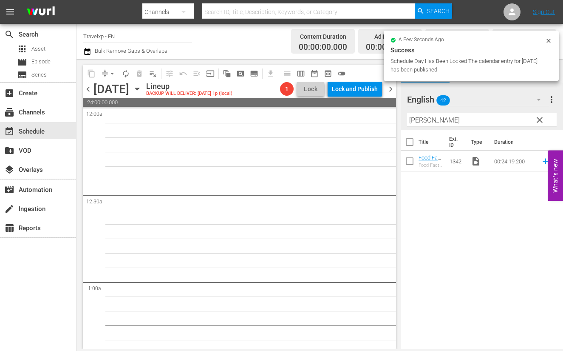
click at [419, 121] on input "[PERSON_NAME]" at bounding box center [482, 120] width 150 height 14
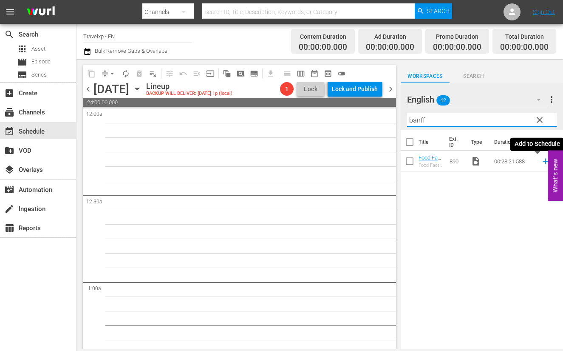
click at [543, 162] on icon at bounding box center [546, 162] width 6 height 6
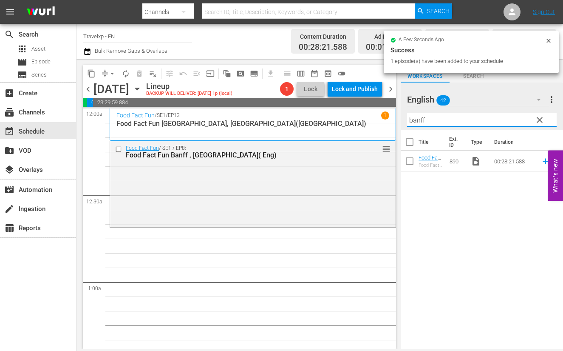
click at [421, 117] on input "banff" at bounding box center [482, 120] width 150 height 14
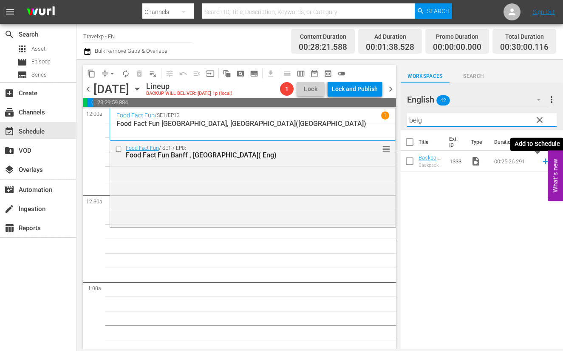
click at [541, 163] on icon at bounding box center [545, 160] width 9 height 9
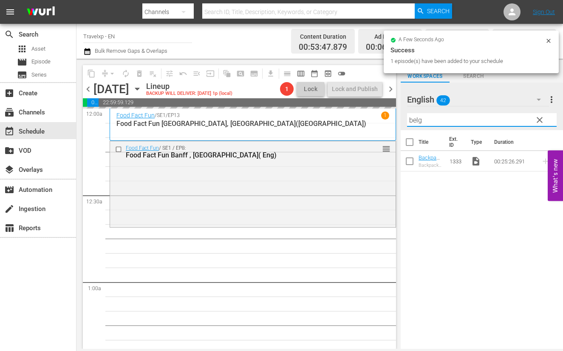
click at [412, 120] on input "belg" at bounding box center [482, 120] width 150 height 14
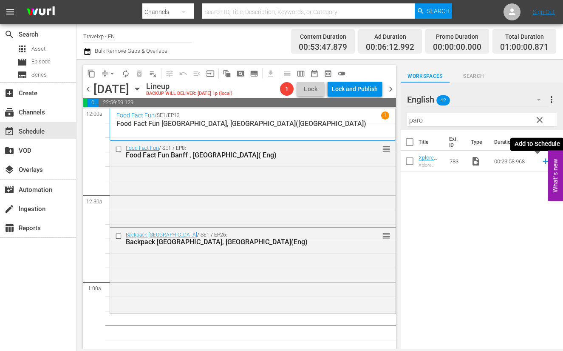
click at [541, 162] on icon at bounding box center [545, 160] width 9 height 9
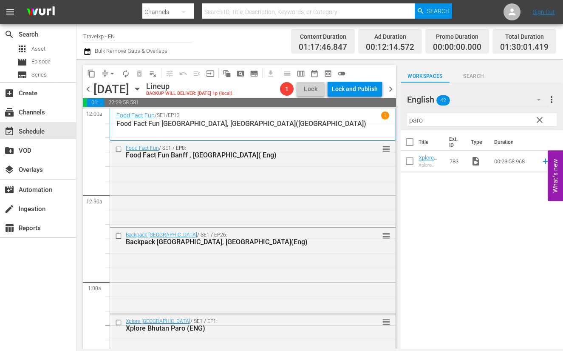
click at [417, 120] on input "paro" at bounding box center [482, 120] width 150 height 14
click at [543, 161] on icon at bounding box center [546, 162] width 6 height 6
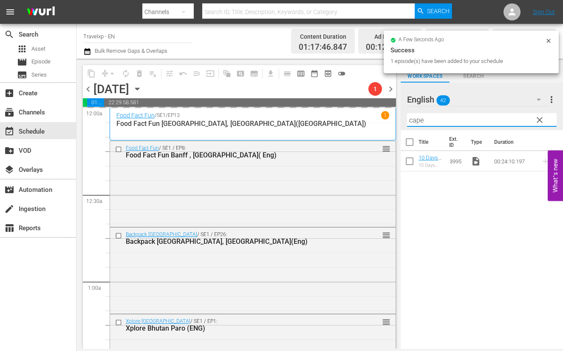
click at [415, 119] on input "cape" at bounding box center [482, 120] width 150 height 14
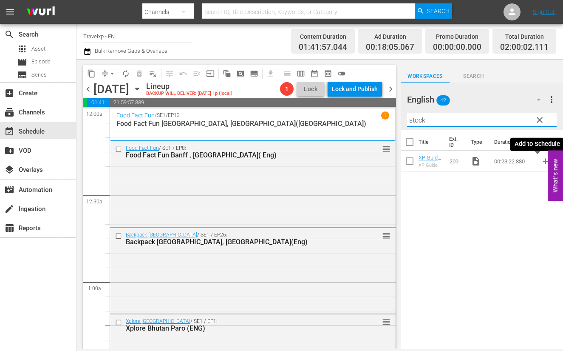
click at [541, 162] on icon at bounding box center [545, 160] width 9 height 9
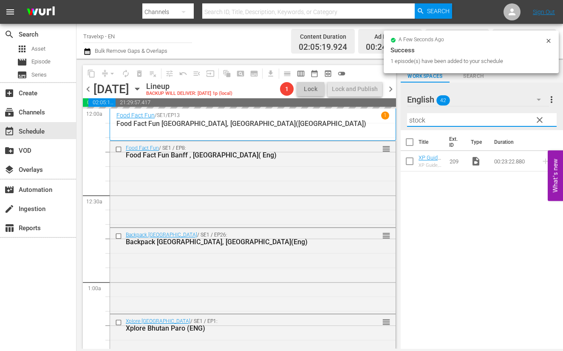
click at [414, 122] on input "stock" at bounding box center [482, 120] width 150 height 14
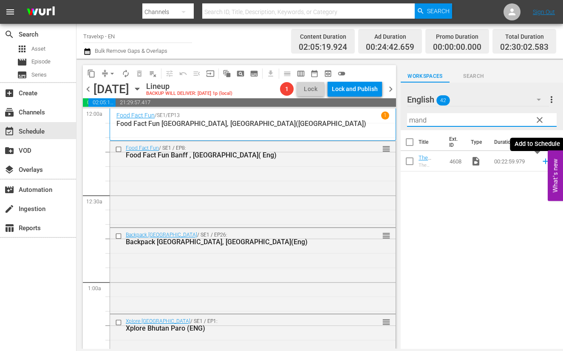
click at [541, 162] on icon at bounding box center [545, 160] width 9 height 9
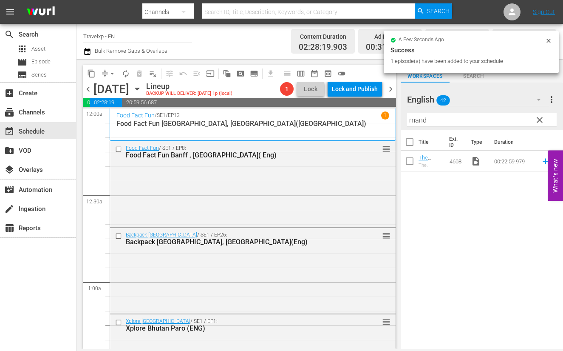
click at [420, 117] on input "mand" at bounding box center [482, 120] width 150 height 14
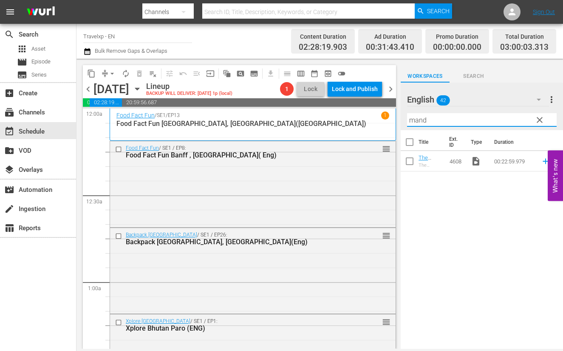
click at [420, 117] on input "mand" at bounding box center [482, 120] width 150 height 14
type input "[GEOGRAPHIC_DATA]"
click at [543, 162] on icon at bounding box center [546, 162] width 6 height 6
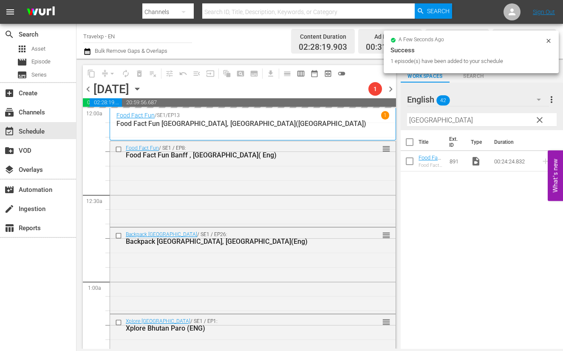
click at [421, 119] on input "[GEOGRAPHIC_DATA]" at bounding box center [482, 120] width 150 height 14
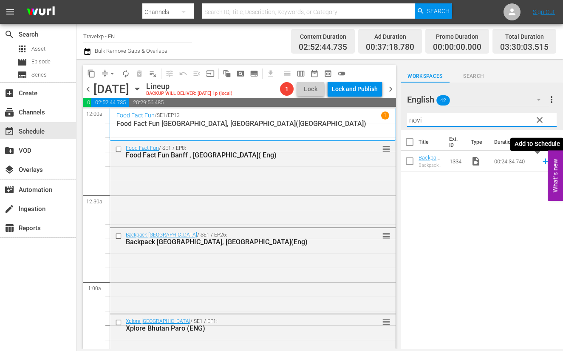
click at [541, 162] on icon at bounding box center [545, 160] width 9 height 9
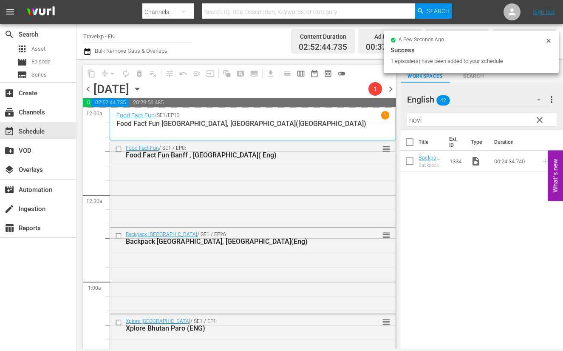
click at [417, 120] on input "novi" at bounding box center [482, 120] width 150 height 14
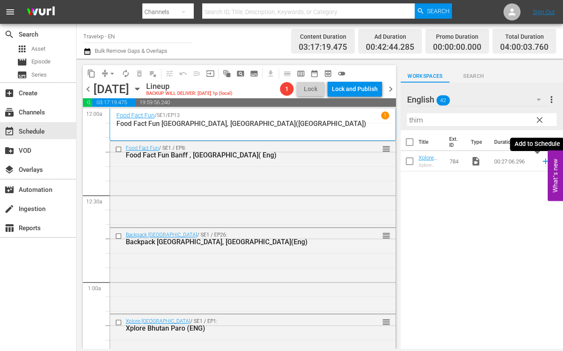
click at [541, 162] on icon at bounding box center [545, 160] width 9 height 9
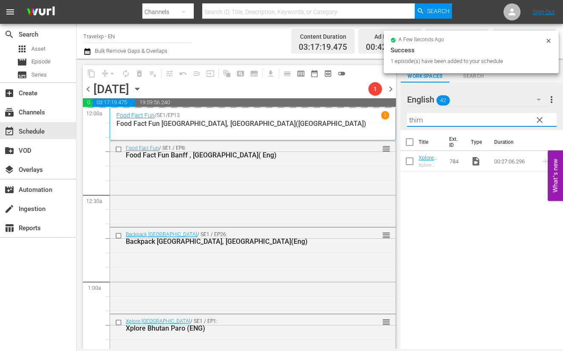
click at [417, 121] on input "thim" at bounding box center [482, 120] width 150 height 14
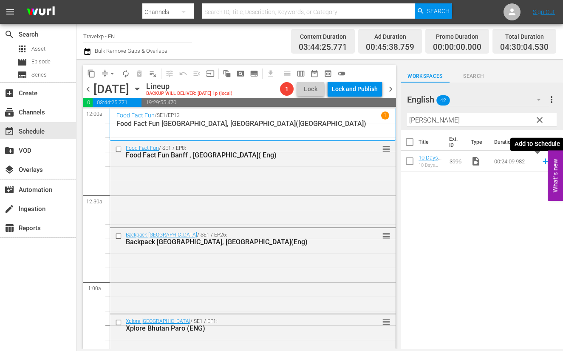
click at [543, 161] on icon at bounding box center [546, 162] width 6 height 6
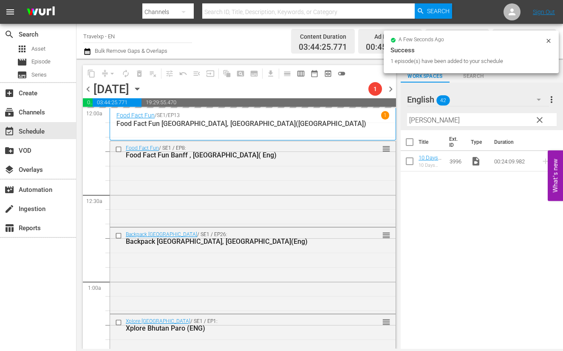
click at [417, 118] on input "[PERSON_NAME]" at bounding box center [482, 120] width 150 height 14
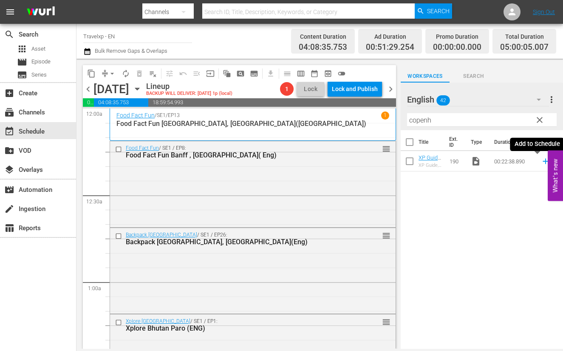
click at [541, 162] on icon at bounding box center [545, 160] width 9 height 9
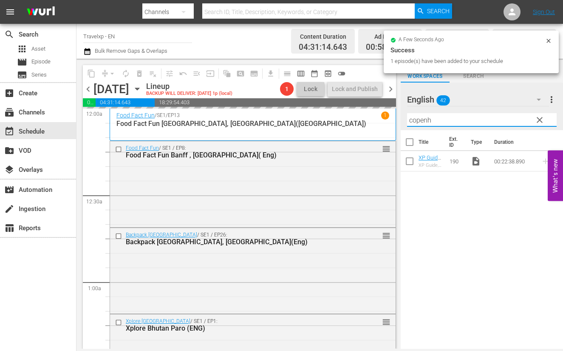
click at [425, 121] on input "copenh" at bounding box center [482, 120] width 150 height 14
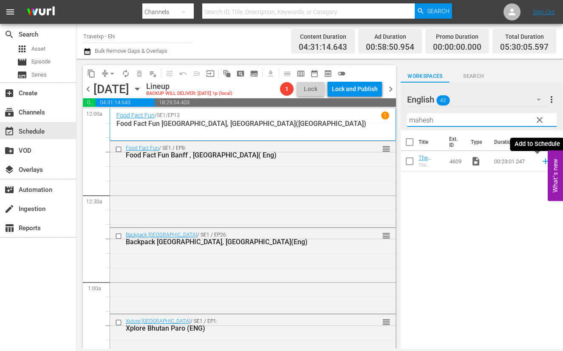
click at [541, 160] on icon at bounding box center [545, 160] width 9 height 9
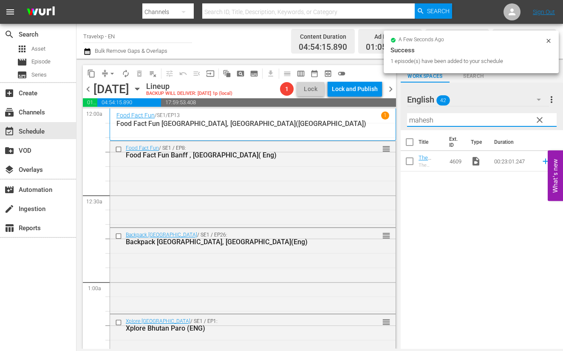
click at [425, 122] on input "mahesh" at bounding box center [482, 120] width 150 height 14
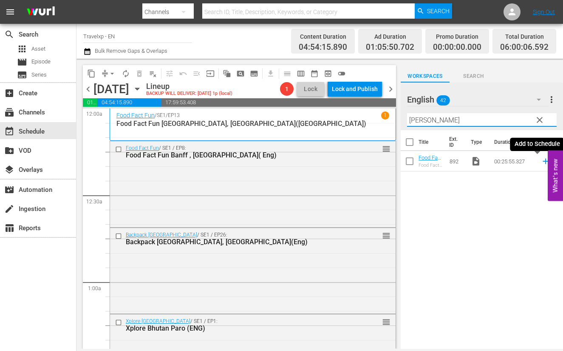
click at [541, 163] on icon at bounding box center [545, 160] width 9 height 9
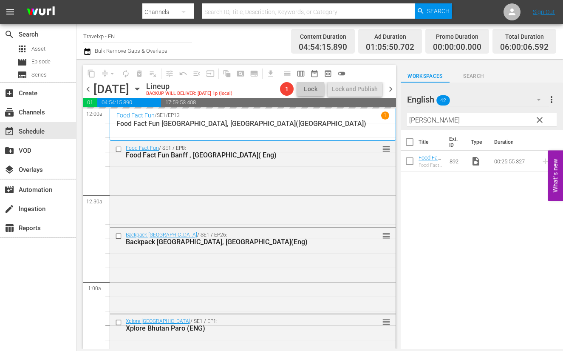
click at [416, 120] on input "[PERSON_NAME]" at bounding box center [482, 120] width 150 height 14
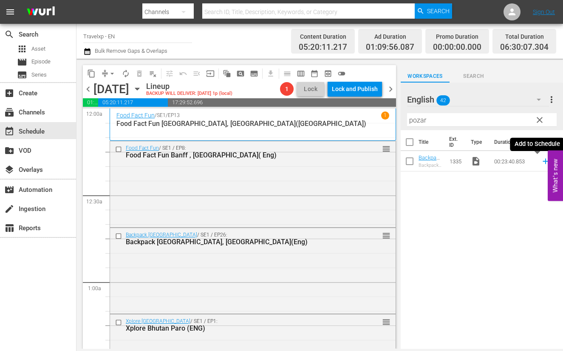
click at [543, 161] on icon at bounding box center [546, 162] width 6 height 6
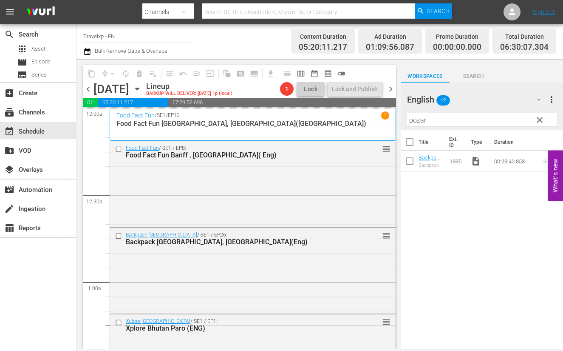
click at [420, 119] on input "pozar" at bounding box center [482, 120] width 150 height 14
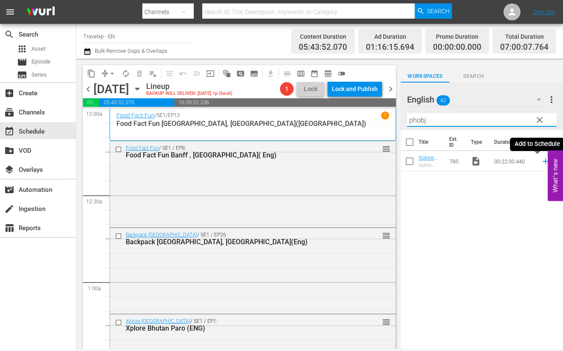
click at [543, 161] on icon at bounding box center [546, 162] width 6 height 6
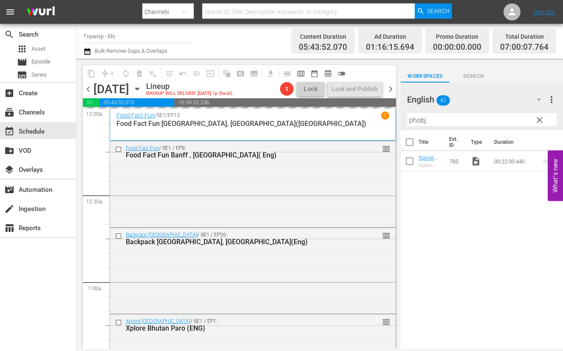
click at [421, 122] on input "phobj" at bounding box center [482, 120] width 150 height 14
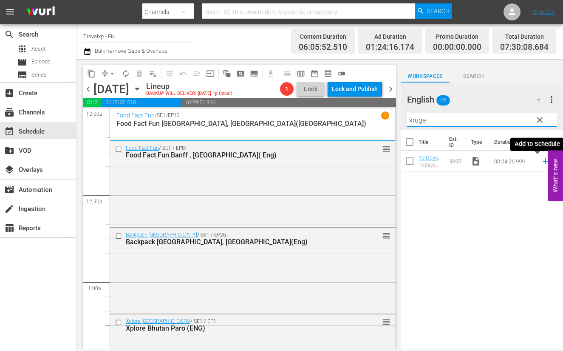
click at [543, 160] on icon at bounding box center [546, 162] width 6 height 6
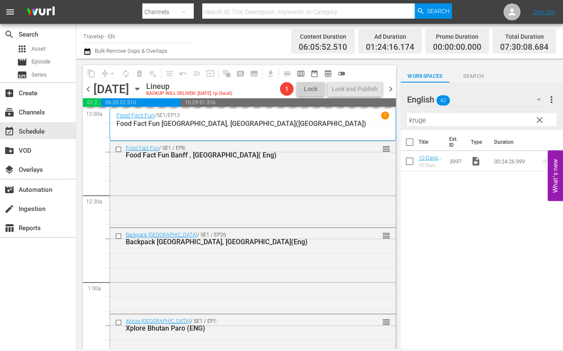
click at [418, 120] on input "kruge" at bounding box center [482, 120] width 150 height 14
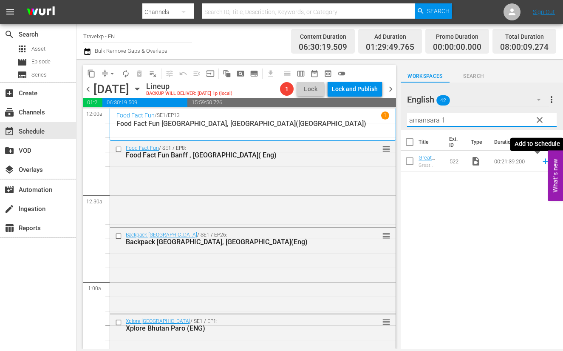
click at [541, 162] on icon at bounding box center [545, 160] width 9 height 9
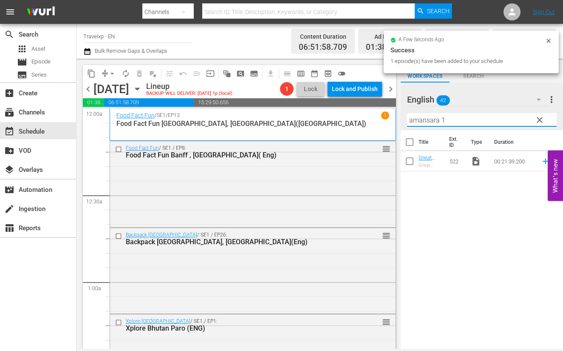
drag, startPoint x: 454, startPoint y: 118, endPoint x: 378, endPoint y: 119, distance: 75.2
click at [378, 119] on div "content_copy compress arrow_drop_down autorenew_outlined delete_forever_outline…" at bounding box center [320, 204] width 487 height 290
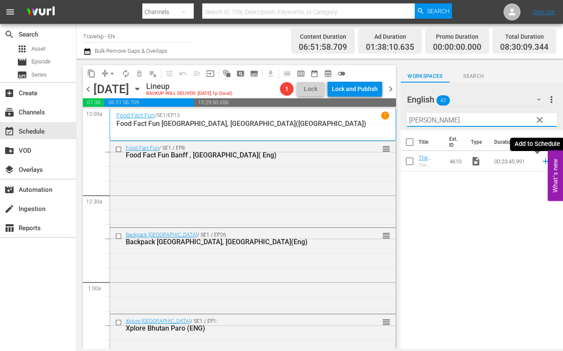
click at [541, 162] on icon at bounding box center [545, 160] width 9 height 9
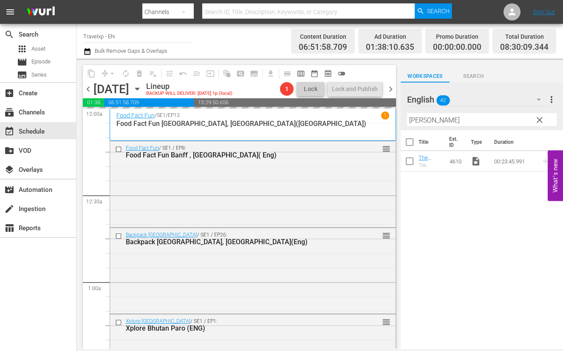
click at [420, 119] on input "[PERSON_NAME]" at bounding box center [482, 120] width 150 height 14
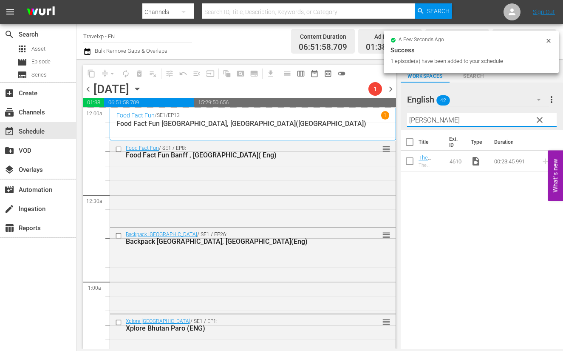
click at [420, 119] on input "[PERSON_NAME]" at bounding box center [482, 120] width 150 height 14
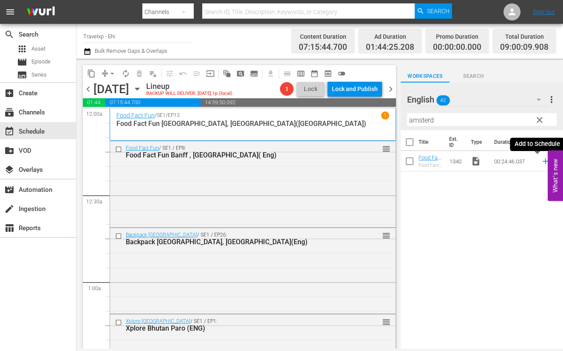
click at [543, 161] on icon at bounding box center [546, 162] width 6 height 6
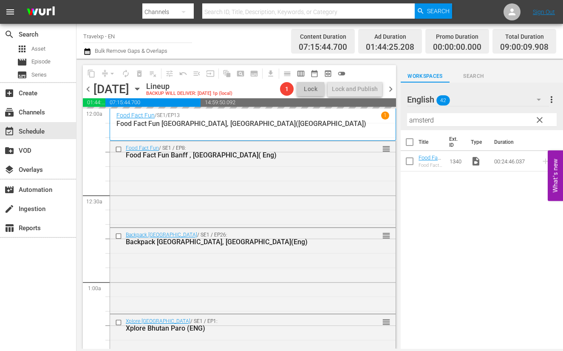
click at [423, 122] on input "amsterd" at bounding box center [482, 120] width 150 height 14
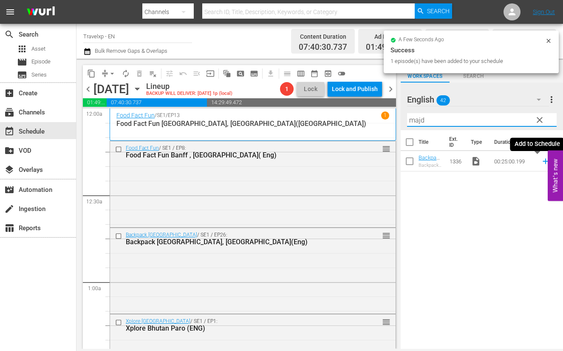
click at [541, 162] on icon at bounding box center [545, 160] width 9 height 9
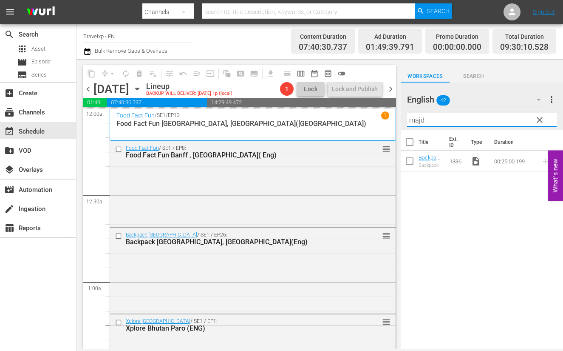
click at [419, 119] on input "majd" at bounding box center [482, 120] width 150 height 14
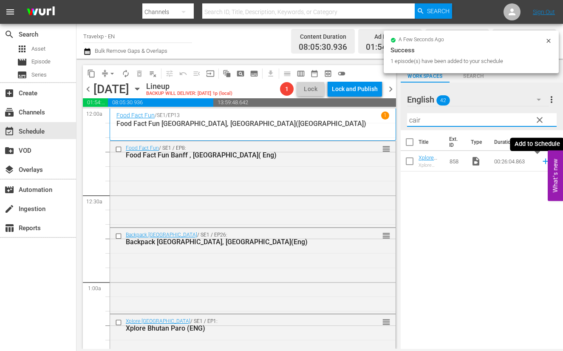
click at [541, 162] on icon at bounding box center [545, 160] width 9 height 9
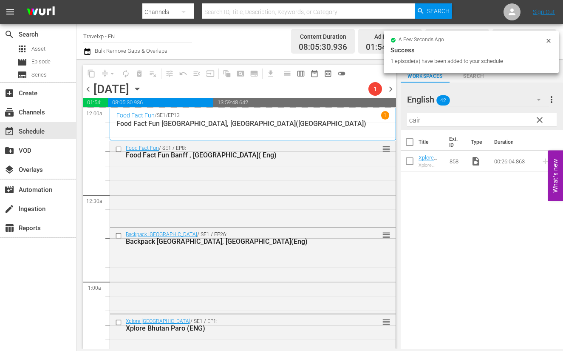
click at [414, 120] on input "cair" at bounding box center [482, 120] width 150 height 14
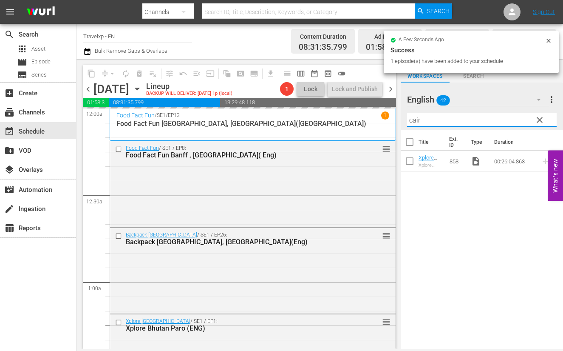
click at [414, 120] on input "cair" at bounding box center [482, 120] width 150 height 14
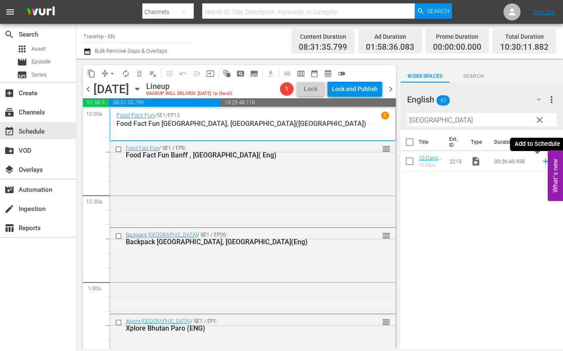
click at [543, 162] on icon at bounding box center [546, 162] width 6 height 6
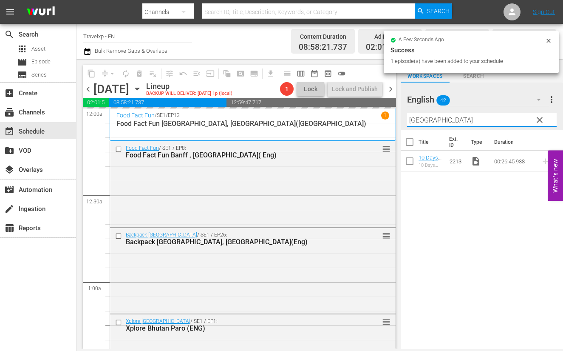
click at [420, 121] on input "[GEOGRAPHIC_DATA]" at bounding box center [482, 120] width 150 height 14
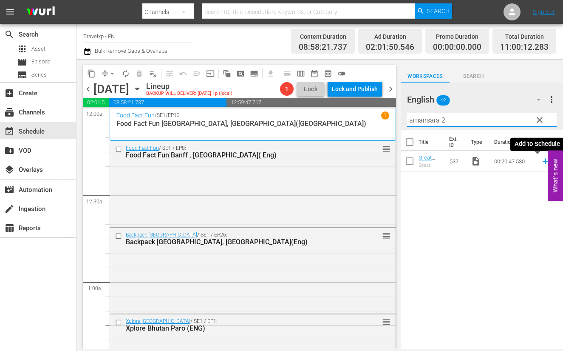
click at [541, 162] on icon at bounding box center [545, 160] width 9 height 9
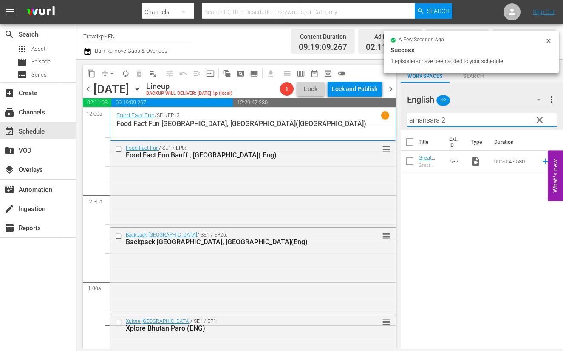
drag, startPoint x: 455, startPoint y: 120, endPoint x: 408, endPoint y: 117, distance: 47.7
click at [408, 117] on input "amansara 2" at bounding box center [482, 120] width 150 height 14
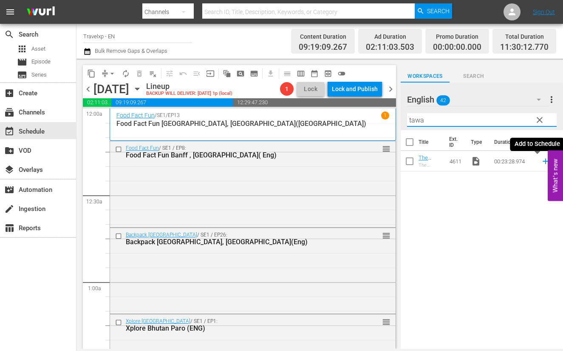
click at [543, 162] on icon at bounding box center [546, 162] width 6 height 6
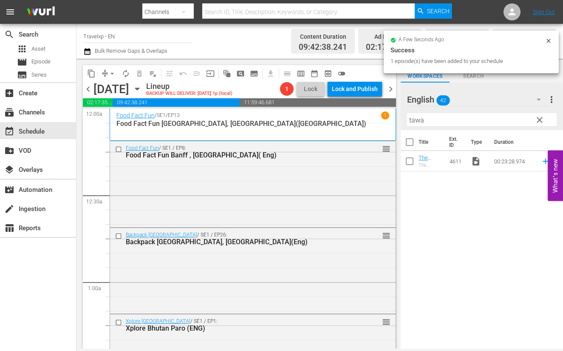
click at [416, 122] on input "tawa" at bounding box center [482, 120] width 150 height 14
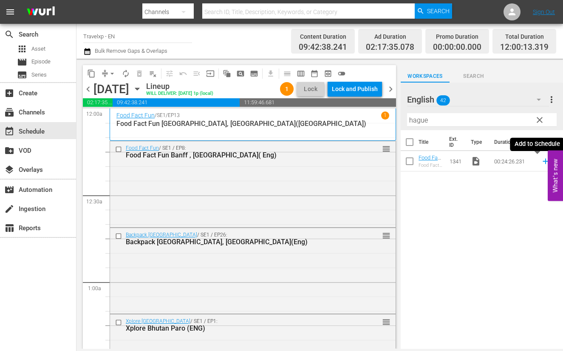
click at [541, 160] on icon at bounding box center [545, 160] width 9 height 9
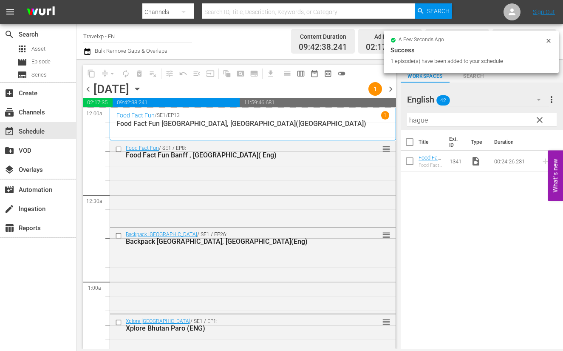
click at [416, 116] on input "hague" at bounding box center [482, 120] width 150 height 14
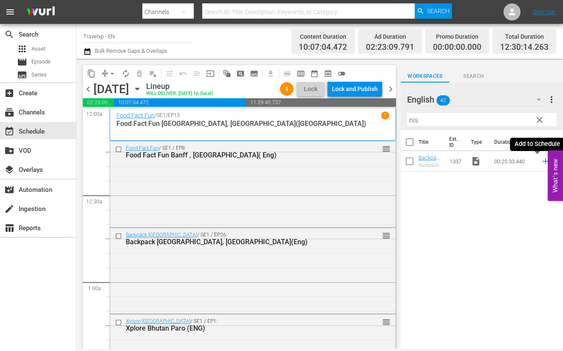
click at [541, 162] on icon at bounding box center [545, 160] width 9 height 9
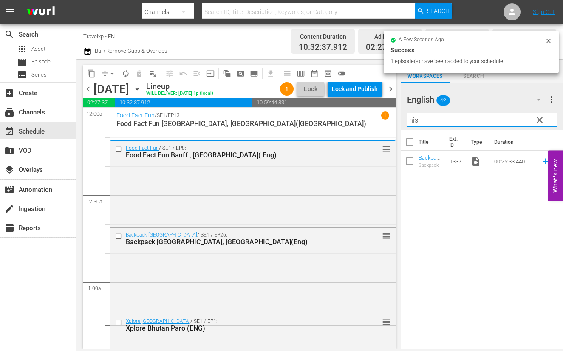
click at [415, 119] on input "nis" at bounding box center [482, 120] width 150 height 14
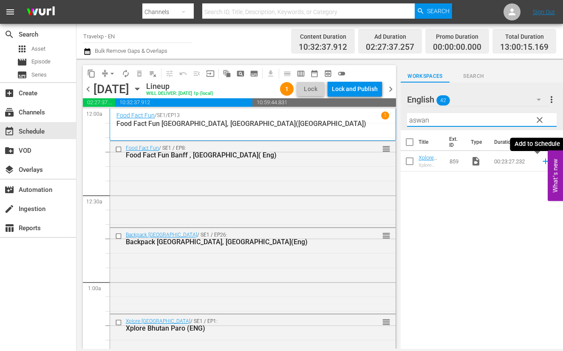
click at [543, 162] on icon at bounding box center [546, 162] width 6 height 6
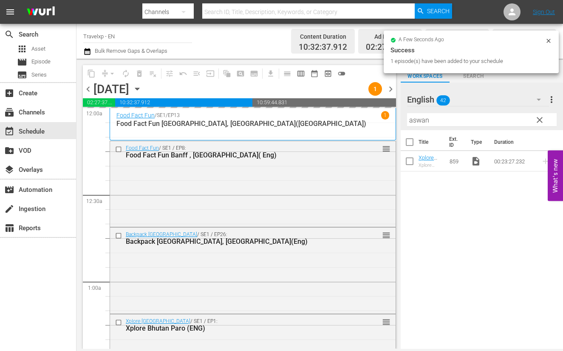
click at [420, 122] on input "aswan" at bounding box center [482, 120] width 150 height 14
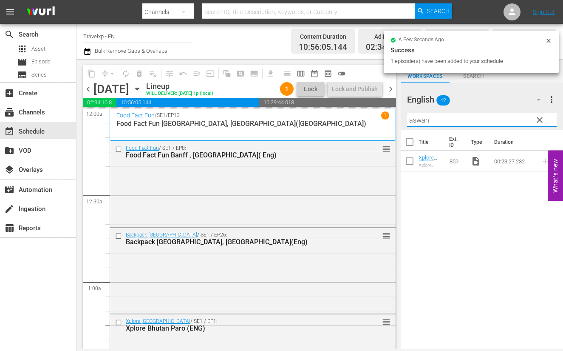
click at [420, 122] on input "aswan" at bounding box center [482, 120] width 150 height 14
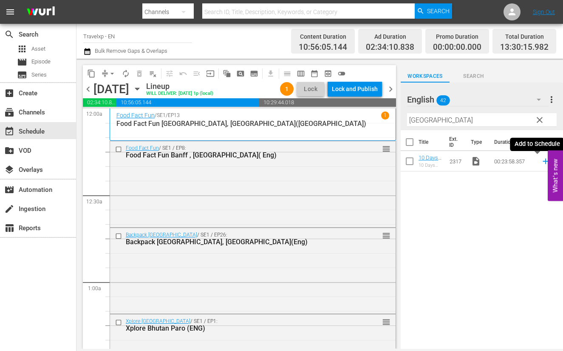
click at [541, 162] on icon at bounding box center [545, 160] width 9 height 9
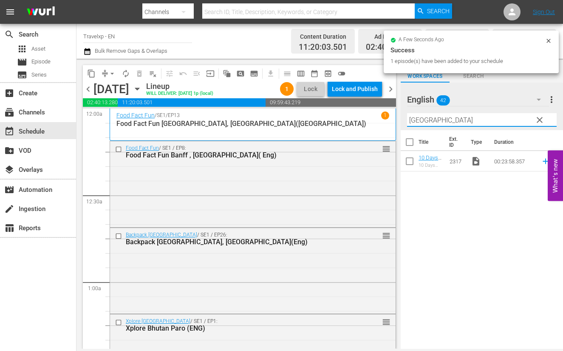
click at [419, 118] on input "[GEOGRAPHIC_DATA]" at bounding box center [482, 120] width 150 height 14
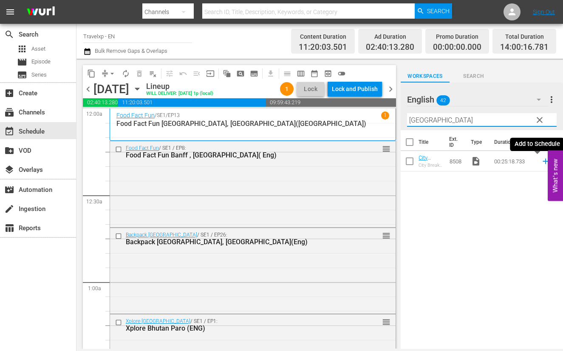
click at [543, 160] on icon at bounding box center [546, 162] width 6 height 6
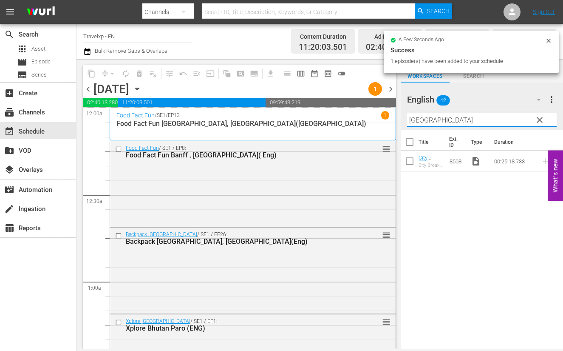
click at [421, 120] on input "[GEOGRAPHIC_DATA]" at bounding box center [482, 120] width 150 height 14
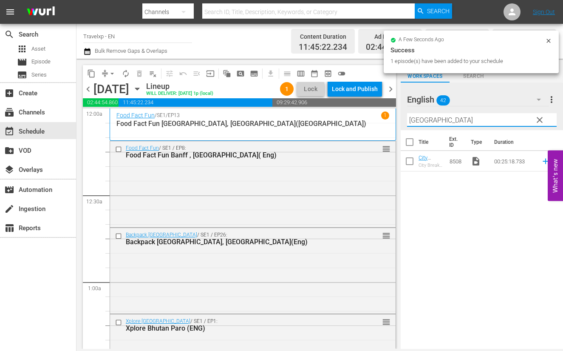
type input "a"
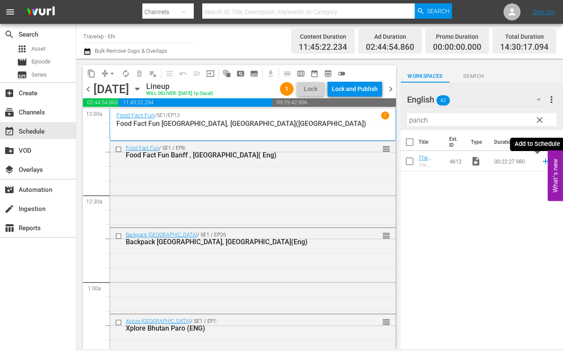
click at [543, 160] on icon at bounding box center [546, 162] width 6 height 6
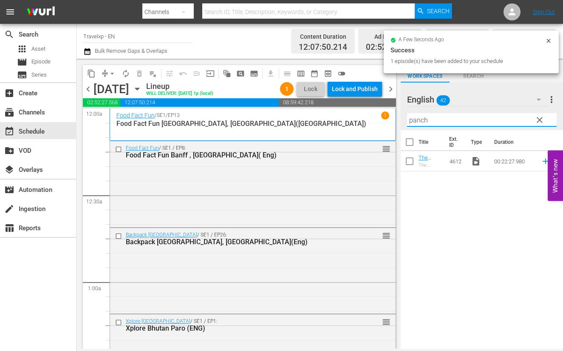
click at [420, 119] on input "panch" at bounding box center [482, 120] width 150 height 14
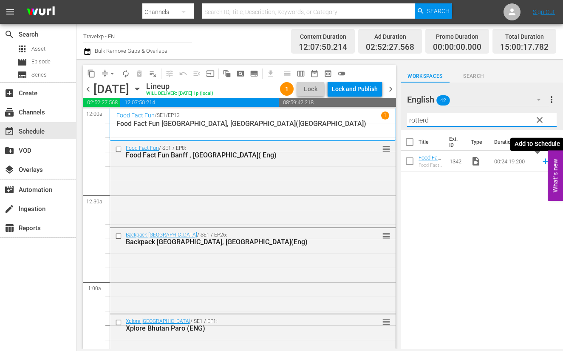
click at [541, 160] on icon at bounding box center [545, 160] width 9 height 9
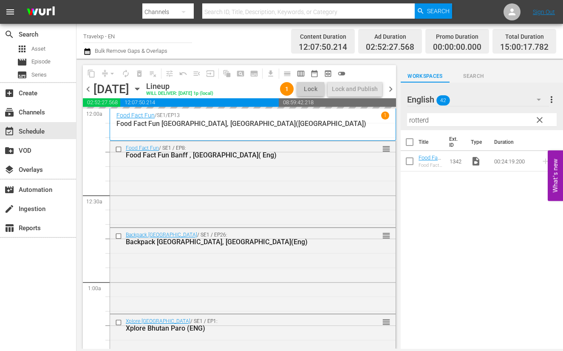
click at [419, 118] on input "rotterd" at bounding box center [482, 120] width 150 height 14
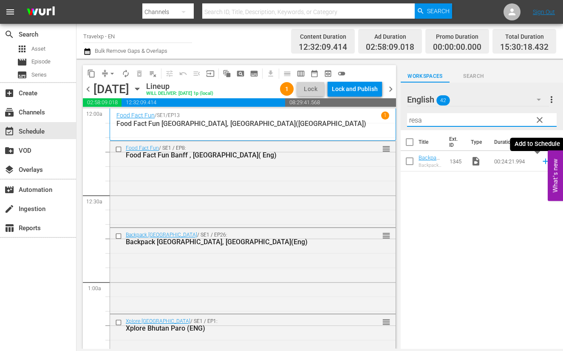
click at [543, 161] on icon at bounding box center [546, 162] width 6 height 6
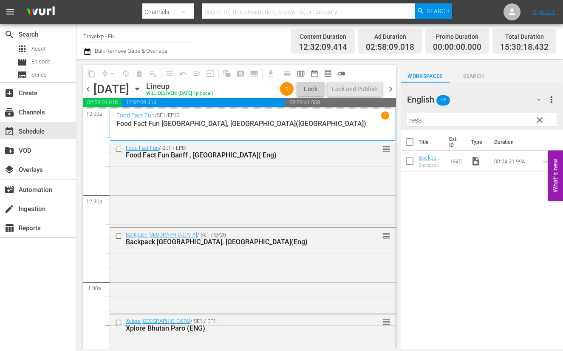
click at [412, 120] on input "resa" at bounding box center [482, 120] width 150 height 14
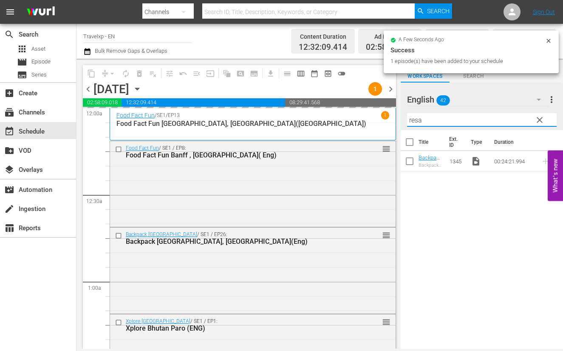
click at [412, 120] on input "resa" at bounding box center [482, 120] width 150 height 14
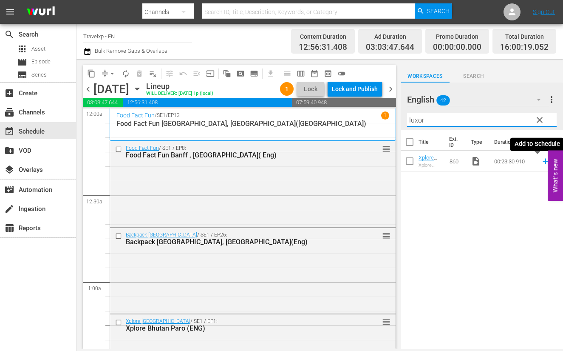
click at [541, 160] on icon at bounding box center [545, 160] width 9 height 9
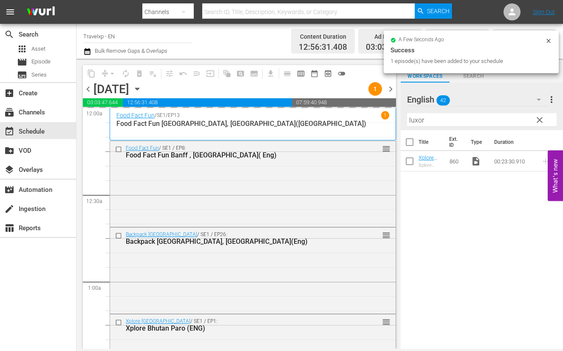
click at [414, 120] on input "luxor" at bounding box center [482, 120] width 150 height 14
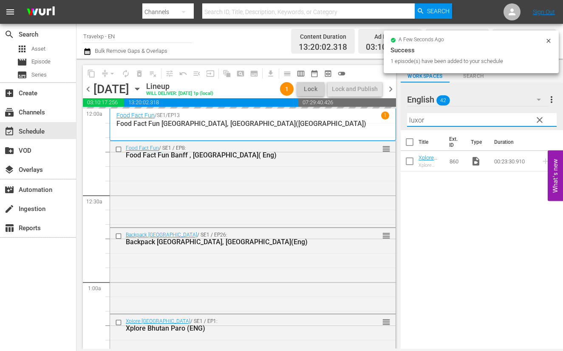
click at [414, 120] on input "luxor" at bounding box center [482, 120] width 150 height 14
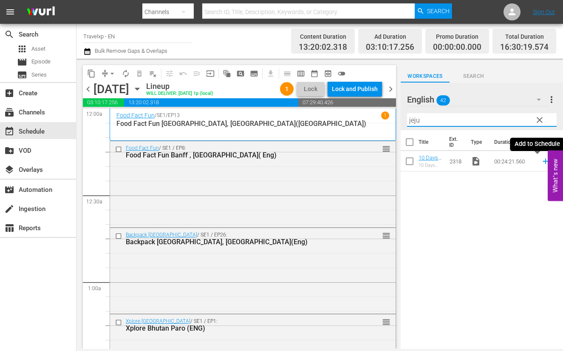
click at [541, 158] on icon at bounding box center [545, 160] width 9 height 9
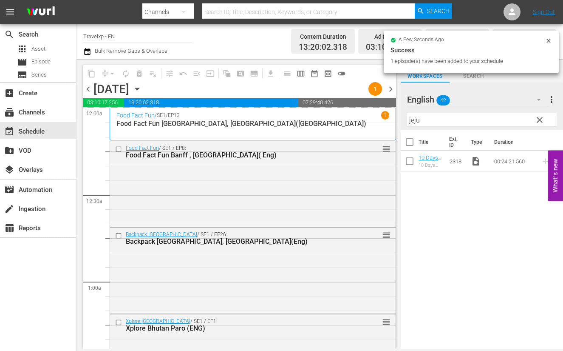
click at [414, 118] on input "jeju" at bounding box center [482, 120] width 150 height 14
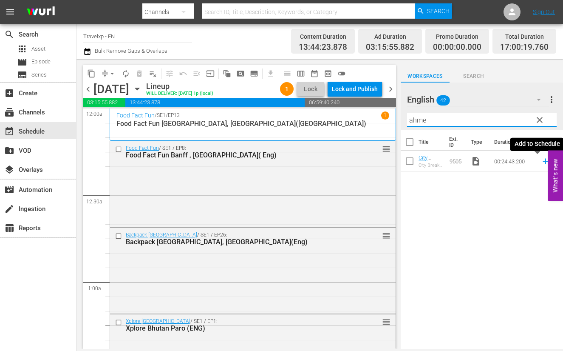
click at [543, 161] on icon at bounding box center [546, 162] width 6 height 6
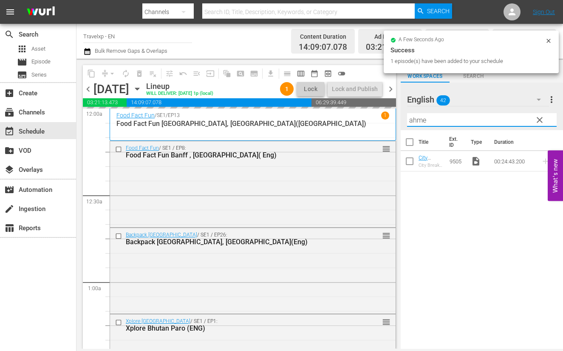
click at [420, 119] on input "ahme" at bounding box center [482, 120] width 150 height 14
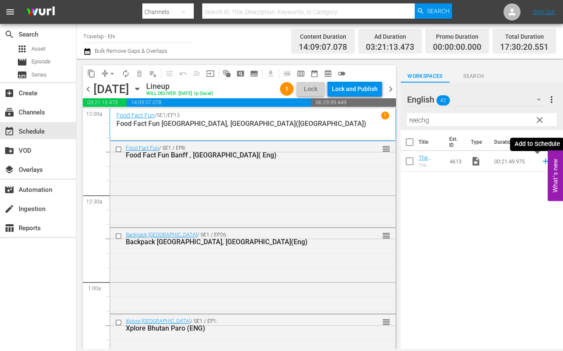
click at [541, 160] on icon at bounding box center [545, 160] width 9 height 9
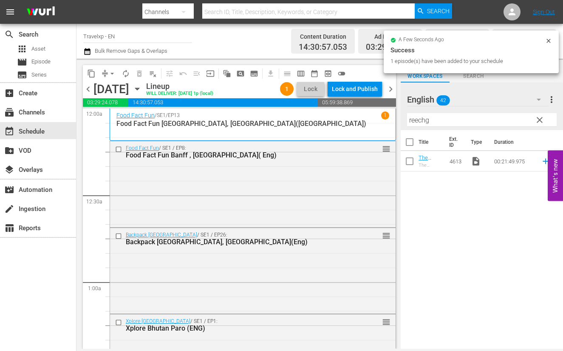
click at [415, 119] on input "reechg" at bounding box center [482, 120] width 150 height 14
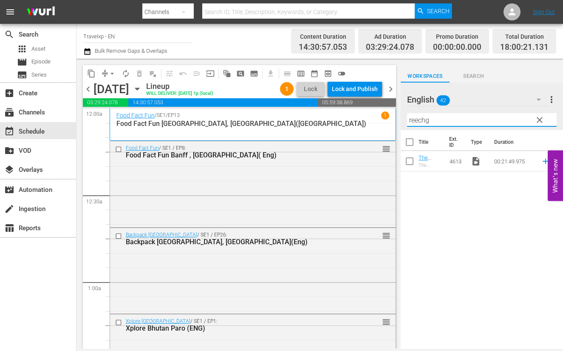
click at [415, 119] on input "reechg" at bounding box center [482, 120] width 150 height 14
click at [543, 161] on icon at bounding box center [546, 162] width 6 height 6
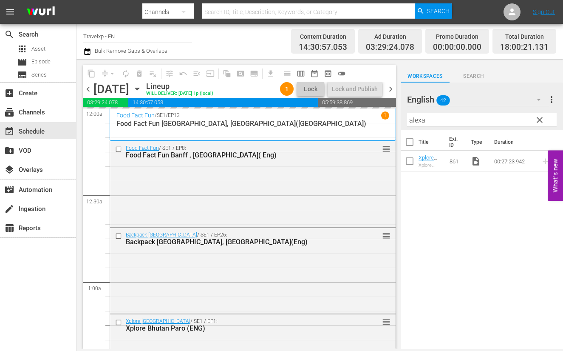
click at [418, 119] on input "alexa" at bounding box center [482, 120] width 150 height 14
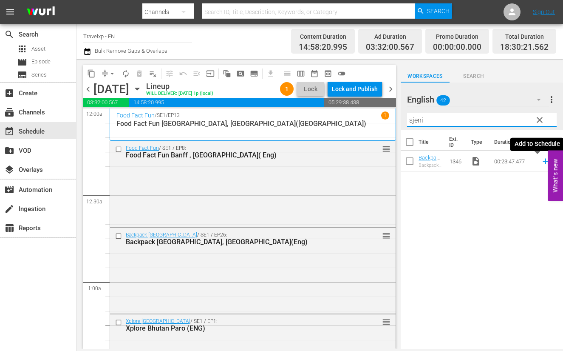
click at [541, 162] on icon at bounding box center [545, 160] width 9 height 9
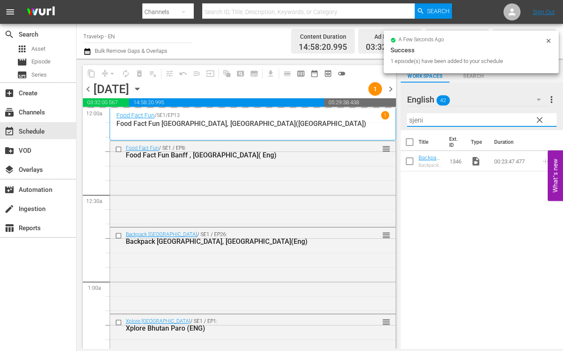
click at [417, 121] on input "sjeni" at bounding box center [482, 120] width 150 height 14
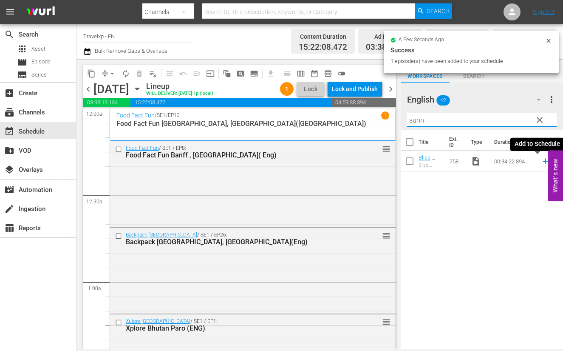
drag, startPoint x: 536, startPoint y: 159, endPoint x: 410, endPoint y: 126, distance: 130.1
click at [541, 159] on icon at bounding box center [545, 160] width 9 height 9
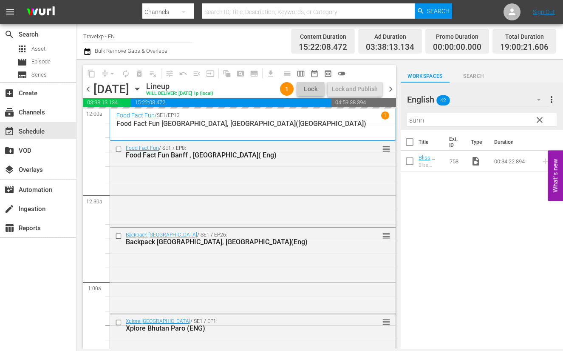
click at [416, 122] on input "sunn" at bounding box center [482, 120] width 150 height 14
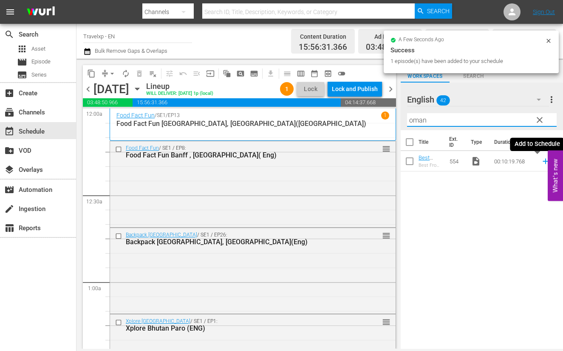
click at [543, 161] on icon at bounding box center [546, 162] width 6 height 6
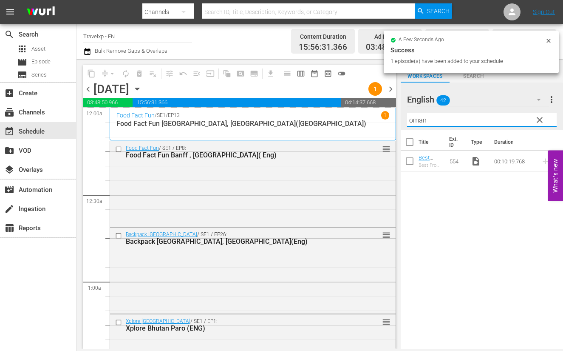
click at [418, 121] on input "oman" at bounding box center [482, 120] width 150 height 14
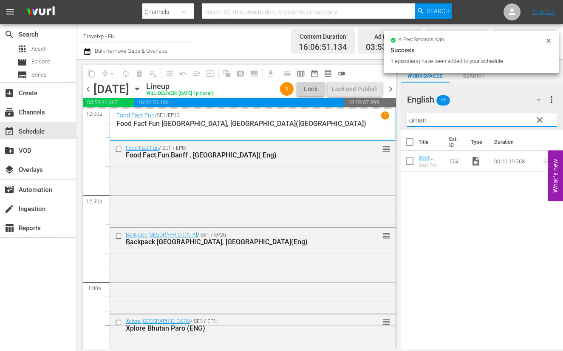
click at [418, 121] on input "oman" at bounding box center [482, 120] width 150 height 14
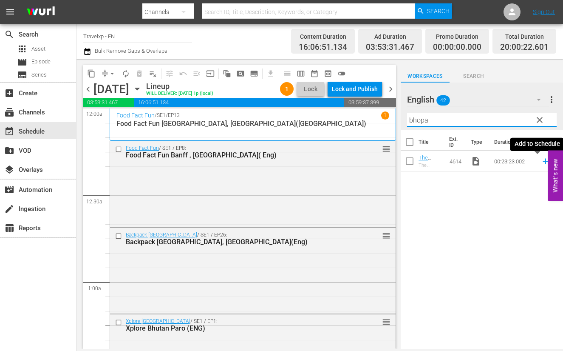
click at [541, 162] on icon at bounding box center [545, 160] width 9 height 9
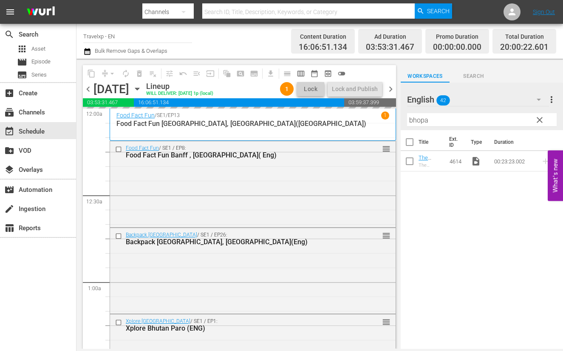
click at [415, 118] on input "bhopa" at bounding box center [482, 120] width 150 height 14
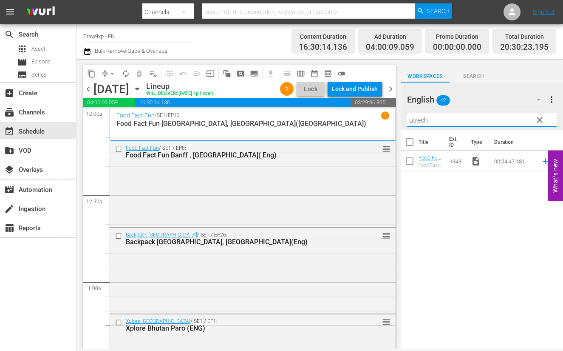
type input "utrech"
click at [541, 162] on icon at bounding box center [545, 160] width 9 height 9
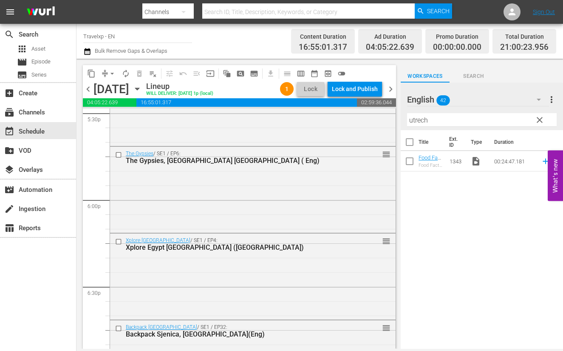
scroll to position [3028, 0]
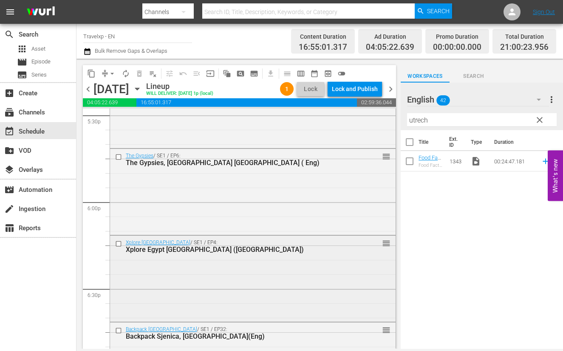
click at [119, 243] on input "checkbox" at bounding box center [119, 243] width 9 height 7
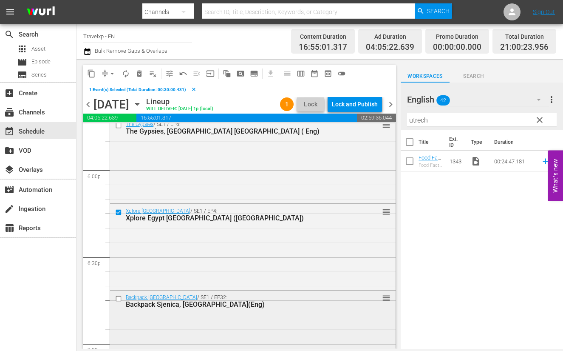
scroll to position [3134, 0]
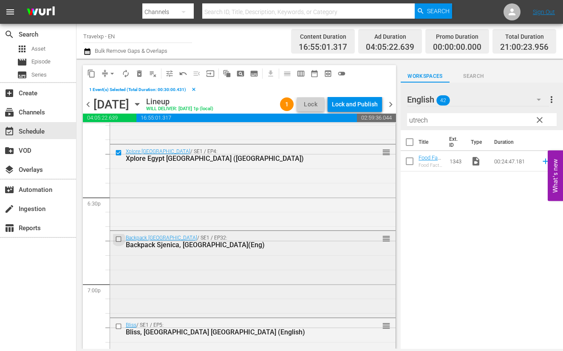
click at [119, 239] on input "checkbox" at bounding box center [119, 238] width 9 height 7
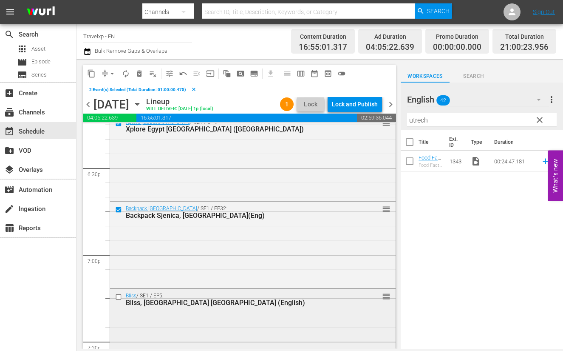
scroll to position [3187, 0]
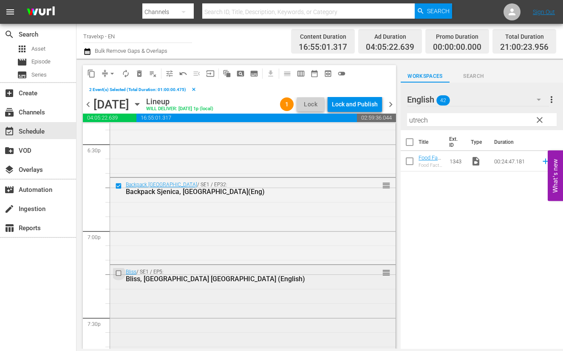
click at [119, 273] on input "checkbox" at bounding box center [119, 272] width 9 height 7
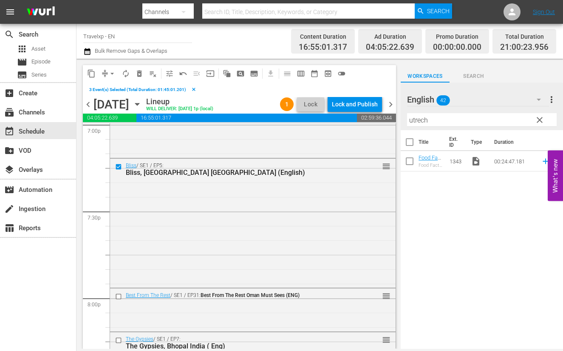
scroll to position [3294, 0]
click at [118, 295] on input "checkbox" at bounding box center [119, 296] width 9 height 7
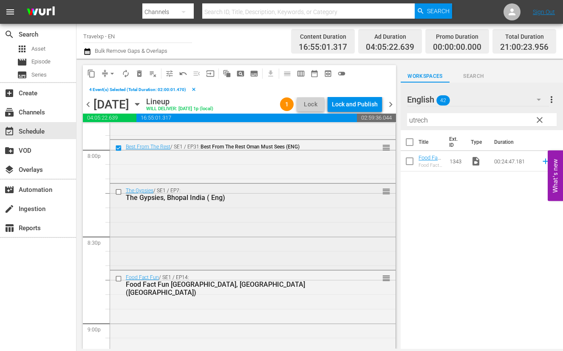
scroll to position [3453, 0]
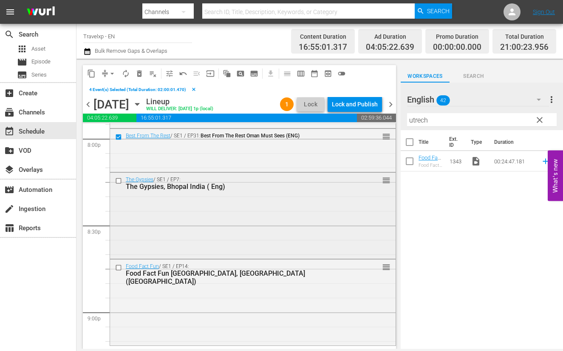
click at [119, 179] on input "checkbox" at bounding box center [119, 180] width 9 height 7
click at [117, 268] on input "checkbox" at bounding box center [119, 267] width 9 height 7
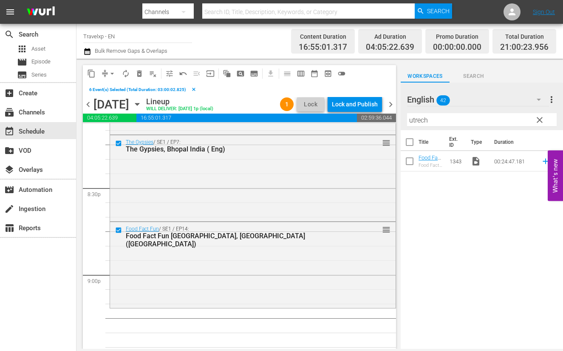
scroll to position [3506, 0]
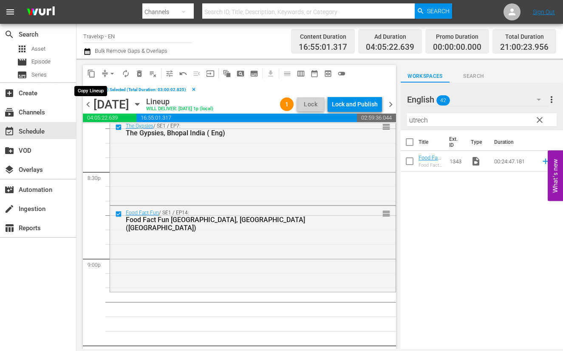
click at [91, 73] on span "content_copy" at bounding box center [91, 73] width 9 height 9
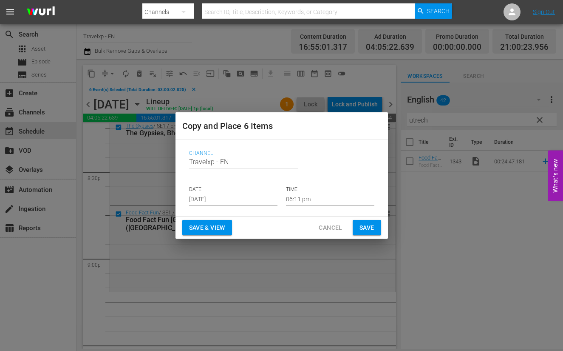
click at [212, 203] on input "[DATE]" at bounding box center [233, 199] width 88 height 13
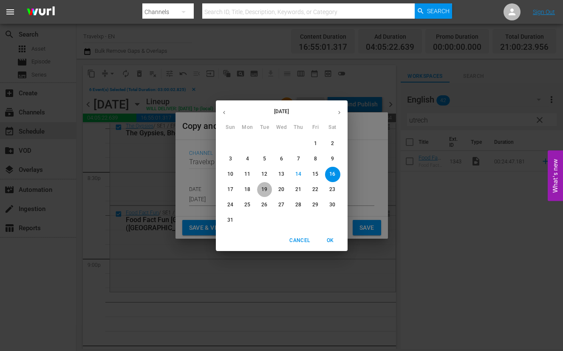
click at [262, 190] on p "19" at bounding box center [264, 189] width 6 height 7
type input "Aug 19th 2025"
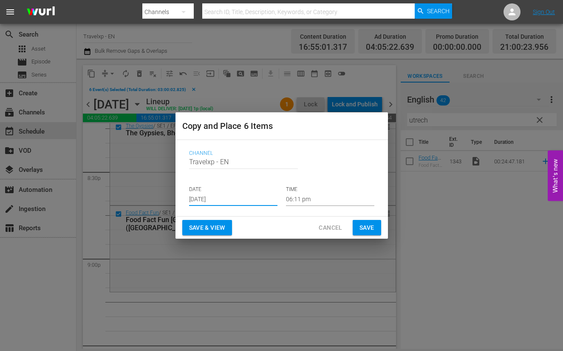
click at [300, 201] on input "06:11 pm" at bounding box center [330, 199] width 88 height 13
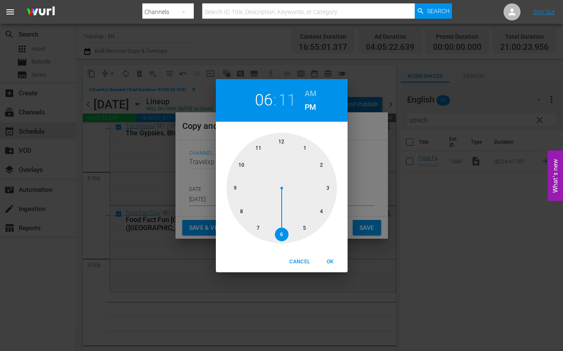
click at [235, 188] on div at bounding box center [282, 188] width 111 height 111
click at [328, 260] on span "OK" at bounding box center [330, 261] width 20 height 9
type input "09:11 pm"
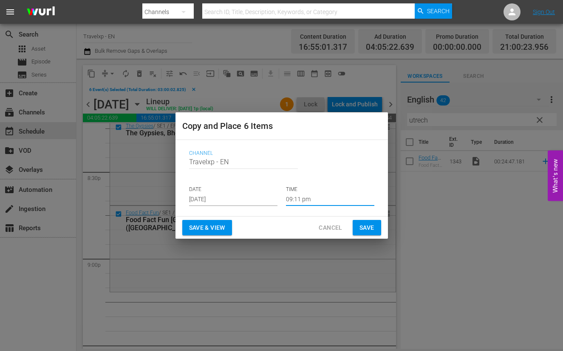
click at [214, 227] on span "Save & View" at bounding box center [207, 227] width 36 height 11
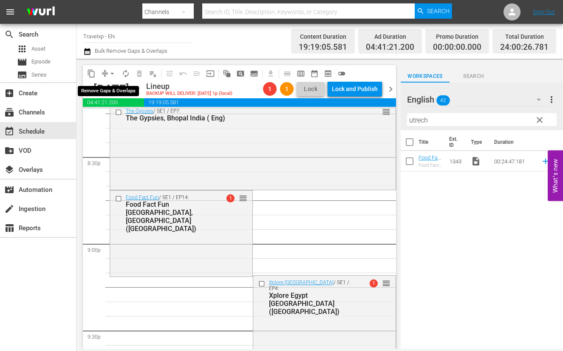
click at [109, 74] on span "arrow_drop_down" at bounding box center [112, 73] width 9 height 9
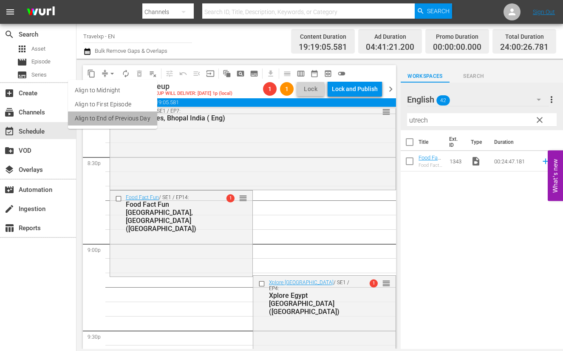
click at [120, 116] on li "Align to End of Previous Day" at bounding box center [112, 118] width 89 height 14
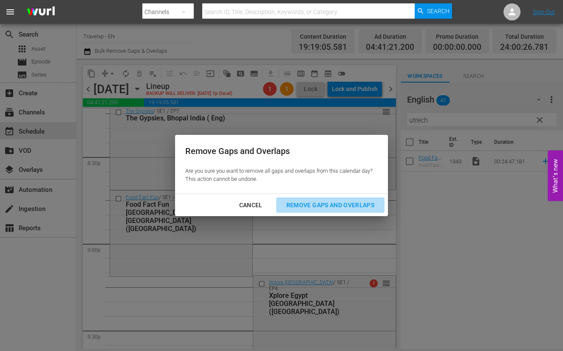
click at [307, 207] on div "Remove Gaps and Overlaps" at bounding box center [331, 205] width 102 height 11
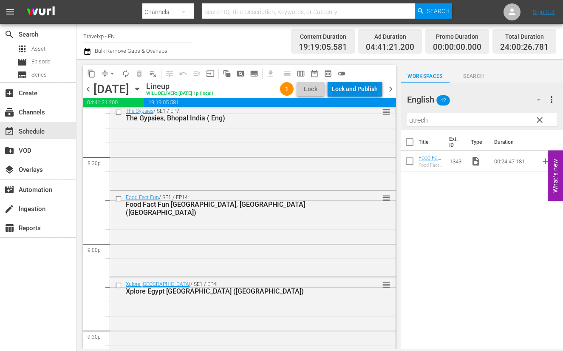
click at [374, 90] on div "Lock and Publish" at bounding box center [355, 88] width 46 height 15
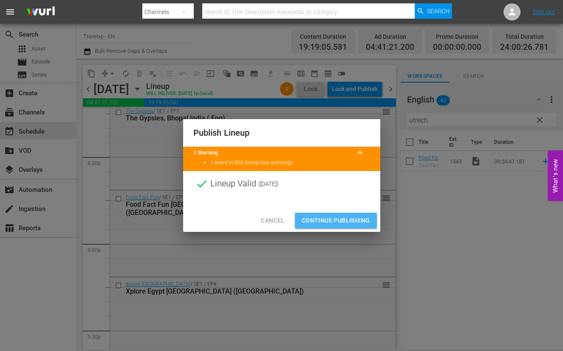
click at [355, 218] on span "Continue Publishing" at bounding box center [336, 220] width 68 height 11
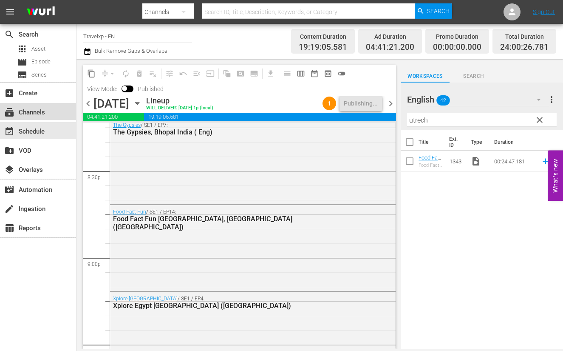
click at [47, 117] on div "subscriptions Channels" at bounding box center [38, 111] width 76 height 17
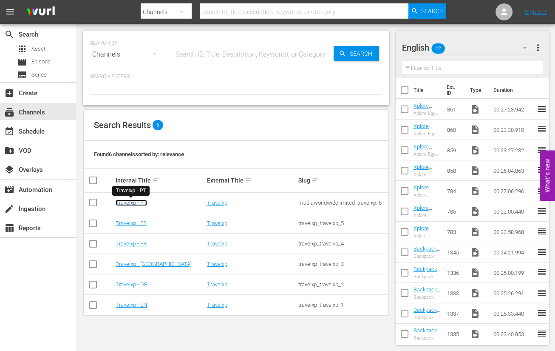
click at [143, 203] on link "Travelxp - PT" at bounding box center [131, 202] width 31 height 6
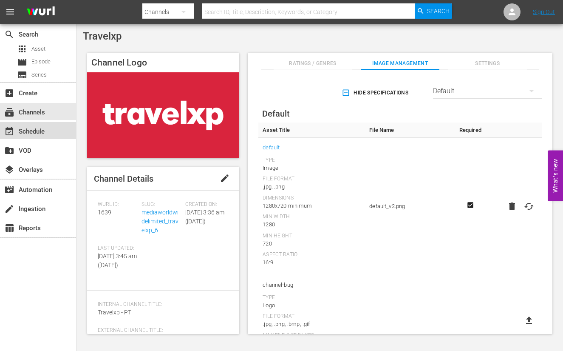
click at [47, 126] on div "event_available Schedule" at bounding box center [24, 130] width 48 height 8
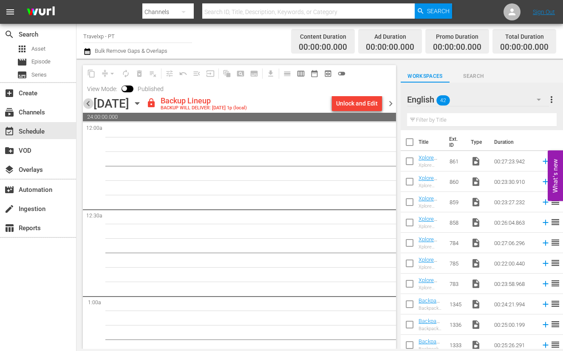
click at [88, 107] on span "chevron_left" at bounding box center [88, 103] width 11 height 11
click at [87, 101] on span "chevron_left" at bounding box center [88, 103] width 11 height 11
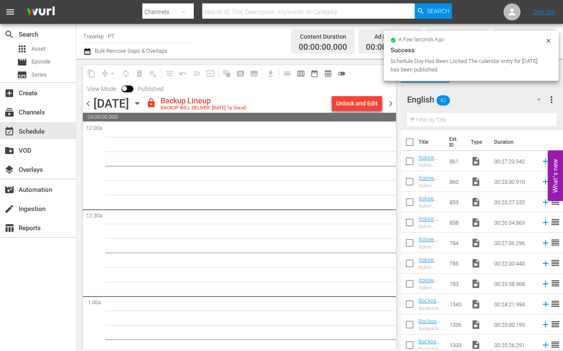
click at [88, 105] on span "chevron_left" at bounding box center [88, 103] width 11 height 11
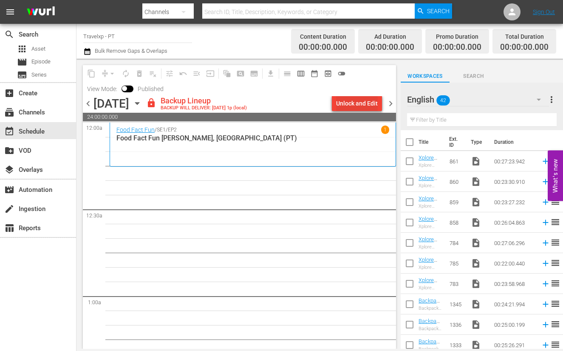
click at [366, 103] on div "Unlock and Edit" at bounding box center [357, 103] width 42 height 15
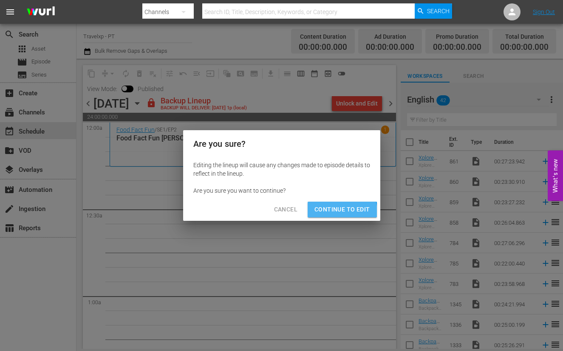
click at [335, 212] on span "Continue to Edit" at bounding box center [342, 209] width 55 height 11
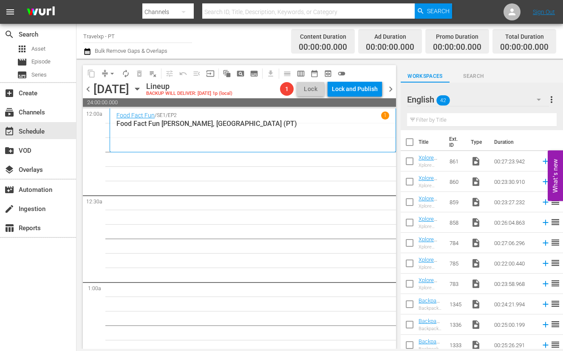
click at [536, 99] on icon "button" at bounding box center [539, 99] width 10 height 10
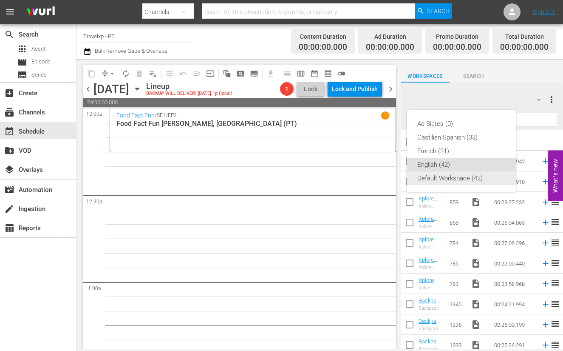
click at [443, 179] on div "Default Workspace (42)" at bounding box center [461, 178] width 88 height 14
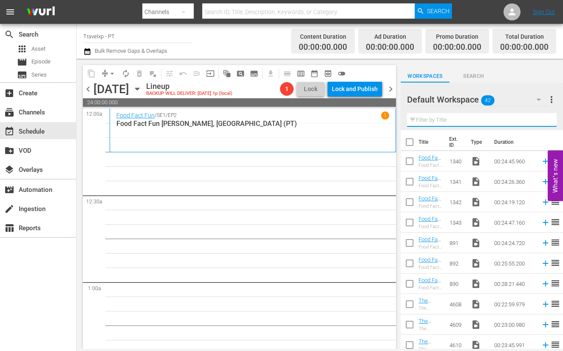
click at [451, 121] on input "text" at bounding box center [482, 120] width 150 height 14
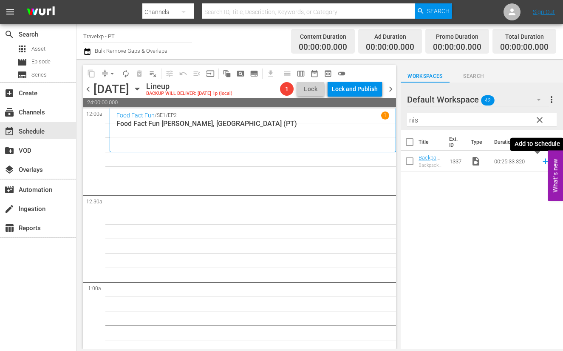
click at [543, 161] on icon at bounding box center [546, 162] width 6 height 6
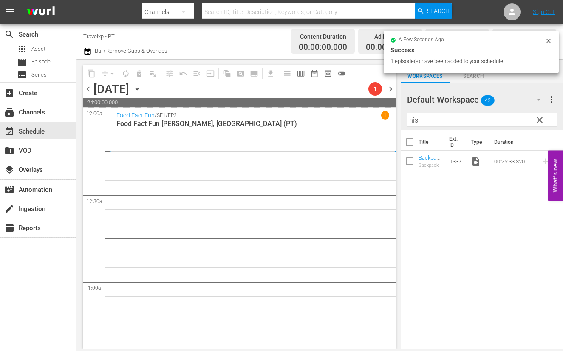
click at [411, 119] on input "nis" at bounding box center [482, 120] width 150 height 14
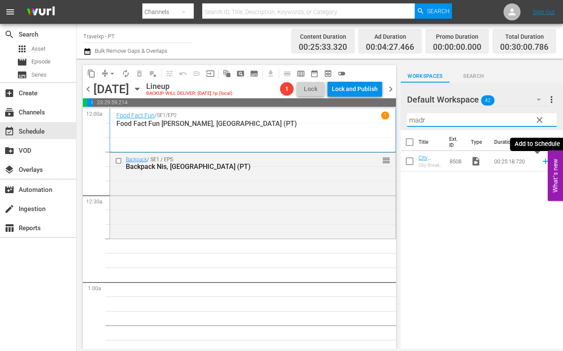
click at [543, 161] on icon at bounding box center [546, 162] width 6 height 6
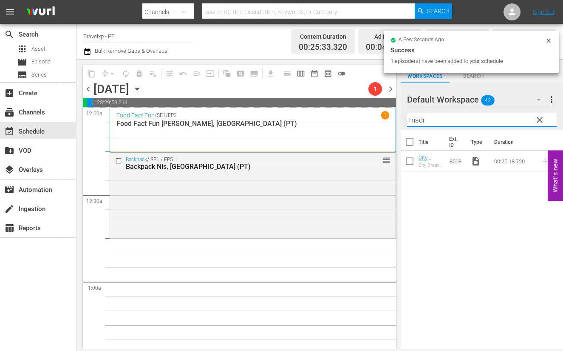
click at [416, 122] on input "madr" at bounding box center [482, 120] width 150 height 14
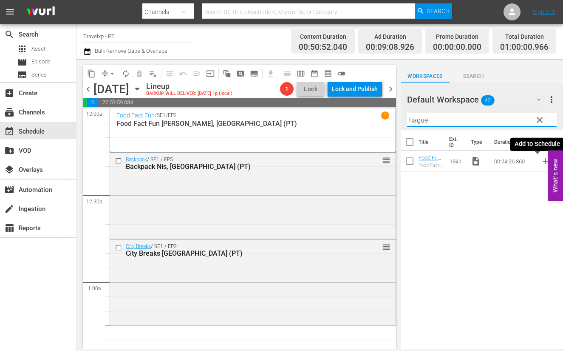
click at [543, 161] on icon at bounding box center [546, 162] width 6 height 6
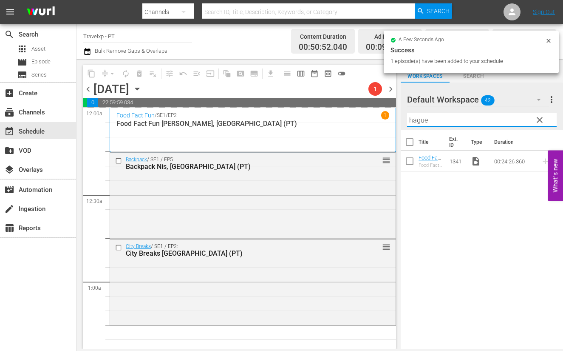
click at [414, 117] on input "hague" at bounding box center [482, 120] width 150 height 14
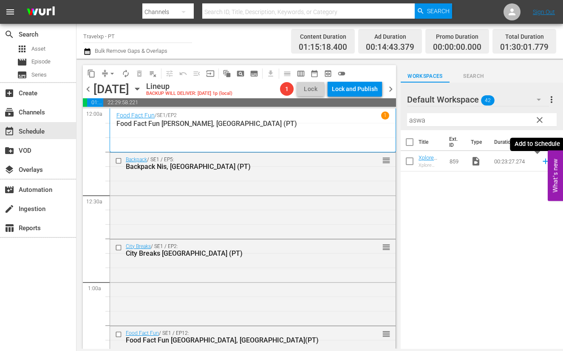
click at [541, 162] on icon at bounding box center [545, 160] width 9 height 9
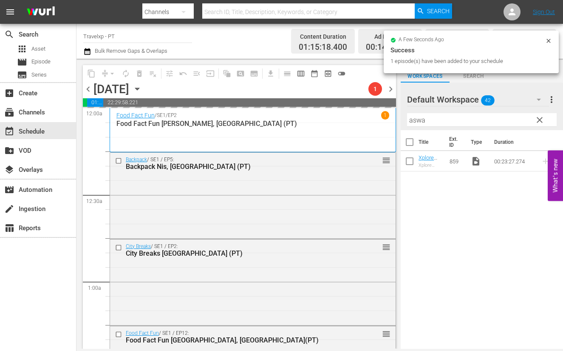
click at [415, 122] on input "aswa" at bounding box center [482, 120] width 150 height 14
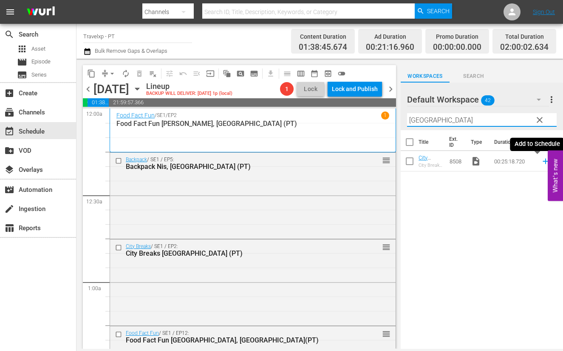
click at [543, 160] on icon at bounding box center [546, 162] width 6 height 6
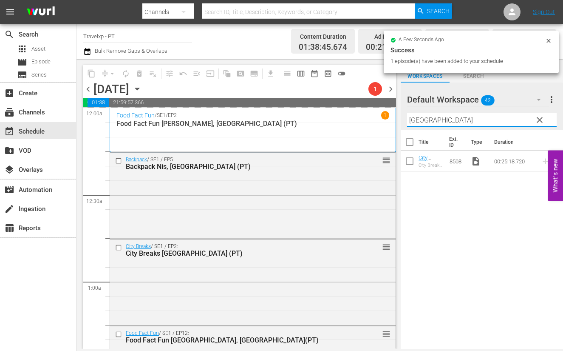
click at [414, 117] on input "[GEOGRAPHIC_DATA]" at bounding box center [482, 120] width 150 height 14
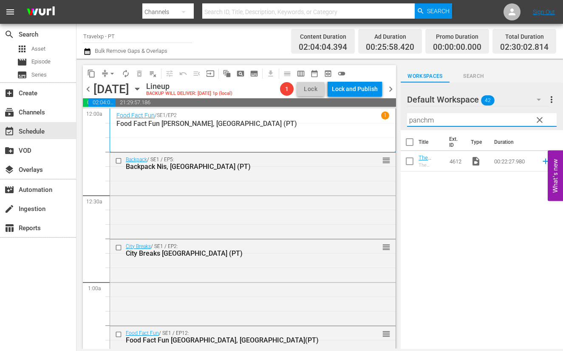
click at [541, 160] on icon at bounding box center [545, 160] width 9 height 9
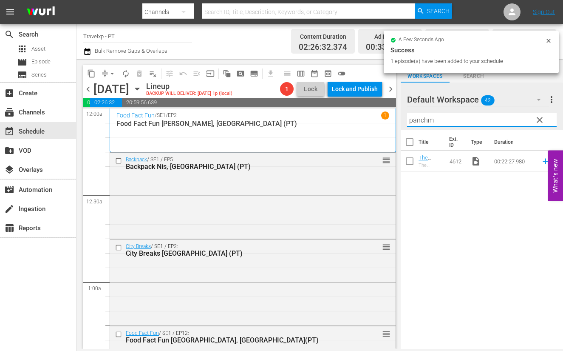
click at [427, 123] on input "panchm" at bounding box center [482, 120] width 150 height 14
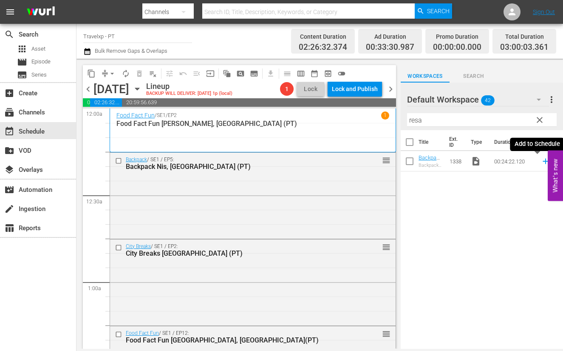
click at [541, 162] on icon at bounding box center [545, 160] width 9 height 9
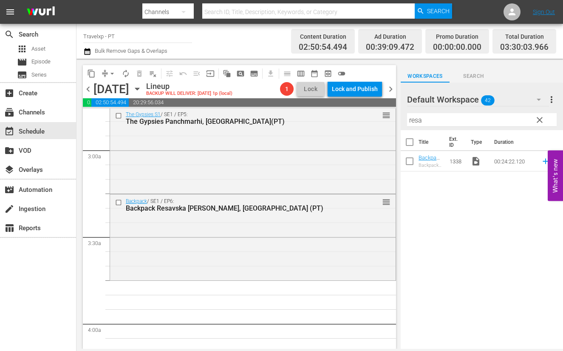
scroll to position [531, 0]
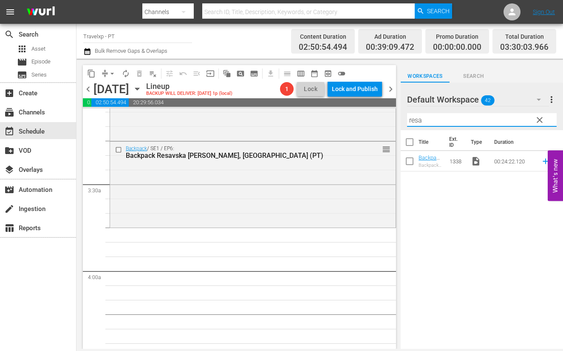
click at [418, 118] on input "resa" at bounding box center [482, 120] width 150 height 14
click at [541, 162] on icon at bounding box center [545, 160] width 9 height 9
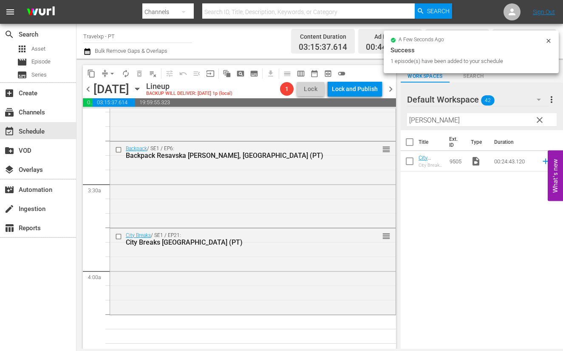
click at [425, 119] on input "[PERSON_NAME]" at bounding box center [482, 120] width 150 height 14
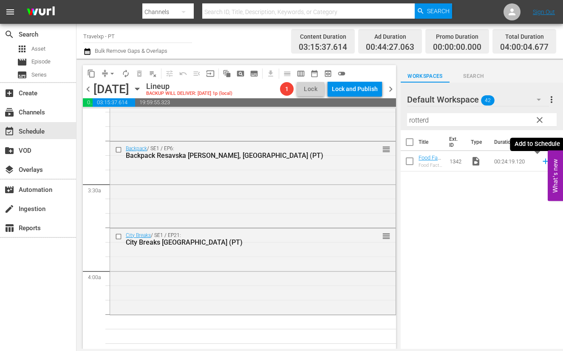
click at [541, 162] on icon at bounding box center [545, 160] width 9 height 9
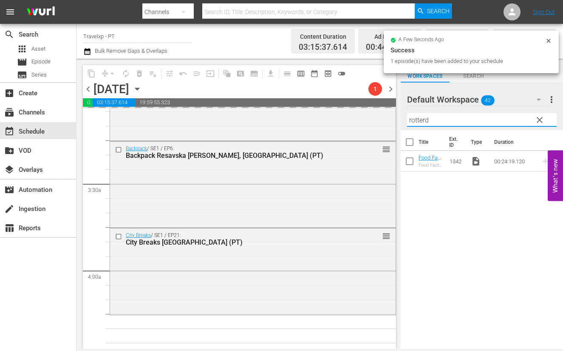
click at [414, 118] on input "rotterd" at bounding box center [482, 120] width 150 height 14
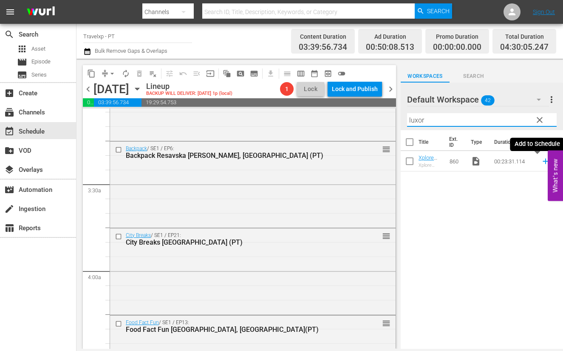
click at [543, 161] on icon at bounding box center [546, 162] width 6 height 6
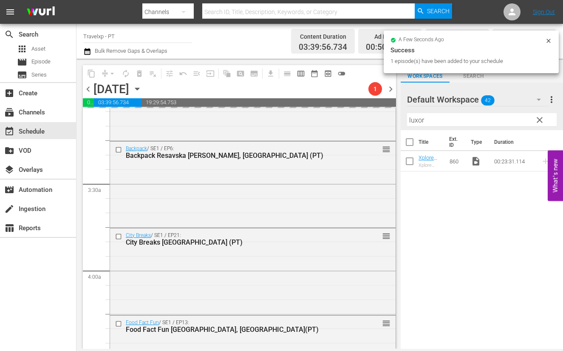
click at [416, 119] on input "luxor" at bounding box center [482, 120] width 150 height 14
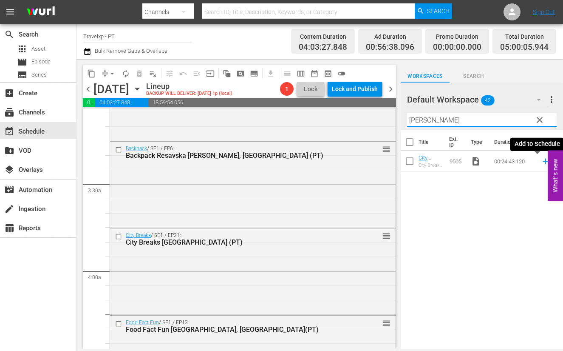
click at [543, 161] on icon at bounding box center [546, 162] width 6 height 6
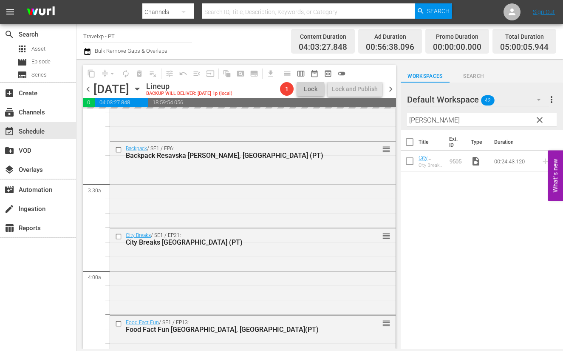
click at [423, 120] on input "[PERSON_NAME]" at bounding box center [482, 120] width 150 height 14
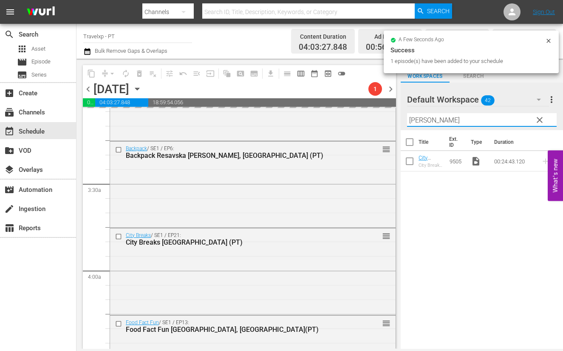
click at [423, 120] on input "[PERSON_NAME]" at bounding box center [482, 120] width 150 height 14
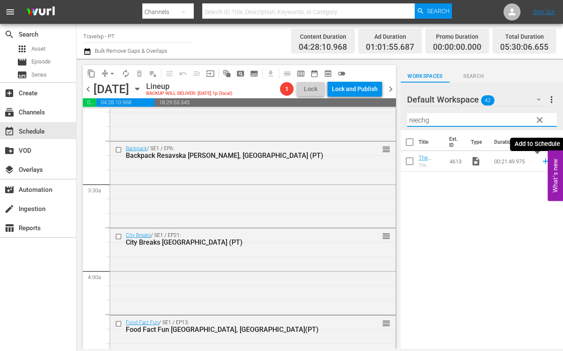
click at [543, 160] on icon at bounding box center [546, 162] width 6 height 6
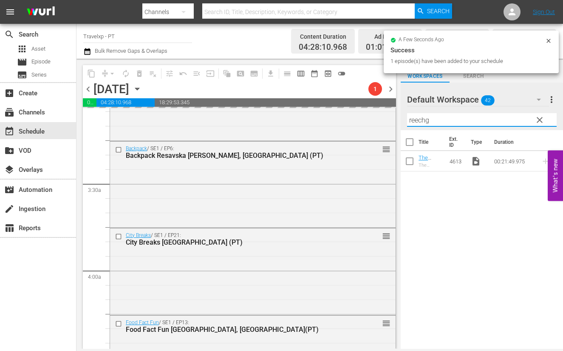
click at [420, 119] on input "reechg" at bounding box center [482, 120] width 150 height 14
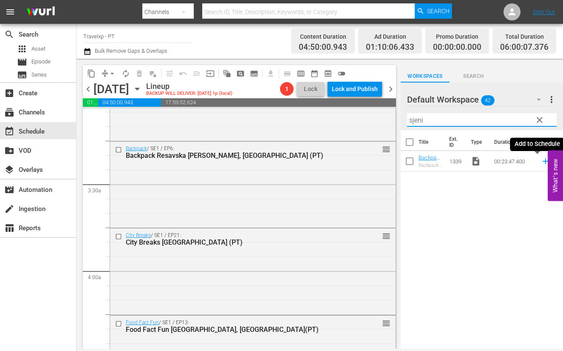
click at [543, 161] on icon at bounding box center [546, 162] width 6 height 6
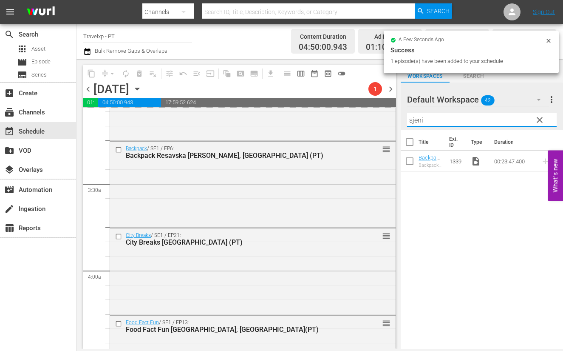
click at [418, 121] on input "sjeni" at bounding box center [482, 120] width 150 height 14
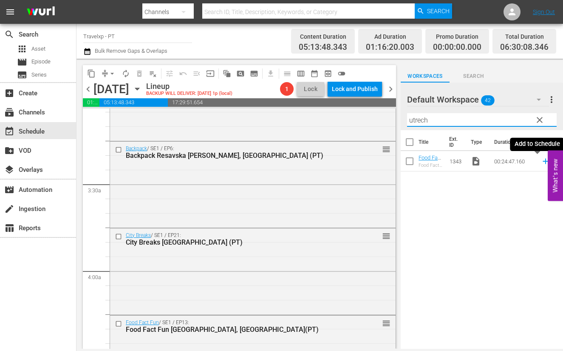
click at [541, 162] on icon at bounding box center [545, 160] width 9 height 9
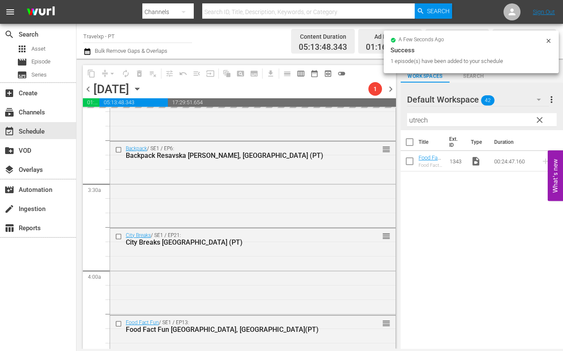
click at [414, 119] on input "utrech" at bounding box center [482, 120] width 150 height 14
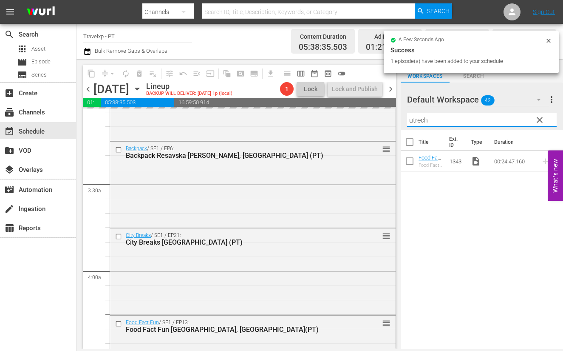
click at [414, 119] on input "utrech" at bounding box center [482, 120] width 150 height 14
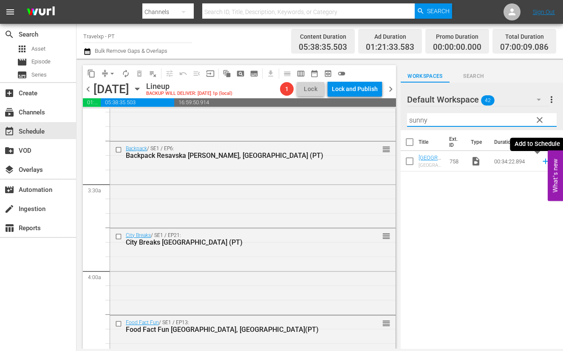
click at [543, 162] on icon at bounding box center [546, 162] width 6 height 6
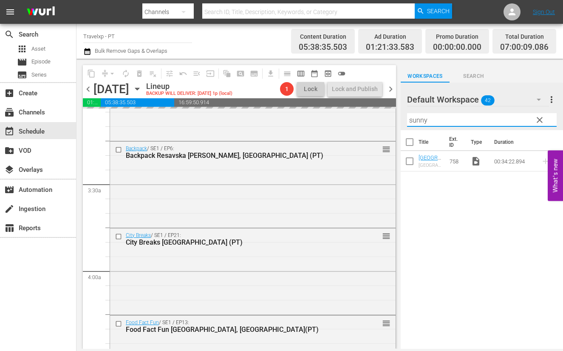
click at [421, 117] on input "sunny" at bounding box center [482, 120] width 150 height 14
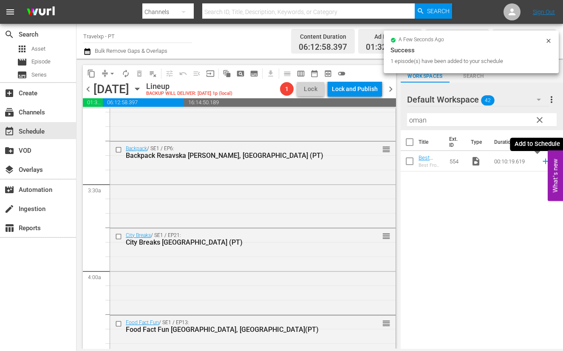
click at [543, 161] on icon at bounding box center [546, 162] width 6 height 6
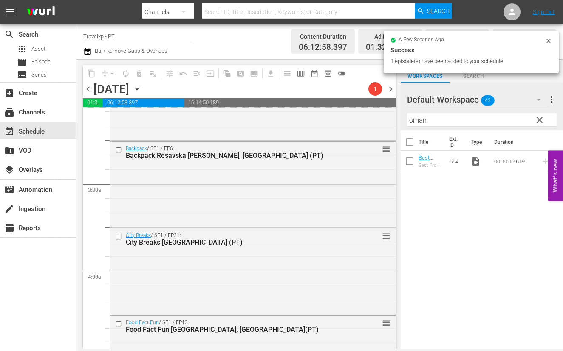
click at [415, 119] on input "oman" at bounding box center [482, 120] width 150 height 14
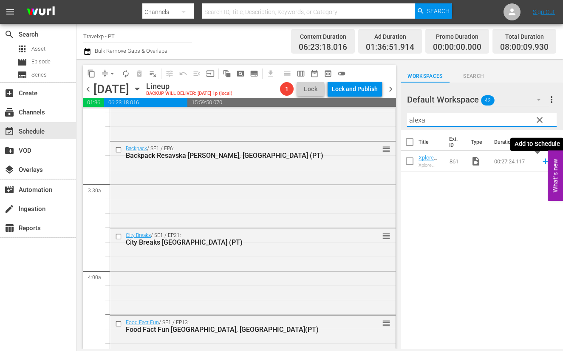
click at [543, 161] on icon at bounding box center [546, 162] width 6 height 6
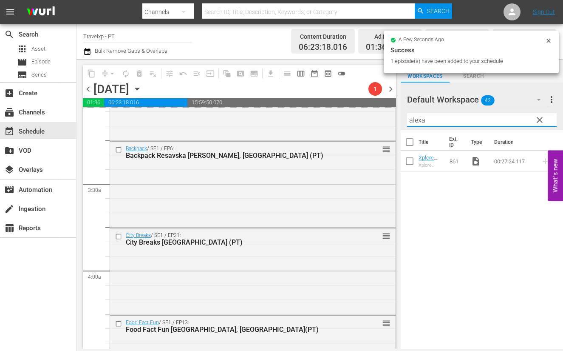
click at [420, 121] on input "alexa" at bounding box center [482, 120] width 150 height 14
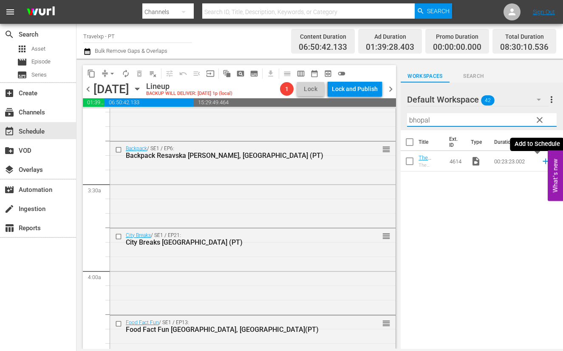
click at [541, 162] on icon at bounding box center [545, 160] width 9 height 9
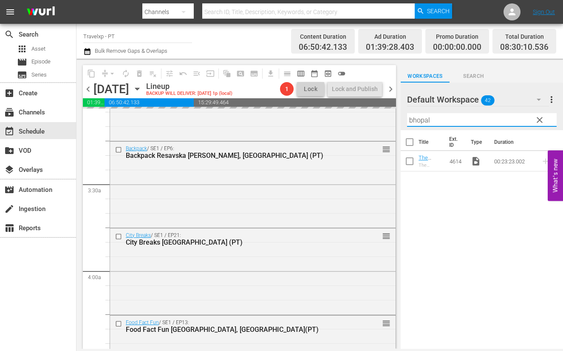
click at [419, 120] on input "bhopal" at bounding box center [482, 120] width 150 height 14
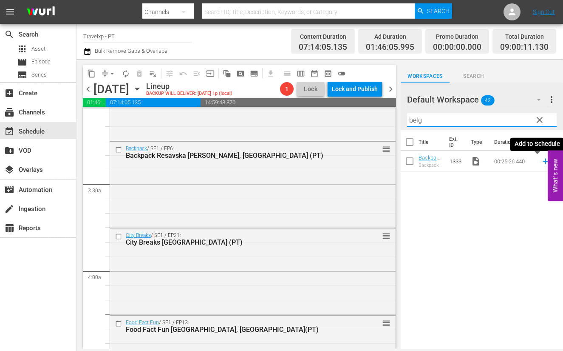
click at [541, 162] on icon at bounding box center [545, 160] width 9 height 9
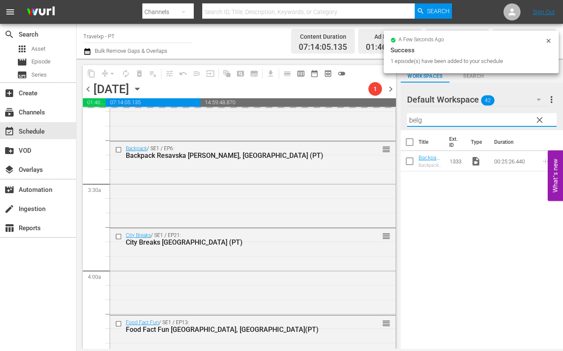
click at [414, 120] on input "belg" at bounding box center [482, 120] width 150 height 14
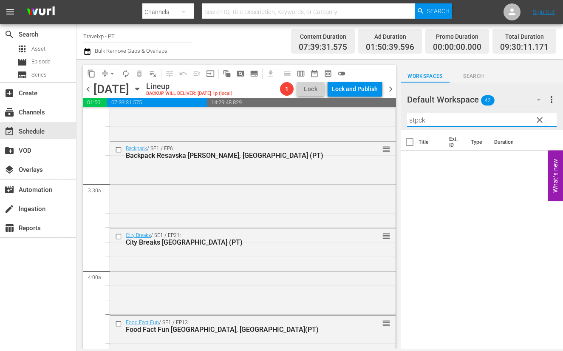
click at [417, 121] on input "stpck" at bounding box center [482, 120] width 150 height 14
click at [543, 161] on icon at bounding box center [546, 162] width 6 height 6
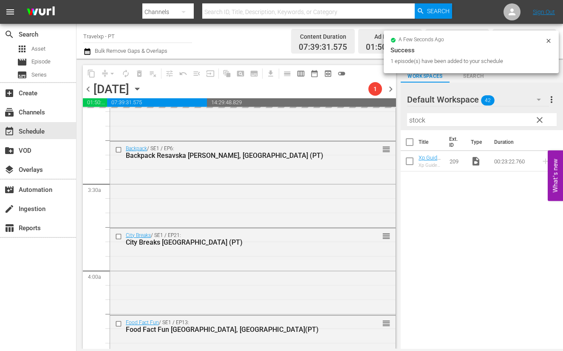
click at [420, 119] on input "stock" at bounding box center [482, 120] width 150 height 14
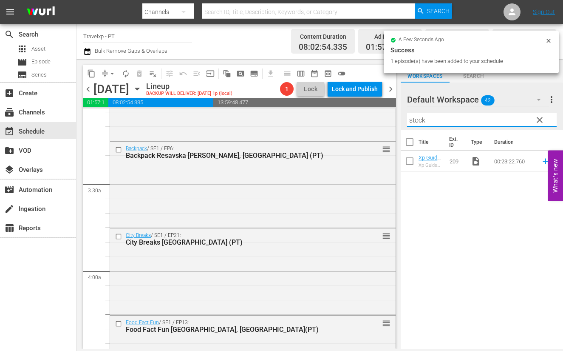
type input "a"
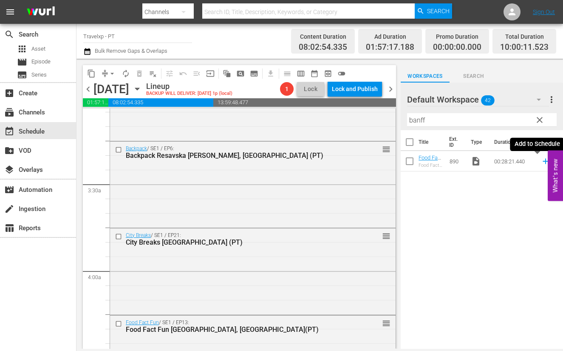
click at [543, 161] on icon at bounding box center [546, 162] width 6 height 6
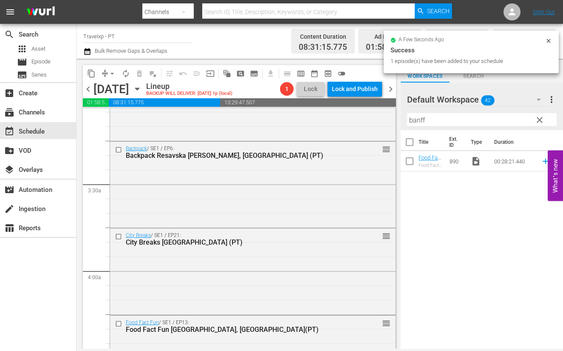
click at [415, 119] on input "banff" at bounding box center [482, 120] width 150 height 14
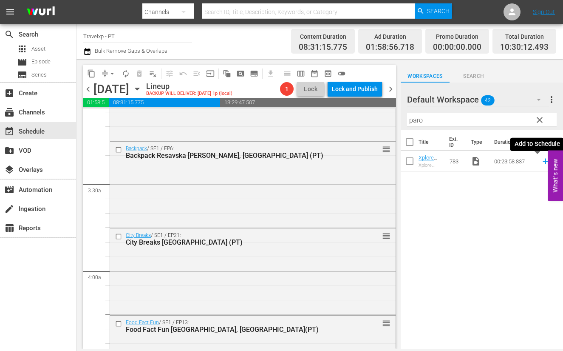
click at [541, 160] on icon at bounding box center [545, 160] width 9 height 9
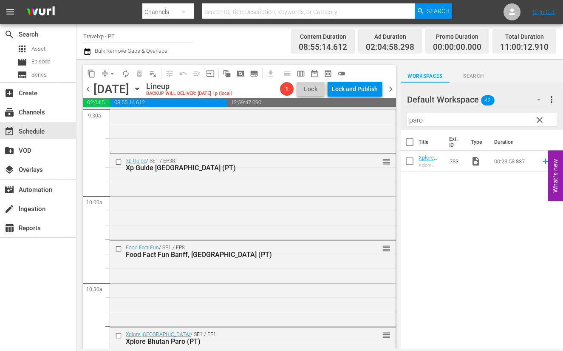
scroll to position [1859, 0]
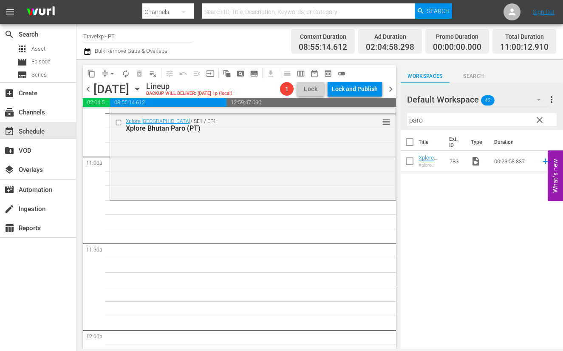
click at [410, 118] on input "paro" at bounding box center [482, 120] width 150 height 14
click at [541, 159] on icon at bounding box center [545, 160] width 9 height 9
click at [417, 120] on input "stock" at bounding box center [482, 120] width 150 height 14
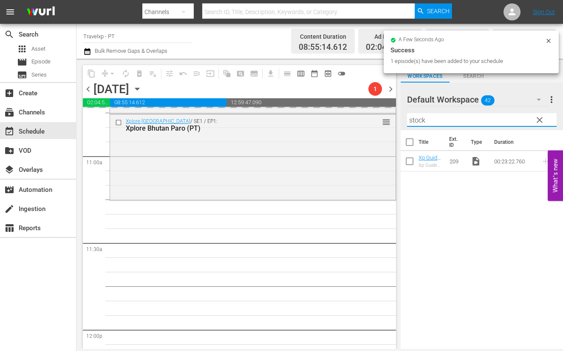
click at [417, 120] on input "stock" at bounding box center [482, 120] width 150 height 14
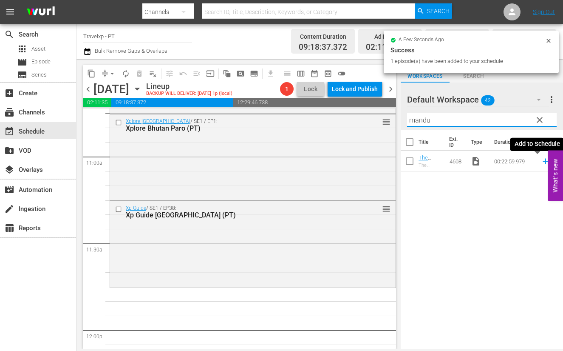
click at [543, 161] on icon at bounding box center [546, 162] width 6 height 6
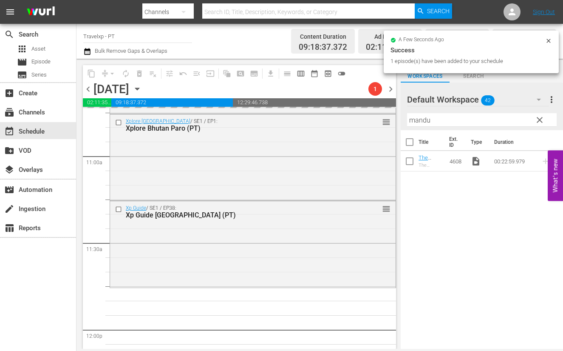
click at [419, 119] on input "mandu" at bounding box center [482, 120] width 150 height 14
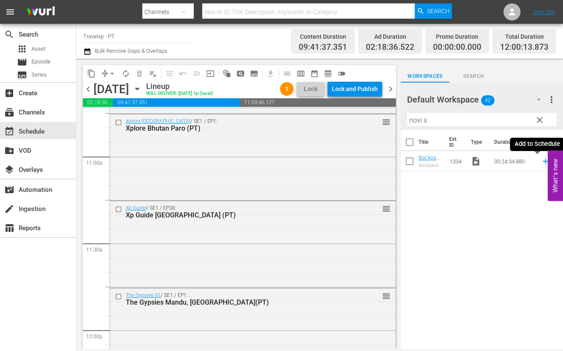
click at [543, 162] on icon at bounding box center [546, 162] width 6 height 6
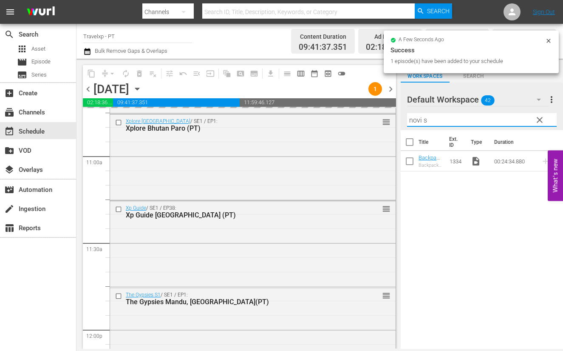
drag, startPoint x: 429, startPoint y: 119, endPoint x: 398, endPoint y: 118, distance: 31.0
click at [398, 118] on div "content_copy compress arrow_drop_down autorenew_outlined delete_forever_outline…" at bounding box center [320, 204] width 487 height 290
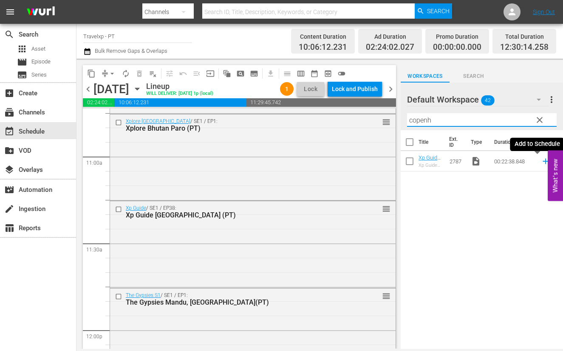
click at [543, 161] on icon at bounding box center [546, 162] width 6 height 6
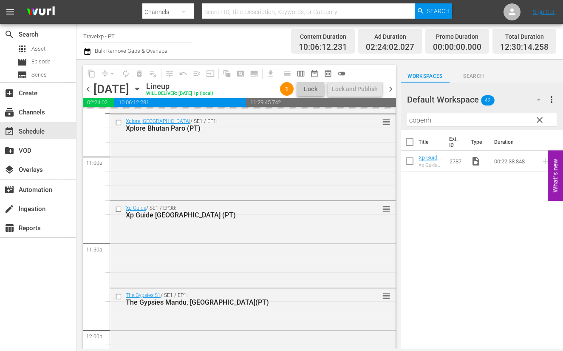
click at [411, 117] on input "copenh" at bounding box center [482, 120] width 150 height 14
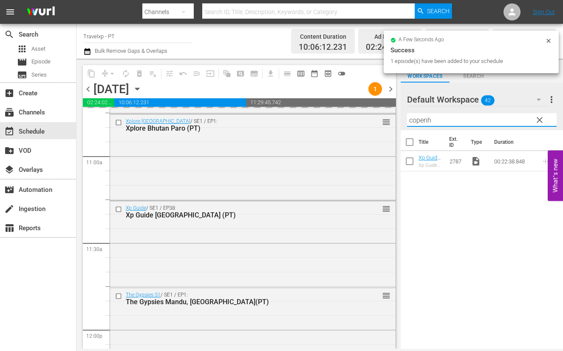
click at [411, 117] on input "copenh" at bounding box center [482, 120] width 150 height 14
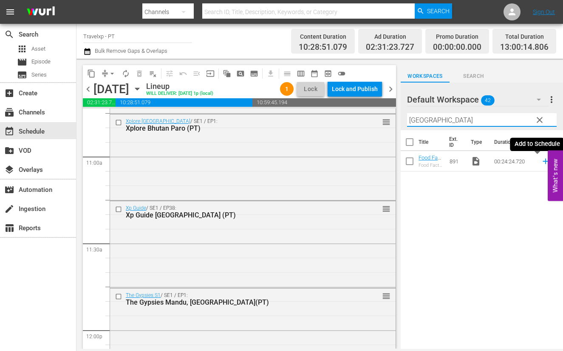
click at [541, 160] on icon at bounding box center [545, 160] width 9 height 9
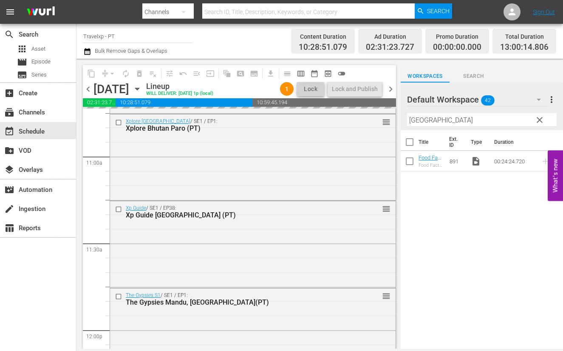
click at [420, 120] on input "[GEOGRAPHIC_DATA]" at bounding box center [482, 120] width 150 height 14
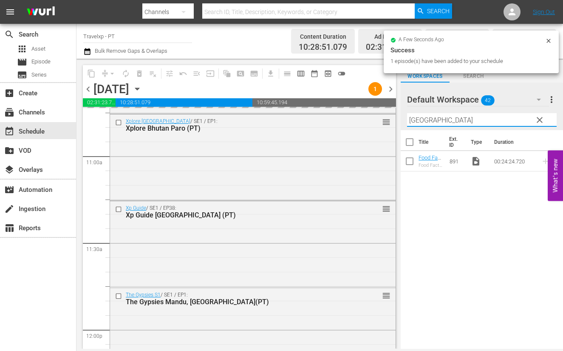
click at [420, 120] on input "[GEOGRAPHIC_DATA]" at bounding box center [482, 120] width 150 height 14
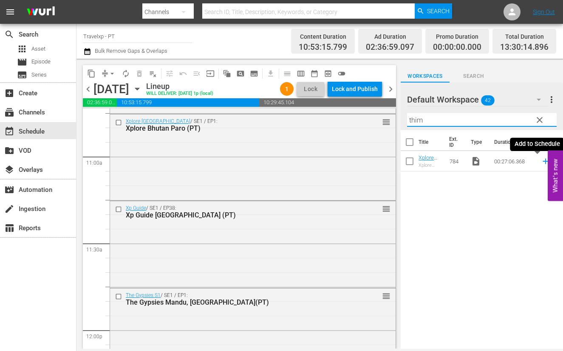
click at [541, 162] on icon at bounding box center [545, 160] width 9 height 9
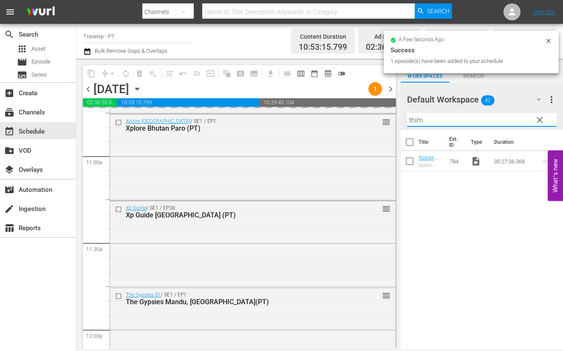
click at [417, 122] on input "thim" at bounding box center [482, 120] width 150 height 14
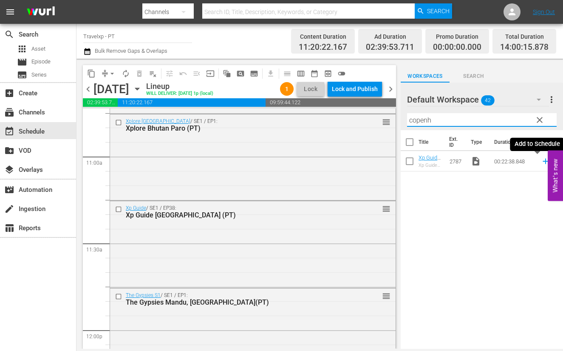
click at [541, 162] on icon at bounding box center [545, 160] width 9 height 9
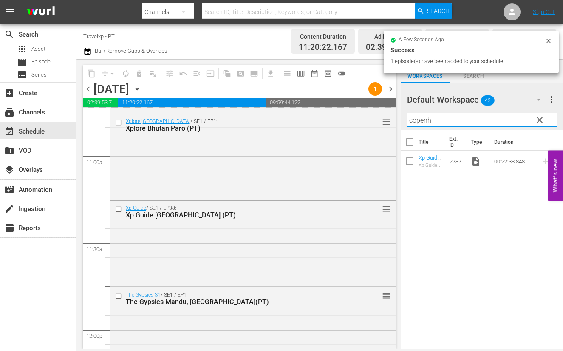
click at [414, 121] on input "copenh" at bounding box center [482, 120] width 150 height 14
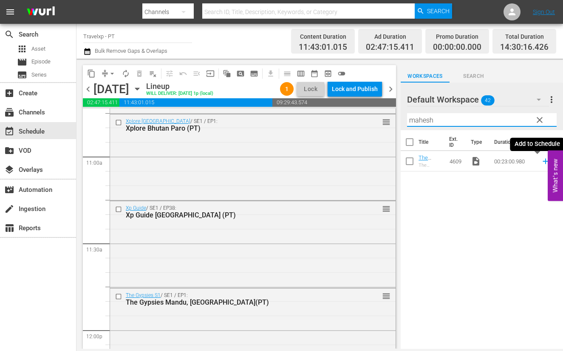
click at [541, 163] on icon at bounding box center [545, 160] width 9 height 9
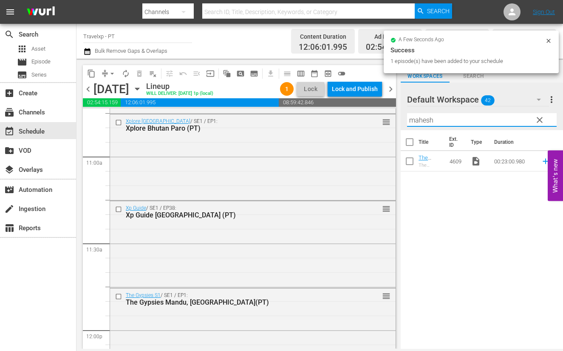
click at [422, 119] on input "mahesh" at bounding box center [482, 120] width 150 height 14
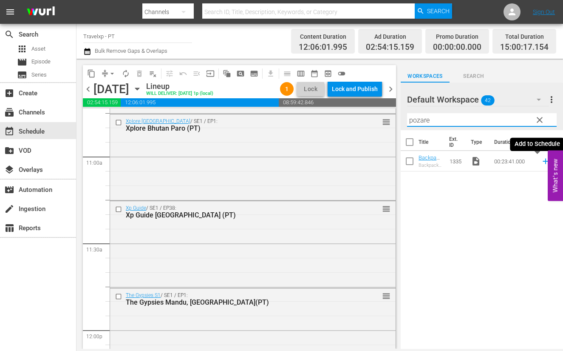
click at [541, 162] on icon at bounding box center [545, 160] width 9 height 9
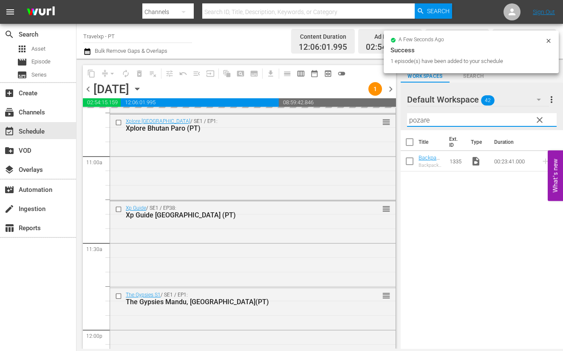
click at [418, 119] on input "pozare" at bounding box center [482, 120] width 150 height 14
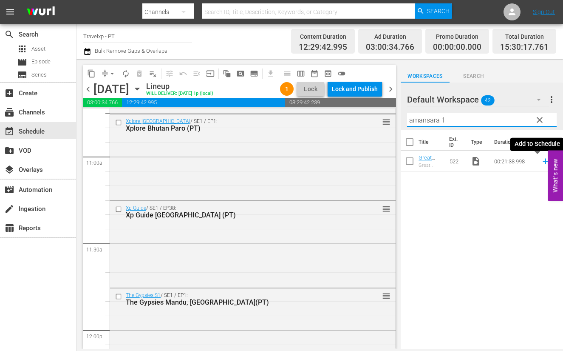
click at [543, 161] on icon at bounding box center [546, 162] width 6 height 6
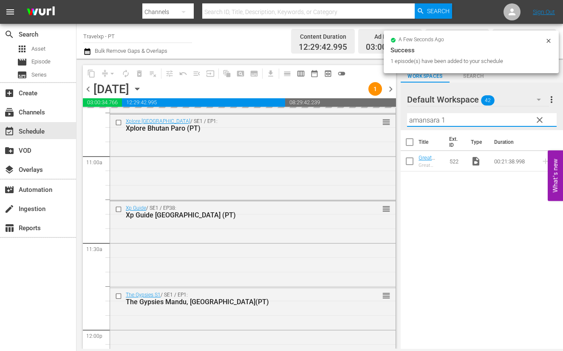
drag, startPoint x: 448, startPoint y: 120, endPoint x: 408, endPoint y: 116, distance: 40.9
click at [408, 116] on input "amansara 1" at bounding box center [482, 120] width 150 height 14
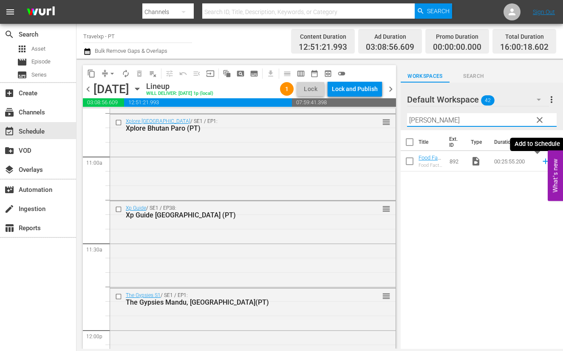
click at [541, 162] on icon at bounding box center [545, 160] width 9 height 9
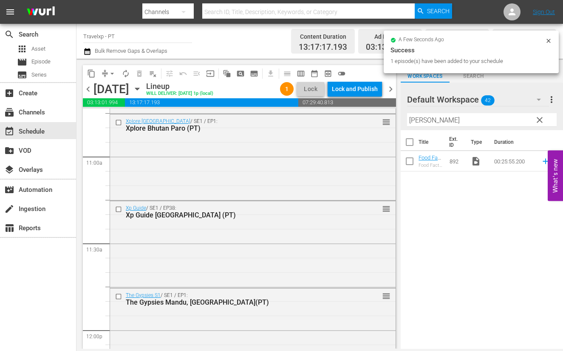
click at [414, 118] on input "[PERSON_NAME]" at bounding box center [482, 120] width 150 height 14
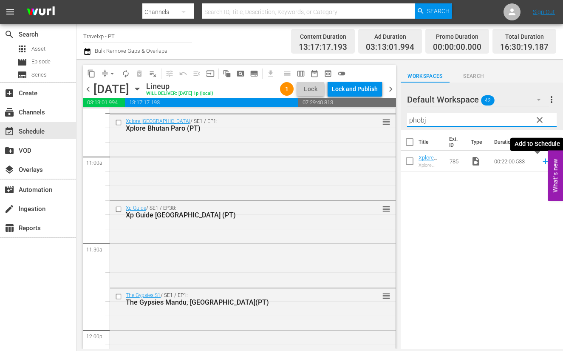
click at [541, 163] on icon at bounding box center [545, 160] width 9 height 9
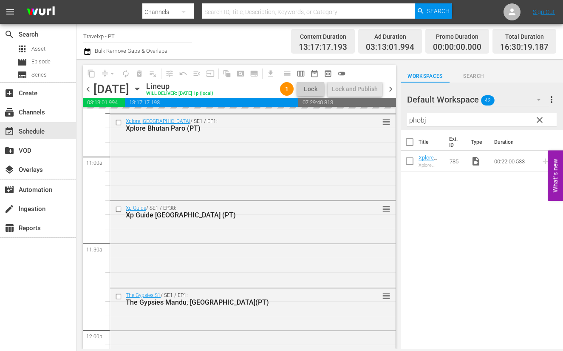
click at [420, 122] on input "phobj" at bounding box center [482, 120] width 150 height 14
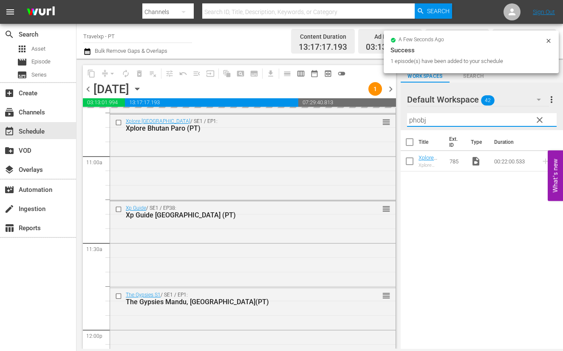
click at [420, 122] on input "phobj" at bounding box center [482, 120] width 150 height 14
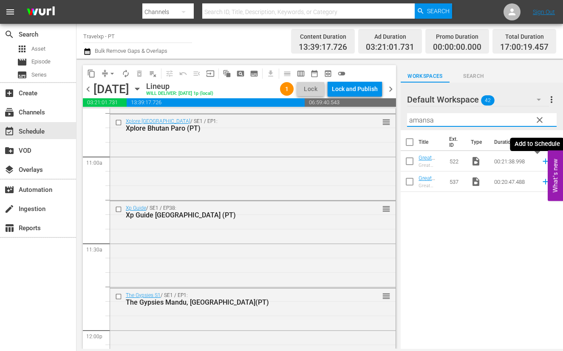
click at [543, 160] on icon at bounding box center [546, 162] width 6 height 6
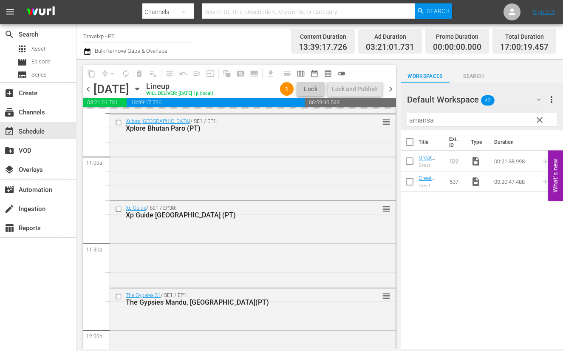
click at [415, 124] on input "amansa" at bounding box center [482, 120] width 150 height 14
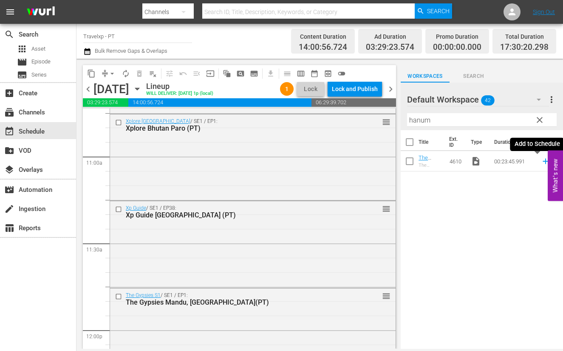
click at [543, 161] on icon at bounding box center [546, 162] width 6 height 6
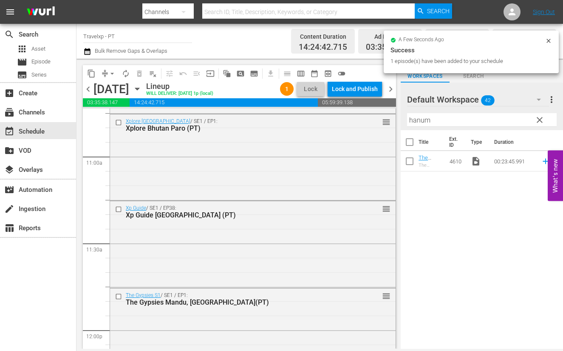
click at [421, 120] on input "hanum" at bounding box center [482, 120] width 150 height 14
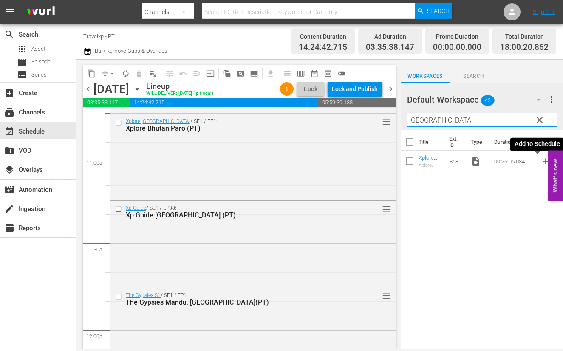
click at [541, 162] on icon at bounding box center [545, 160] width 9 height 9
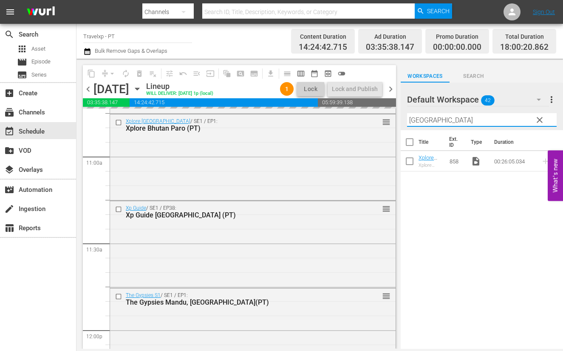
click at [417, 116] on input "[GEOGRAPHIC_DATA]" at bounding box center [482, 120] width 150 height 14
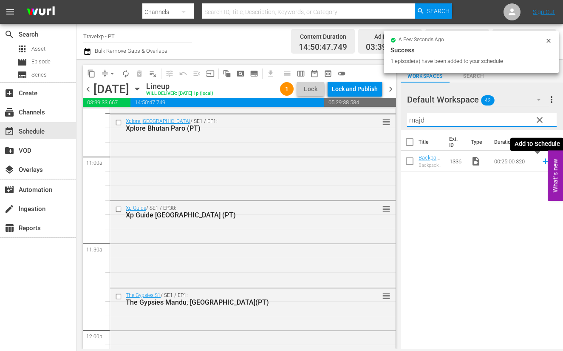
click at [541, 160] on icon at bounding box center [545, 160] width 9 height 9
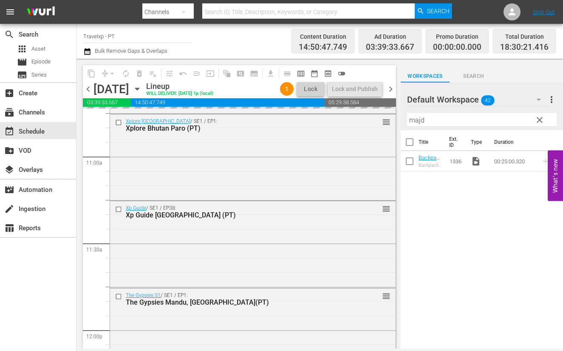
click at [413, 120] on input "majd" at bounding box center [482, 120] width 150 height 14
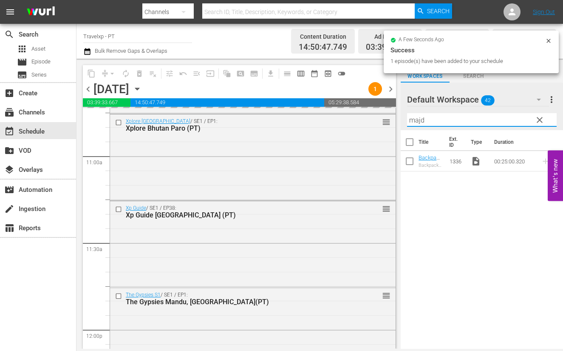
click at [413, 120] on input "majd" at bounding box center [482, 120] width 150 height 14
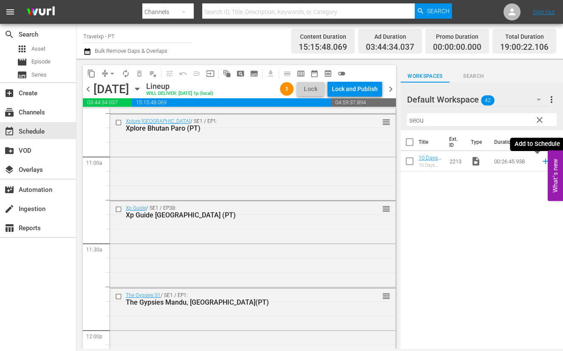
click at [541, 160] on icon at bounding box center [545, 160] width 9 height 9
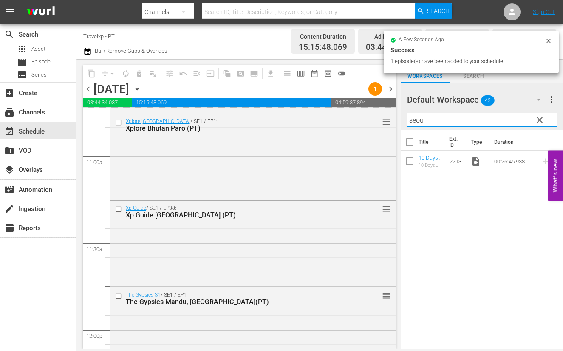
click at [415, 120] on input "seou" at bounding box center [482, 120] width 150 height 14
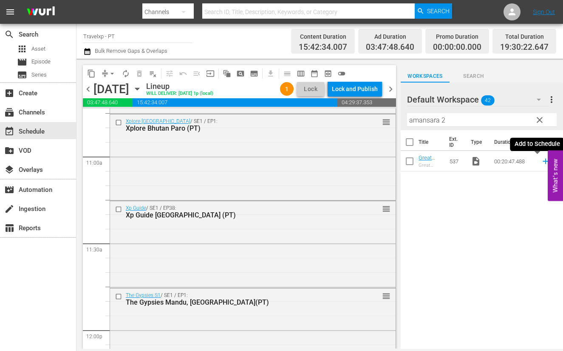
click at [543, 161] on icon at bounding box center [546, 162] width 6 height 6
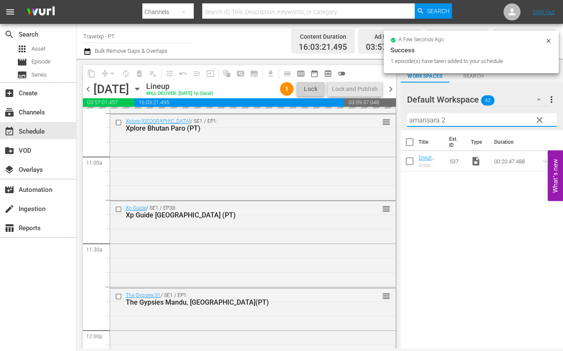
click at [414, 118] on input "amansara 2" at bounding box center [482, 120] width 150 height 14
type input "a"
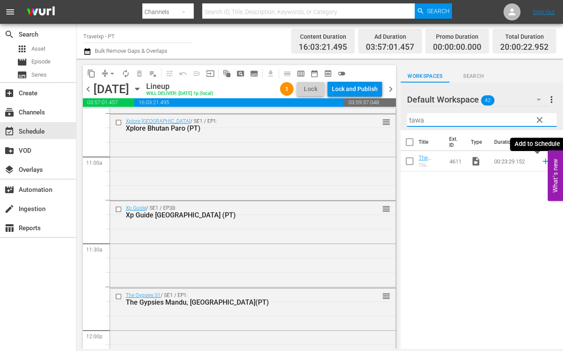
click at [541, 162] on icon at bounding box center [545, 160] width 9 height 9
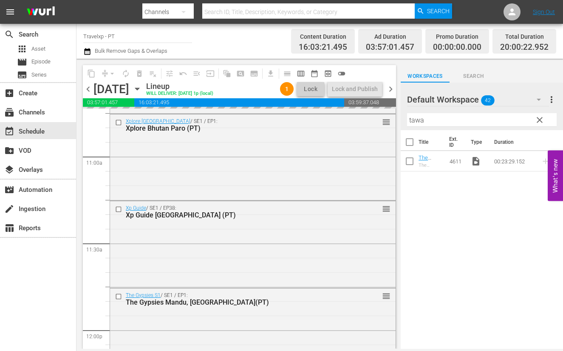
click at [414, 123] on input "tawa" at bounding box center [482, 120] width 150 height 14
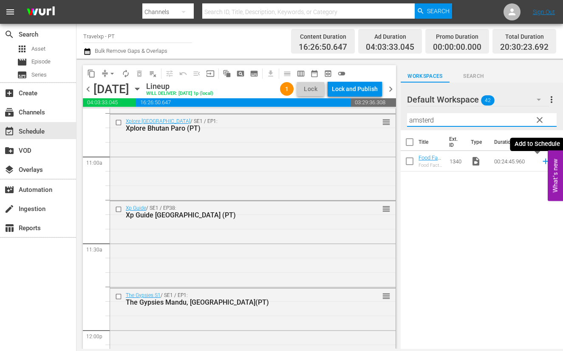
type input "amsterd"
click at [541, 159] on icon at bounding box center [545, 160] width 9 height 9
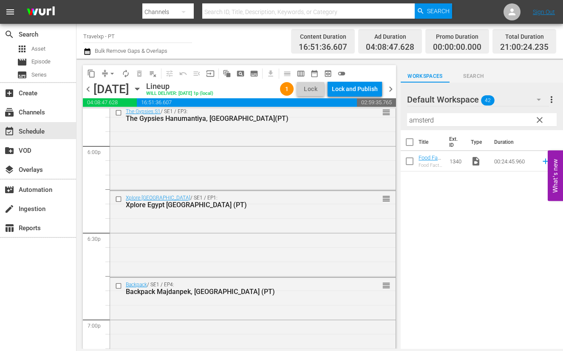
scroll to position [3028, 0]
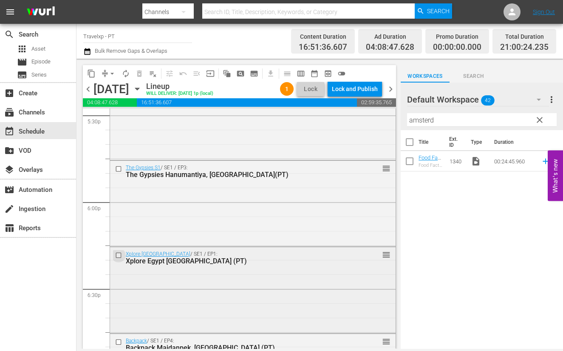
click at [119, 254] on input "checkbox" at bounding box center [119, 255] width 9 height 7
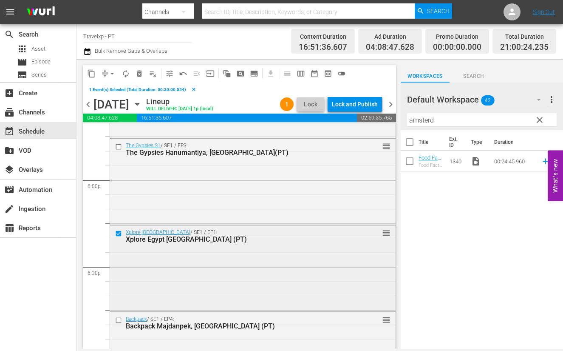
scroll to position [3081, 0]
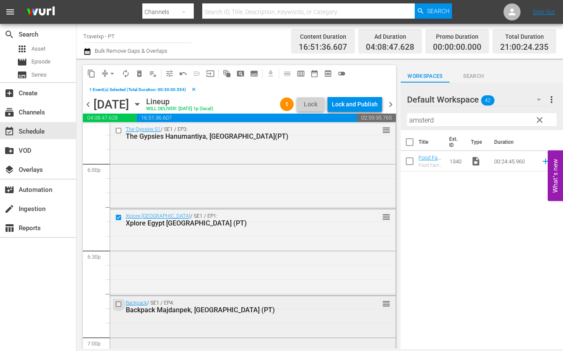
click at [119, 305] on input "checkbox" at bounding box center [119, 303] width 9 height 7
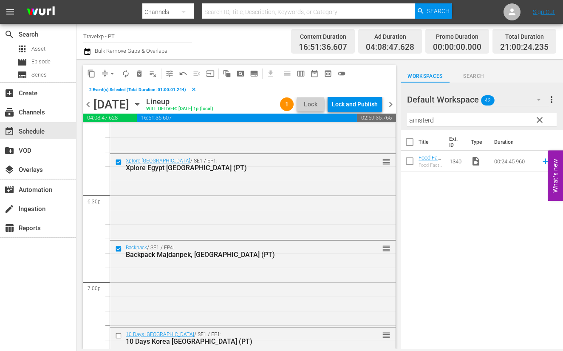
scroll to position [3187, 0]
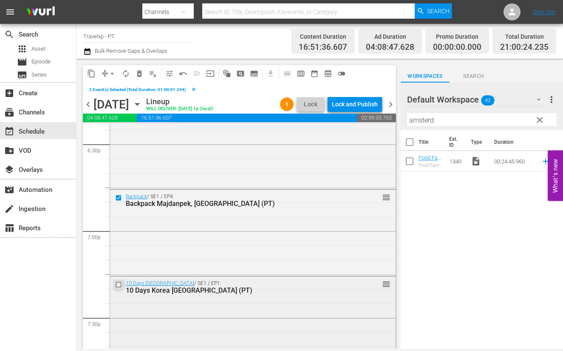
click at [119, 285] on input "checkbox" at bounding box center [119, 284] width 9 height 7
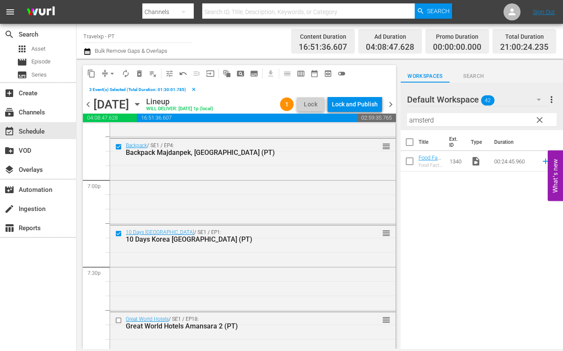
scroll to position [3294, 0]
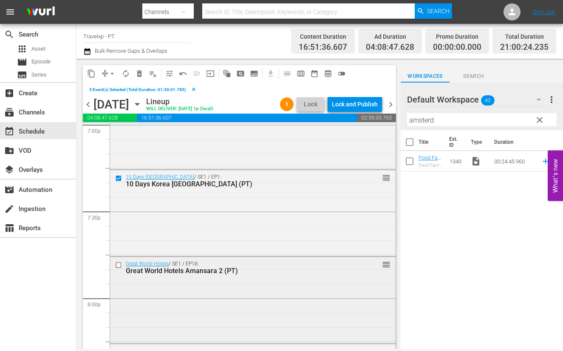
click at [120, 266] on input "checkbox" at bounding box center [119, 264] width 9 height 7
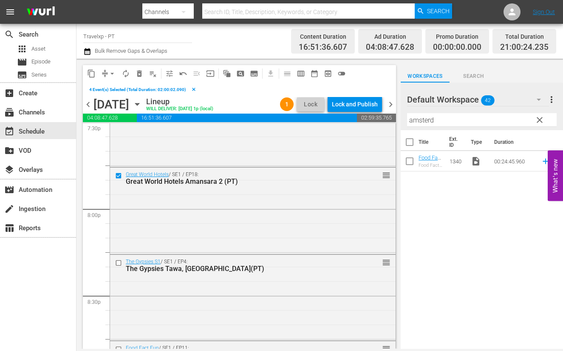
scroll to position [3400, 0]
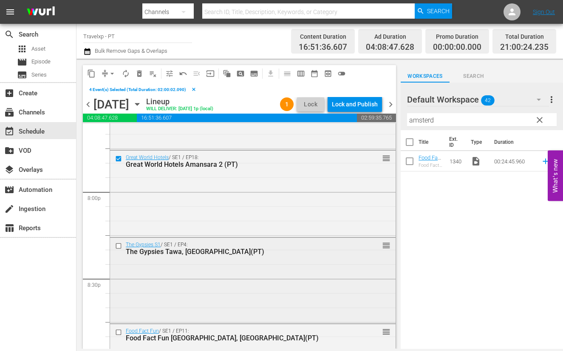
click at [118, 246] on input "checkbox" at bounding box center [119, 245] width 9 height 7
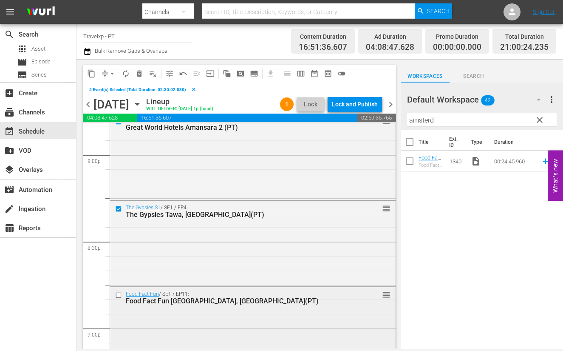
scroll to position [3453, 0]
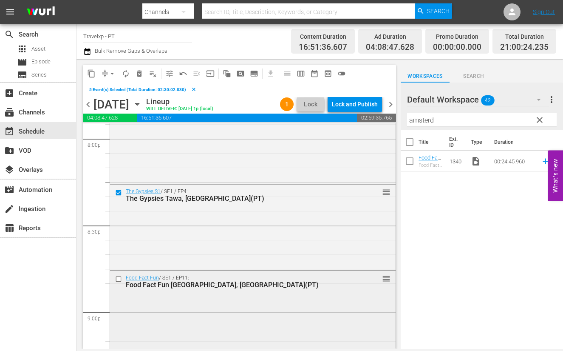
click at [117, 279] on input "checkbox" at bounding box center [119, 278] width 9 height 7
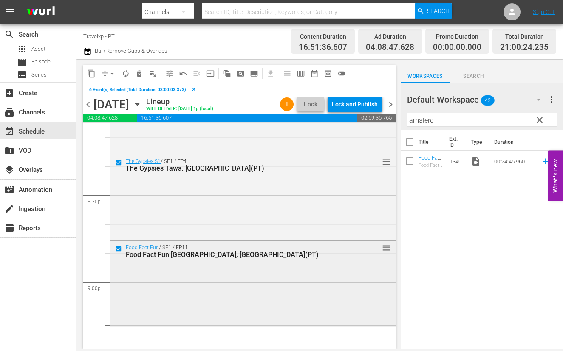
scroll to position [3506, 0]
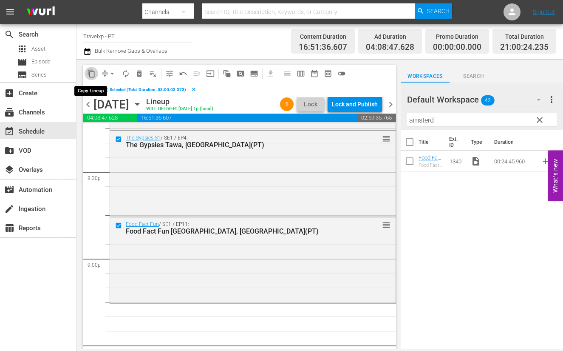
click at [88, 74] on span "content_copy" at bounding box center [91, 73] width 9 height 9
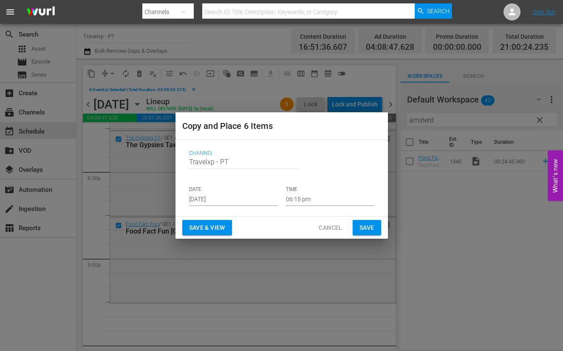
click at [290, 196] on input "06:15 pm" at bounding box center [330, 199] width 88 height 13
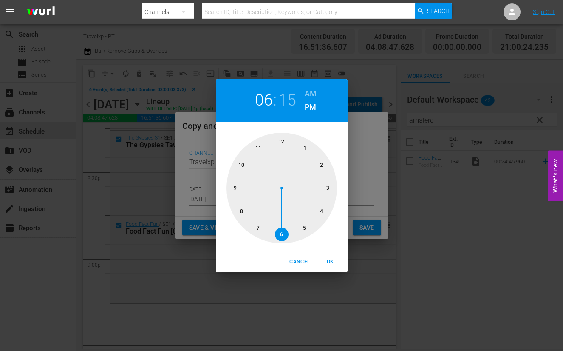
click at [232, 190] on div at bounding box center [282, 188] width 111 height 111
click at [330, 262] on span "OK" at bounding box center [330, 261] width 20 height 9
type input "09:15 pm"
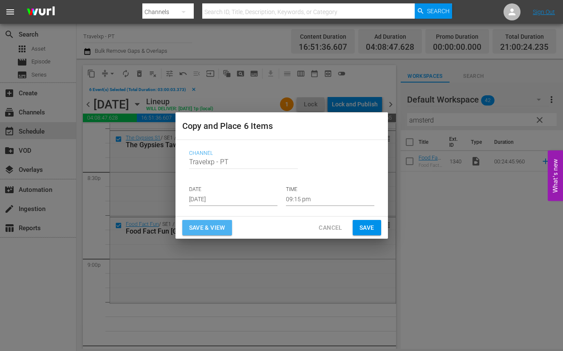
click at [198, 224] on span "Save & View" at bounding box center [207, 227] width 36 height 11
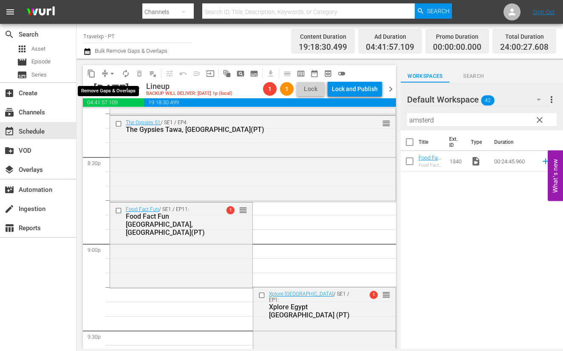
click at [112, 72] on span "arrow_drop_down" at bounding box center [112, 73] width 9 height 9
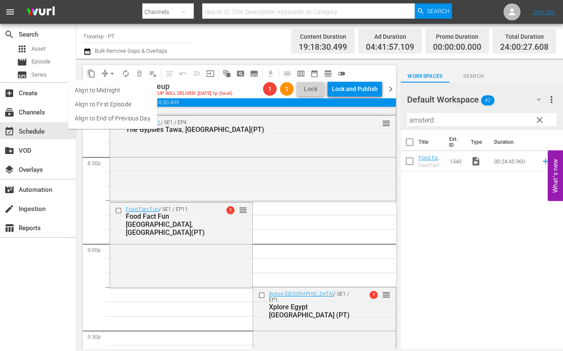
click at [128, 116] on li "Align to End of Previous Day" at bounding box center [112, 118] width 89 height 14
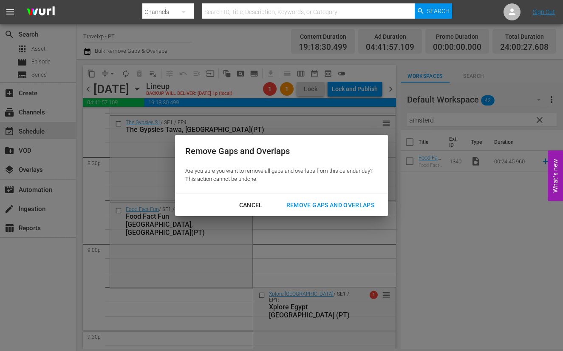
click at [309, 204] on div "Remove Gaps and Overlaps" at bounding box center [331, 205] width 102 height 11
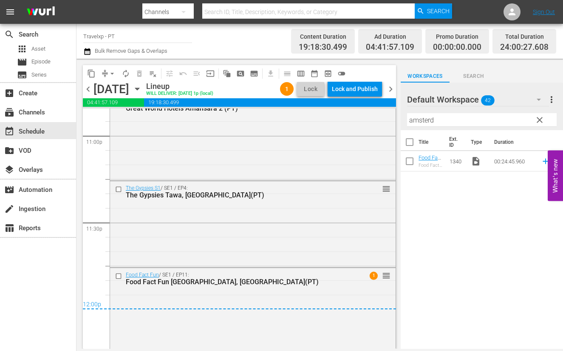
scroll to position [3966, 0]
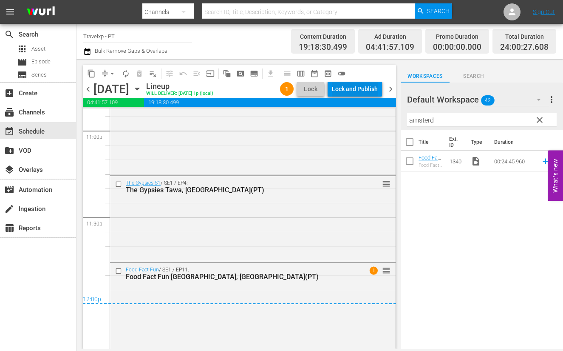
click at [358, 90] on div "Lock and Publish" at bounding box center [355, 88] width 46 height 15
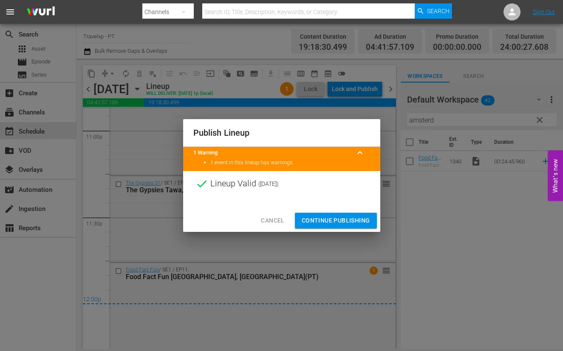
click at [340, 217] on span "Continue Publishing" at bounding box center [336, 220] width 68 height 11
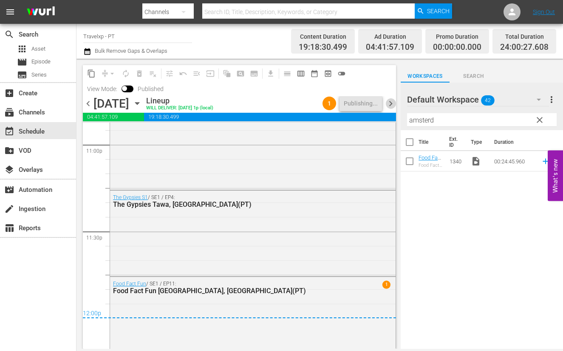
click at [394, 102] on span "chevron_right" at bounding box center [391, 103] width 11 height 11
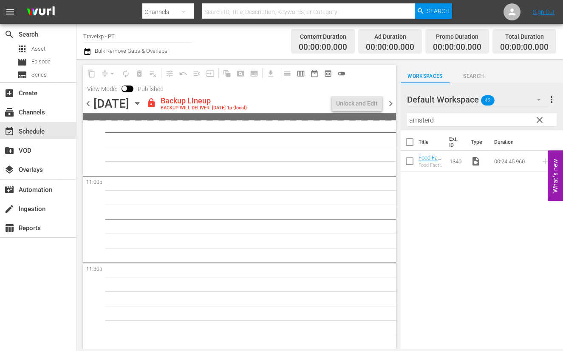
scroll to position [3936, 0]
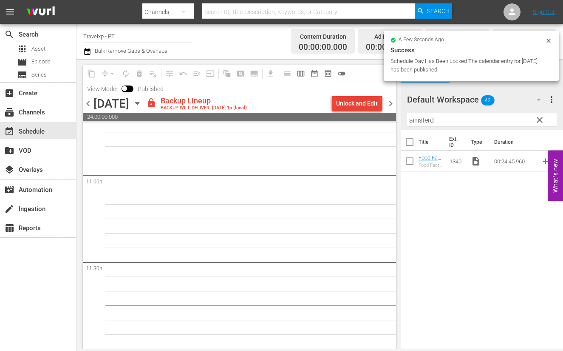
click at [361, 103] on div "Unlock and Edit" at bounding box center [357, 103] width 42 height 15
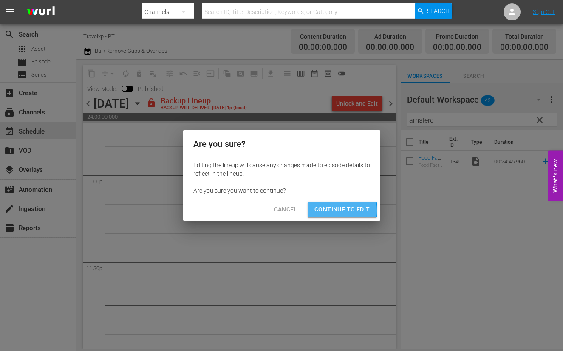
click at [334, 210] on span "Continue to Edit" at bounding box center [342, 209] width 55 height 11
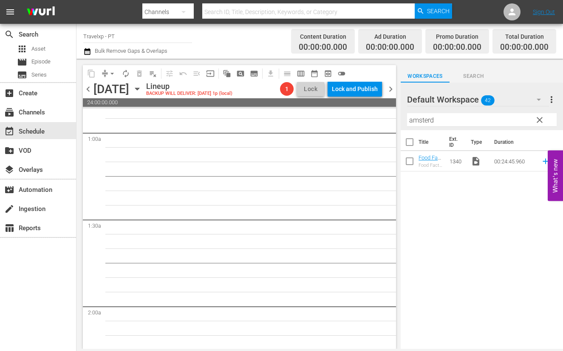
scroll to position [0, 0]
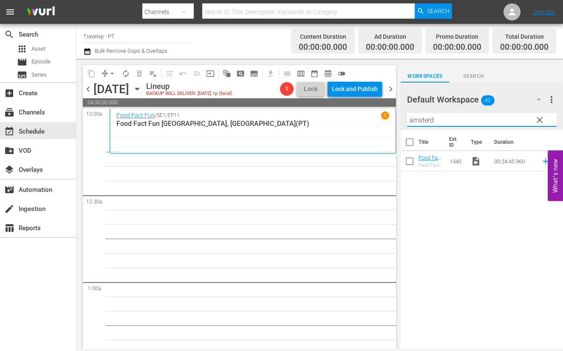
click at [423, 119] on input "amsterd" at bounding box center [482, 120] width 150 height 14
click at [541, 162] on icon at bounding box center [545, 160] width 9 height 9
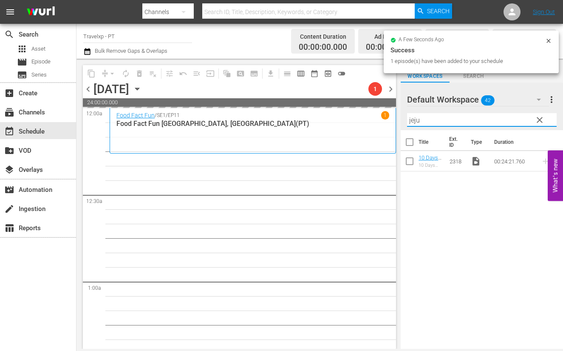
click at [414, 122] on input "jeju" at bounding box center [482, 120] width 150 height 14
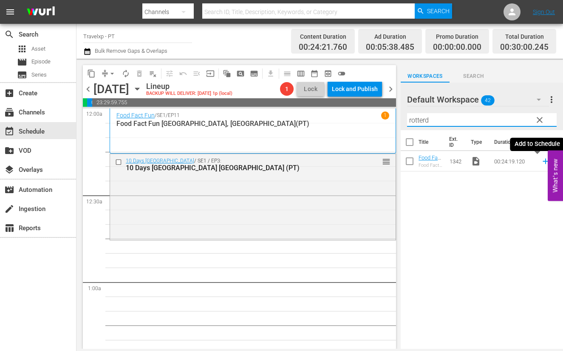
click at [541, 162] on icon at bounding box center [545, 160] width 9 height 9
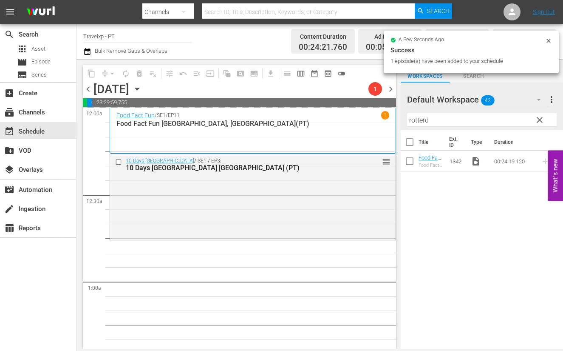
click at [413, 118] on input "rotterd" at bounding box center [482, 120] width 150 height 14
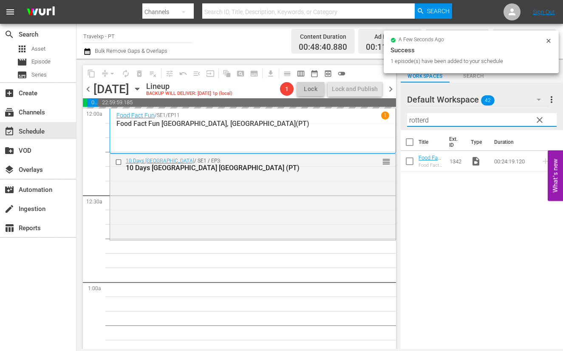
click at [413, 118] on input "rotterd" at bounding box center [482, 120] width 150 height 14
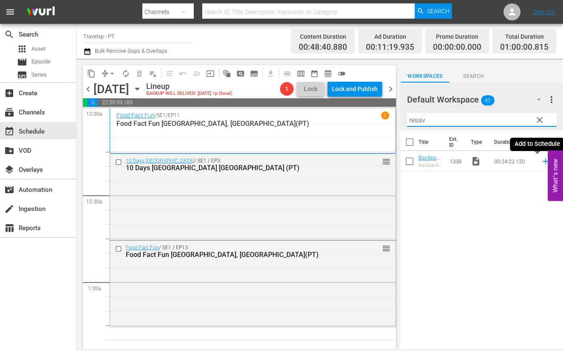
click at [543, 159] on icon at bounding box center [546, 162] width 6 height 6
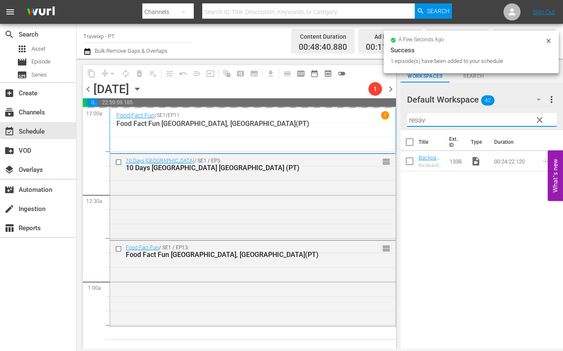
click at [421, 121] on input "resav" at bounding box center [482, 120] width 150 height 14
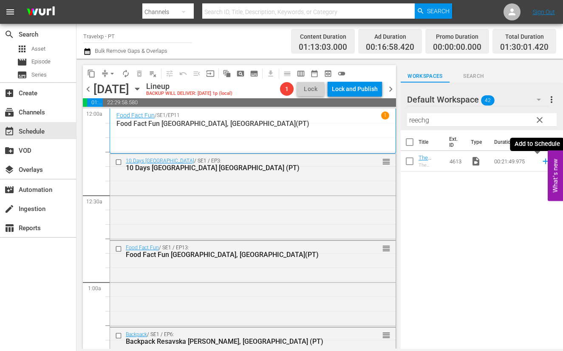
click at [543, 161] on icon at bounding box center [546, 162] width 6 height 6
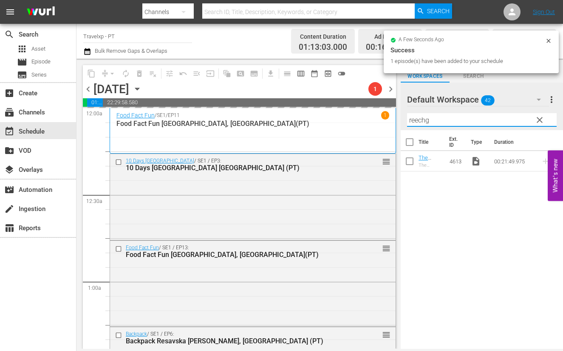
click at [421, 118] on input "reechg" at bounding box center [482, 120] width 150 height 14
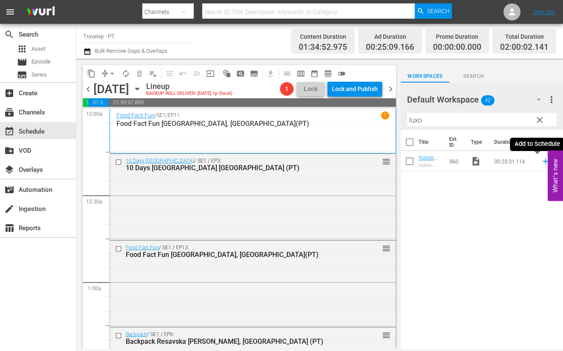
click at [543, 161] on icon at bounding box center [546, 162] width 6 height 6
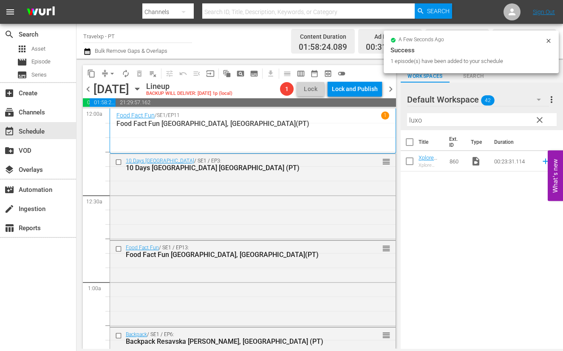
click at [421, 116] on input "luxo" at bounding box center [482, 120] width 150 height 14
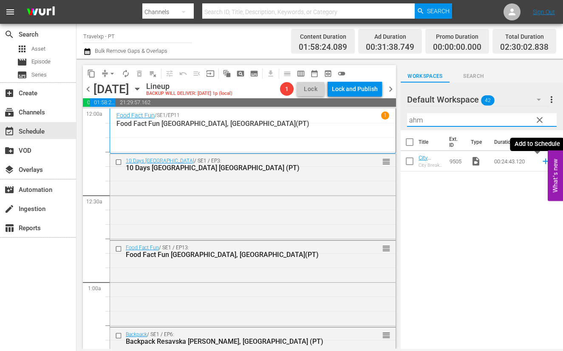
click at [541, 162] on icon at bounding box center [545, 160] width 9 height 9
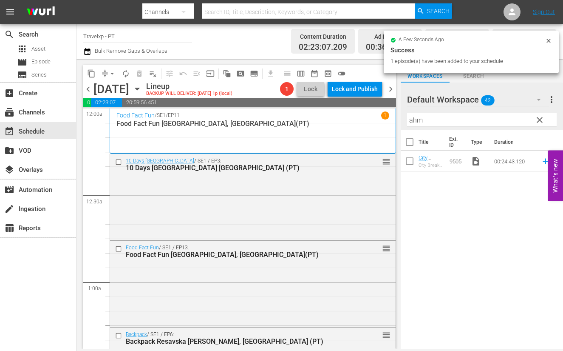
click at [419, 120] on input "ahm" at bounding box center [482, 120] width 150 height 14
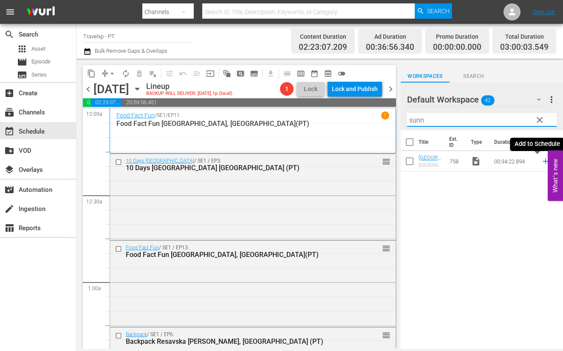
click at [541, 162] on icon at bounding box center [545, 160] width 9 height 9
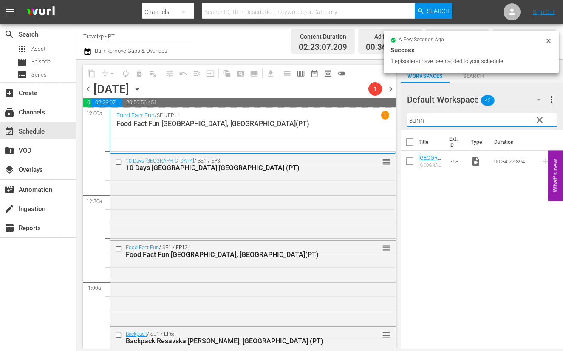
click at [420, 120] on input "sunn" at bounding box center [482, 120] width 150 height 14
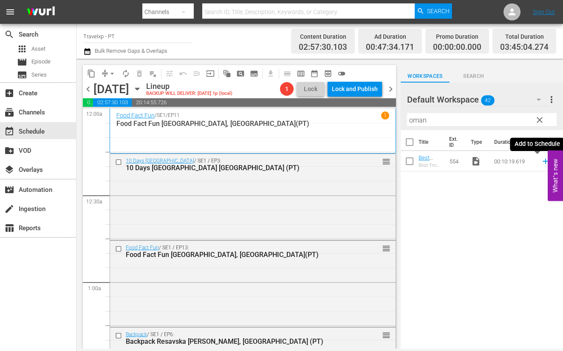
click at [543, 162] on icon at bounding box center [546, 162] width 6 height 6
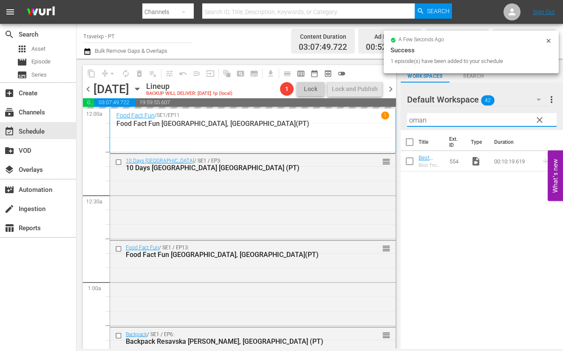
click at [422, 122] on input "oman" at bounding box center [482, 120] width 150 height 14
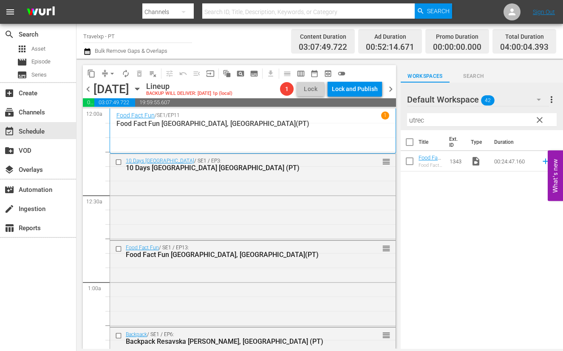
click at [475, 244] on div "Title Ext. ID Type Duration Food Fact Fun Utrecht, Netherlands(PT) Food Fact Fu…" at bounding box center [482, 240] width 162 height 220
click at [543, 161] on icon at bounding box center [546, 162] width 6 height 6
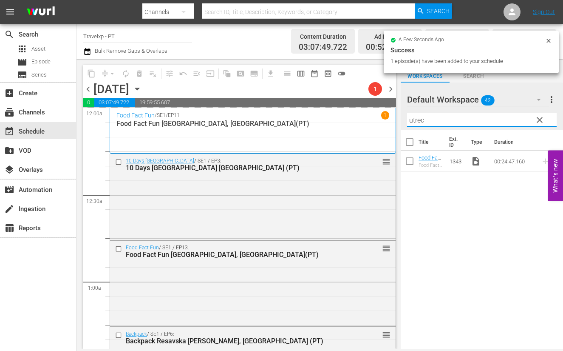
click at [419, 120] on input "utrec" at bounding box center [482, 120] width 150 height 14
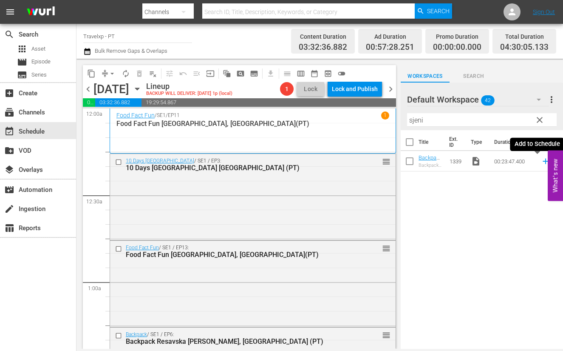
click at [541, 160] on icon at bounding box center [545, 160] width 9 height 9
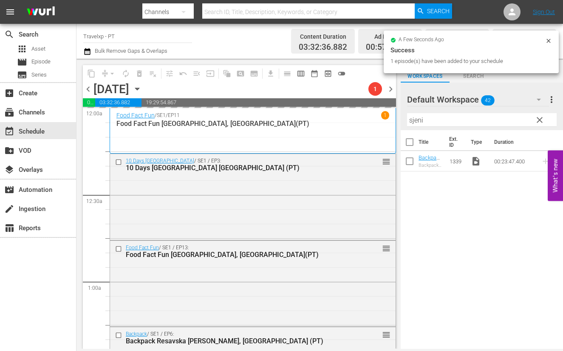
click at [414, 119] on input "sjeni" at bounding box center [482, 120] width 150 height 14
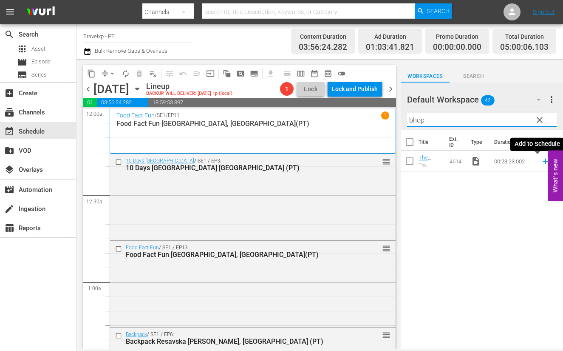
click at [541, 163] on icon at bounding box center [545, 160] width 9 height 9
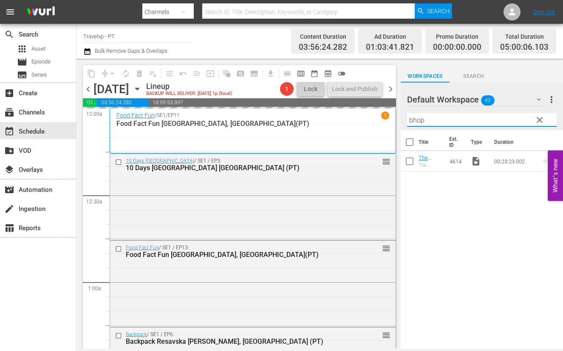
click at [420, 119] on input "bhop" at bounding box center [482, 120] width 150 height 14
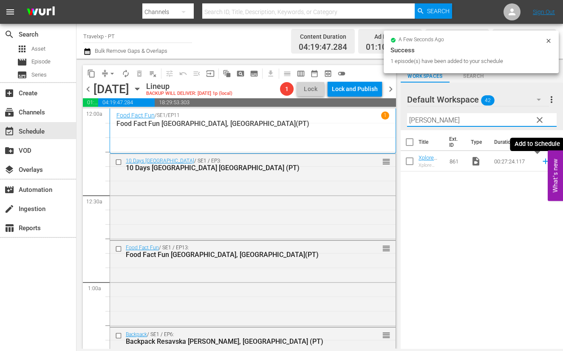
click at [543, 161] on icon at bounding box center [546, 162] width 6 height 6
click at [417, 122] on input "[PERSON_NAME]" at bounding box center [482, 120] width 150 height 14
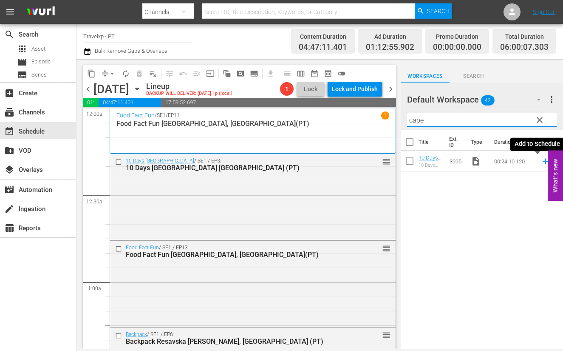
click at [541, 160] on icon at bounding box center [545, 160] width 9 height 9
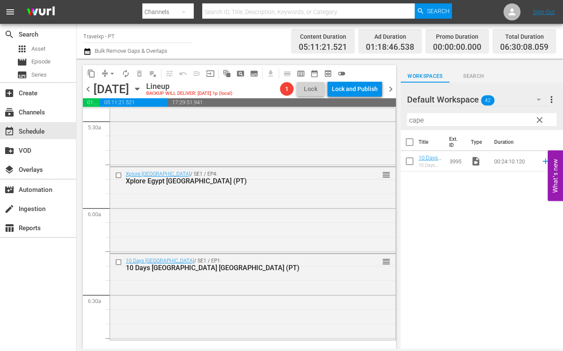
scroll to position [1063, 0]
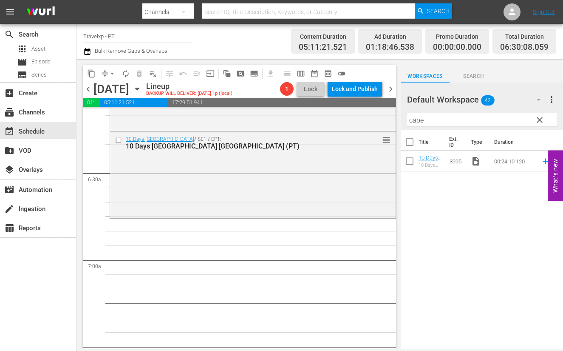
click at [417, 123] on input "cape" at bounding box center [482, 120] width 150 height 14
click at [541, 158] on icon at bounding box center [545, 160] width 9 height 9
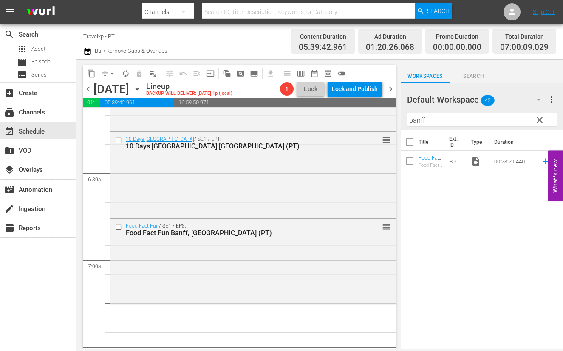
click at [416, 120] on input "banff" at bounding box center [482, 120] width 150 height 14
click at [543, 162] on icon at bounding box center [546, 162] width 6 height 6
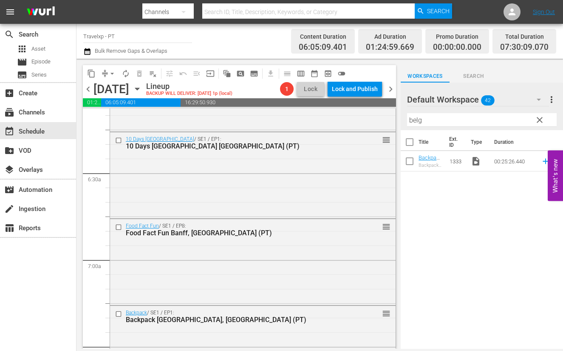
click at [417, 119] on input "belg" at bounding box center [482, 120] width 150 height 14
click at [541, 160] on icon at bounding box center [545, 160] width 9 height 9
click at [421, 120] on input "mand" at bounding box center [482, 120] width 150 height 14
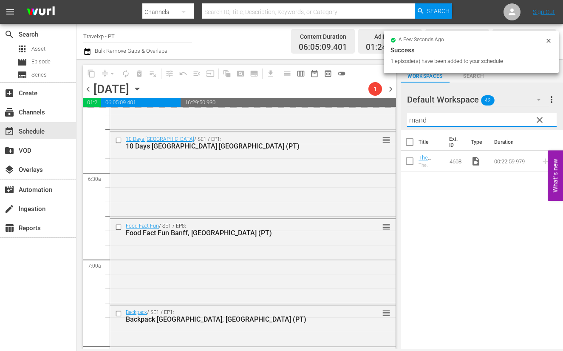
click at [421, 120] on input "mand" at bounding box center [482, 120] width 150 height 14
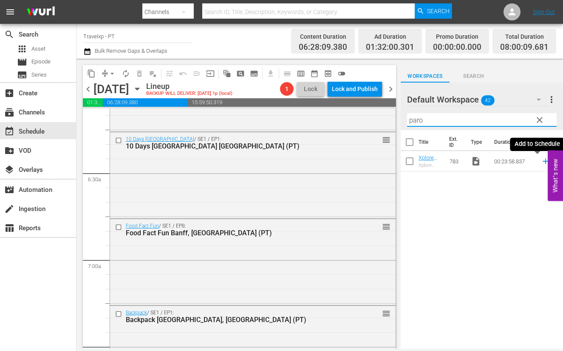
click at [543, 161] on icon at bounding box center [546, 162] width 6 height 6
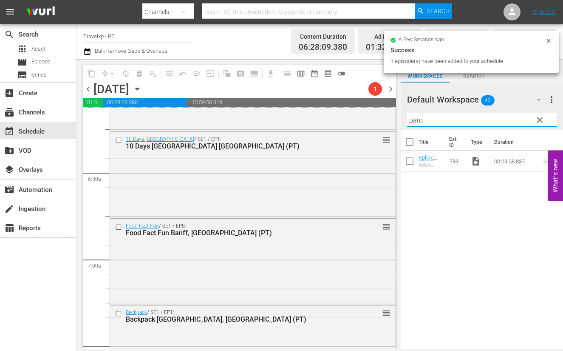
click at [416, 117] on input "paro" at bounding box center [482, 120] width 150 height 14
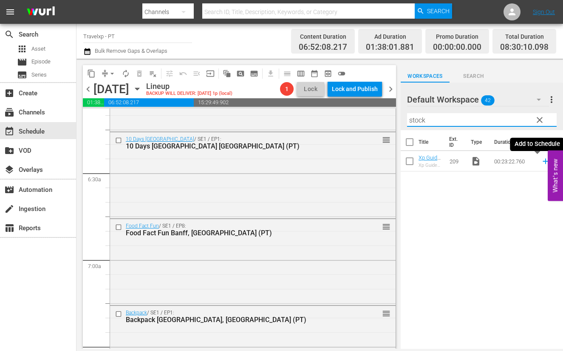
click at [543, 161] on icon at bounding box center [546, 162] width 6 height 6
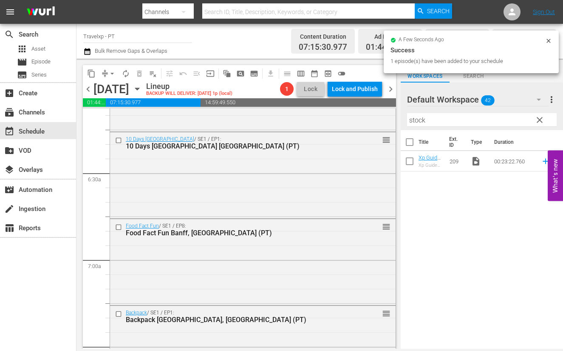
click at [417, 122] on input "stock" at bounding box center [482, 120] width 150 height 14
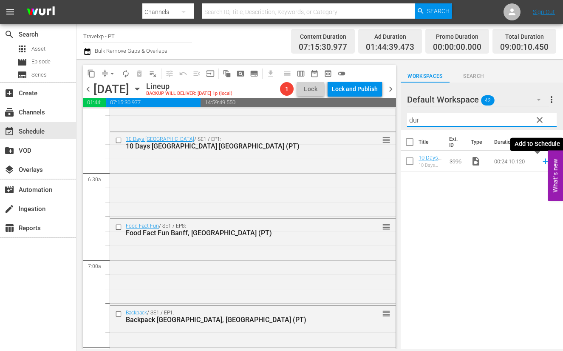
click at [543, 160] on icon at bounding box center [546, 162] width 6 height 6
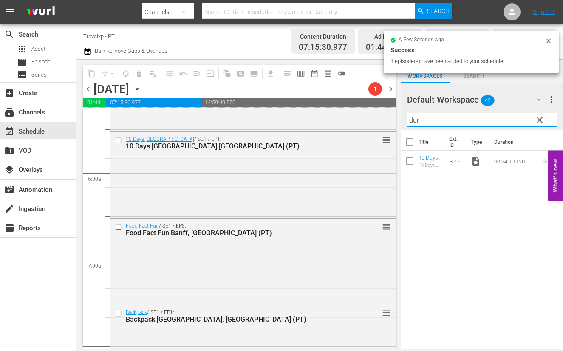
click at [415, 121] on input "dur" at bounding box center [482, 120] width 150 height 14
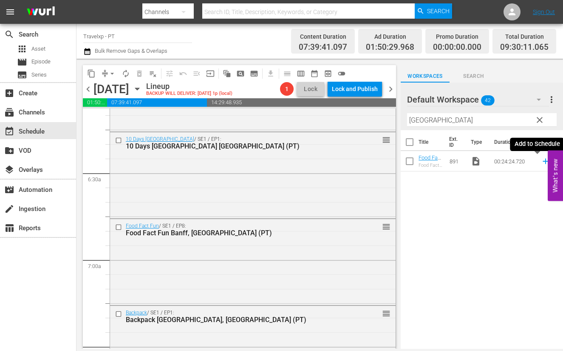
click at [541, 162] on icon at bounding box center [545, 160] width 9 height 9
click at [420, 120] on input "[GEOGRAPHIC_DATA]" at bounding box center [482, 120] width 150 height 14
type input "nov"
click at [413, 120] on input "nov" at bounding box center [482, 120] width 150 height 14
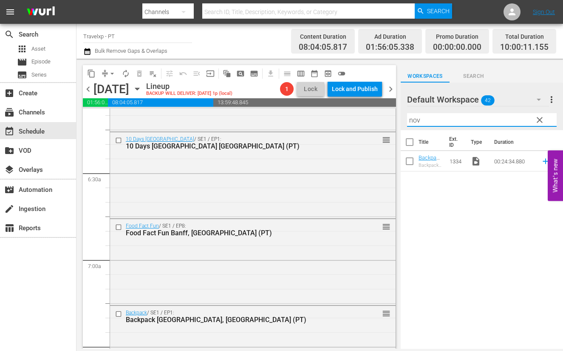
click at [413, 120] on input "nov" at bounding box center [482, 120] width 150 height 14
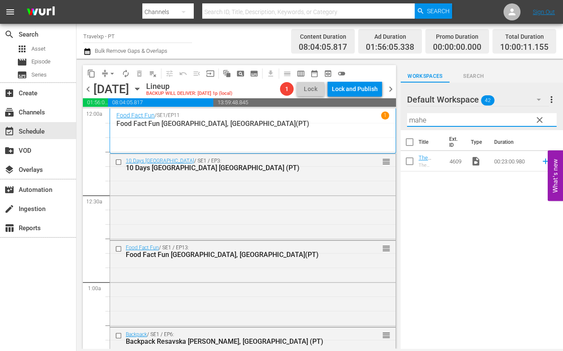
scroll to position [1063, 0]
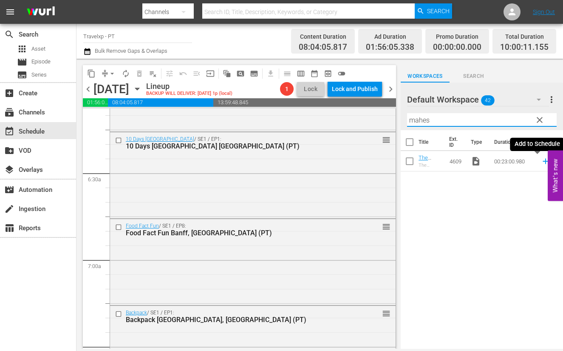
click at [541, 162] on icon at bounding box center [545, 160] width 9 height 9
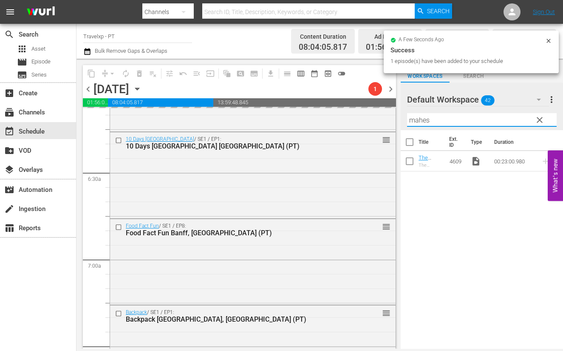
click at [419, 121] on input "mahes" at bounding box center [482, 120] width 150 height 14
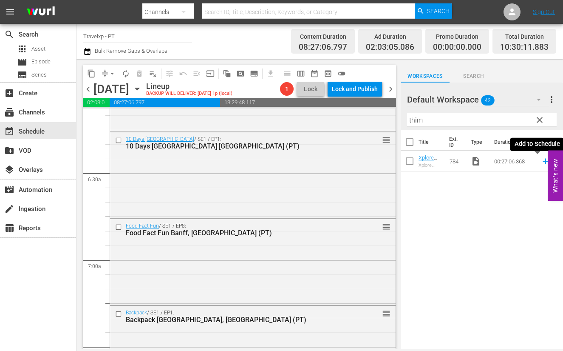
click at [541, 162] on icon at bounding box center [545, 160] width 9 height 9
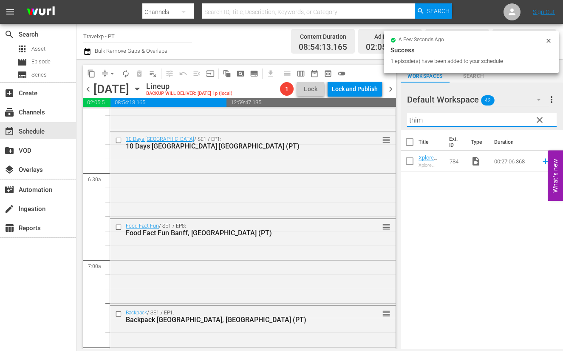
click at [416, 118] on input "thim" at bounding box center [482, 120] width 150 height 14
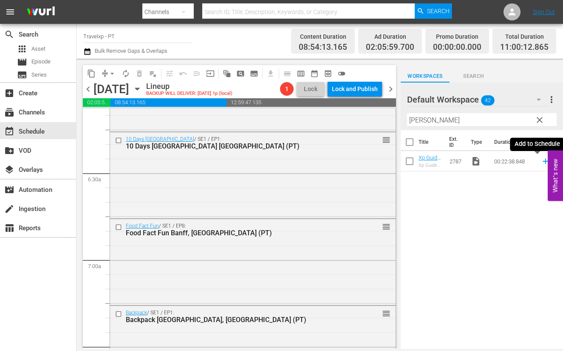
click at [541, 163] on icon at bounding box center [545, 160] width 9 height 9
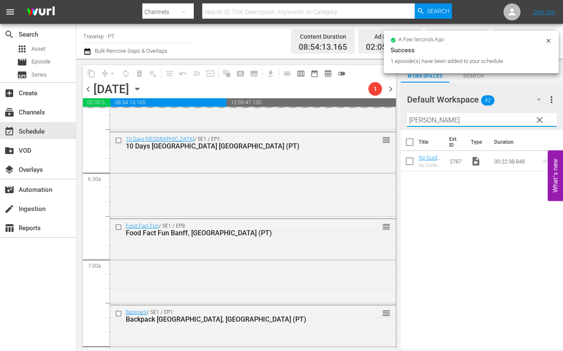
click at [414, 116] on input "[PERSON_NAME]" at bounding box center [482, 120] width 150 height 14
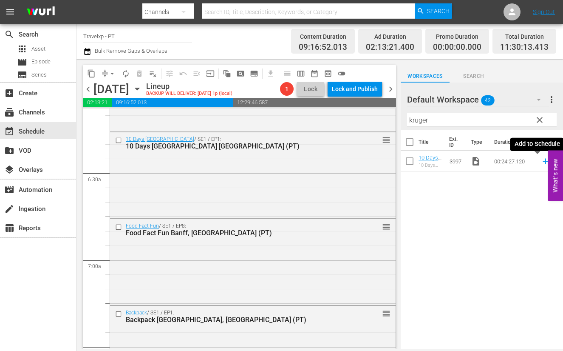
click at [541, 163] on icon at bounding box center [545, 160] width 9 height 9
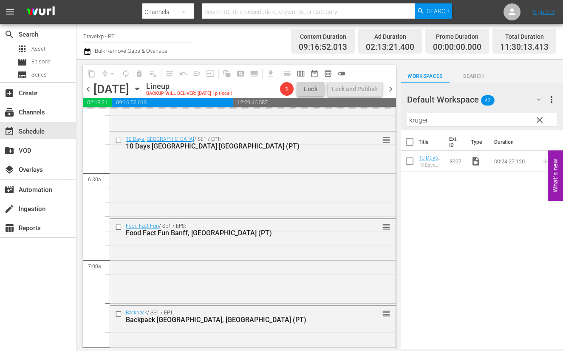
click at [421, 119] on input "kruger" at bounding box center [482, 120] width 150 height 14
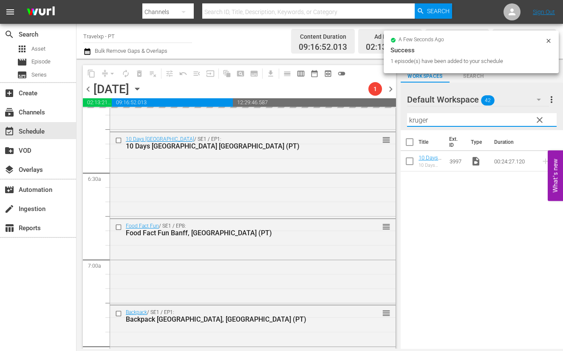
click at [421, 119] on input "kruger" at bounding box center [482, 120] width 150 height 14
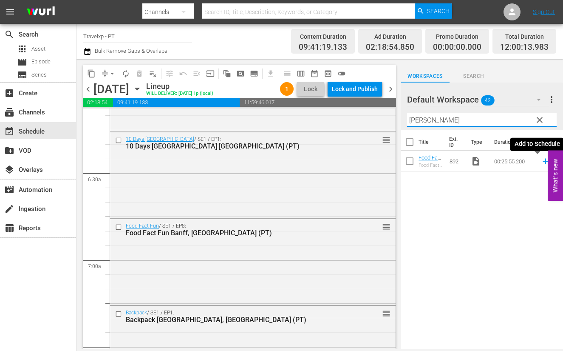
drag, startPoint x: 536, startPoint y: 163, endPoint x: 449, endPoint y: 119, distance: 97.3
click at [541, 163] on icon at bounding box center [545, 160] width 9 height 9
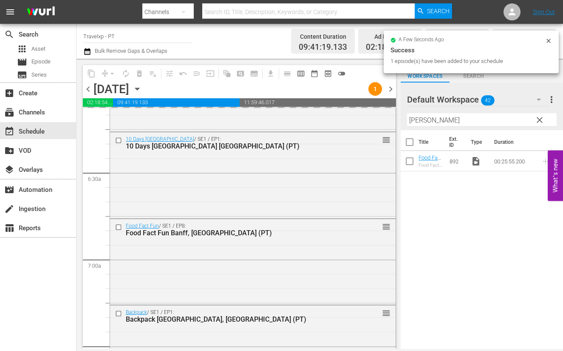
click at [415, 118] on input "[PERSON_NAME]" at bounding box center [482, 120] width 150 height 14
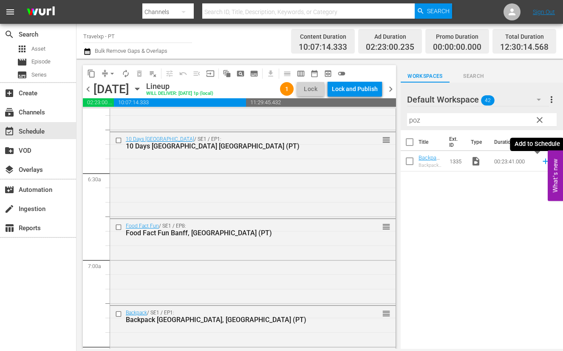
click at [543, 161] on icon at bounding box center [546, 162] width 6 height 6
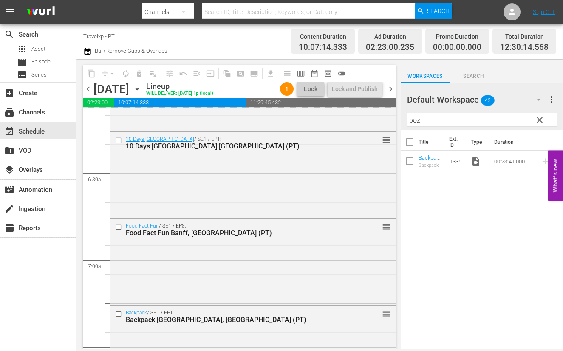
click at [413, 120] on input "poz" at bounding box center [482, 120] width 150 height 14
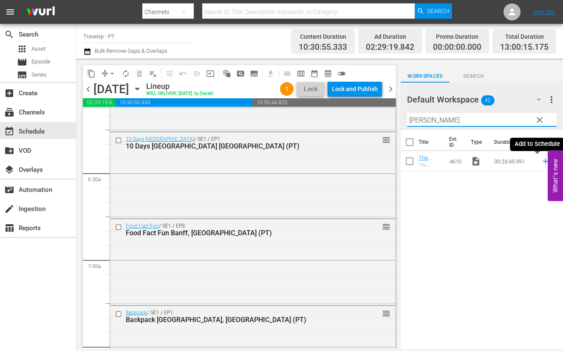
click at [543, 161] on icon at bounding box center [546, 162] width 6 height 6
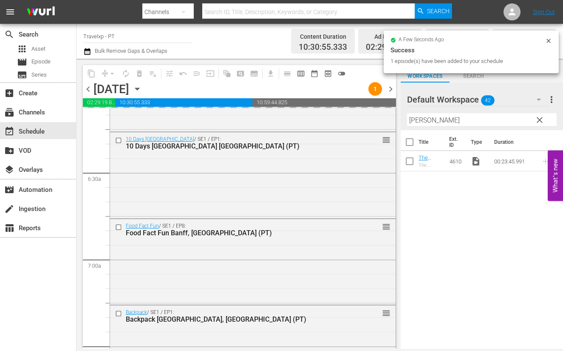
click at [425, 117] on input "[PERSON_NAME]" at bounding box center [482, 120] width 150 height 14
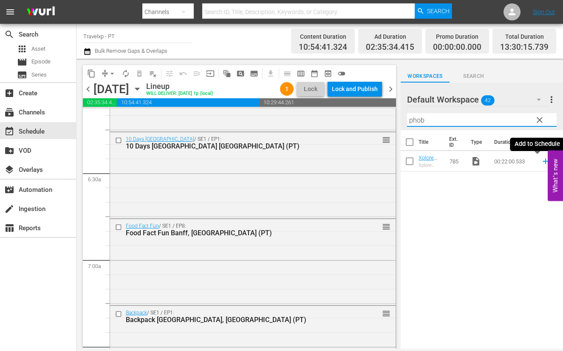
click at [541, 162] on icon at bounding box center [545, 160] width 9 height 9
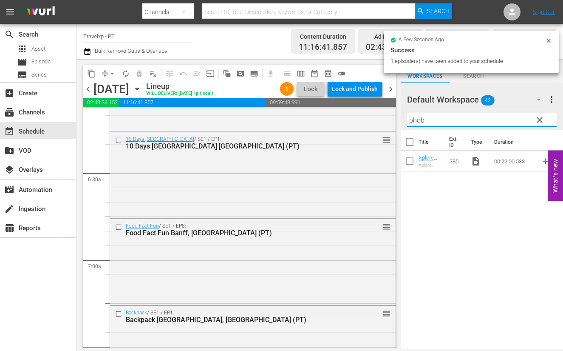
click at [422, 122] on input "phob" at bounding box center [482, 120] width 150 height 14
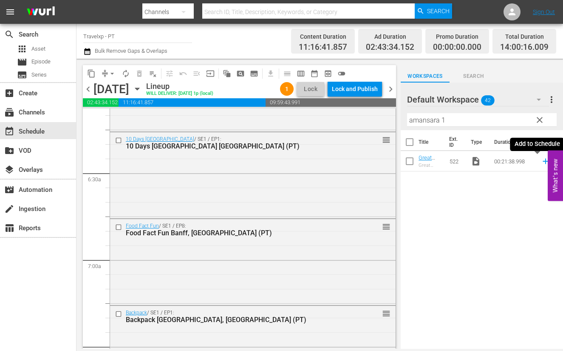
click at [541, 162] on icon at bounding box center [545, 160] width 9 height 9
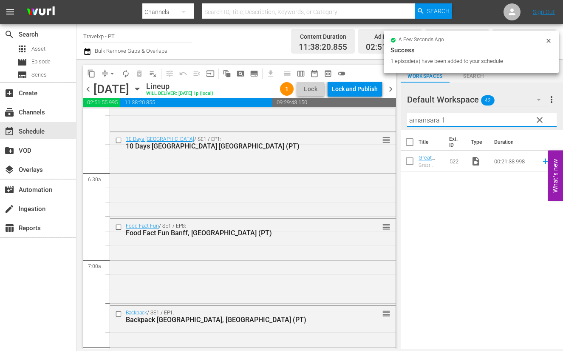
drag, startPoint x: 451, startPoint y: 119, endPoint x: 408, endPoint y: 118, distance: 42.5
click at [408, 118] on input "amansara 1" at bounding box center [482, 120] width 150 height 14
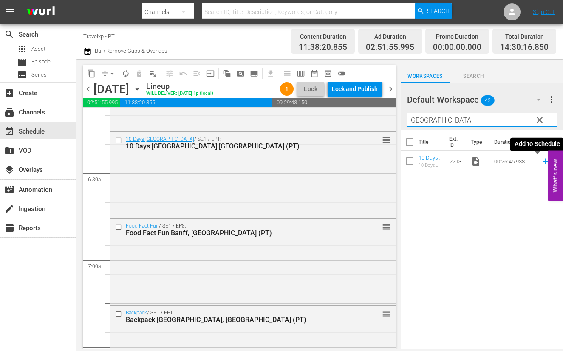
click at [543, 162] on icon at bounding box center [546, 162] width 6 height 6
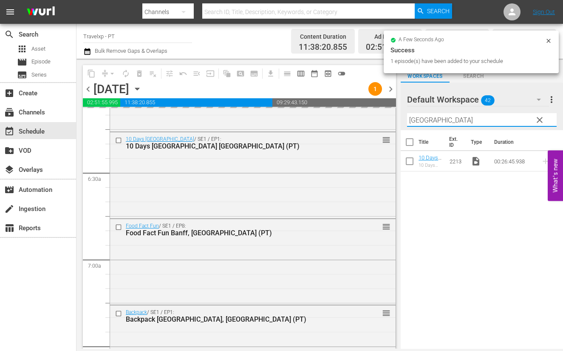
click at [420, 121] on input "[GEOGRAPHIC_DATA]" at bounding box center [482, 120] width 150 height 14
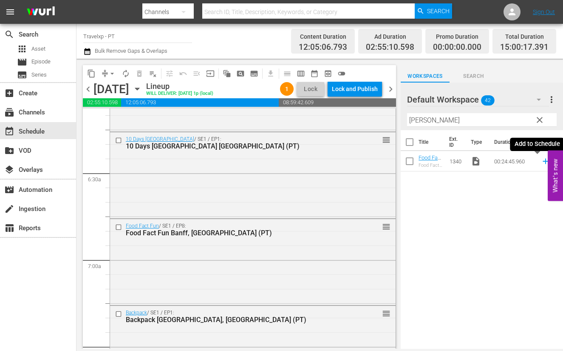
click at [541, 164] on icon at bounding box center [545, 160] width 9 height 9
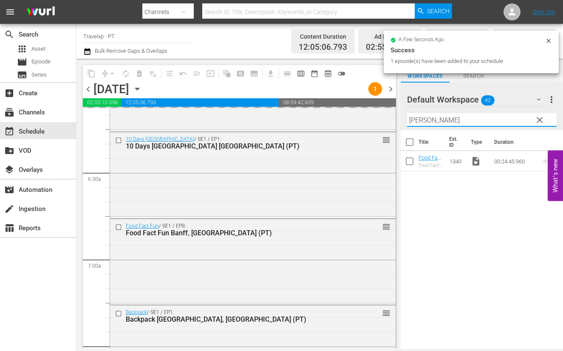
click at [422, 118] on input "[PERSON_NAME]" at bounding box center [482, 120] width 150 height 14
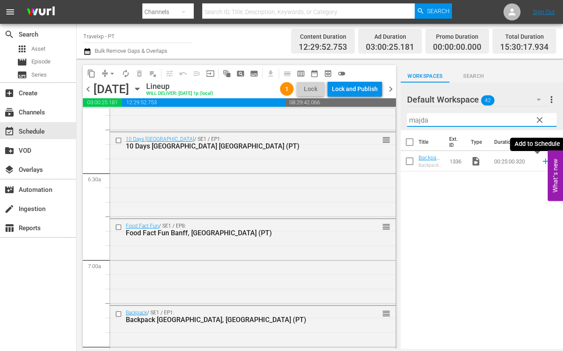
click at [541, 162] on icon at bounding box center [545, 160] width 9 height 9
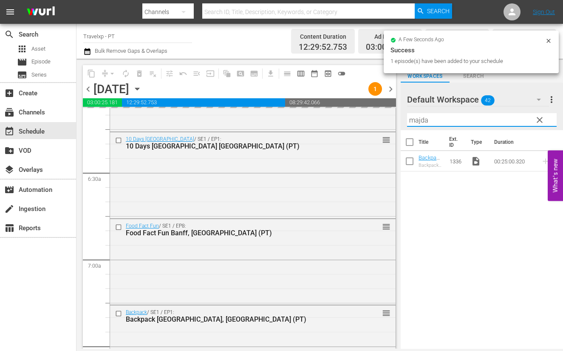
click at [421, 119] on input "majda" at bounding box center [482, 120] width 150 height 14
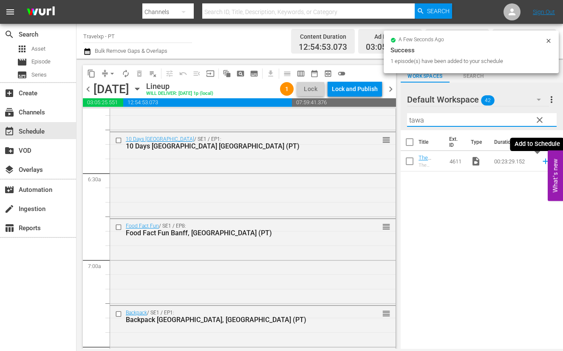
click at [543, 162] on icon at bounding box center [546, 162] width 6 height 6
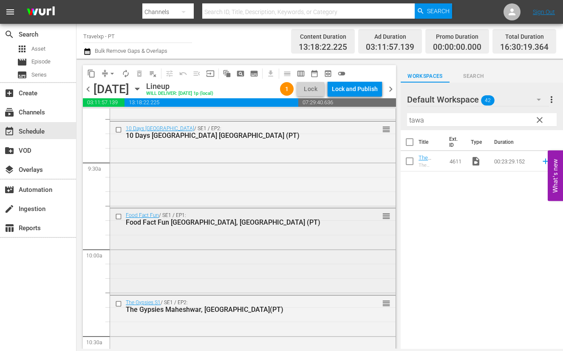
scroll to position [1647, 0]
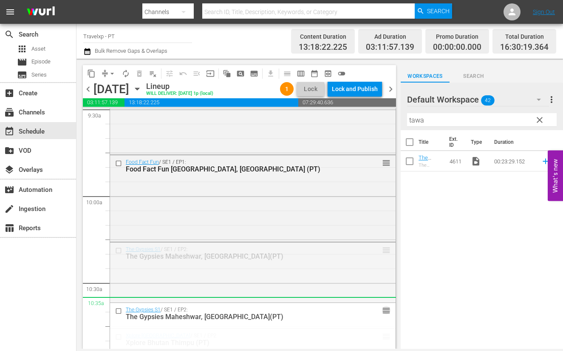
drag, startPoint x: 378, startPoint y: 249, endPoint x: 377, endPoint y: 298, distance: 48.9
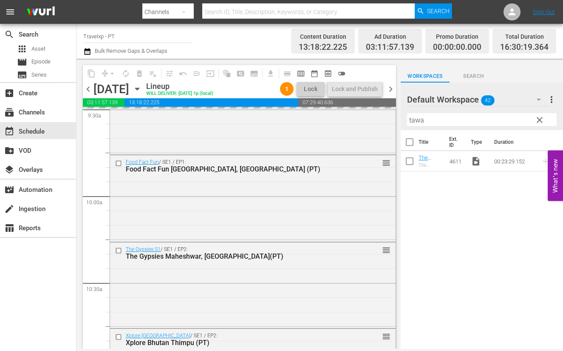
click at [414, 123] on input "tawa" at bounding box center [482, 120] width 150 height 14
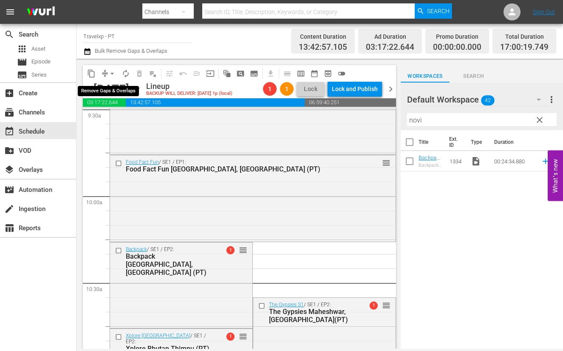
click at [113, 73] on span "arrow_drop_down" at bounding box center [112, 73] width 9 height 9
click at [112, 115] on li "Align to End of Previous Day" at bounding box center [112, 118] width 89 height 14
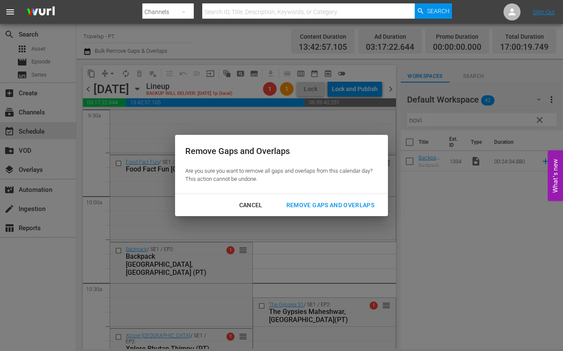
click at [312, 200] on div "Remove Gaps and Overlaps" at bounding box center [331, 205] width 102 height 11
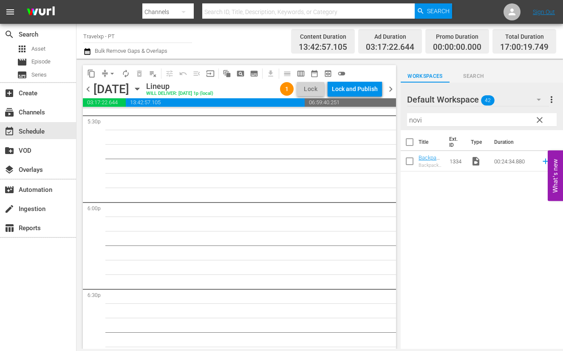
scroll to position [2869, 0]
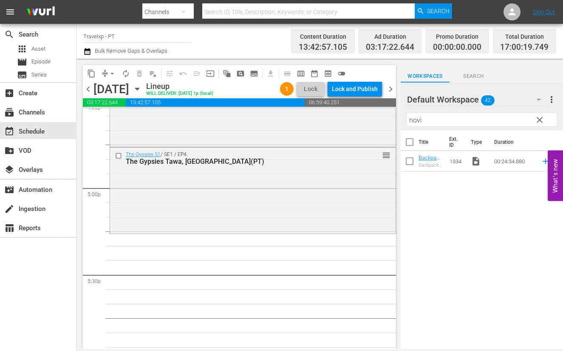
click at [416, 122] on input "novi" at bounding box center [482, 120] width 150 height 14
click at [541, 162] on icon at bounding box center [545, 160] width 9 height 9
click at [416, 120] on input "cair" at bounding box center [482, 120] width 150 height 14
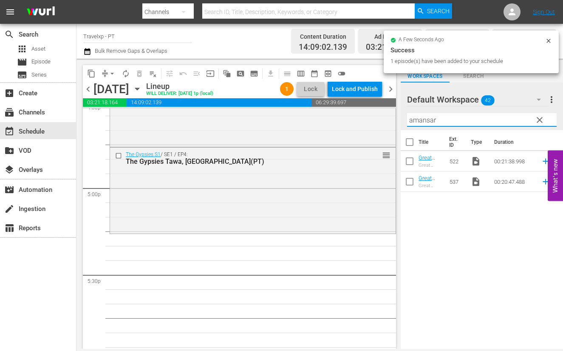
scroll to position [2854, 0]
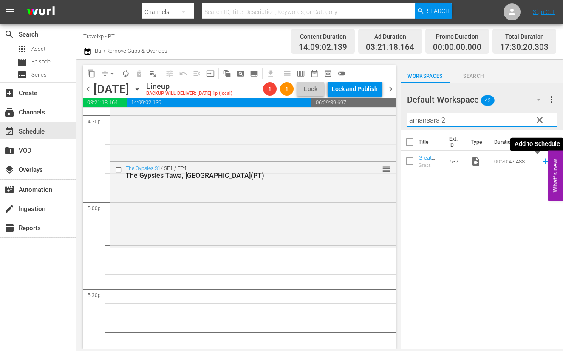
click at [541, 162] on icon at bounding box center [545, 160] width 9 height 9
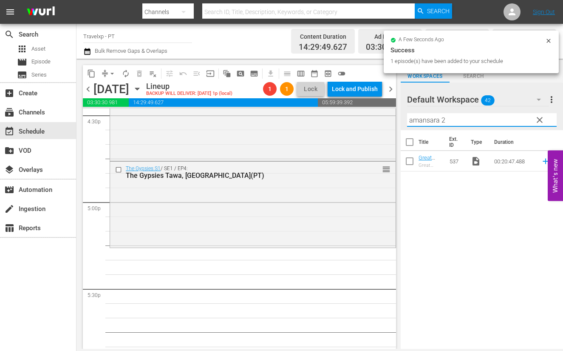
scroll to position [2840, 0]
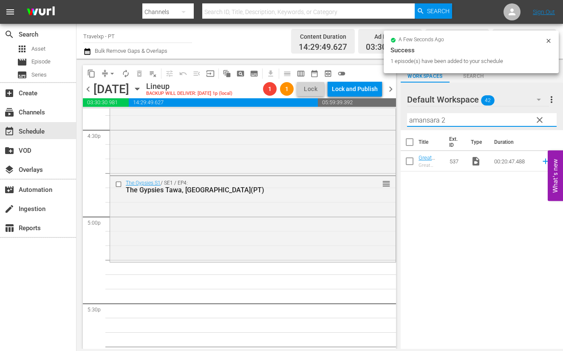
drag, startPoint x: 456, startPoint y: 120, endPoint x: 396, endPoint y: 119, distance: 59.9
click at [396, 119] on div "content_copy compress arrow_drop_down autorenew_outlined delete_forever_outline…" at bounding box center [320, 204] width 487 height 290
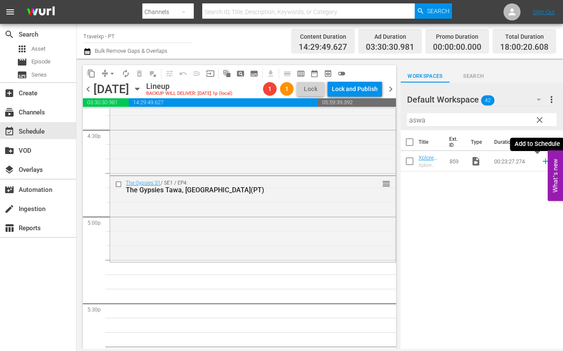
click at [543, 160] on icon at bounding box center [546, 162] width 6 height 6
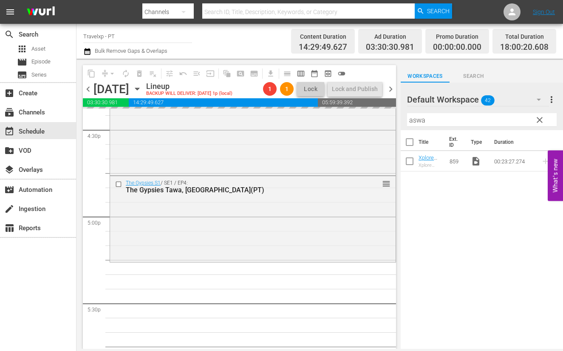
click at [413, 120] on input "aswa" at bounding box center [482, 120] width 150 height 14
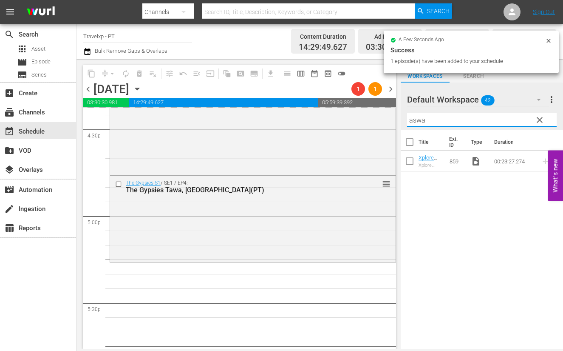
click at [413, 120] on input "aswa" at bounding box center [482, 120] width 150 height 14
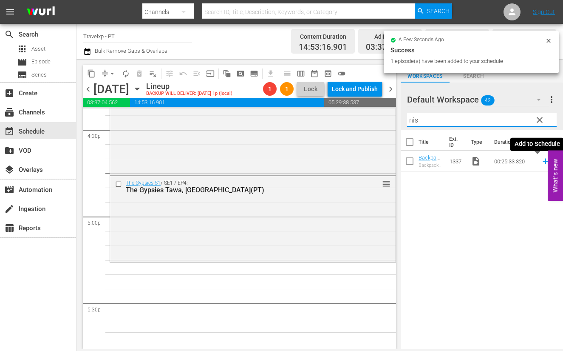
click at [541, 162] on icon at bounding box center [545, 160] width 9 height 9
click at [416, 120] on input "nis" at bounding box center [482, 120] width 150 height 14
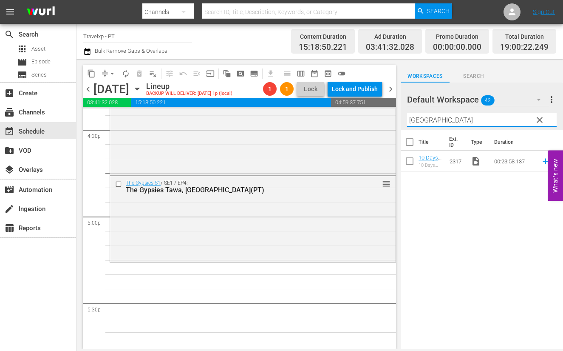
click at [541, 164] on icon at bounding box center [545, 160] width 9 height 9
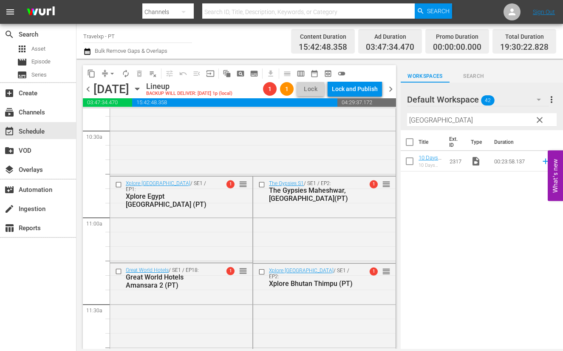
scroll to position [1724, 0]
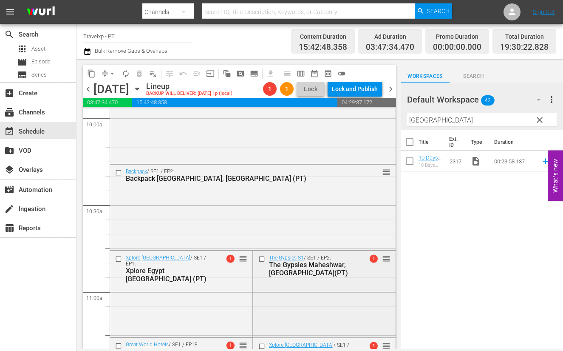
click at [260, 259] on input "checkbox" at bounding box center [262, 258] width 9 height 7
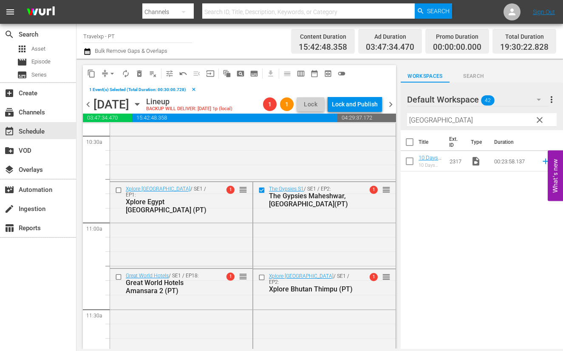
scroll to position [1831, 0]
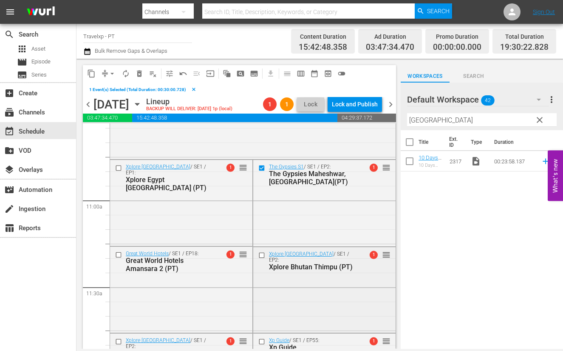
click at [259, 254] on input "checkbox" at bounding box center [262, 254] width 9 height 7
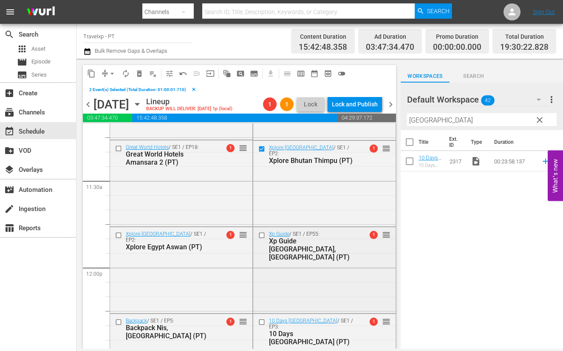
click at [258, 236] on input "checkbox" at bounding box center [262, 235] width 9 height 7
click at [259, 321] on input "checkbox" at bounding box center [262, 321] width 9 height 7
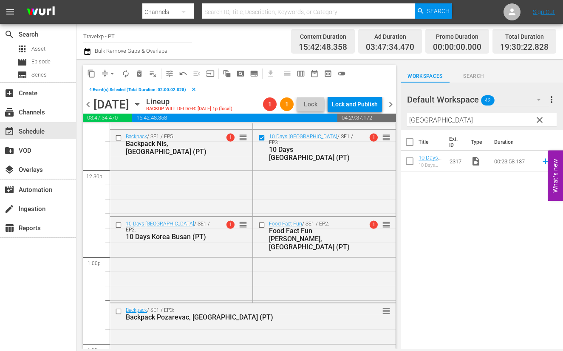
scroll to position [2149, 0]
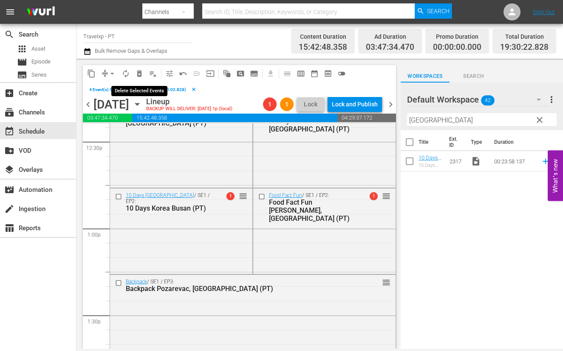
click at [139, 73] on span "delete_forever_outlined" at bounding box center [139, 73] width 9 height 9
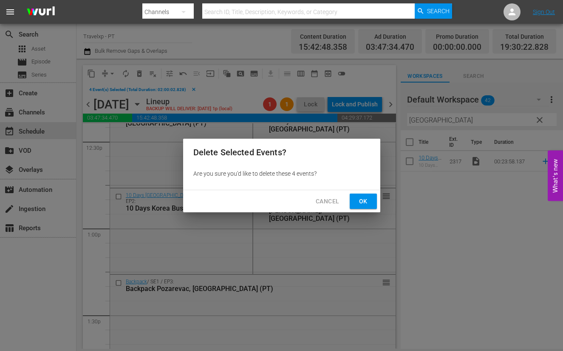
click at [361, 202] on span "Ok" at bounding box center [364, 201] width 14 height 11
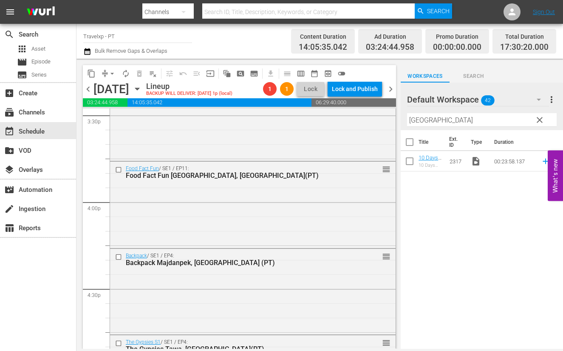
scroll to position [2830, 0]
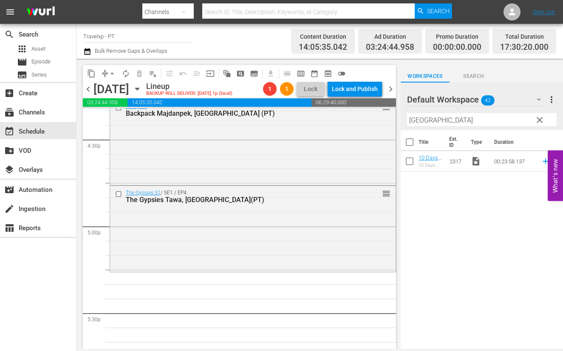
click at [422, 123] on input "[GEOGRAPHIC_DATA]" at bounding box center [482, 120] width 150 height 14
click at [417, 120] on input "[GEOGRAPHIC_DATA]" at bounding box center [482, 120] width 150 height 14
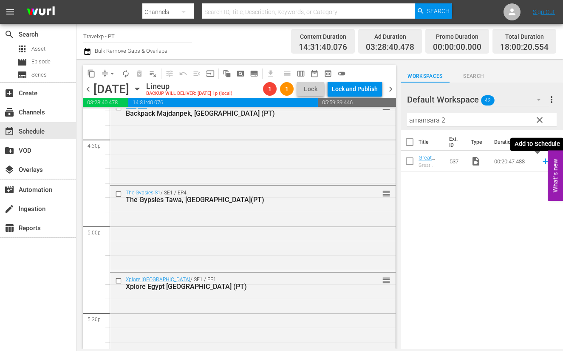
click at [541, 160] on icon at bounding box center [545, 160] width 9 height 9
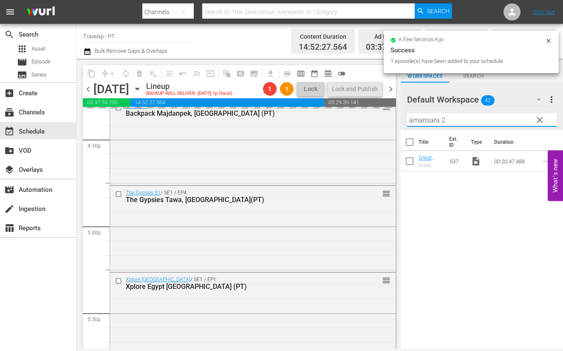
drag, startPoint x: 441, startPoint y: 121, endPoint x: 410, endPoint y: 119, distance: 30.7
click at [410, 119] on input "amansara 2" at bounding box center [482, 120] width 150 height 14
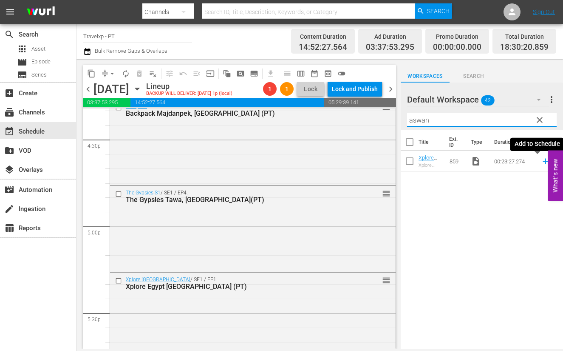
click at [541, 164] on icon at bounding box center [545, 160] width 9 height 9
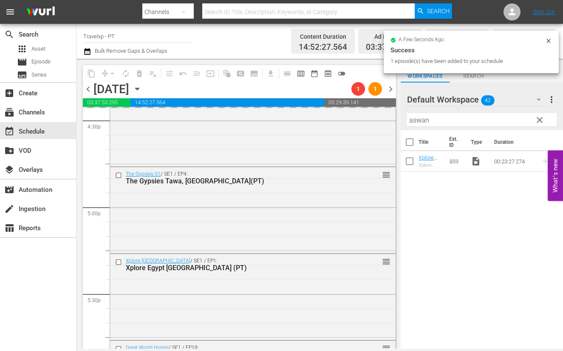
scroll to position [3043, 0]
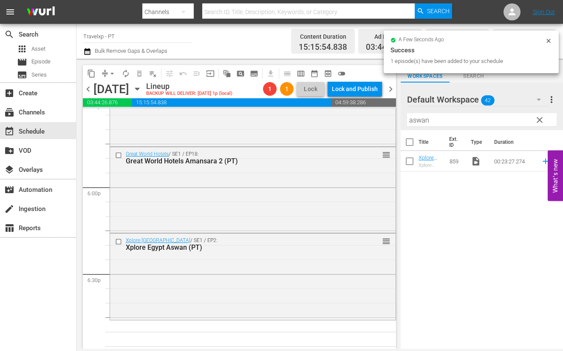
click at [423, 121] on input "aswan" at bounding box center [482, 120] width 150 height 14
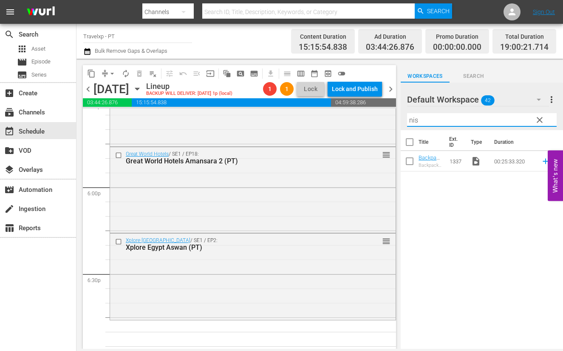
click at [543, 160] on icon at bounding box center [546, 162] width 6 height 6
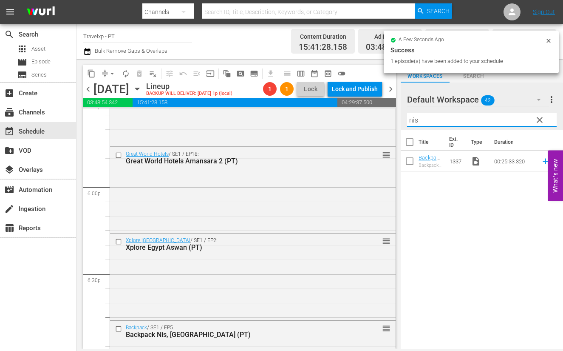
click at [410, 121] on input "nis" at bounding box center [482, 120] width 150 height 14
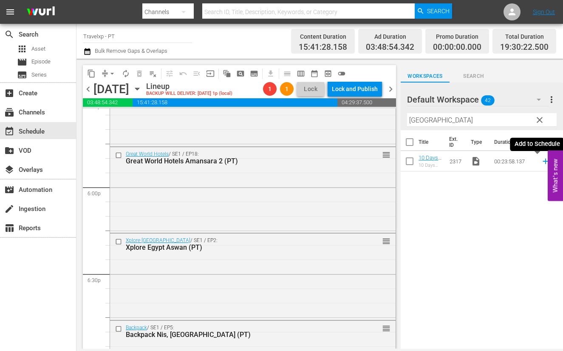
click at [543, 162] on icon at bounding box center [546, 162] width 6 height 6
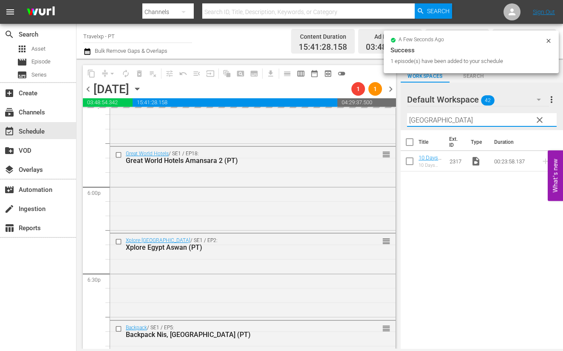
click at [423, 119] on input "[GEOGRAPHIC_DATA]" at bounding box center [482, 120] width 150 height 14
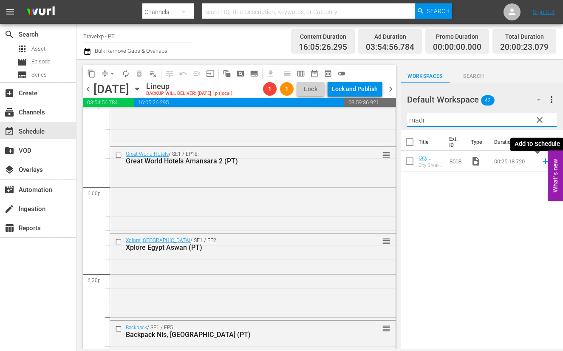
click at [543, 161] on icon at bounding box center [546, 162] width 6 height 6
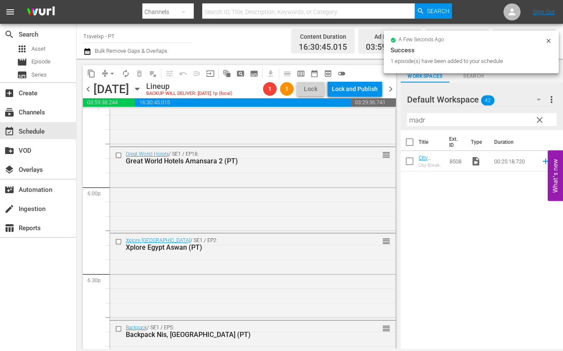
click at [414, 122] on input "madr" at bounding box center [482, 120] width 150 height 14
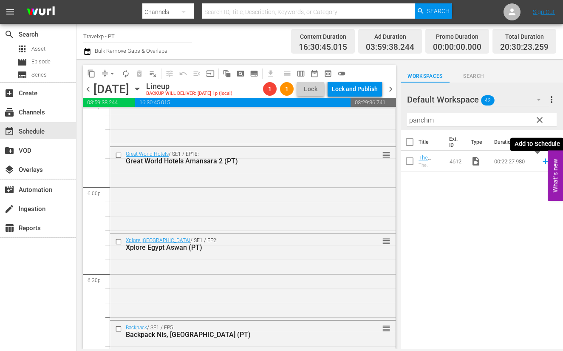
click at [541, 162] on icon at bounding box center [545, 160] width 9 height 9
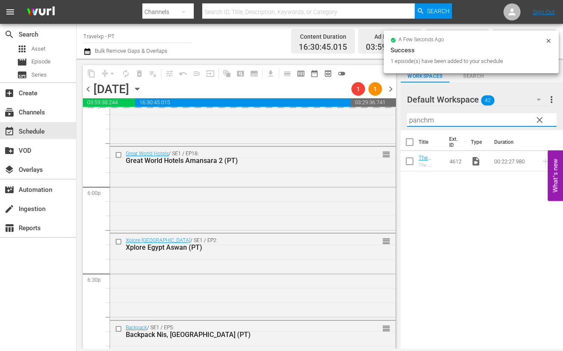
click at [421, 119] on input "panchm" at bounding box center [482, 120] width 150 height 14
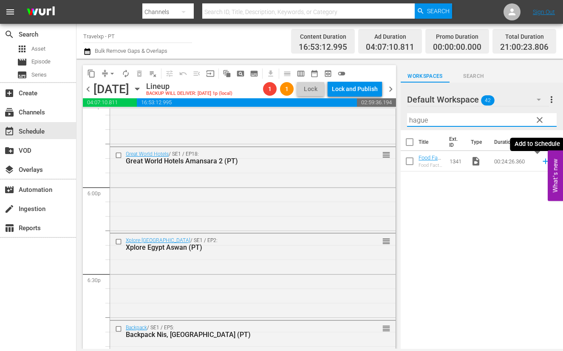
type input "hague"
click at [541, 163] on icon at bounding box center [545, 160] width 9 height 9
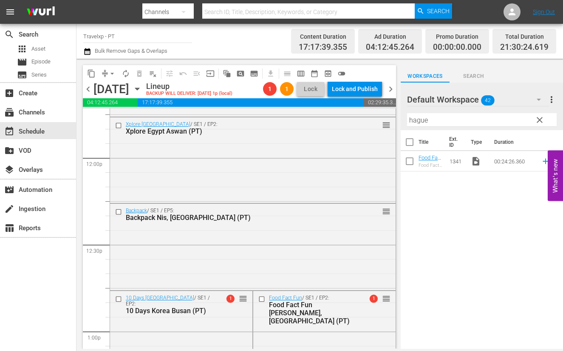
scroll to position [2193, 0]
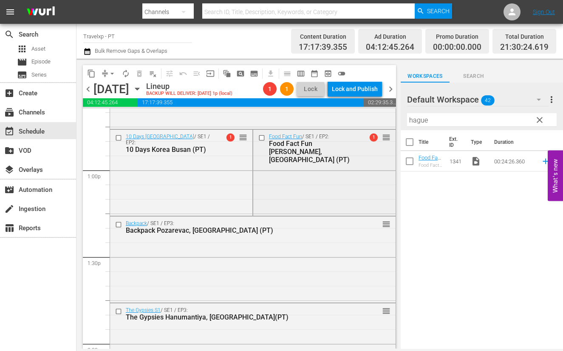
click at [258, 138] on input "checkbox" at bounding box center [262, 137] width 9 height 7
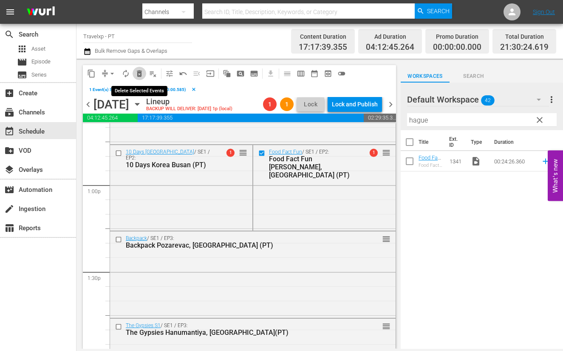
click at [138, 75] on span "delete_forever_outlined" at bounding box center [139, 73] width 9 height 9
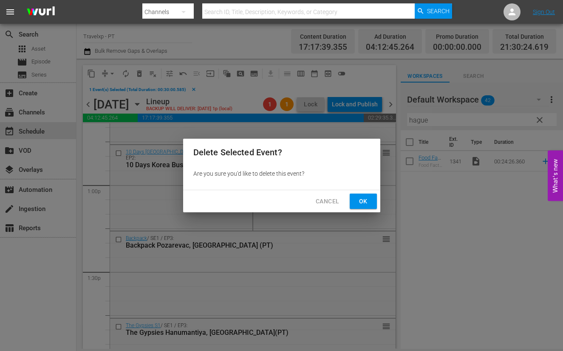
click at [364, 201] on span "Ok" at bounding box center [364, 201] width 14 height 11
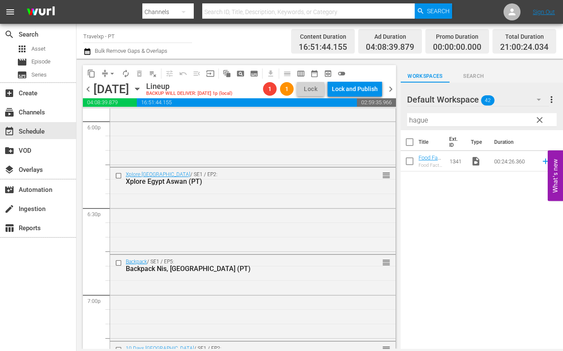
scroll to position [3096, 0]
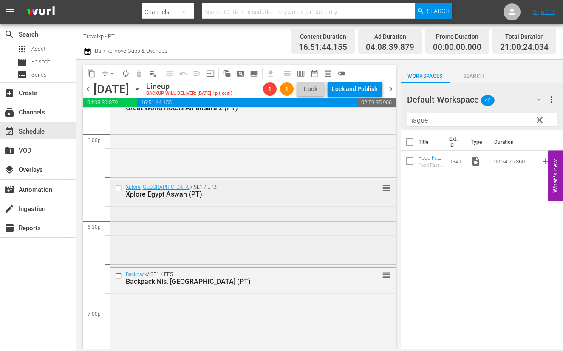
click at [119, 187] on input "checkbox" at bounding box center [119, 188] width 9 height 7
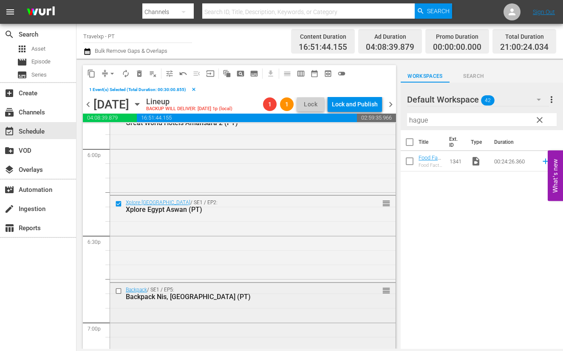
click at [119, 292] on input "checkbox" at bounding box center [119, 290] width 9 height 7
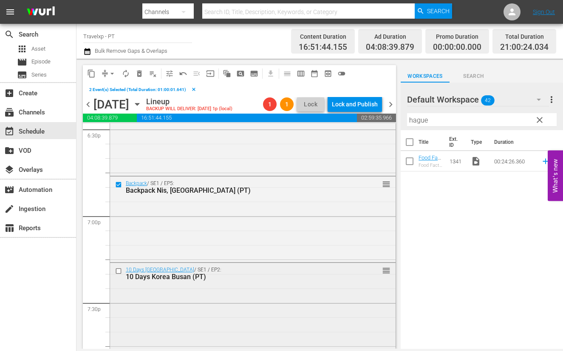
click at [118, 271] on input "checkbox" at bounding box center [119, 270] width 9 height 7
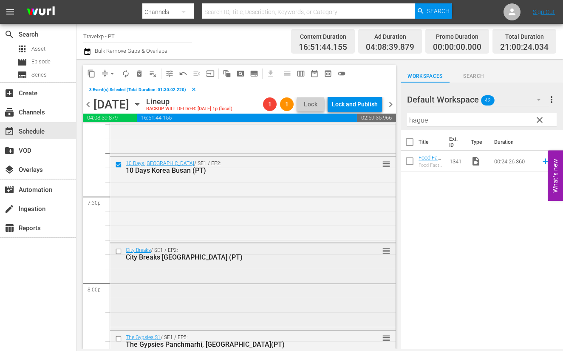
click at [119, 253] on input "checkbox" at bounding box center [119, 251] width 9 height 7
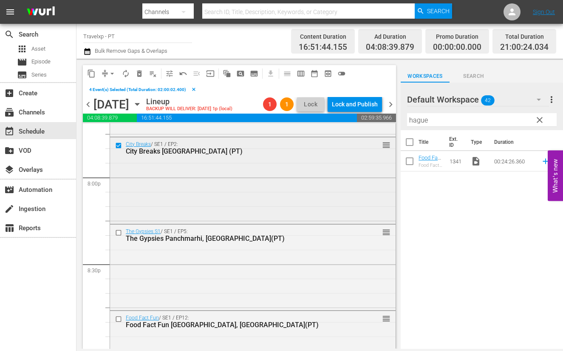
scroll to position [3415, 0]
click at [119, 233] on input "checkbox" at bounding box center [119, 231] width 9 height 7
click at [117, 319] on input "checkbox" at bounding box center [119, 318] width 9 height 7
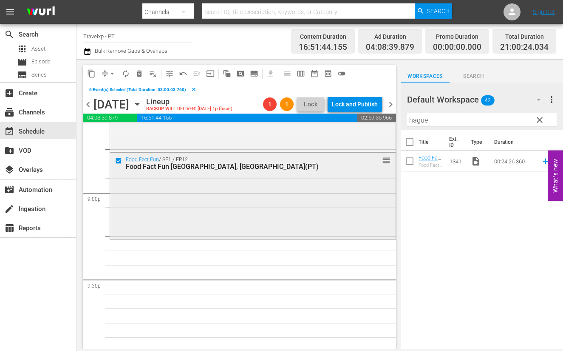
scroll to position [3574, 0]
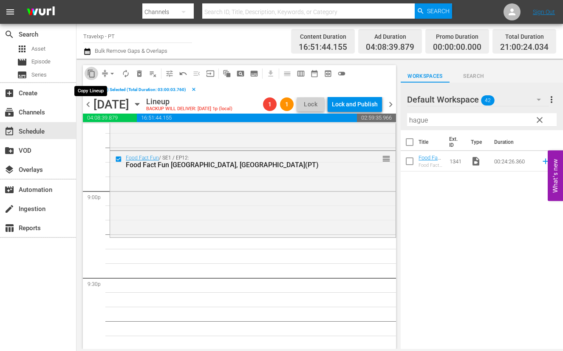
click at [90, 76] on span "content_copy" at bounding box center [91, 73] width 9 height 9
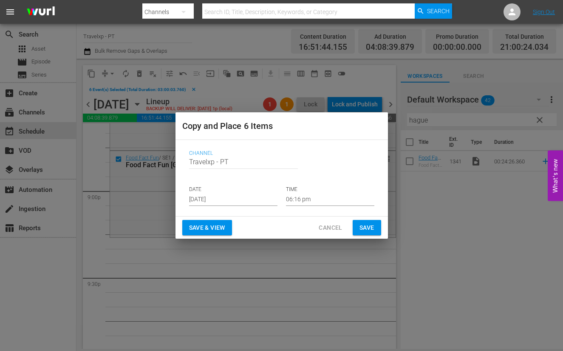
click at [230, 200] on input "[DATE]" at bounding box center [233, 199] width 88 height 13
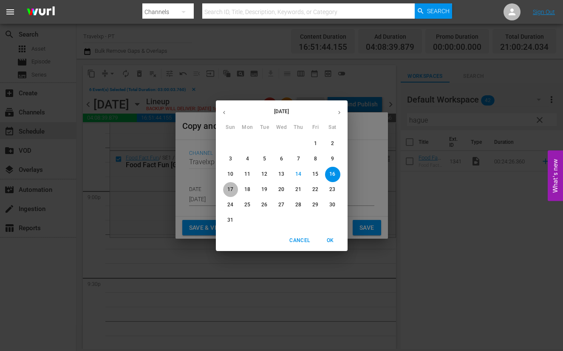
click at [232, 190] on p "17" at bounding box center [230, 189] width 6 height 7
type input "[DATE]"
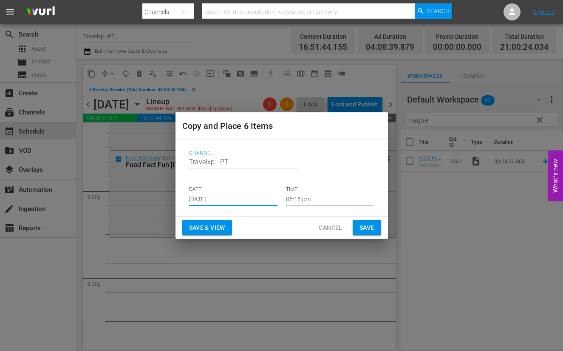
click at [295, 198] on input "06:16 pm" at bounding box center [330, 199] width 88 height 13
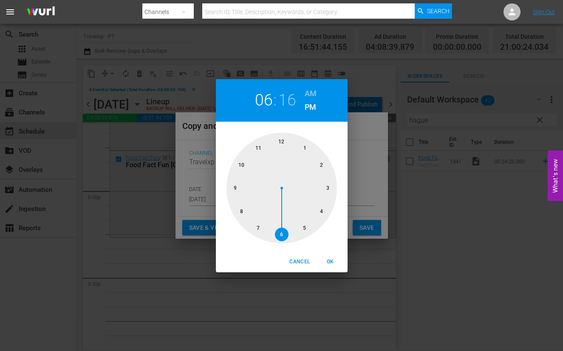
click at [235, 186] on div at bounding box center [282, 188] width 111 height 111
click at [329, 259] on span "OK" at bounding box center [330, 261] width 20 height 9
type input "09:16 pm"
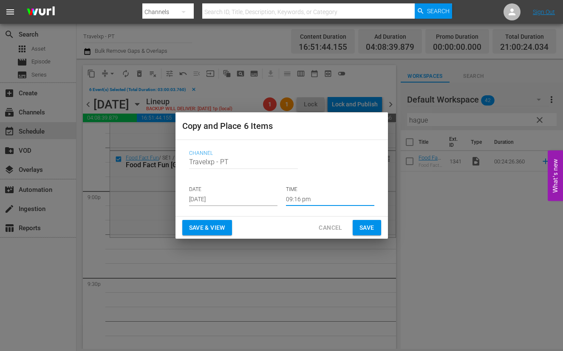
click at [204, 226] on span "Save & View" at bounding box center [207, 227] width 36 height 11
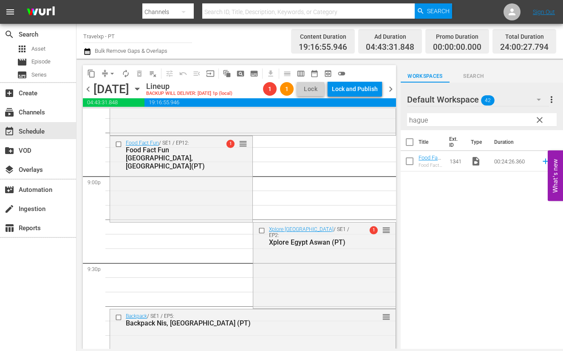
click at [142, 87] on icon "button" at bounding box center [137, 88] width 9 height 9
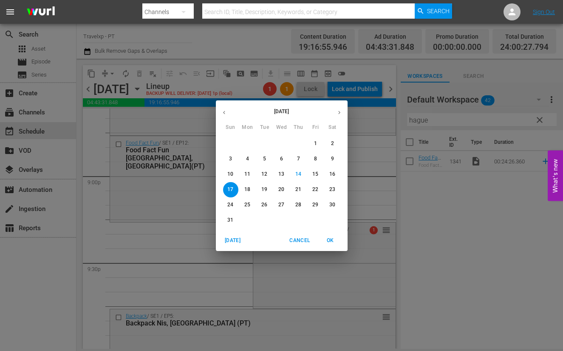
click at [363, 196] on div "[DATE] Sun Mon Tue Wed Thu Fri Sat 27 28 29 30 31 1 2 3 4 5 6 7 8 9 10 11 12 13…" at bounding box center [281, 175] width 563 height 351
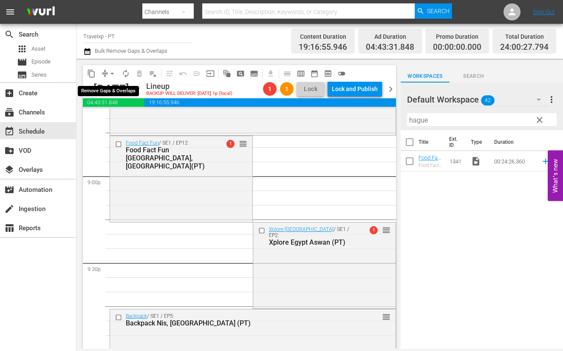
click at [111, 71] on span "arrow_drop_down" at bounding box center [112, 73] width 9 height 9
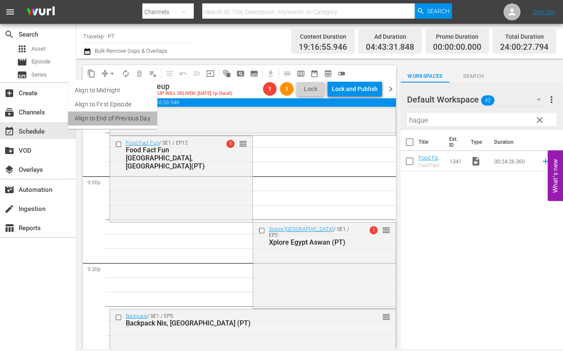
click at [122, 115] on li "Align to End of Previous Day" at bounding box center [112, 118] width 89 height 14
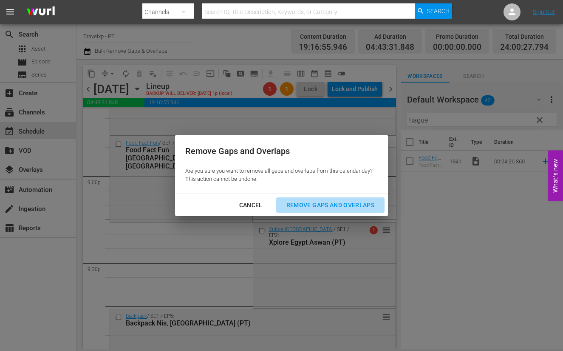
click at [335, 207] on div "Remove Gaps and Overlaps" at bounding box center [331, 205] width 102 height 11
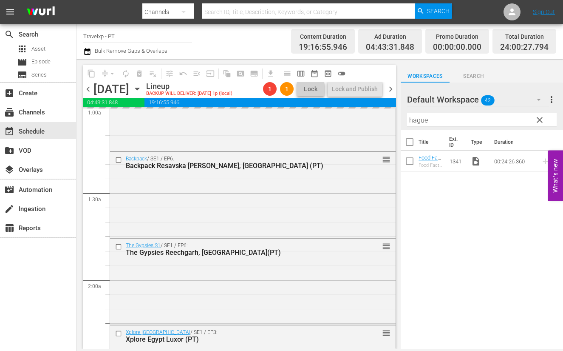
scroll to position [0, 0]
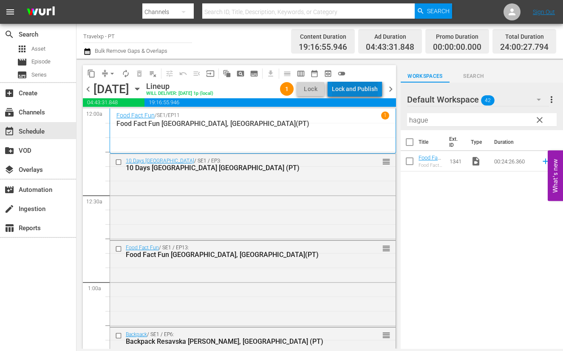
click at [363, 88] on div "Lock and Publish" at bounding box center [355, 88] width 46 height 15
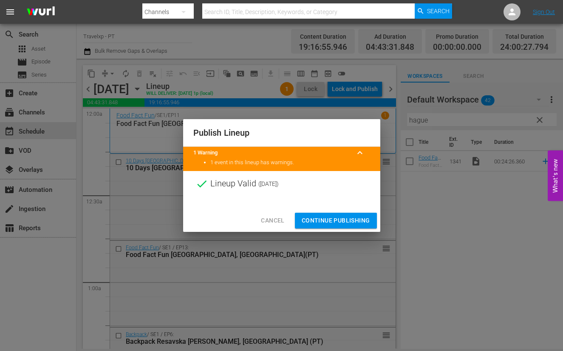
click at [335, 215] on span "Continue Publishing" at bounding box center [336, 220] width 68 height 11
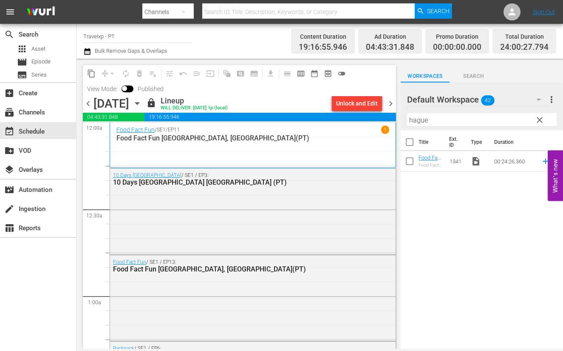
click at [392, 104] on span "chevron_right" at bounding box center [391, 103] width 11 height 11
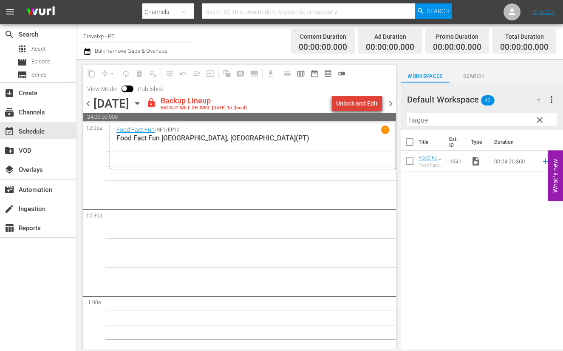
click at [369, 105] on div "Unlock and Edit" at bounding box center [357, 103] width 42 height 15
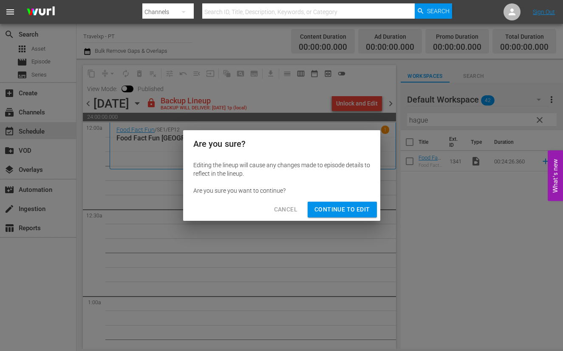
click at [343, 213] on span "Continue to Edit" at bounding box center [342, 209] width 55 height 11
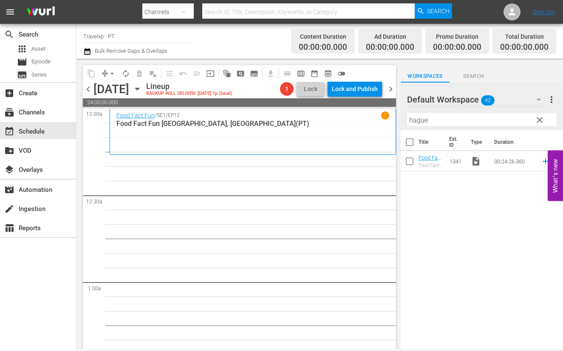
click at [420, 120] on input "hague" at bounding box center [482, 120] width 150 height 14
click at [541, 162] on icon at bounding box center [545, 160] width 9 height 9
click at [422, 122] on input "sunny" at bounding box center [482, 120] width 150 height 14
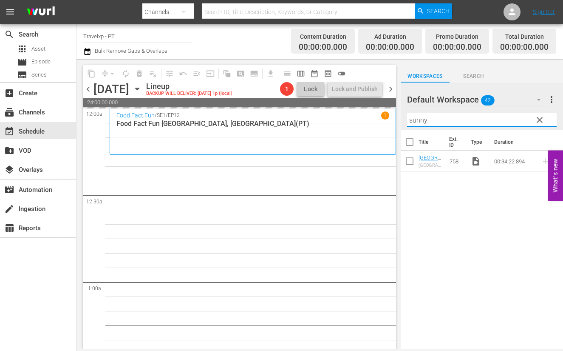
click at [422, 122] on input "sunny" at bounding box center [482, 120] width 150 height 14
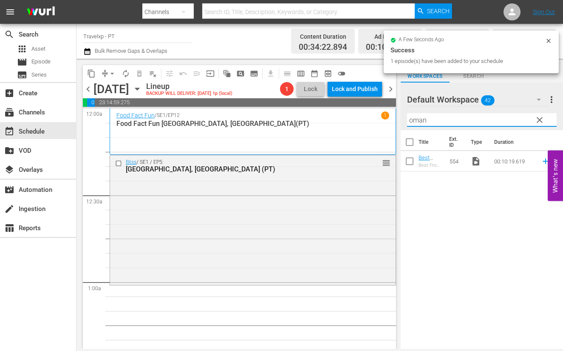
click at [541, 160] on icon at bounding box center [545, 160] width 9 height 9
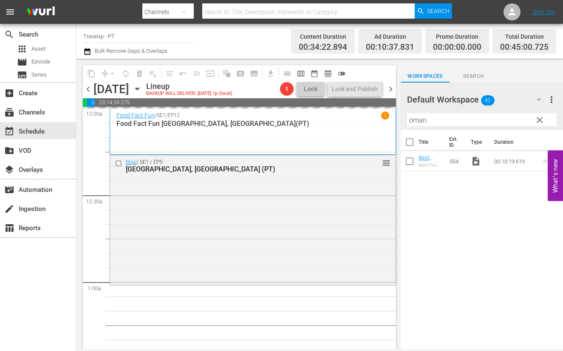
click at [422, 117] on input "oman" at bounding box center [482, 120] width 150 height 14
click at [421, 117] on input "oman" at bounding box center [482, 120] width 150 height 14
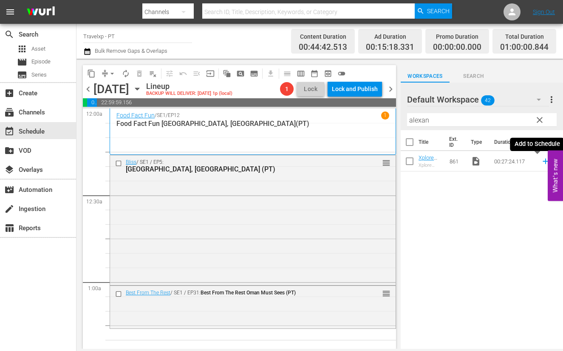
click at [541, 160] on icon at bounding box center [545, 160] width 9 height 9
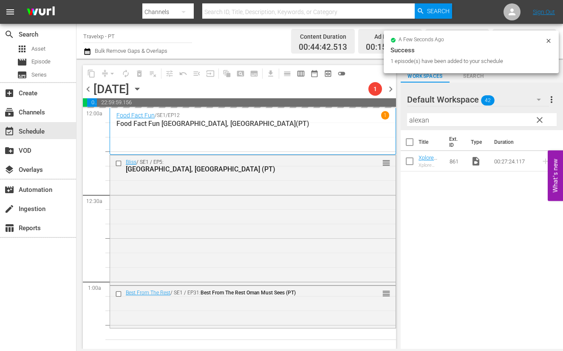
click at [420, 120] on input "alexan" at bounding box center [482, 120] width 150 height 14
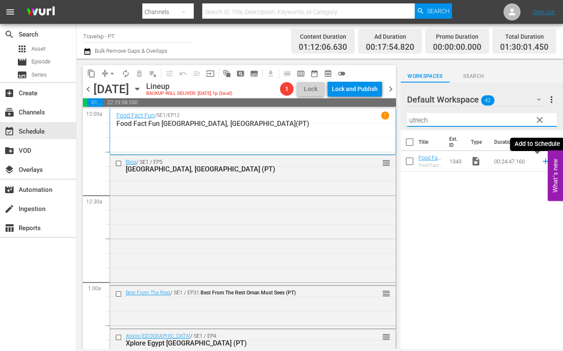
click at [541, 163] on icon at bounding box center [545, 160] width 9 height 9
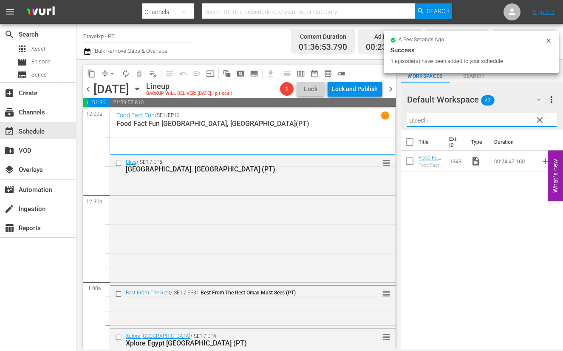
click at [420, 119] on input "utrech" at bounding box center [482, 120] width 150 height 14
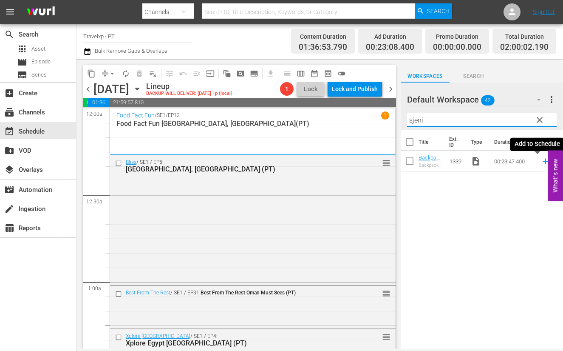
click at [541, 162] on icon at bounding box center [545, 160] width 9 height 9
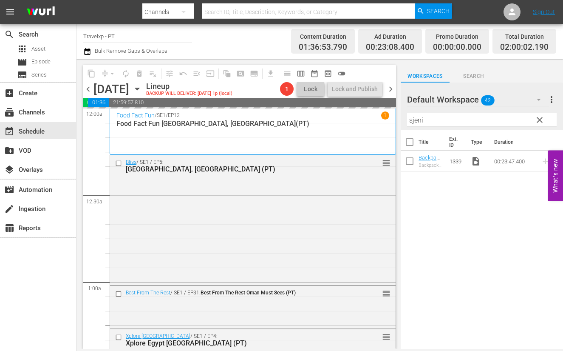
click at [418, 120] on input "sjeni" at bounding box center [482, 120] width 150 height 14
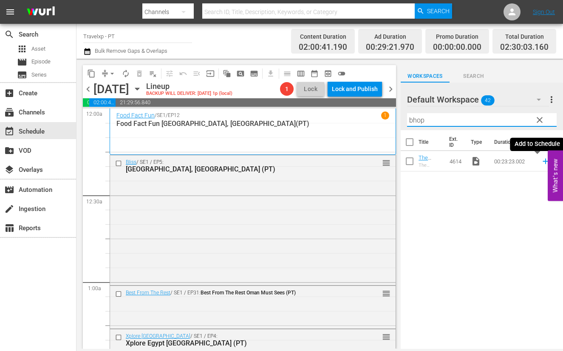
click at [541, 162] on icon at bounding box center [545, 160] width 9 height 9
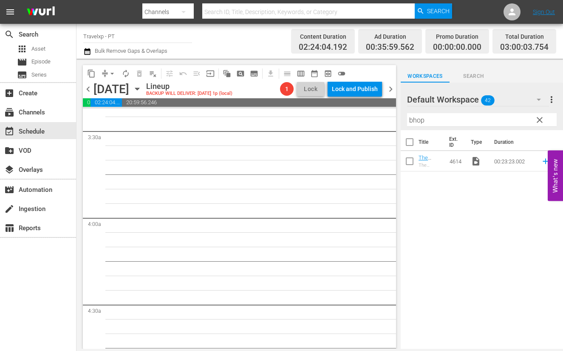
scroll to position [425, 0]
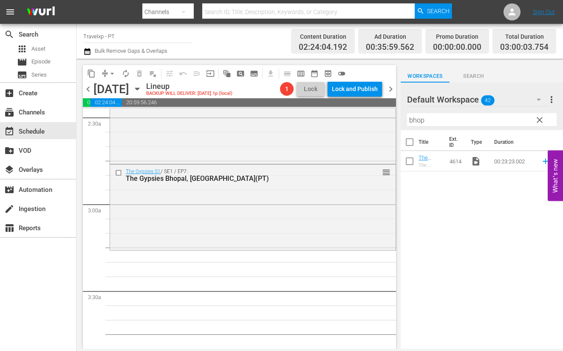
click at [419, 122] on input "bhop" at bounding box center [482, 120] width 150 height 14
click at [541, 164] on icon at bounding box center [545, 160] width 9 height 9
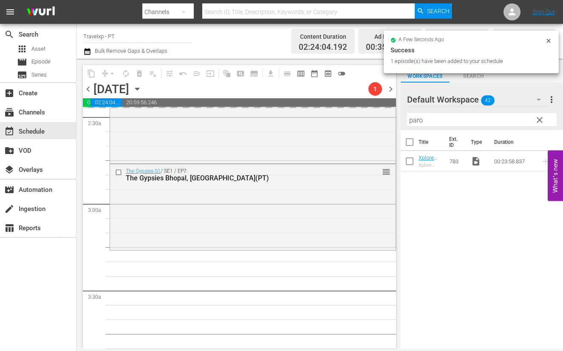
click at [414, 119] on input "paro" at bounding box center [482, 120] width 150 height 14
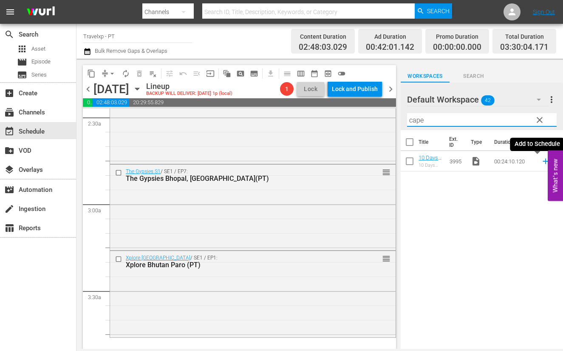
click at [541, 164] on icon at bounding box center [545, 160] width 9 height 9
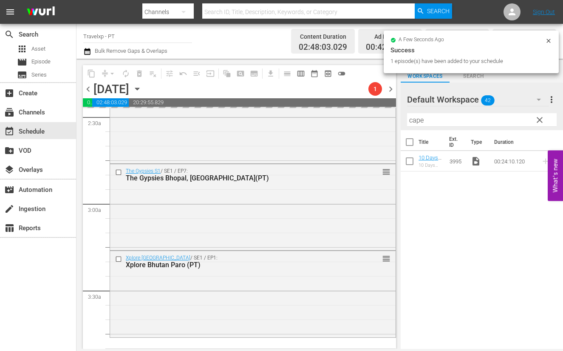
click at [417, 121] on input "cape" at bounding box center [482, 120] width 150 height 14
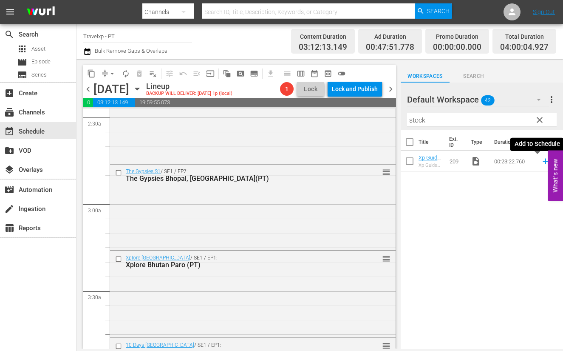
click at [541, 160] on icon at bounding box center [545, 160] width 9 height 9
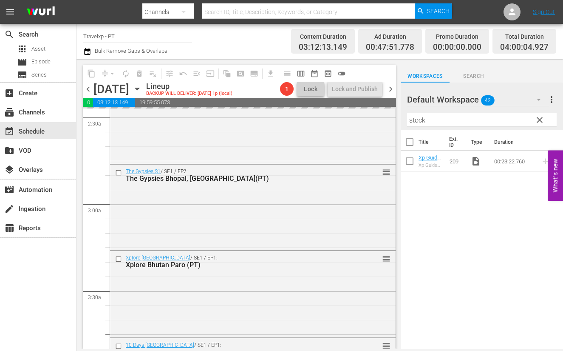
click at [419, 120] on input "stock" at bounding box center [482, 120] width 150 height 14
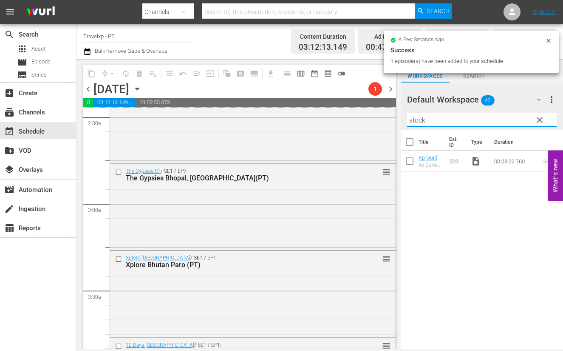
click at [419, 120] on input "stock" at bounding box center [482, 120] width 150 height 14
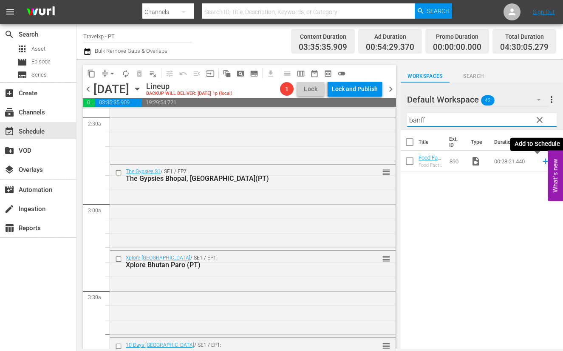
click at [543, 161] on icon at bounding box center [546, 162] width 6 height 6
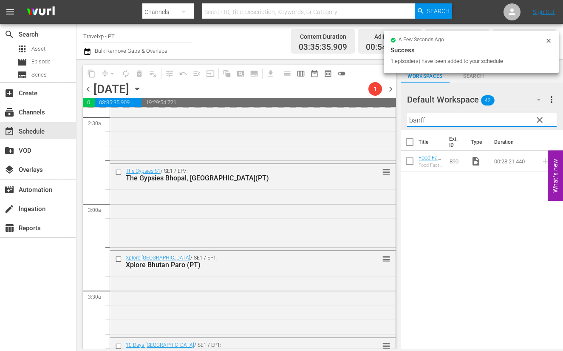
click at [418, 122] on input "banff" at bounding box center [482, 120] width 150 height 14
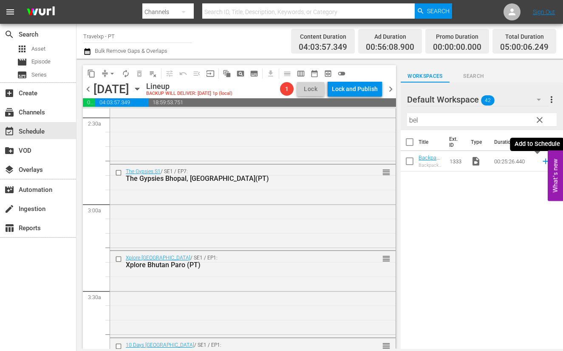
click at [543, 162] on icon at bounding box center [546, 162] width 6 height 6
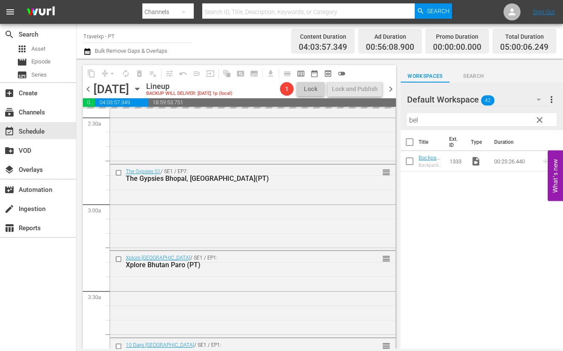
click at [415, 119] on input "bel" at bounding box center [482, 120] width 150 height 14
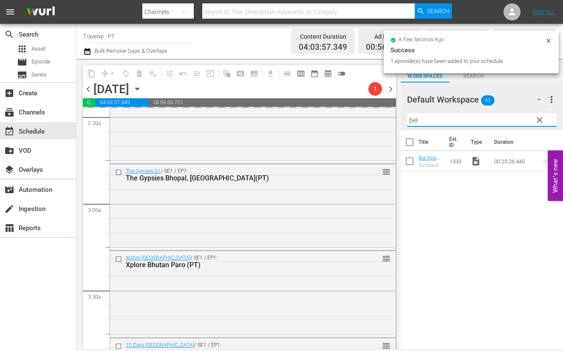
click at [415, 119] on input "bel" at bounding box center [482, 120] width 150 height 14
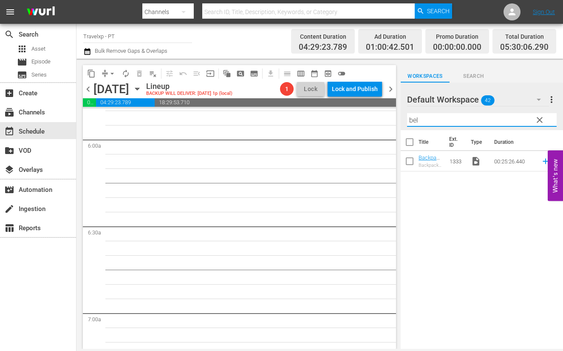
scroll to position [850, 0]
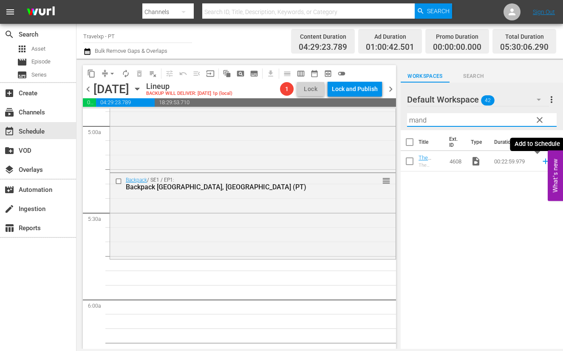
click at [541, 162] on icon at bounding box center [545, 160] width 9 height 9
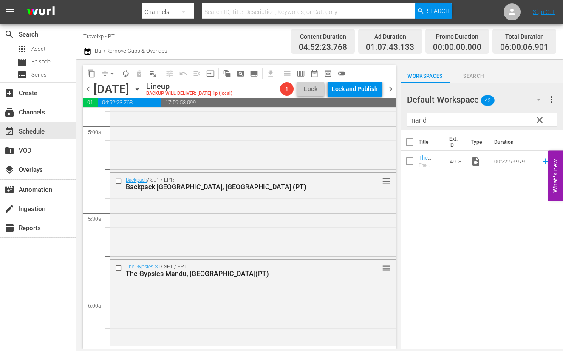
click at [421, 119] on input "mand" at bounding box center [482, 120] width 150 height 14
click at [541, 162] on icon at bounding box center [545, 160] width 9 height 9
click at [416, 119] on input "thim" at bounding box center [482, 120] width 150 height 14
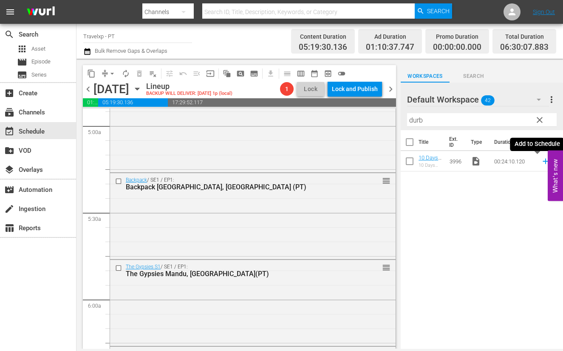
click at [543, 160] on icon at bounding box center [546, 162] width 6 height 6
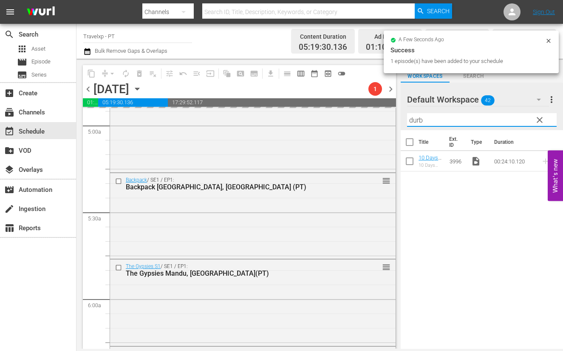
click at [413, 120] on input "durb" at bounding box center [482, 120] width 150 height 14
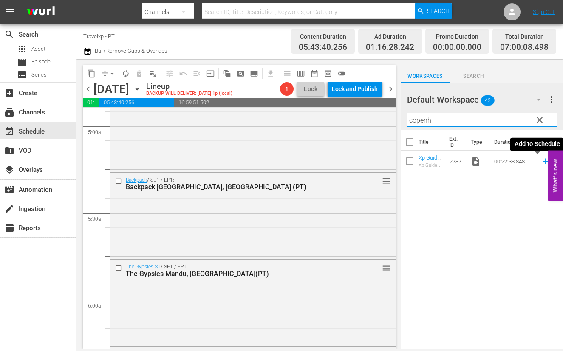
click at [541, 160] on icon at bounding box center [545, 160] width 9 height 9
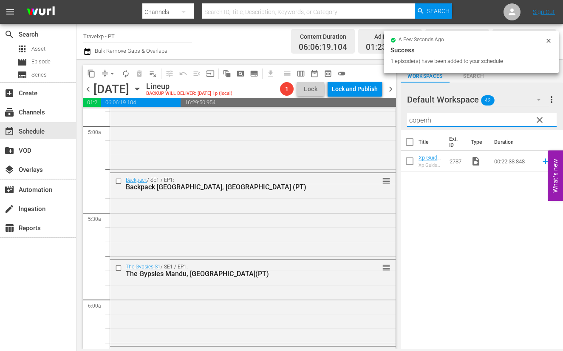
click at [425, 121] on input "copenh" at bounding box center [482, 120] width 150 height 14
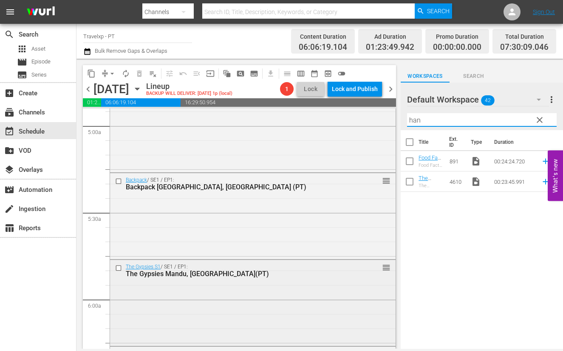
scroll to position [1169, 0]
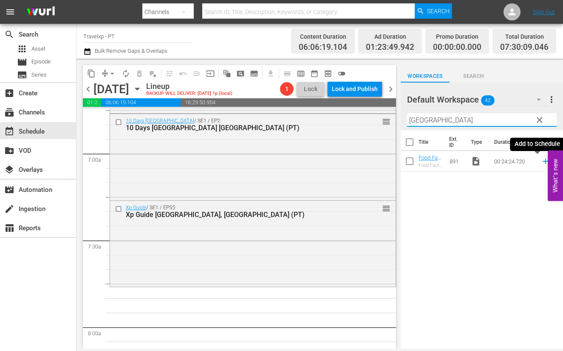
click at [543, 162] on icon at bounding box center [546, 162] width 6 height 6
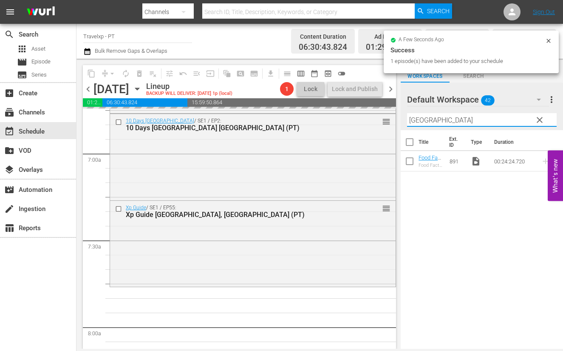
click at [414, 119] on input "[GEOGRAPHIC_DATA]" at bounding box center [482, 120] width 150 height 14
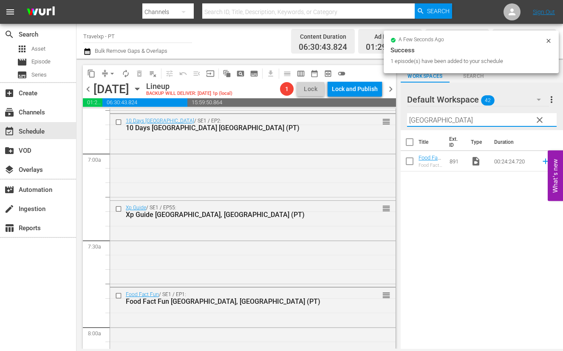
click at [414, 119] on input "[GEOGRAPHIC_DATA]" at bounding box center [482, 120] width 150 height 14
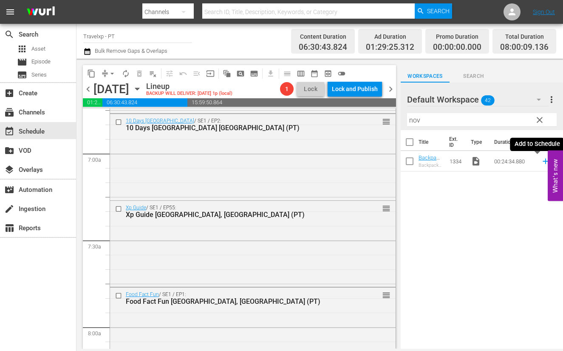
click at [541, 160] on icon at bounding box center [545, 160] width 9 height 9
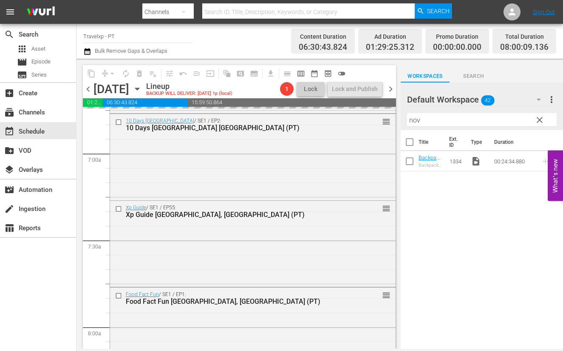
click at [411, 120] on input "nov" at bounding box center [482, 120] width 150 height 14
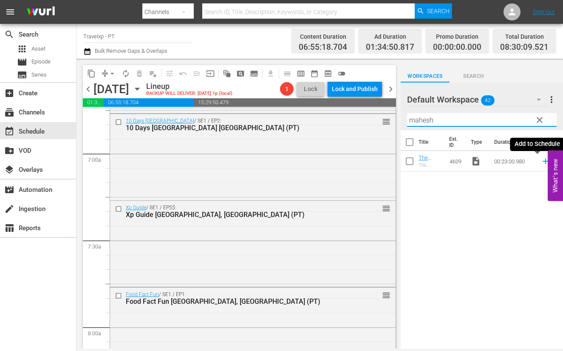
click at [543, 161] on icon at bounding box center [546, 162] width 6 height 6
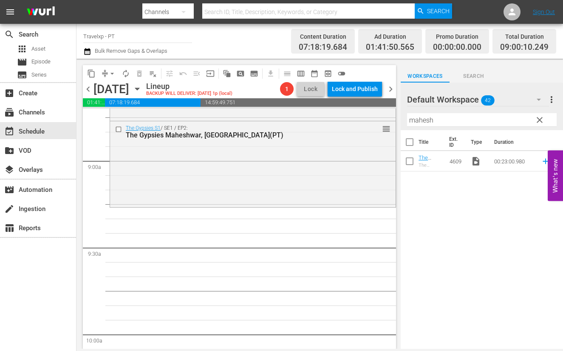
scroll to position [1487, 0]
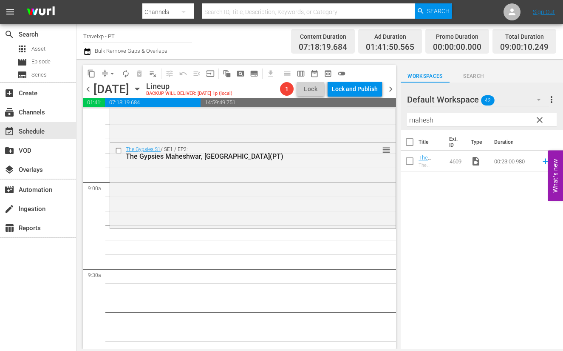
click at [422, 114] on input "mahesh" at bounding box center [482, 120] width 150 height 14
click at [541, 160] on icon at bounding box center [545, 160] width 9 height 9
click at [420, 119] on input "phob" at bounding box center [482, 120] width 150 height 14
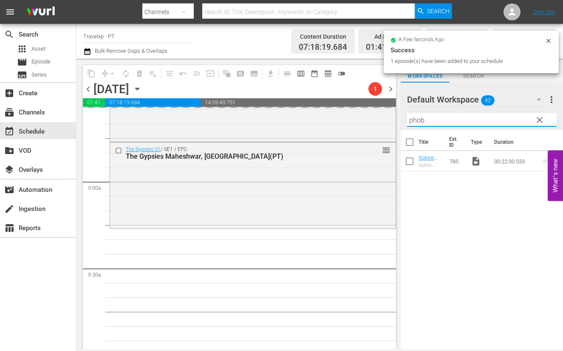
click at [420, 119] on input "phob" at bounding box center [482, 120] width 150 height 14
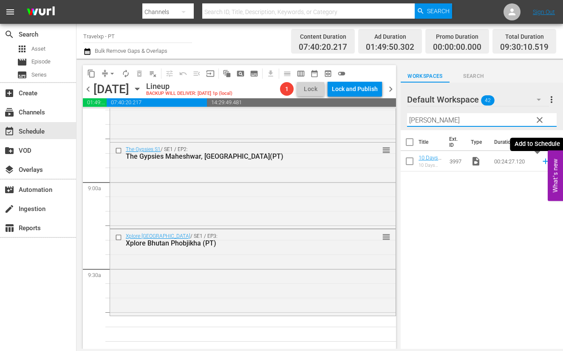
click at [541, 160] on icon at bounding box center [545, 160] width 9 height 9
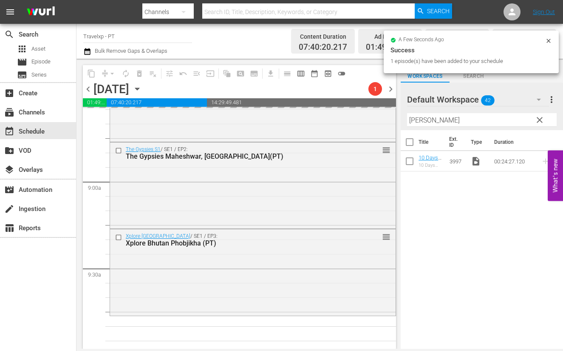
click at [417, 121] on input "[PERSON_NAME]" at bounding box center [482, 120] width 150 height 14
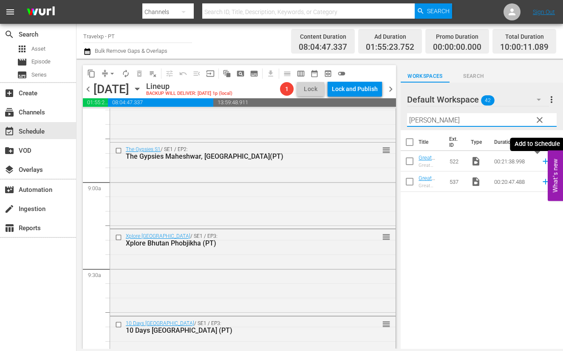
click at [543, 162] on icon at bounding box center [546, 162] width 6 height 6
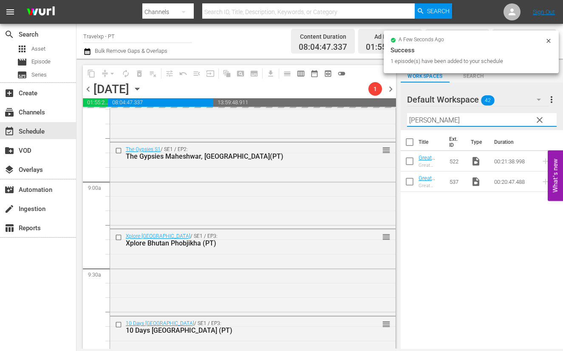
click at [425, 122] on input "[PERSON_NAME]" at bounding box center [482, 120] width 150 height 14
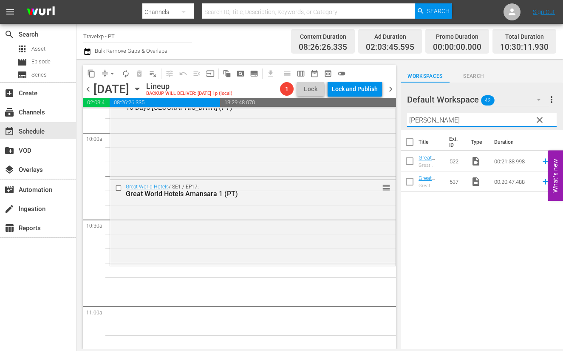
scroll to position [1700, 0]
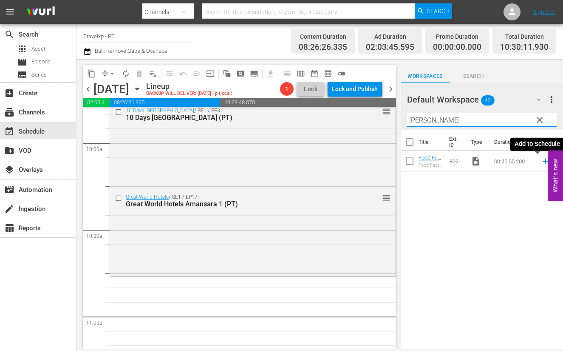
drag, startPoint x: 536, startPoint y: 161, endPoint x: 425, endPoint y: 128, distance: 116.1
click at [543, 161] on icon at bounding box center [546, 162] width 6 height 6
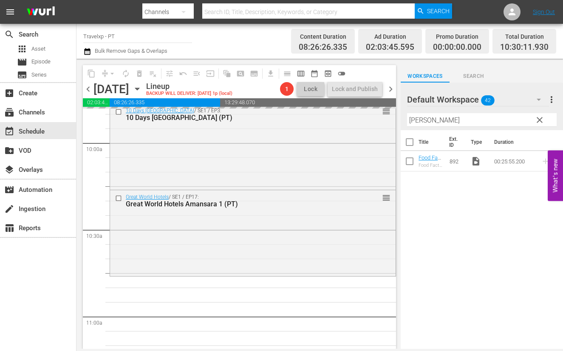
click at [419, 119] on input "[PERSON_NAME]" at bounding box center [482, 120] width 150 height 14
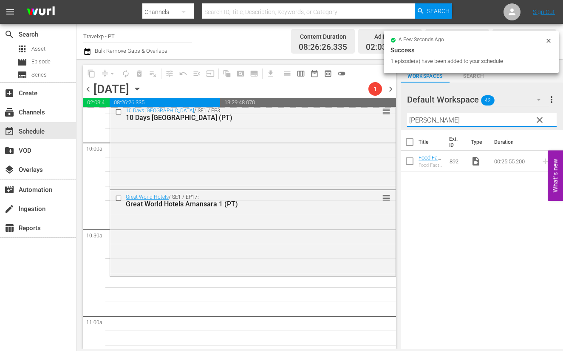
click at [419, 119] on input "[PERSON_NAME]" at bounding box center [482, 120] width 150 height 14
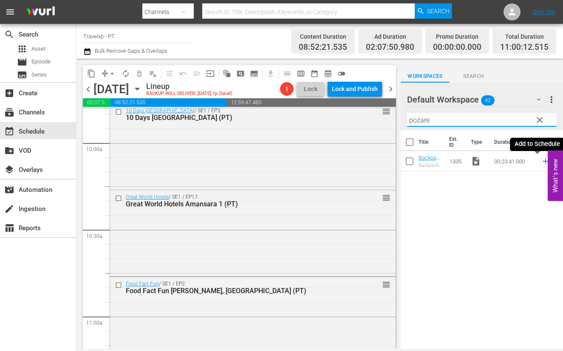
click at [541, 160] on icon at bounding box center [545, 160] width 9 height 9
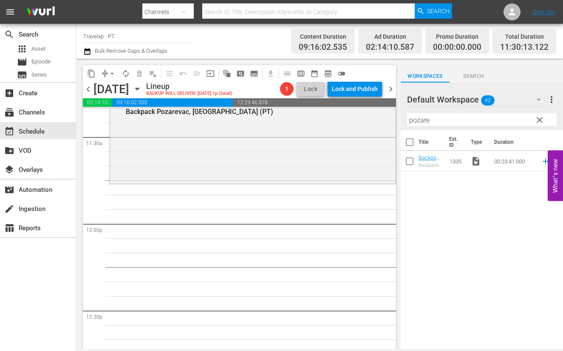
scroll to position [1913, 0]
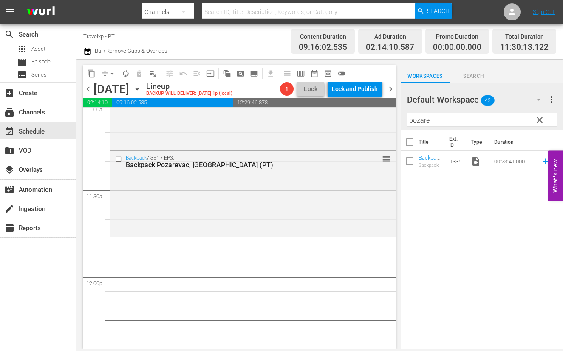
click at [423, 117] on input "pozare" at bounding box center [482, 120] width 150 height 14
click at [543, 161] on icon at bounding box center [546, 162] width 6 height 6
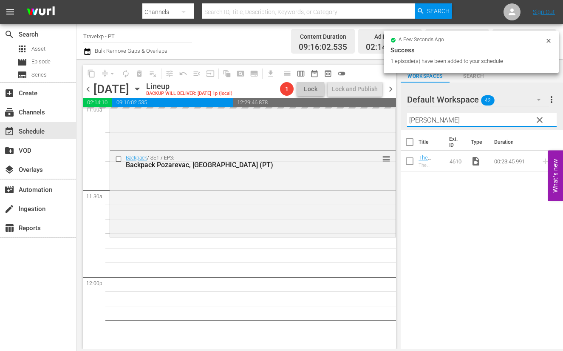
click at [431, 121] on input "[PERSON_NAME]" at bounding box center [482, 120] width 150 height 14
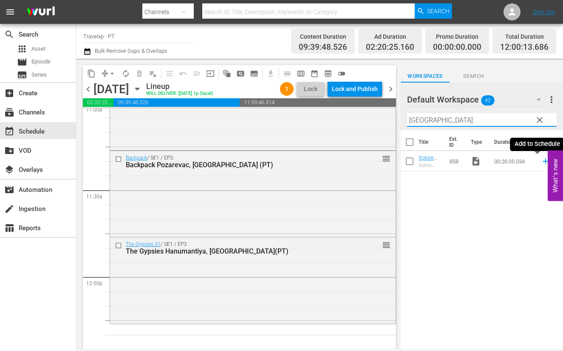
click at [541, 162] on icon at bounding box center [545, 160] width 9 height 9
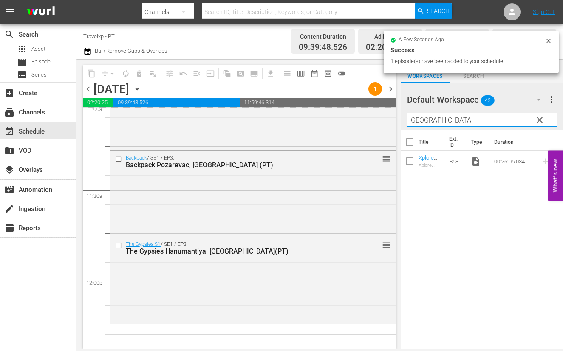
click at [411, 120] on input "[GEOGRAPHIC_DATA]" at bounding box center [482, 120] width 150 height 14
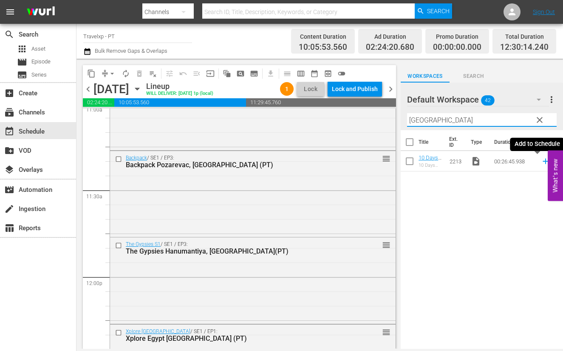
click at [541, 162] on icon at bounding box center [545, 160] width 9 height 9
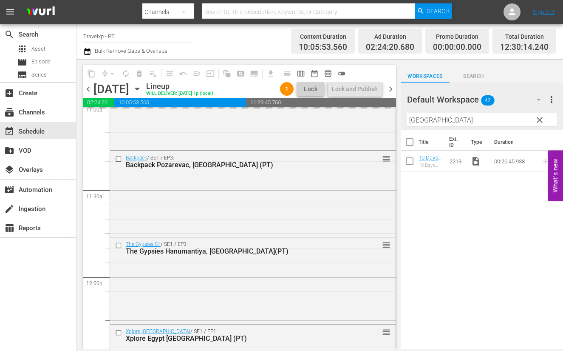
click at [419, 117] on input "[GEOGRAPHIC_DATA]" at bounding box center [482, 120] width 150 height 14
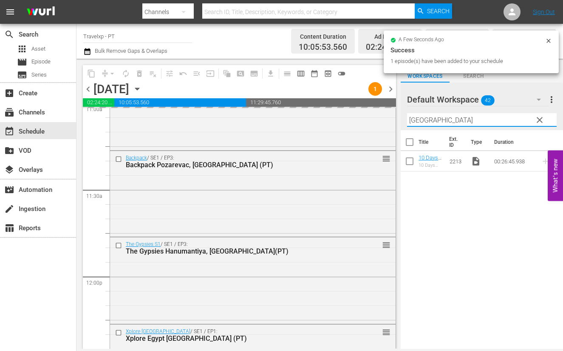
click at [419, 117] on input "[GEOGRAPHIC_DATA]" at bounding box center [482, 120] width 150 height 14
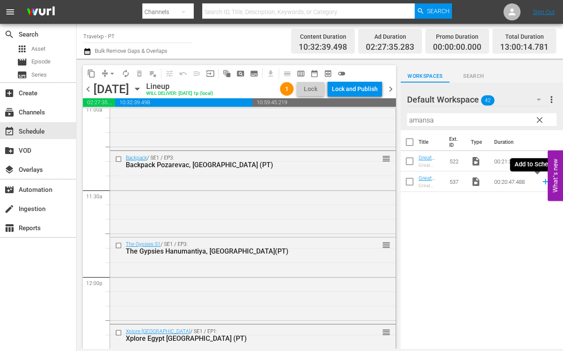
click at [543, 181] on icon at bounding box center [546, 182] width 6 height 6
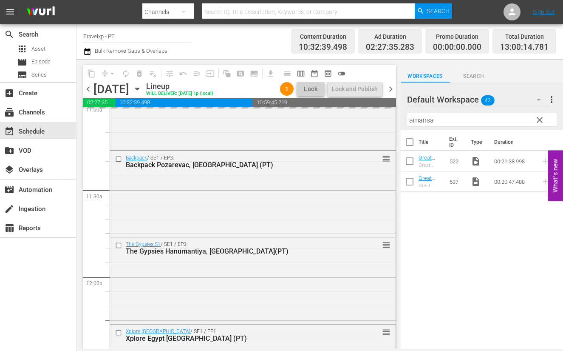
click at [424, 117] on input "amansa" at bounding box center [482, 120] width 150 height 14
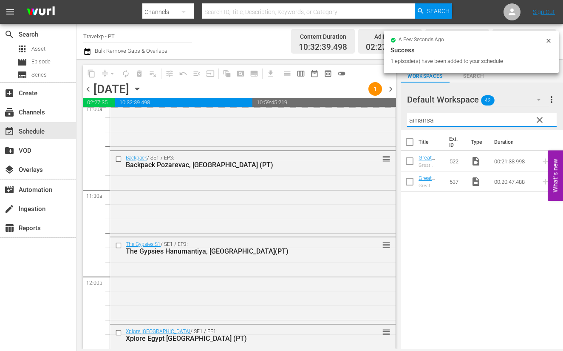
click at [424, 117] on input "amansa" at bounding box center [482, 120] width 150 height 14
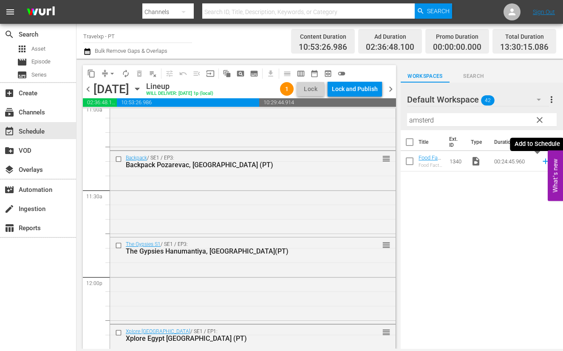
click at [543, 163] on icon at bounding box center [546, 162] width 6 height 6
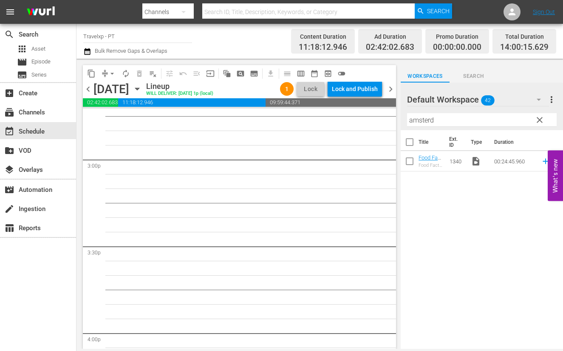
scroll to position [2338, 0]
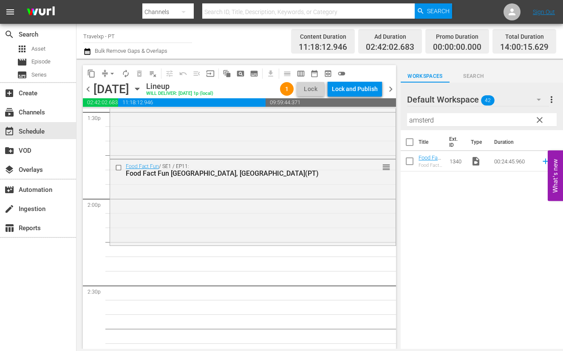
click at [420, 123] on input "amsterd" at bounding box center [482, 120] width 150 height 14
click at [541, 162] on icon at bounding box center [545, 160] width 9 height 9
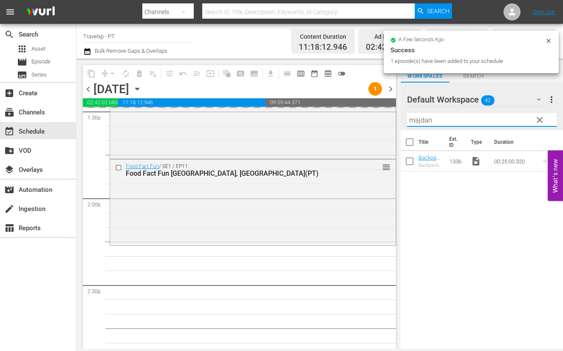
click at [425, 118] on input "majdan" at bounding box center [482, 120] width 150 height 14
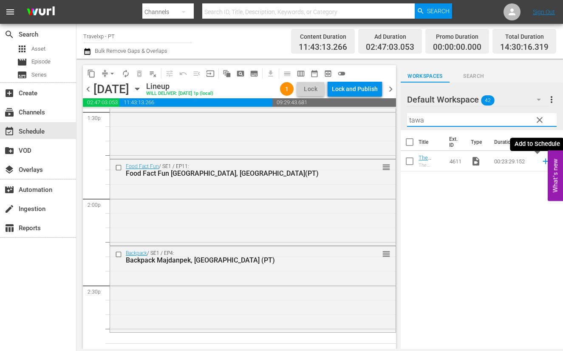
click at [543, 162] on icon at bounding box center [546, 162] width 6 height 6
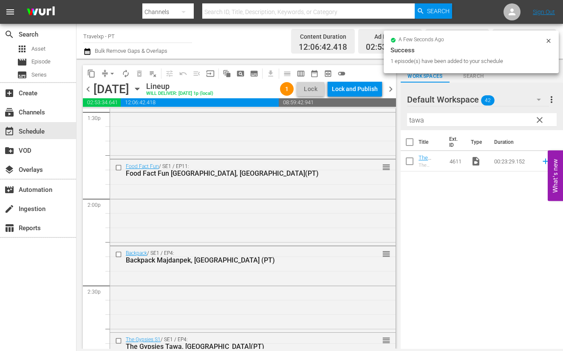
click at [421, 118] on input "tawa" at bounding box center [482, 120] width 150 height 14
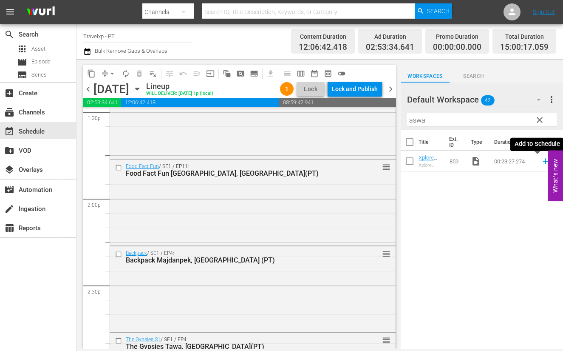
click at [541, 160] on icon at bounding box center [545, 160] width 9 height 9
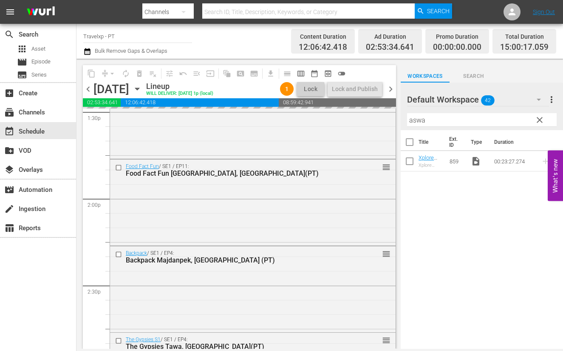
click at [414, 120] on input "aswa" at bounding box center [482, 120] width 150 height 14
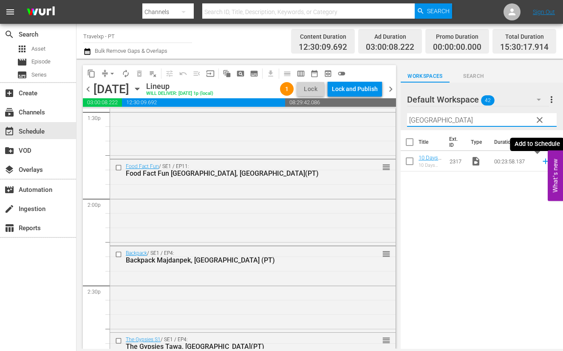
click at [541, 159] on icon at bounding box center [545, 160] width 9 height 9
click at [420, 122] on input "[GEOGRAPHIC_DATA]" at bounding box center [482, 120] width 150 height 14
click at [541, 162] on icon at bounding box center [545, 160] width 9 height 9
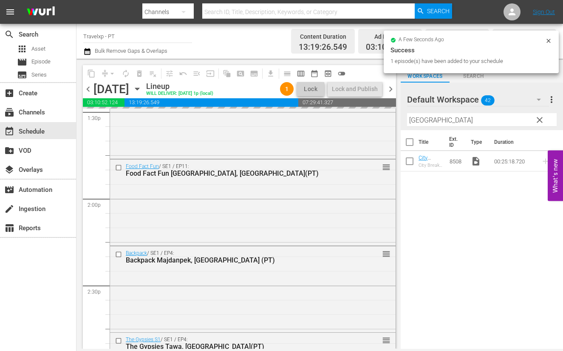
click at [424, 122] on input "[GEOGRAPHIC_DATA]" at bounding box center [482, 120] width 150 height 14
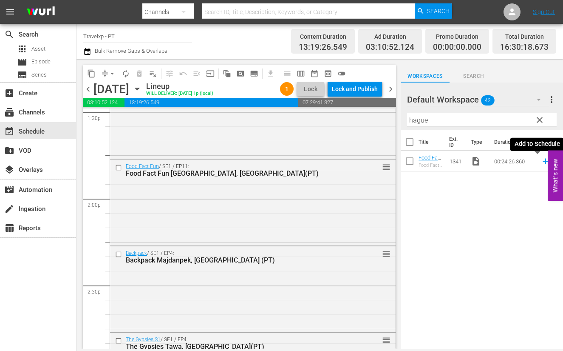
click at [541, 160] on icon at bounding box center [545, 160] width 9 height 9
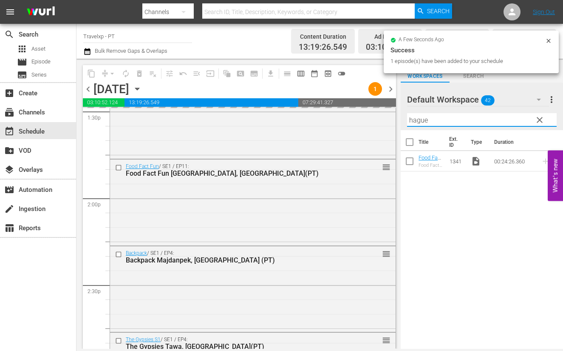
click at [415, 118] on input "hague" at bounding box center [482, 120] width 150 height 14
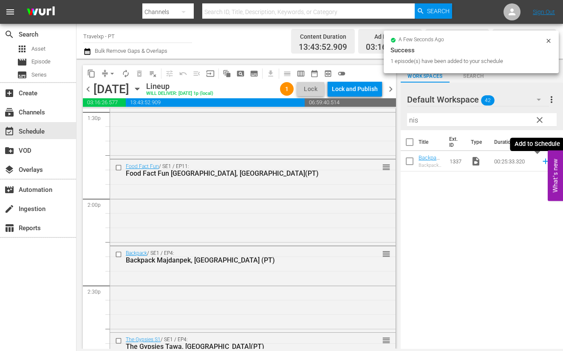
click at [541, 162] on icon at bounding box center [545, 160] width 9 height 9
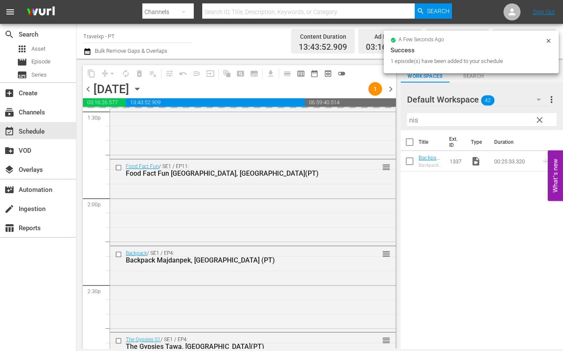
click at [411, 121] on input "nis" at bounding box center [482, 120] width 150 height 14
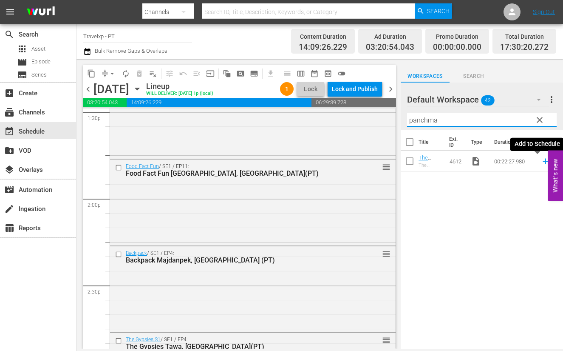
click at [543, 161] on icon at bounding box center [546, 162] width 6 height 6
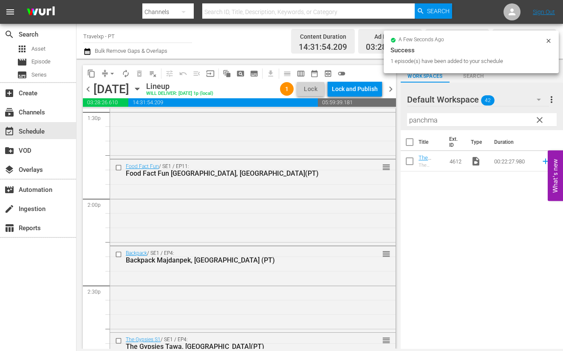
click at [424, 120] on input "panchma" at bounding box center [482, 120] width 150 height 14
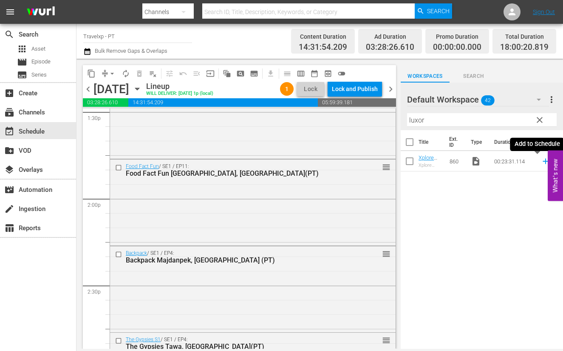
click at [543, 162] on icon at bounding box center [546, 162] width 6 height 6
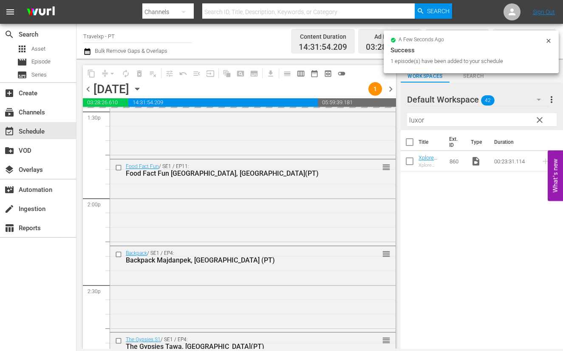
click at [420, 120] on input "luxor" at bounding box center [482, 120] width 150 height 14
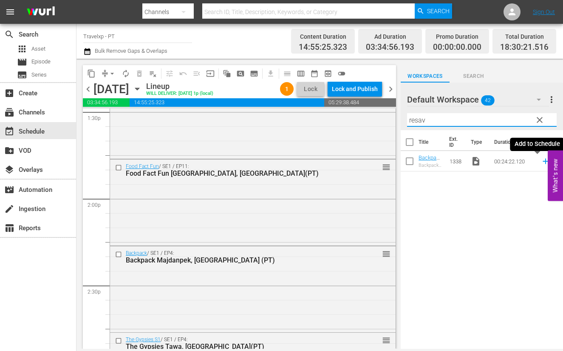
click at [541, 162] on icon at bounding box center [545, 160] width 9 height 9
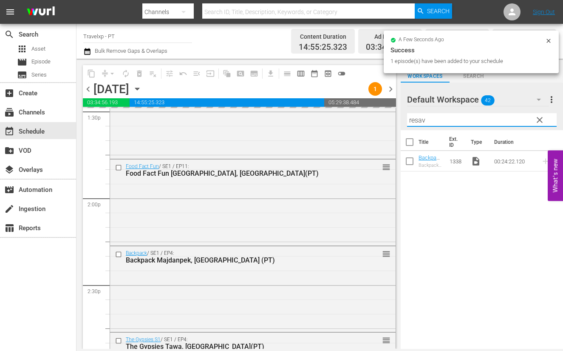
click at [418, 120] on input "resav" at bounding box center [482, 120] width 150 height 14
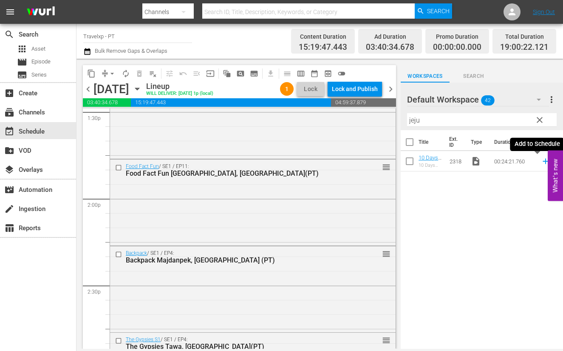
click at [543, 161] on icon at bounding box center [546, 162] width 6 height 6
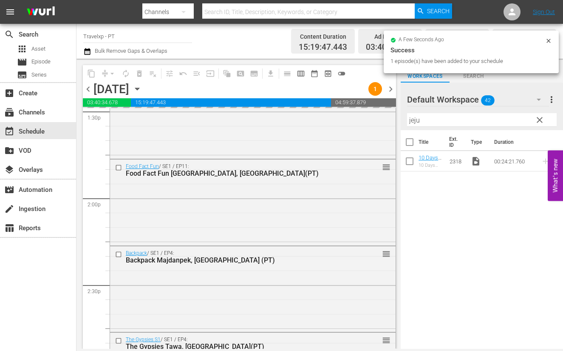
click at [415, 120] on input "jeju" at bounding box center [482, 120] width 150 height 14
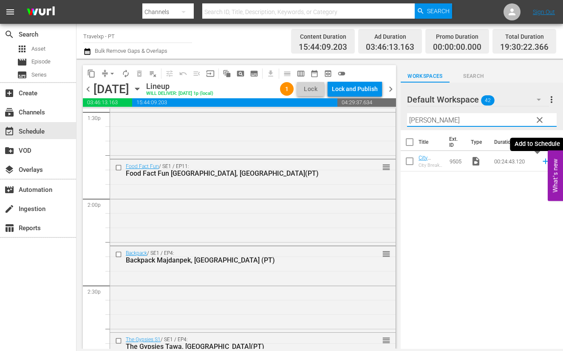
click at [541, 162] on icon at bounding box center [545, 160] width 9 height 9
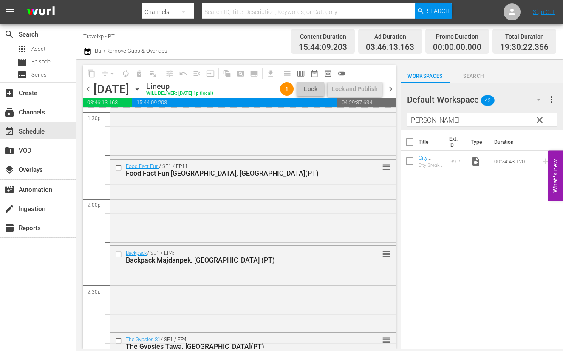
click at [425, 120] on input "[PERSON_NAME]" at bounding box center [482, 120] width 150 height 14
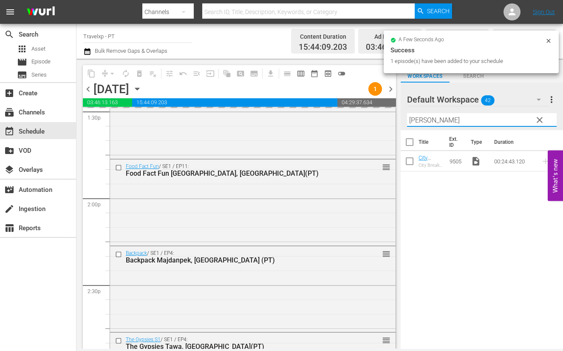
click at [425, 120] on input "[PERSON_NAME]" at bounding box center [482, 120] width 150 height 14
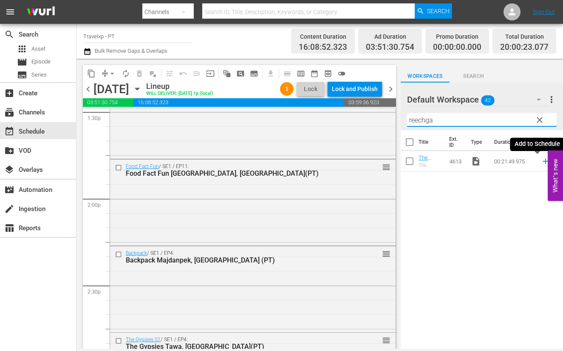
type input "reechga"
click at [541, 162] on icon at bounding box center [545, 160] width 9 height 9
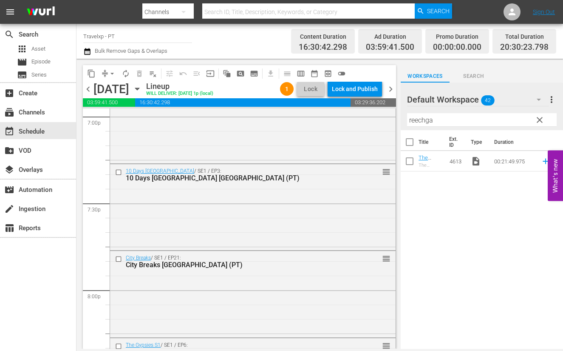
scroll to position [3134, 0]
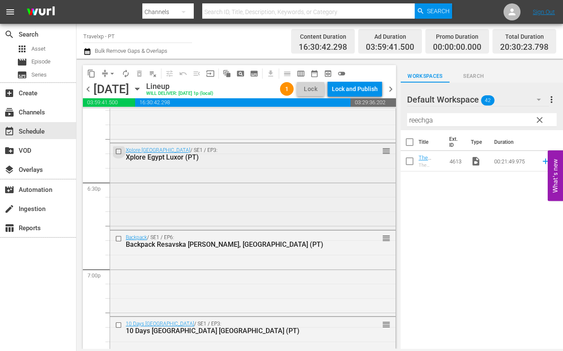
click at [117, 151] on input "checkbox" at bounding box center [119, 151] width 9 height 7
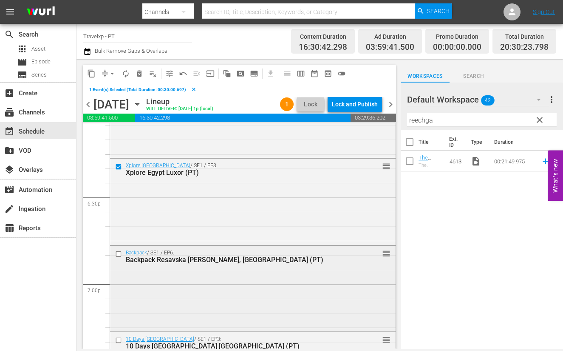
click at [117, 254] on input "checkbox" at bounding box center [119, 253] width 9 height 7
click at [117, 339] on input "checkbox" at bounding box center [119, 340] width 9 height 7
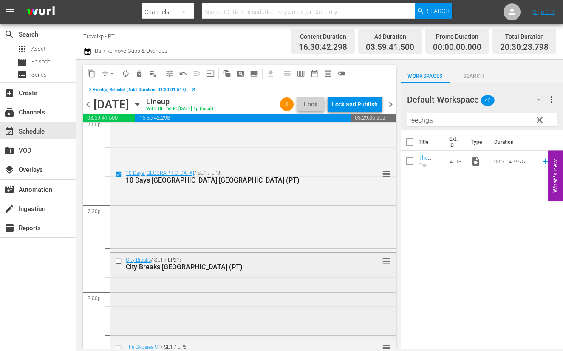
scroll to position [3347, 0]
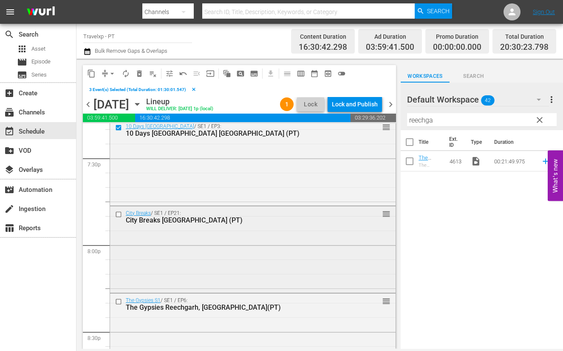
click at [119, 215] on input "checkbox" at bounding box center [119, 214] width 9 height 7
click at [117, 303] on input "checkbox" at bounding box center [119, 301] width 9 height 7
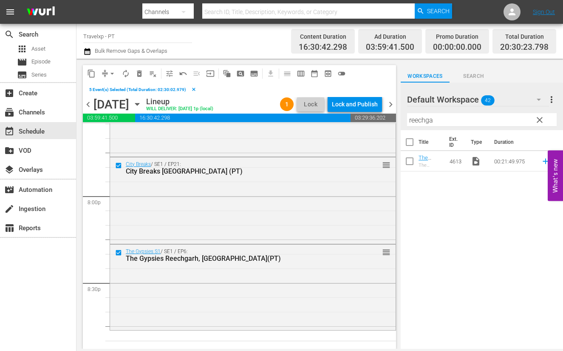
scroll to position [3453, 0]
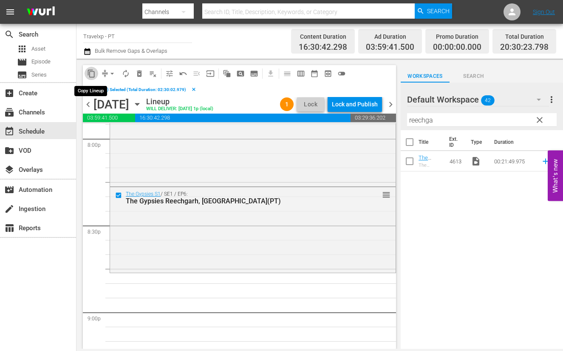
click at [90, 72] on span "content_copy" at bounding box center [91, 73] width 9 height 9
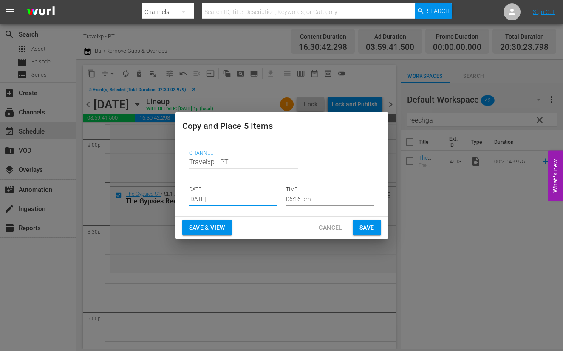
click at [209, 196] on input "[DATE]" at bounding box center [233, 199] width 88 height 13
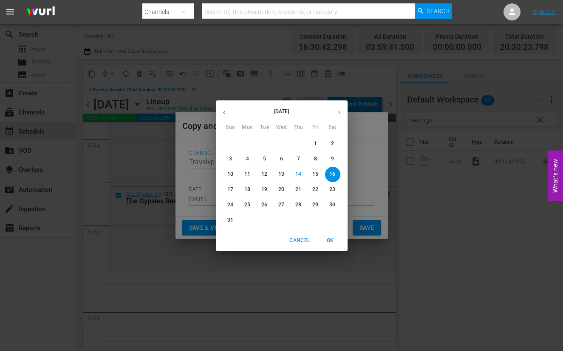
click at [250, 190] on p "18" at bounding box center [247, 189] width 6 height 7
type input "[DATE]"
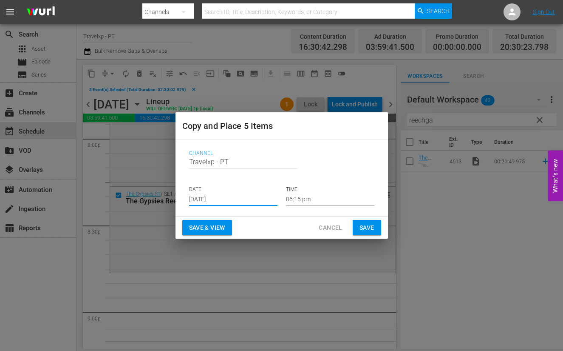
click at [299, 199] on input "06:16 pm" at bounding box center [330, 199] width 88 height 13
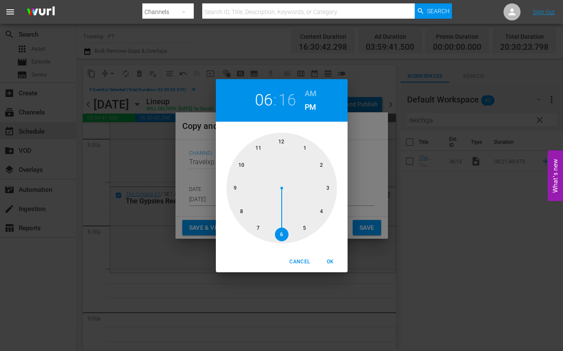
click at [232, 186] on div at bounding box center [282, 188] width 111 height 111
click at [329, 263] on span "OK" at bounding box center [330, 261] width 20 height 9
type input "09:16 pm"
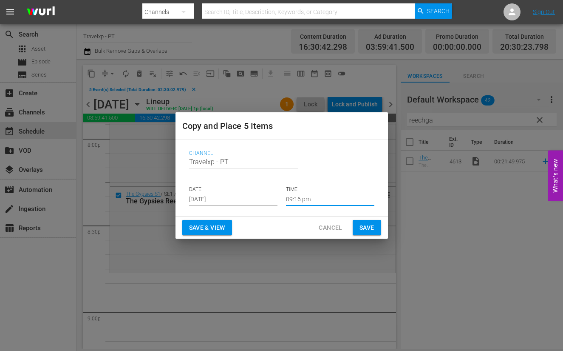
click at [207, 224] on span "Save & View" at bounding box center [207, 227] width 36 height 11
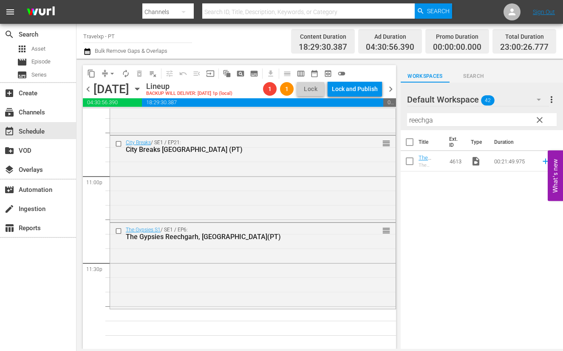
scroll to position [3656, 0]
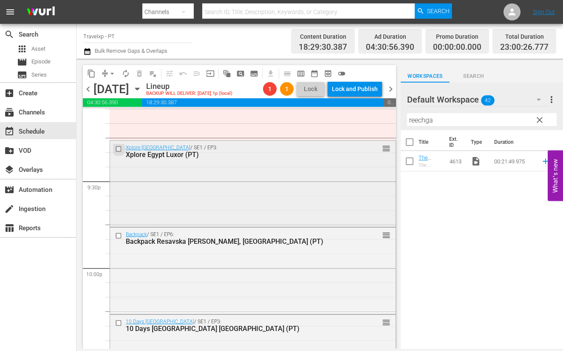
click at [119, 150] on input "checkbox" at bounding box center [119, 148] width 9 height 7
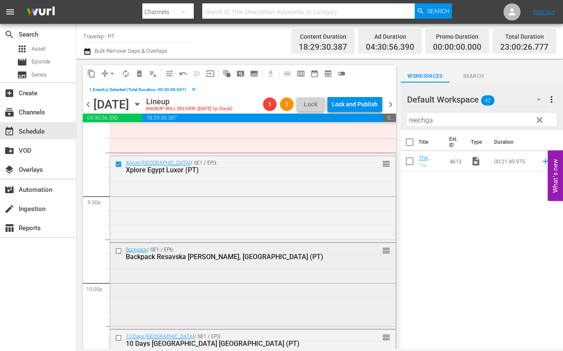
click at [118, 249] on input "checkbox" at bounding box center [119, 250] width 9 height 7
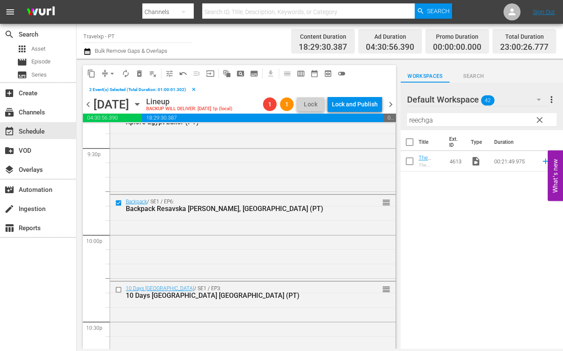
scroll to position [3709, 0]
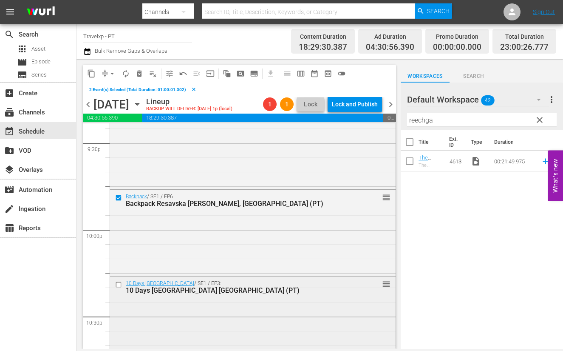
click at [117, 286] on input "checkbox" at bounding box center [119, 284] width 9 height 7
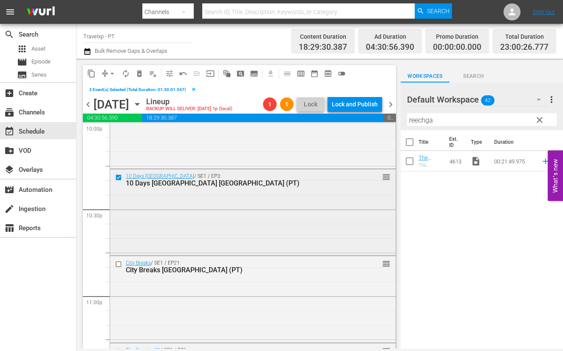
scroll to position [3868, 0]
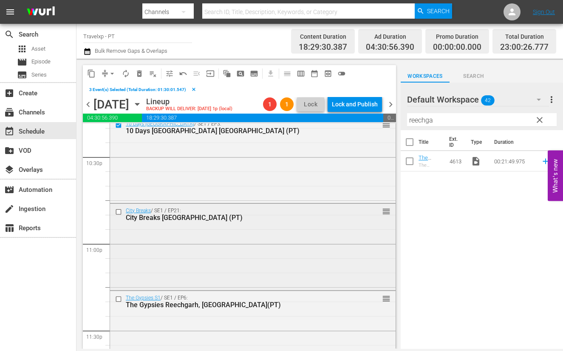
click at [118, 212] on input "checkbox" at bounding box center [119, 211] width 9 height 7
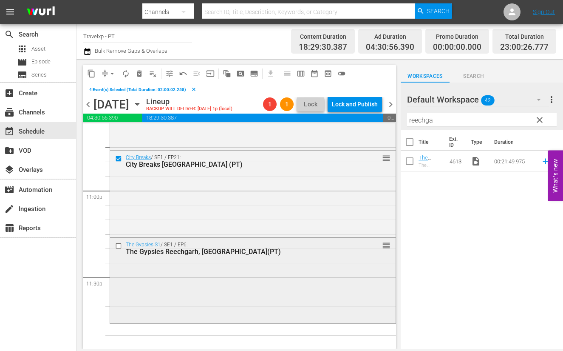
click at [119, 246] on input "checkbox" at bounding box center [119, 245] width 9 height 7
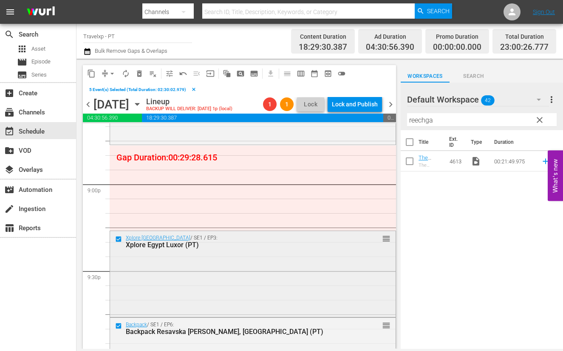
scroll to position [3565, 0]
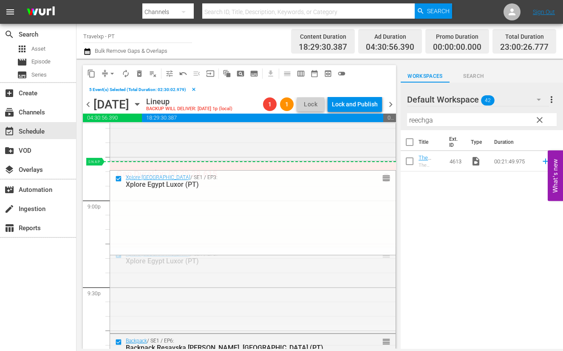
drag, startPoint x: 377, startPoint y: 256, endPoint x: 375, endPoint y: 164, distance: 92.3
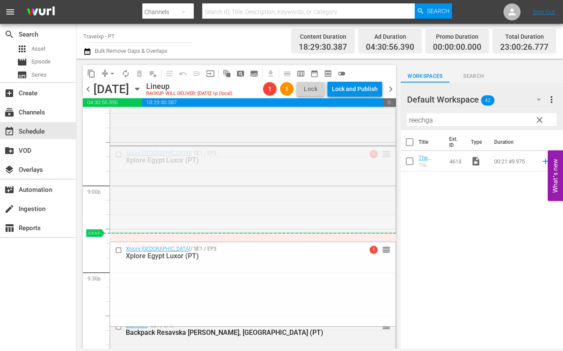
drag, startPoint x: 378, startPoint y: 155, endPoint x: 377, endPoint y: 238, distance: 82.9
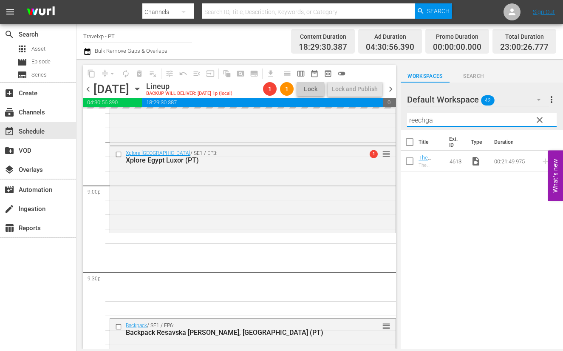
click at [416, 119] on input "reechga" at bounding box center [482, 120] width 150 height 14
type input "o"
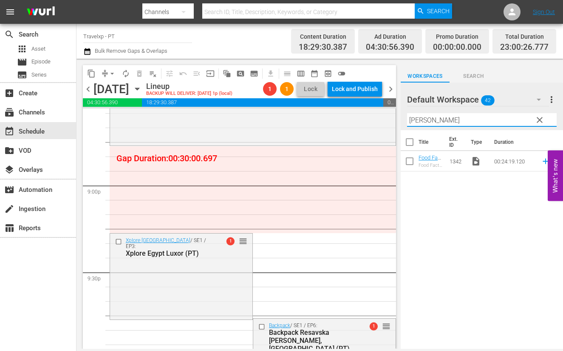
type input "[PERSON_NAME]"
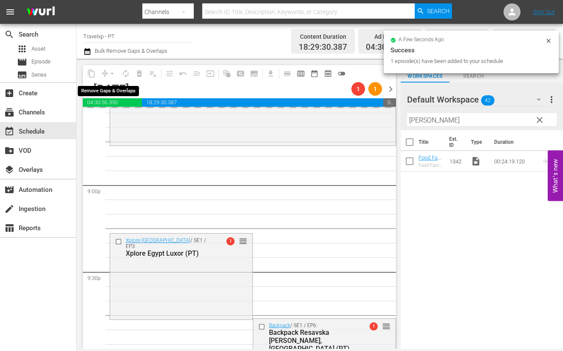
click at [111, 73] on div "arrow_drop_down" at bounding box center [112, 74] width 14 height 14
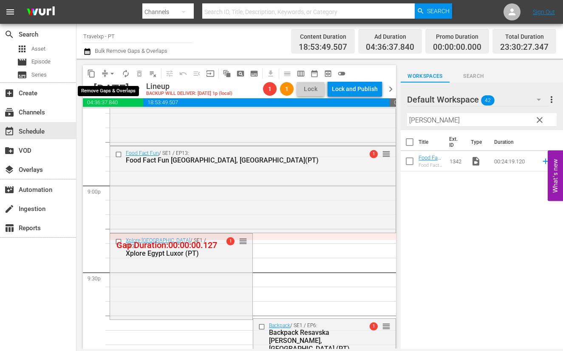
click at [111, 74] on span "arrow_drop_down" at bounding box center [112, 73] width 9 height 9
click at [124, 119] on li "Align to End of Previous Day" at bounding box center [112, 118] width 89 height 14
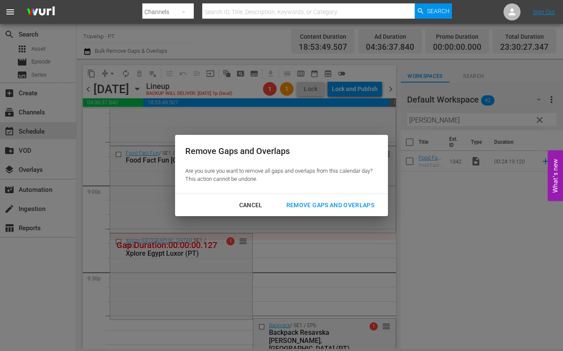
click at [357, 204] on div "Remove Gaps and Overlaps" at bounding box center [331, 205] width 102 height 11
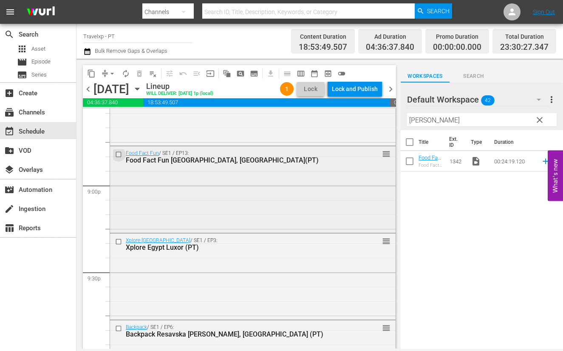
click at [118, 154] on input "checkbox" at bounding box center [119, 154] width 9 height 7
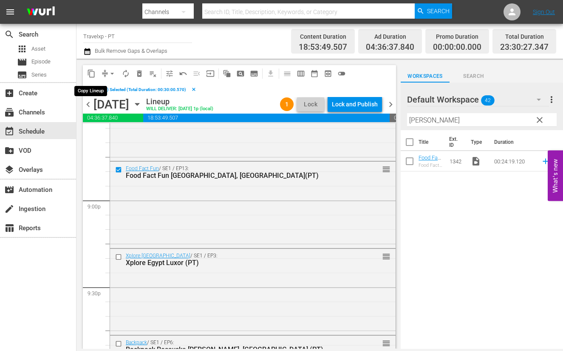
click at [88, 72] on span "content_copy" at bounding box center [91, 73] width 9 height 9
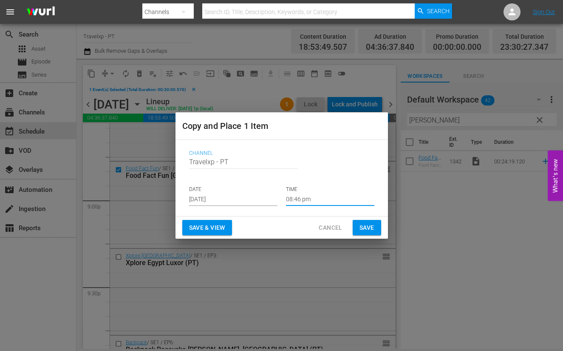
click at [294, 201] on input "08:46 pm" at bounding box center [330, 199] width 88 height 13
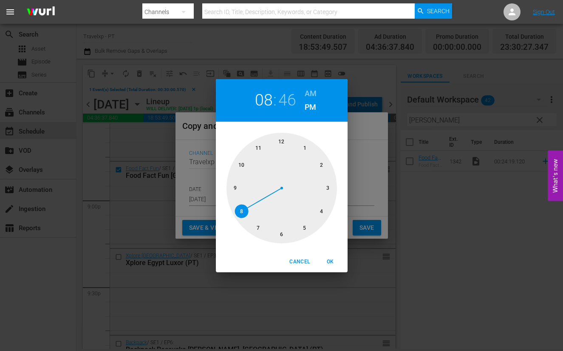
click at [236, 188] on div at bounding box center [282, 188] width 111 height 111
click at [334, 260] on span "OK" at bounding box center [330, 261] width 20 height 9
type input "09:46 pm"
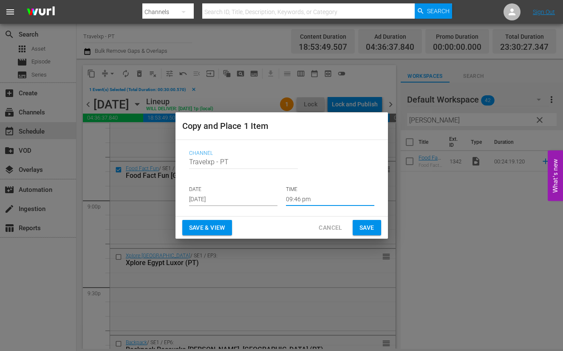
click at [223, 195] on input "[DATE]" at bounding box center [233, 199] width 88 height 13
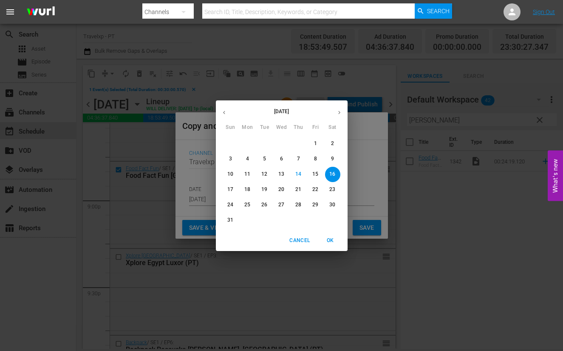
click at [246, 187] on p "18" at bounding box center [247, 189] width 6 height 7
type input "[DATE]"
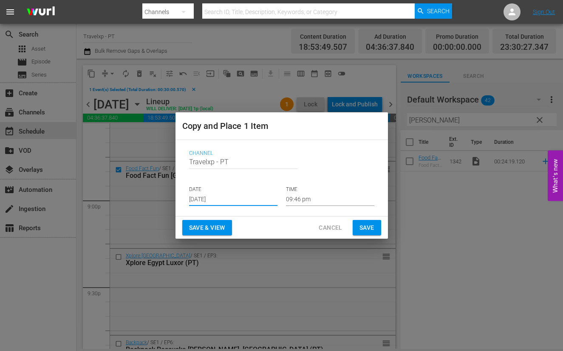
click at [213, 224] on span "Save & View" at bounding box center [207, 227] width 36 height 11
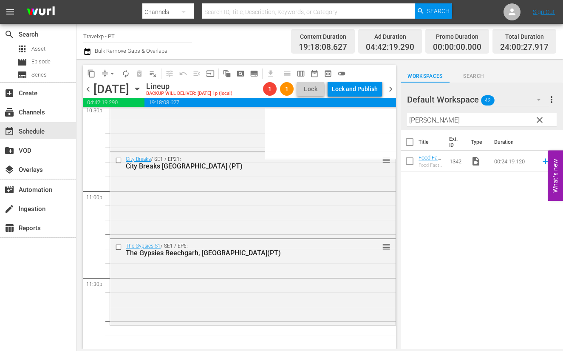
scroll to position [3921, 0]
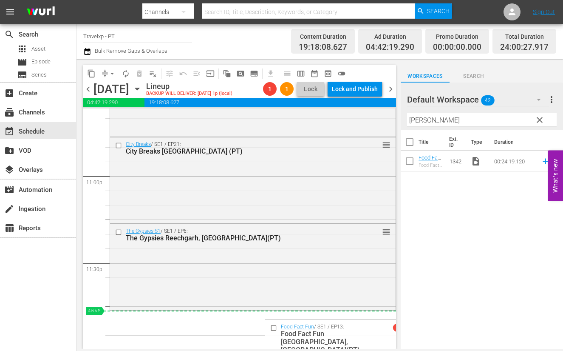
drag, startPoint x: 378, startPoint y: 235, endPoint x: 327, endPoint y: 315, distance: 95.7
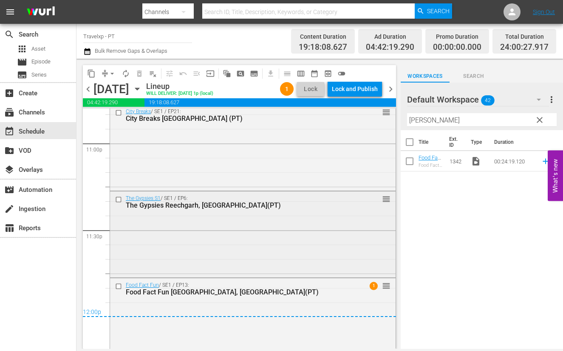
scroll to position [3969, 0]
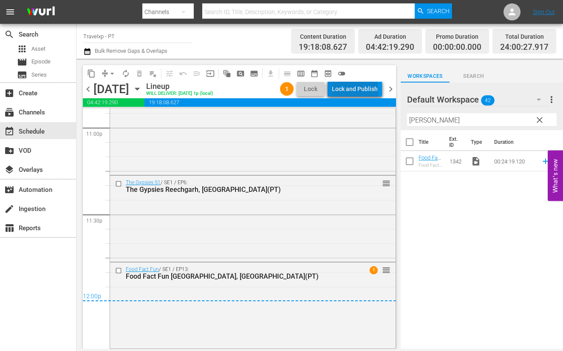
click at [357, 92] on div "Lock and Publish" at bounding box center [355, 88] width 46 height 15
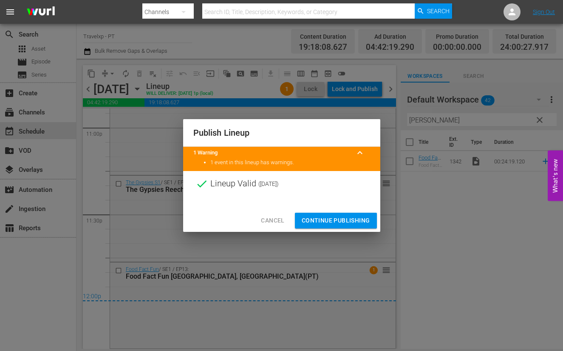
click at [325, 221] on span "Continue Publishing" at bounding box center [336, 220] width 68 height 11
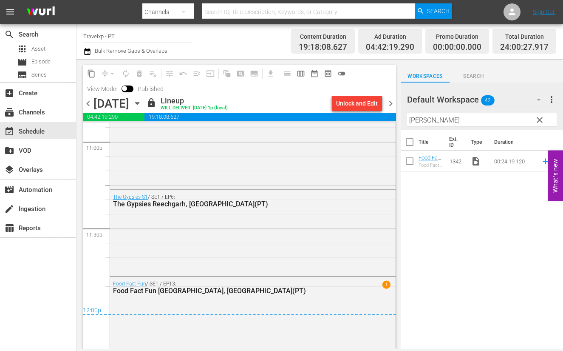
scroll to position [3983, 0]
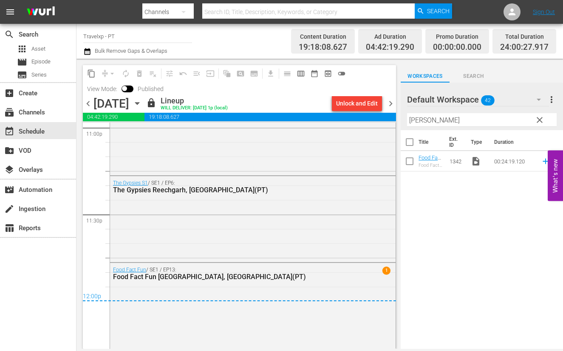
click at [390, 102] on span "chevron_right" at bounding box center [391, 103] width 11 height 11
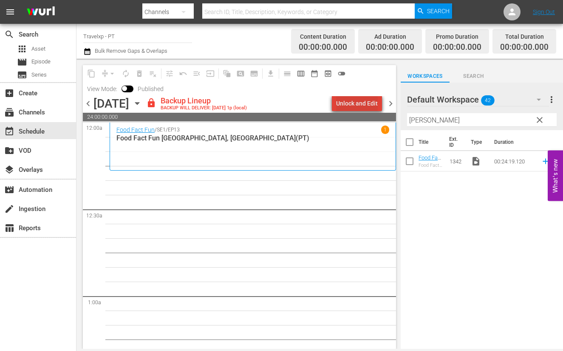
click at [363, 96] on div "Unlock and Edit" at bounding box center [357, 103] width 42 height 15
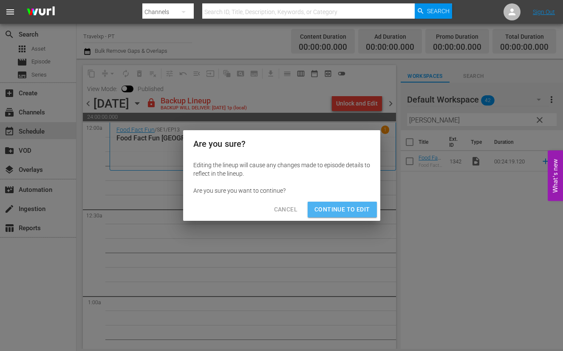
click at [350, 211] on span "Continue to Edit" at bounding box center [342, 209] width 55 height 11
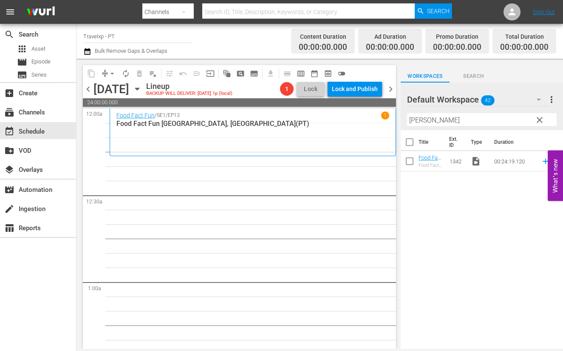
click at [415, 120] on input "[PERSON_NAME]" at bounding box center [482, 120] width 150 height 14
click at [541, 159] on icon at bounding box center [545, 160] width 9 height 9
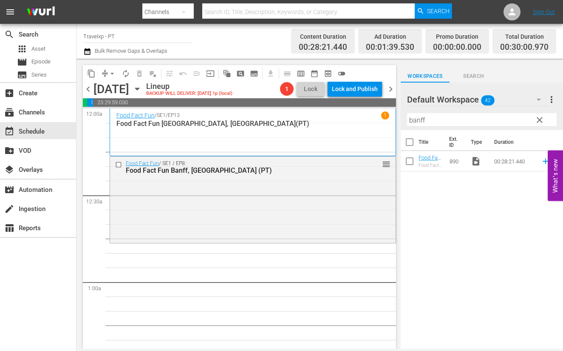
click at [414, 121] on input "banff" at bounding box center [482, 120] width 150 height 14
click at [543, 161] on icon at bounding box center [546, 162] width 6 height 6
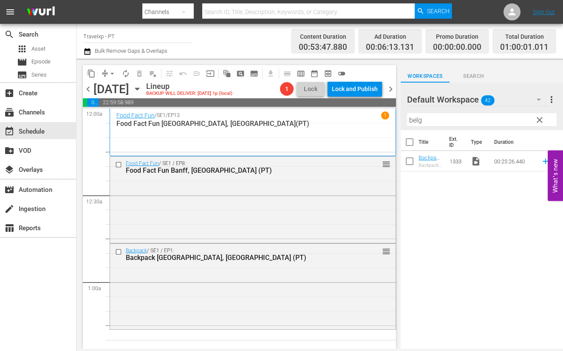
click at [418, 120] on input "belg" at bounding box center [482, 120] width 150 height 14
click at [543, 161] on icon at bounding box center [546, 162] width 6 height 6
click at [419, 120] on input "paro" at bounding box center [482, 120] width 150 height 14
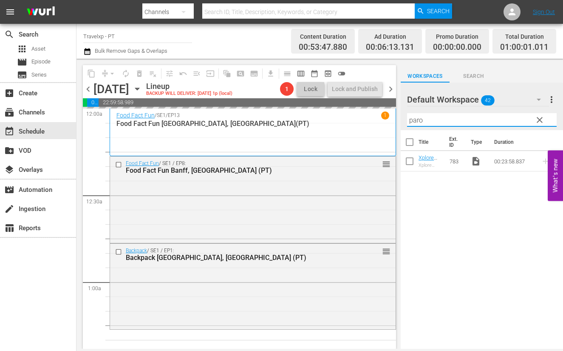
click at [419, 120] on input "paro" at bounding box center [482, 120] width 150 height 14
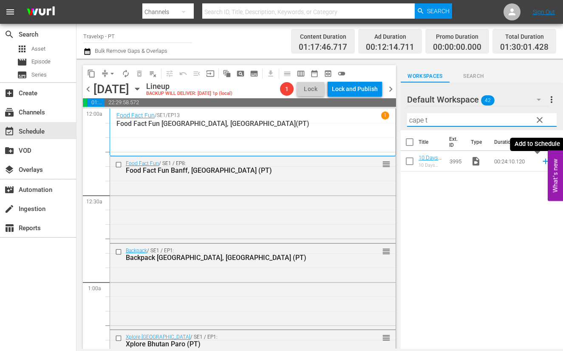
type input "cape t"
click at [541, 162] on icon at bounding box center [545, 160] width 9 height 9
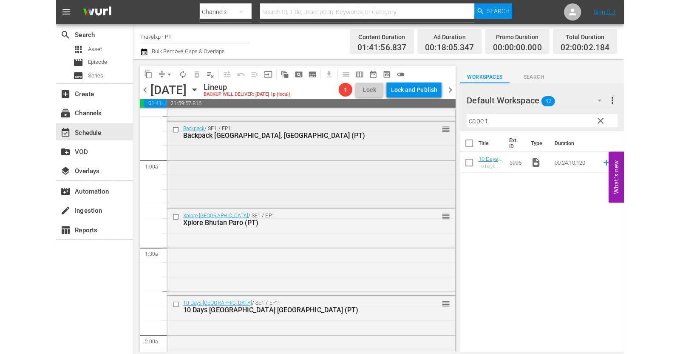
scroll to position [266, 0]
